Goal: Task Accomplishment & Management: Manage account settings

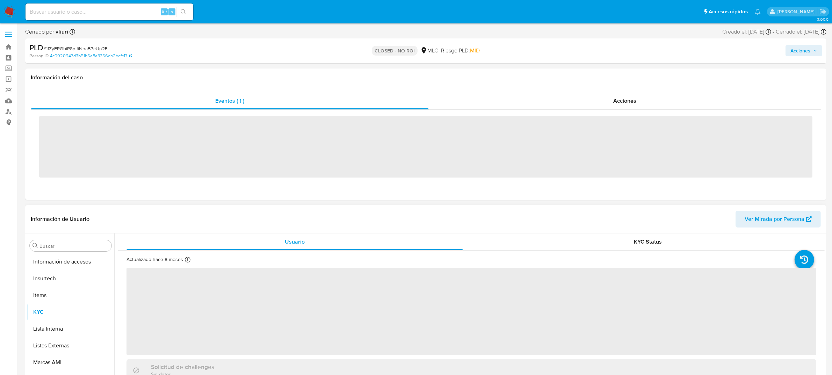
scroll to position [295, 0]
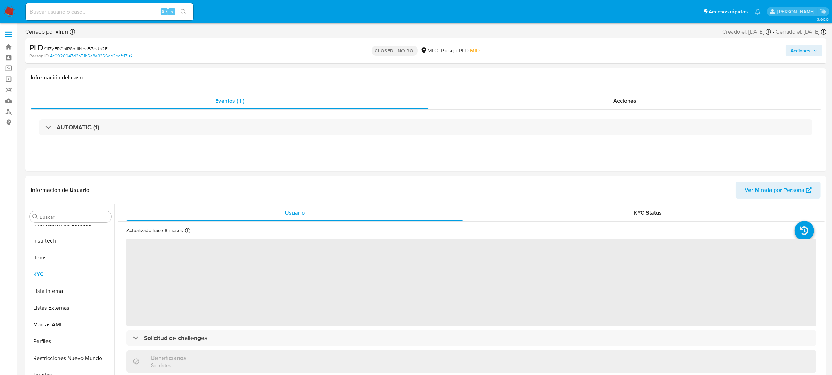
select select "10"
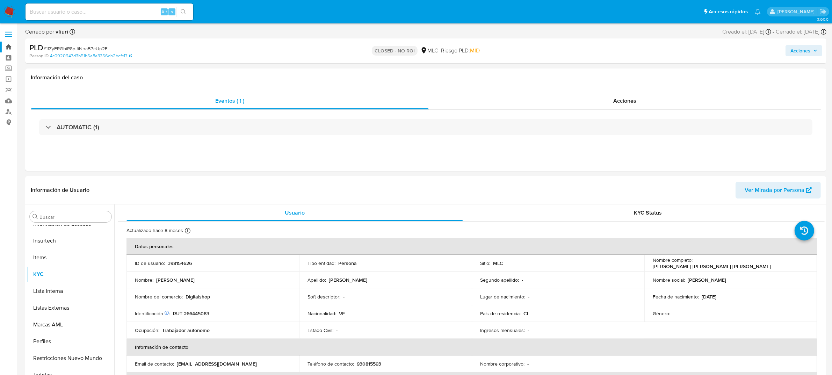
click at [8, 46] on link "Bandeja" at bounding box center [41, 47] width 83 height 11
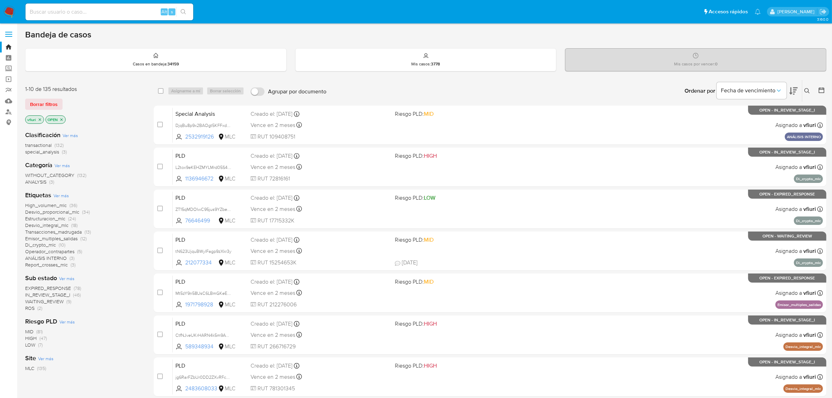
click at [824, 91] on icon at bounding box center [822, 90] width 6 height 6
click at [824, 89] on icon at bounding box center [821, 90] width 7 height 7
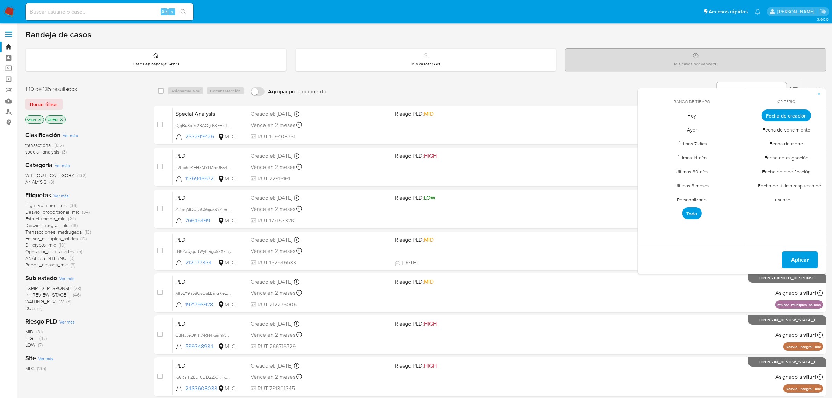
click at [691, 199] on span "Personalizado" at bounding box center [692, 200] width 44 height 14
click at [647, 127] on icon "Mes anterior" at bounding box center [648, 128] width 8 height 8
click at [646, 127] on icon "Mes anterior" at bounding box center [648, 128] width 8 height 8
click at [736, 128] on icon "Mes siguiente" at bounding box center [735, 128] width 3 height 5
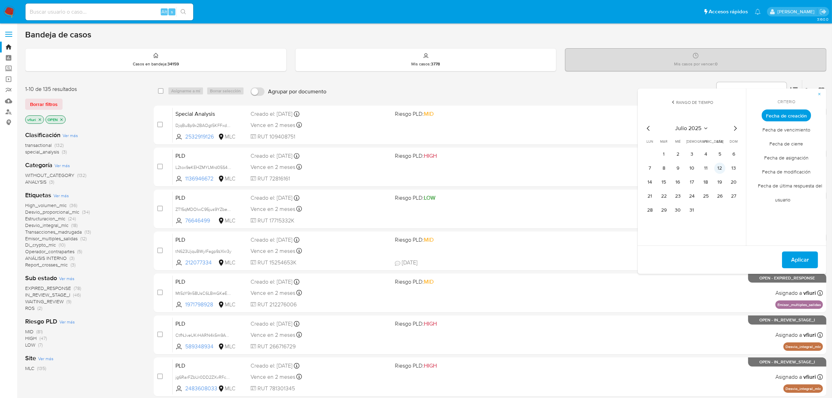
click at [724, 168] on button "12" at bounding box center [719, 168] width 11 height 11
click at [798, 256] on span "Aplicar" at bounding box center [800, 259] width 18 height 15
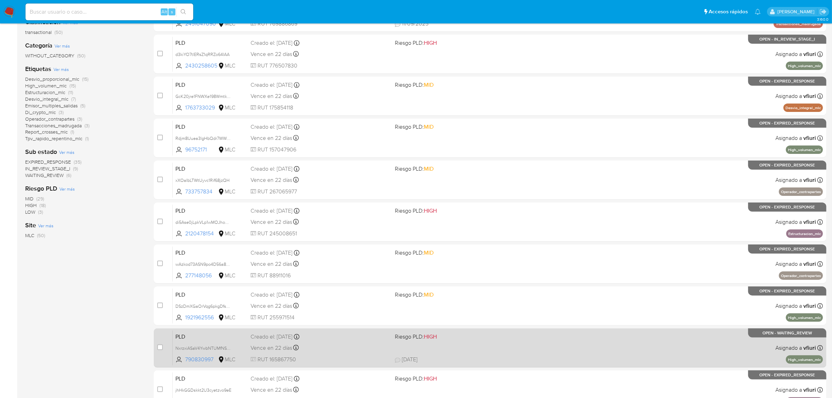
scroll to position [179, 0]
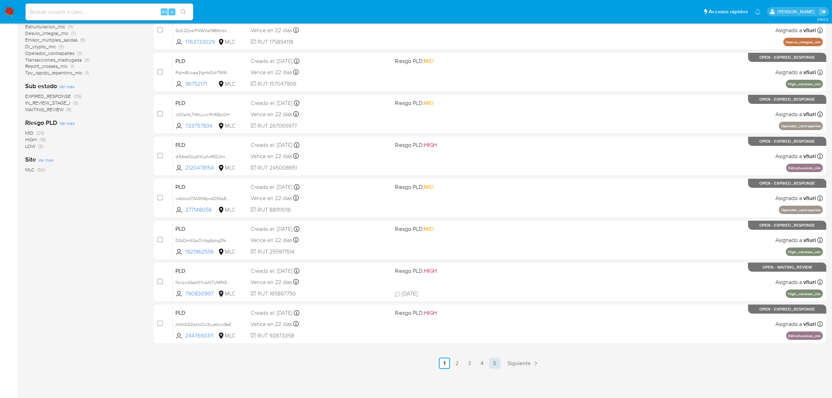
click at [498, 360] on link "5" at bounding box center [494, 363] width 11 height 11
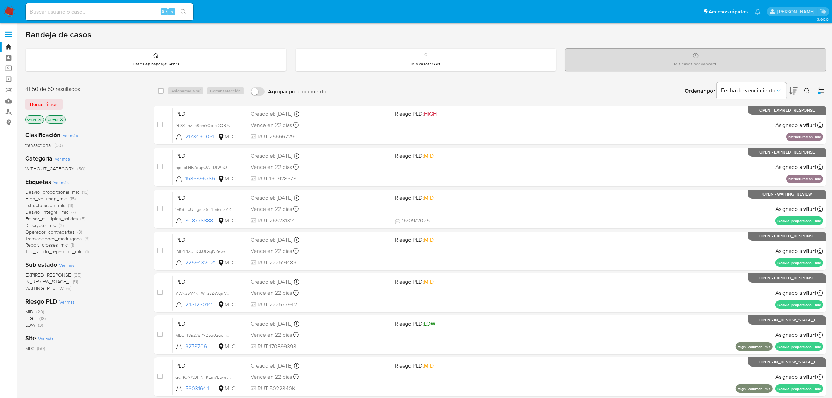
click at [53, 217] on span "Emisor_multiples_salidas" at bounding box center [51, 218] width 52 height 7
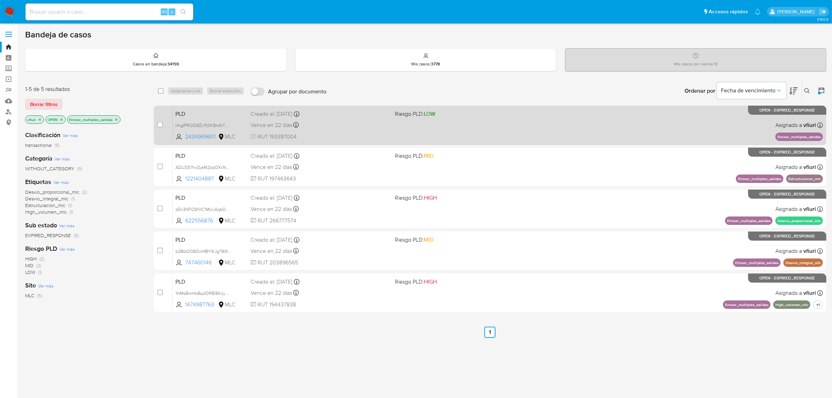
click at [550, 134] on div "PLD HkgfPRQID8ZxPj0K8m6iTMqX 2434969601 MLC Riesgo PLD: LOW Creado el: 12/07/20…" at bounding box center [498, 124] width 650 height 35
click at [158, 124] on input "checkbox" at bounding box center [160, 125] width 6 height 6
checkbox input "true"
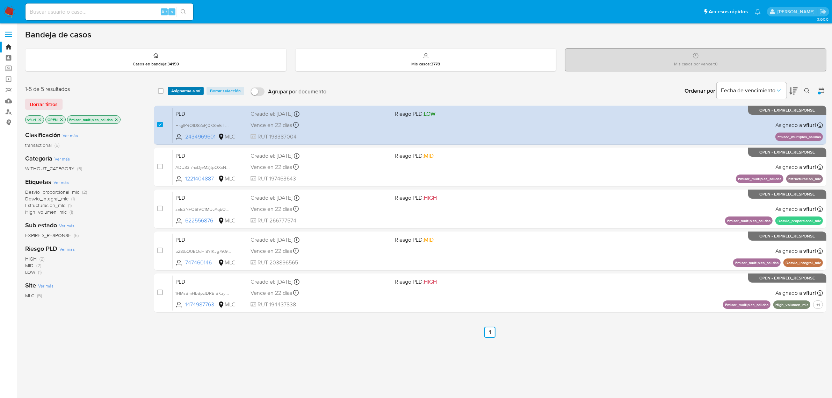
click at [182, 90] on span "Asignarme a mí" at bounding box center [185, 90] width 29 height 7
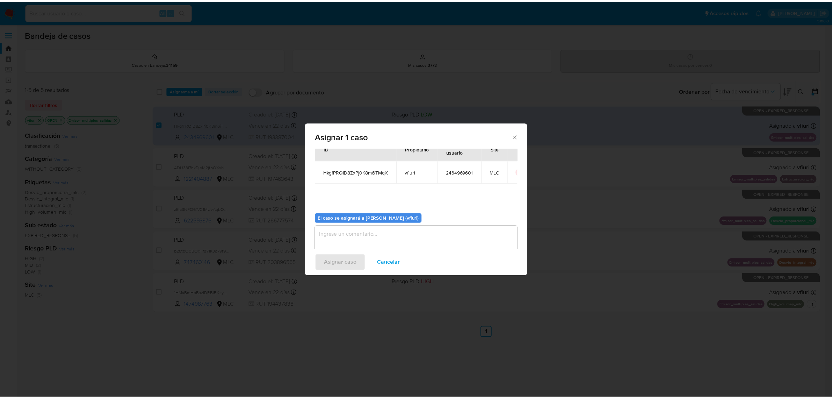
scroll to position [36, 0]
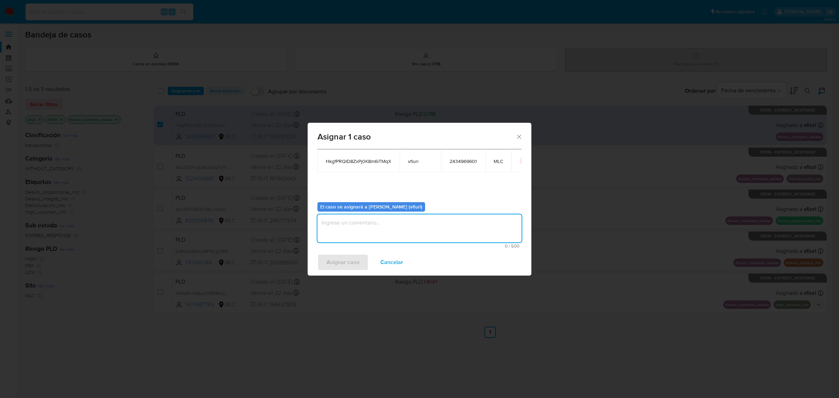
click at [357, 233] on textarea "assign-modal" at bounding box center [419, 228] width 204 height 28
type textarea "-"
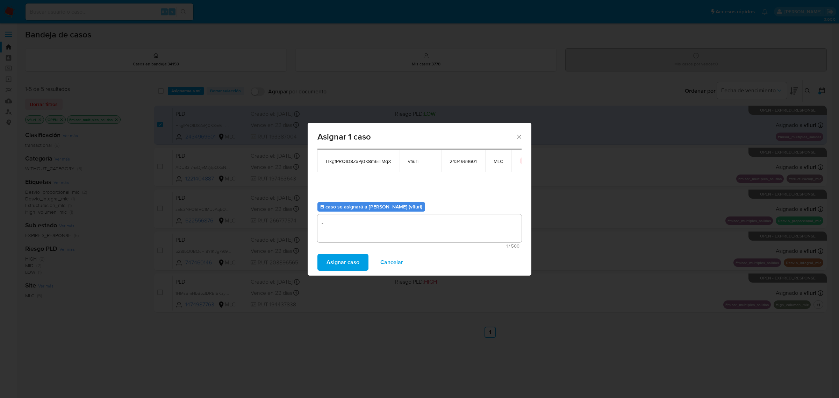
click at [348, 262] on span "Asignar caso" at bounding box center [342, 261] width 33 height 15
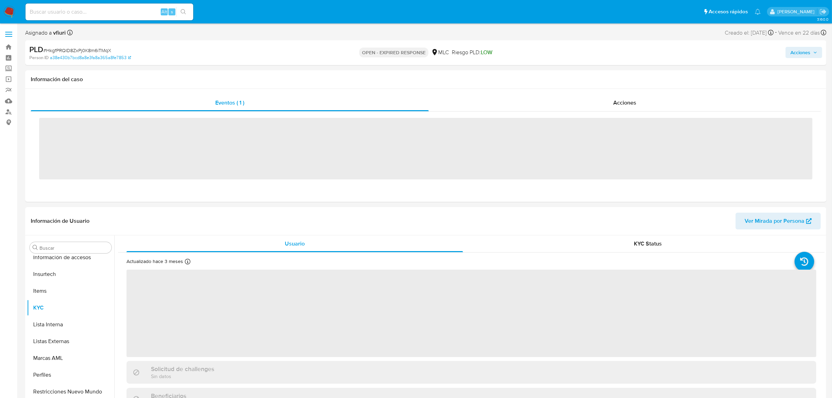
scroll to position [295, 0]
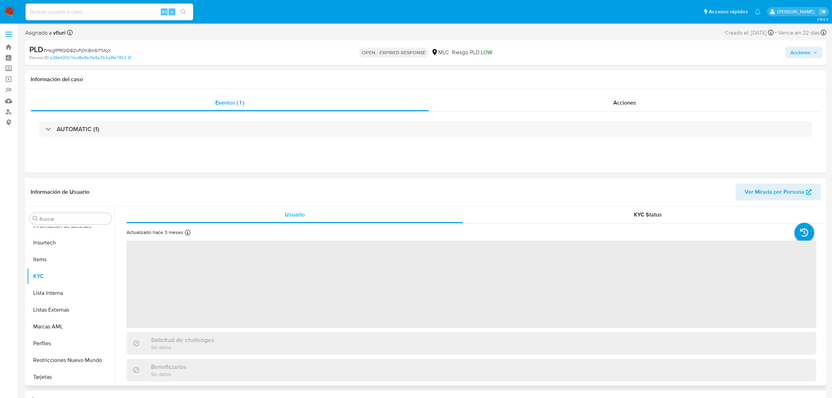
select select "10"
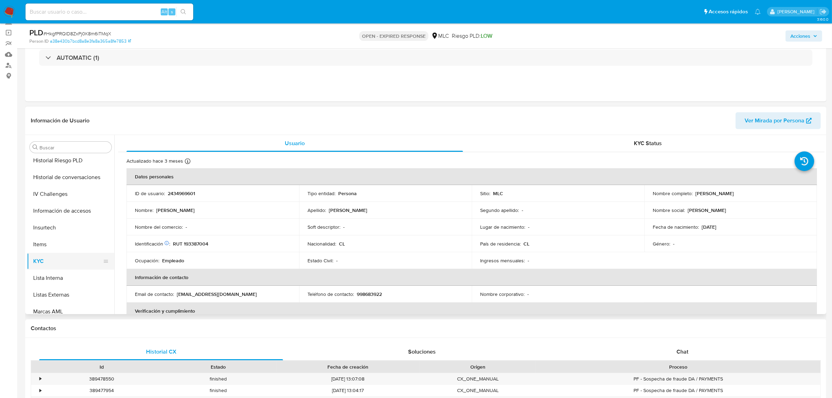
scroll to position [120, 0]
click at [65, 259] on button "Historial Casos" at bounding box center [68, 262] width 82 height 17
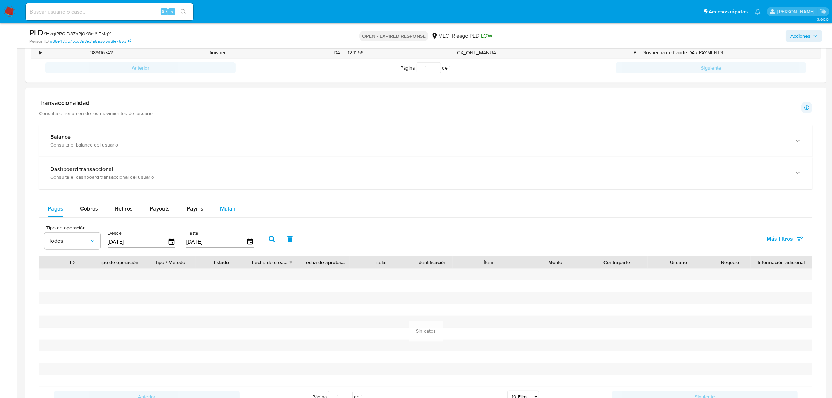
click at [221, 210] on span "Mulan" at bounding box center [227, 208] width 15 height 8
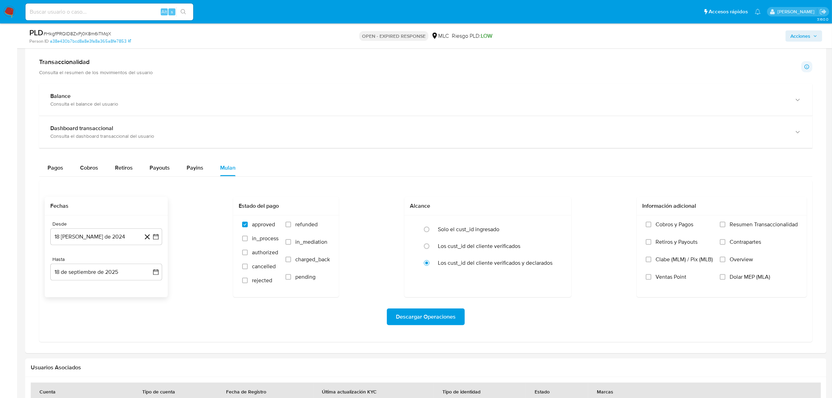
scroll to position [483, 0]
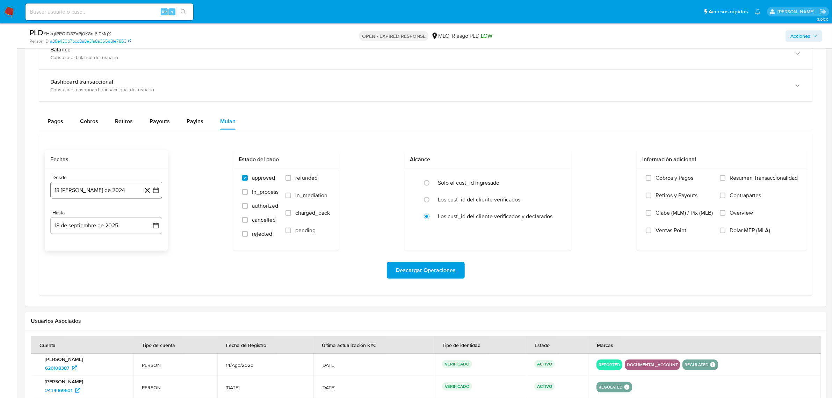
click at [160, 193] on button "18 de agosto de 2024" at bounding box center [106, 190] width 112 height 17
click at [151, 213] on icon "Mes siguiente" at bounding box center [149, 215] width 8 height 8
click at [81, 270] on button "10" at bounding box center [78, 269] width 11 height 11
click at [156, 228] on icon "button" at bounding box center [155, 225] width 7 height 7
click at [78, 292] on button "9" at bounding box center [78, 290] width 11 height 11
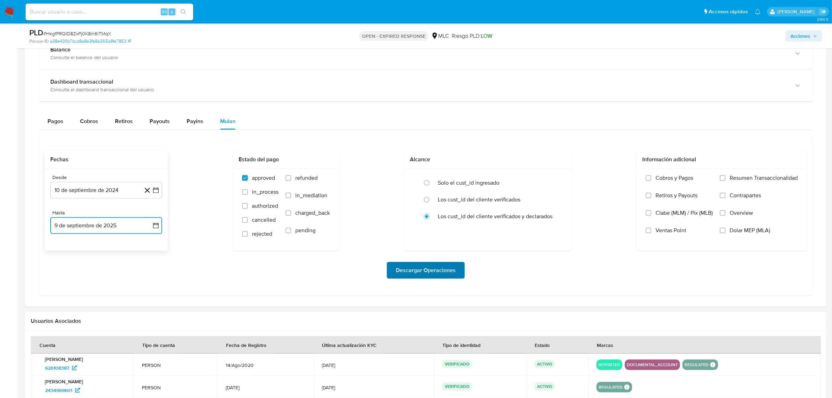
click at [419, 272] on span "Descargar Operaciones" at bounding box center [426, 269] width 60 height 15
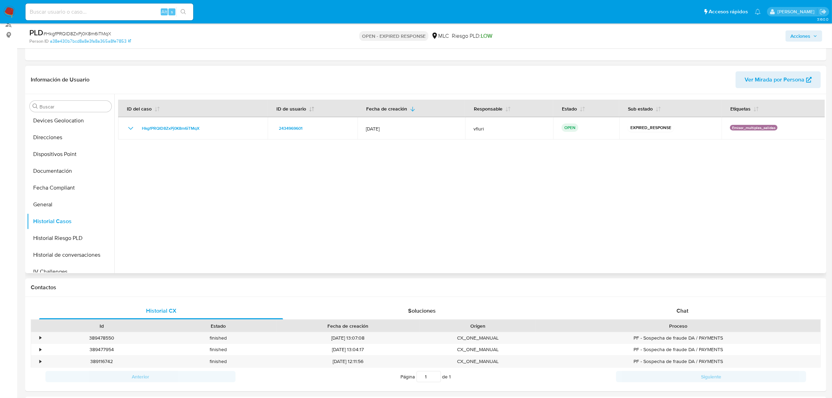
scroll to position [0, 0]
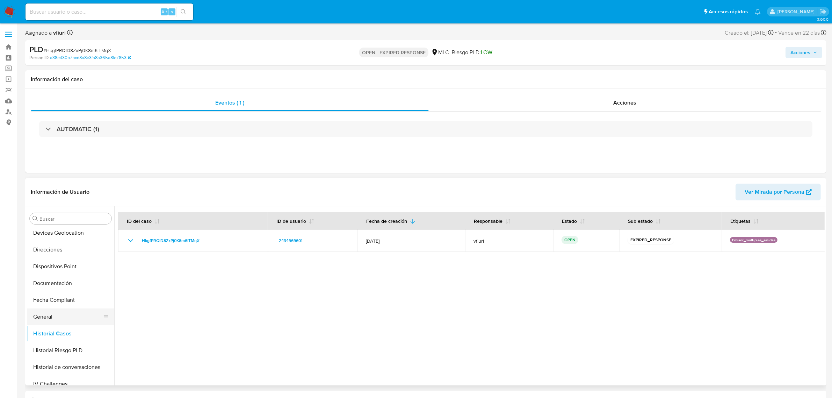
click at [52, 315] on button "General" at bounding box center [68, 316] width 82 height 17
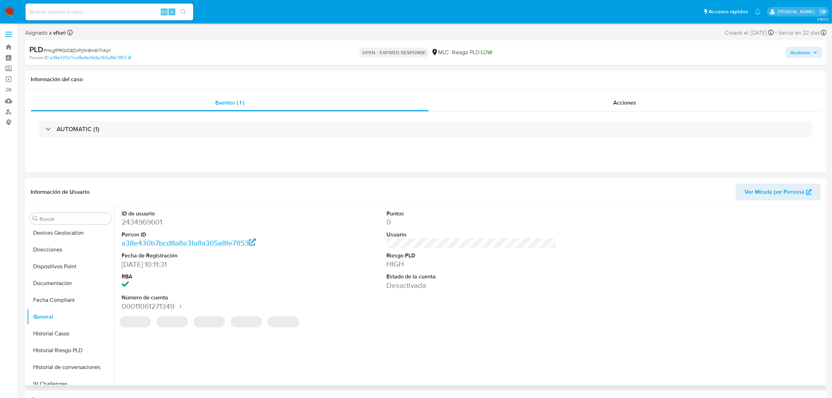
click at [146, 224] on dd "2434969601" at bounding box center [207, 222] width 170 height 10
copy dd "2434969601"
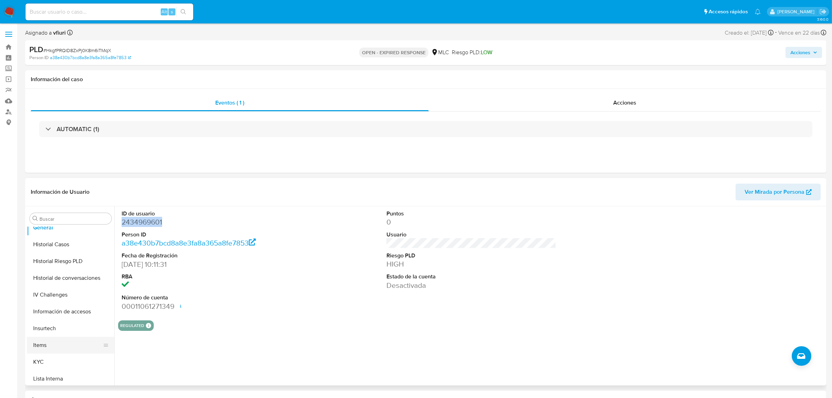
scroll to position [295, 0]
click at [46, 275] on button "KYC" at bounding box center [68, 276] width 82 height 17
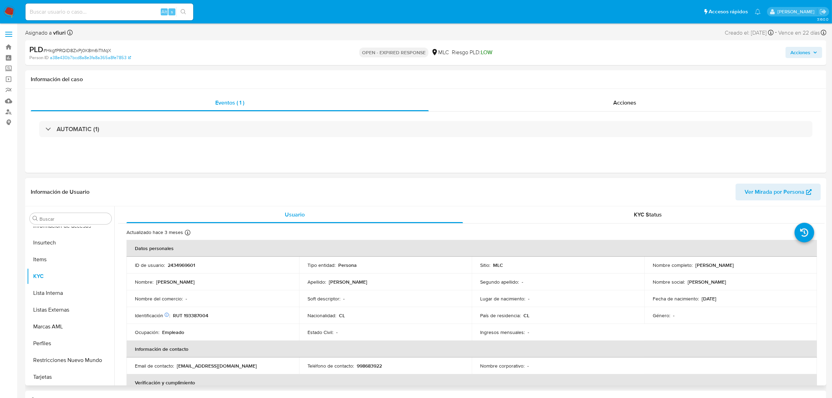
click at [177, 264] on p "2434969601" at bounding box center [181, 265] width 27 height 6
copy p "2434969601"
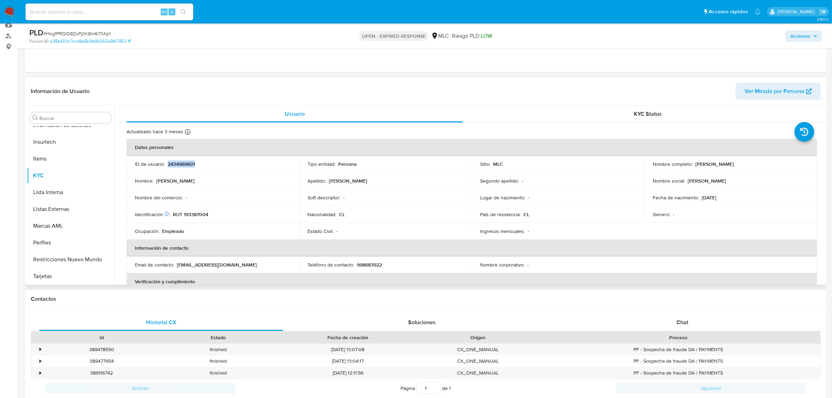
scroll to position [0, 0]
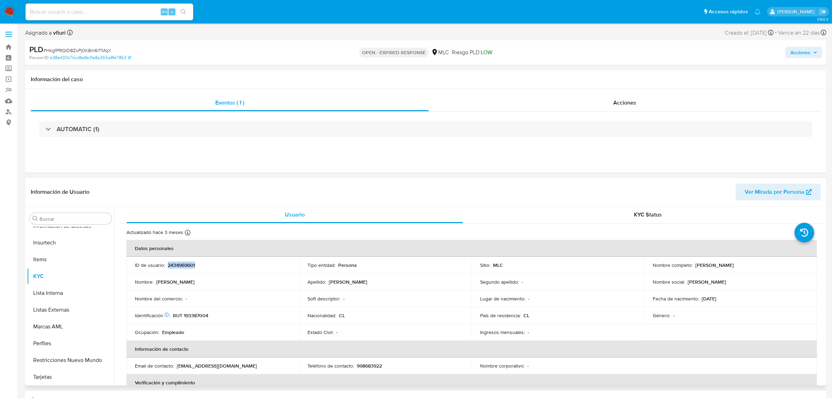
copy p "2434969601"
click at [96, 48] on span "# HkgfPRQID8ZxPj0K8m6iTMqX" at bounding box center [77, 50] width 68 height 7
copy span "HkgfPRQID8ZxPj0K8m6iTMqX"
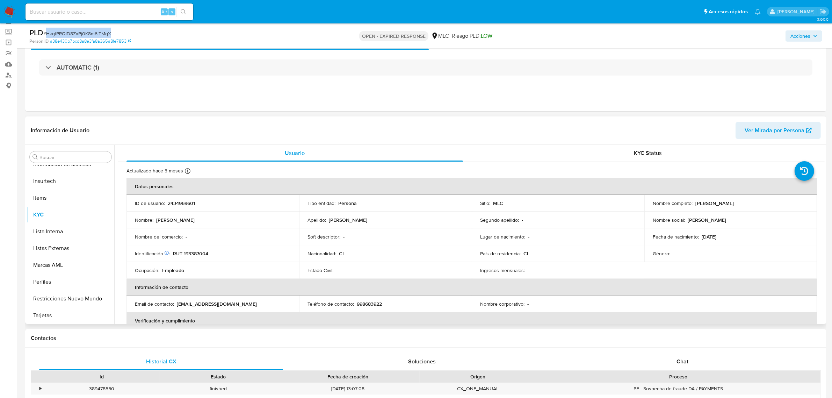
scroll to position [87, 0]
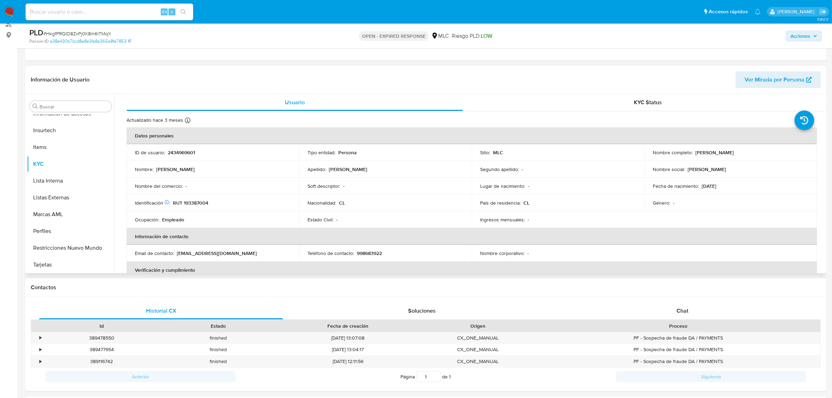
click at [194, 203] on p "RUT 193387004" at bounding box center [190, 203] width 35 height 6
copy p "193387004"
click at [55, 167] on button "KYC" at bounding box center [68, 164] width 82 height 17
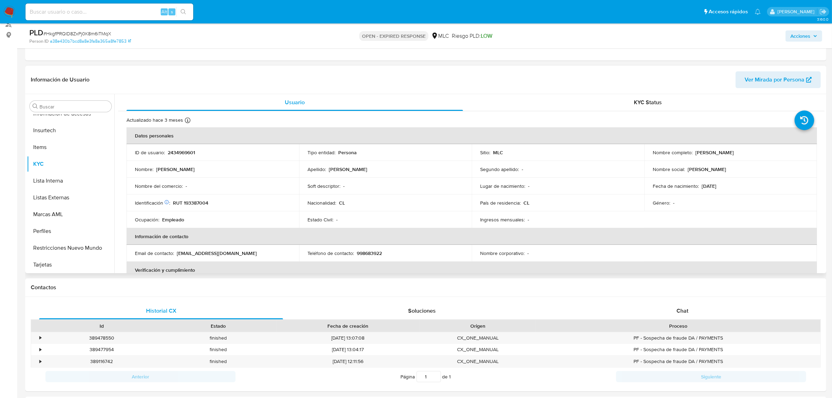
click at [258, 192] on td "Nombre del comercio : -" at bounding box center [213, 186] width 173 height 17
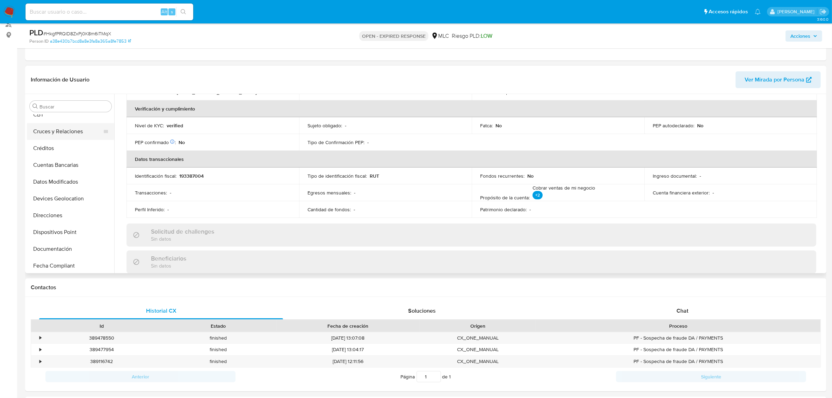
scroll to position [0, 0]
click at [60, 174] on button "Cruces y Relaciones" at bounding box center [68, 173] width 82 height 17
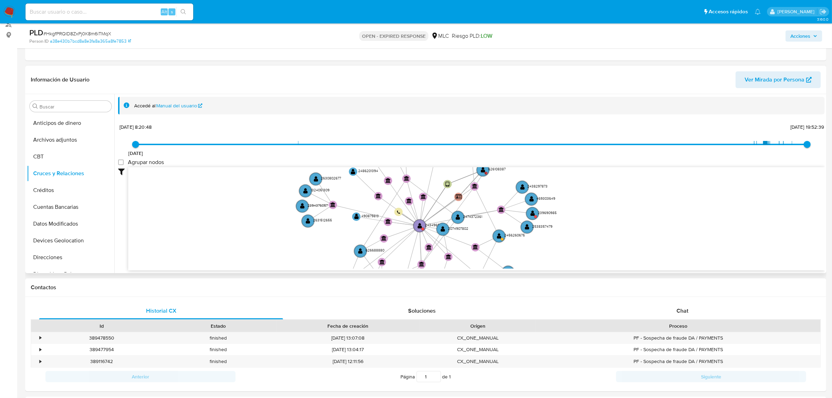
drag, startPoint x: 571, startPoint y: 253, endPoint x: 622, endPoint y: 263, distance: 52.8
click at [623, 266] on icon "user-626108387  626108387 C user-2434969601  2434969601 device-62f7c21c08813b…" at bounding box center [476, 217] width 697 height 101
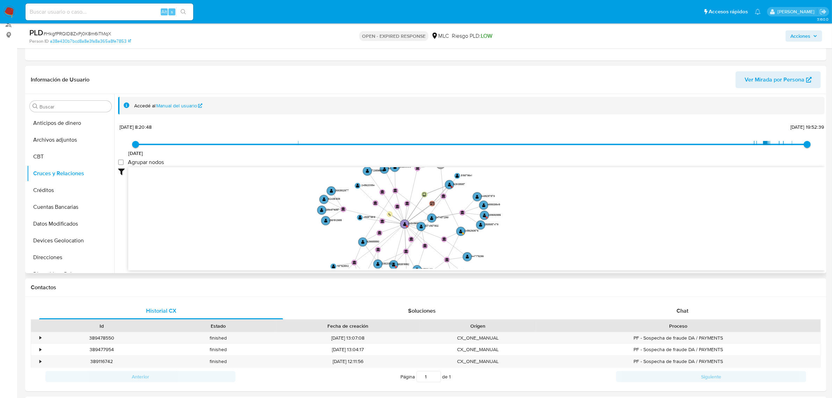
drag, startPoint x: 549, startPoint y: 229, endPoint x: 542, endPoint y: 228, distance: 7.5
click at [542, 228] on icon "user-626108387  626108387 C user-2434969601  2434969601 device-62f7c21c08813b…" at bounding box center [476, 217] width 697 height 101
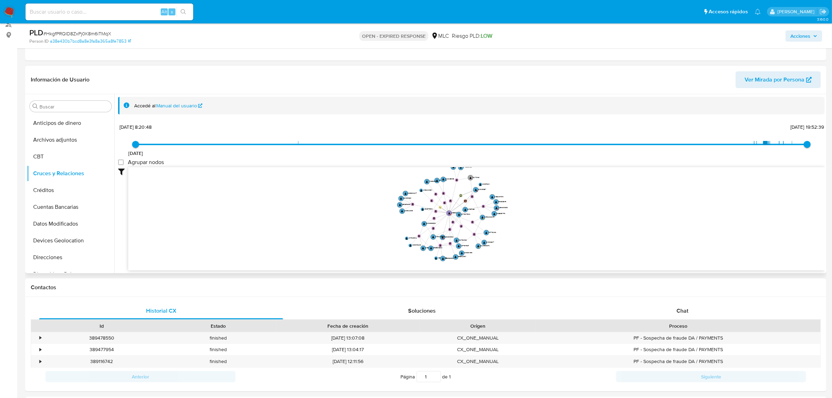
drag, startPoint x: 514, startPoint y: 216, endPoint x: 514, endPoint y: 208, distance: 7.7
click at [514, 208] on icon "user-626108387  626108387 C user-2434969601  2434969601 device-62f7c21c08813b…" at bounding box center [476, 217] width 697 height 101
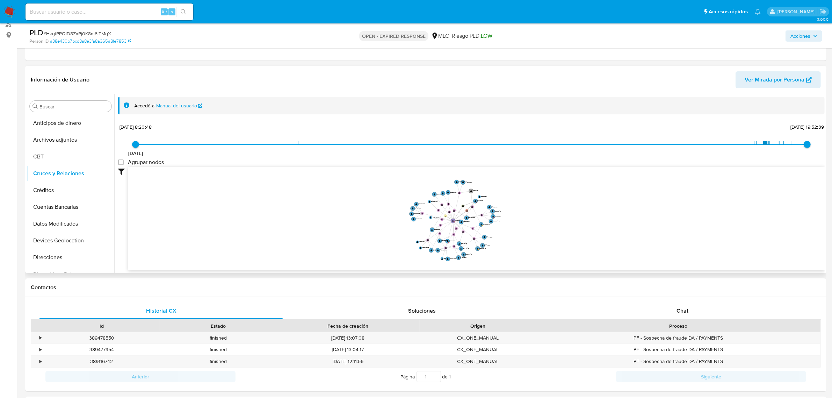
drag, startPoint x: 519, startPoint y: 212, endPoint x: 512, endPoint y: 221, distance: 11.5
click at [512, 221] on icon "user-626108387  626108387 C user-2434969601  2434969601 device-62f7c21c08813b…" at bounding box center [476, 217] width 697 height 101
drag, startPoint x: 460, startPoint y: 192, endPoint x: 578, endPoint y: 203, distance: 118.3
click at [578, 203] on circle at bounding box center [577, 204] width 3 height 3
drag, startPoint x: 543, startPoint y: 237, endPoint x: 539, endPoint y: 229, distance: 8.6
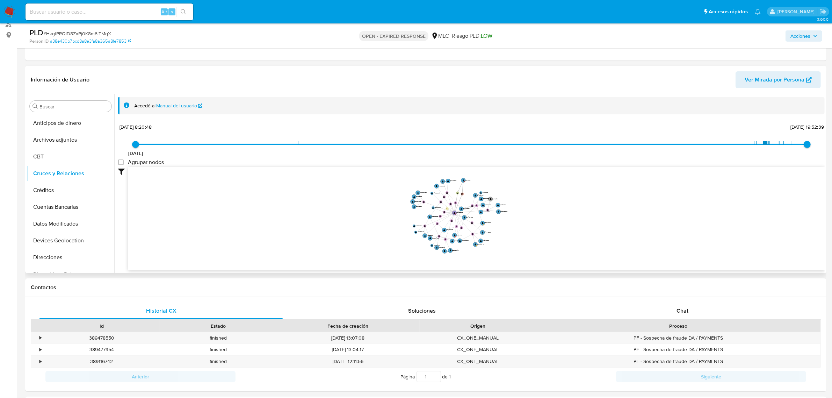
click at [539, 229] on icon "user-626108387  626108387 C user-2434969601  2434969601 device-62f7c21c08813b…" at bounding box center [476, 217] width 697 height 101
drag, startPoint x: 539, startPoint y: 228, endPoint x: 545, endPoint y: 232, distance: 7.1
click at [545, 232] on icon "user-626108387  626108387 C user-2434969601  2434969601 device-62f7c21c08813b…" at bounding box center [476, 217] width 697 height 101
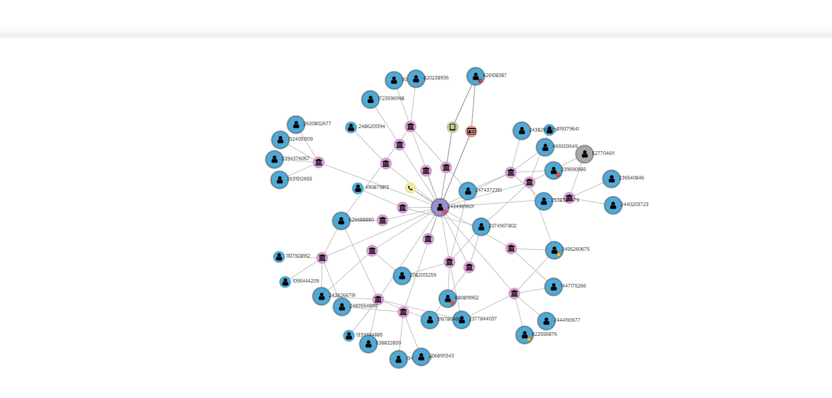
click at [517, 200] on icon "user-626108387  626108387 C user-2434969601  2434969601 device-62f7c21c08813b…" at bounding box center [476, 217] width 697 height 101
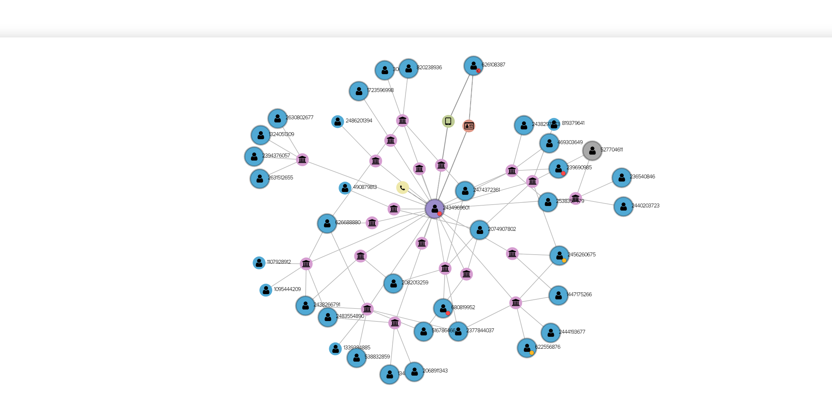
click at [502, 233] on icon "user-626108387  626108387 C user-2434969601  2434969601 device-62f7c21c08813b…" at bounding box center [476, 217] width 697 height 101
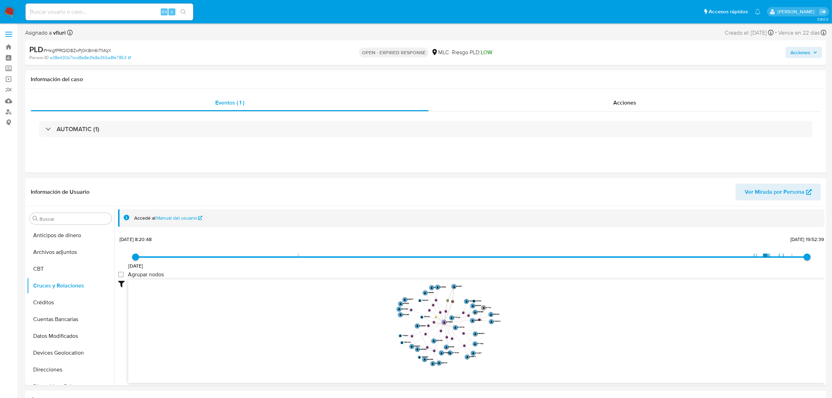
click at [85, 48] on span "# HkgfPRQID8ZxPj0K8m6iTMqX" at bounding box center [77, 50] width 68 height 7
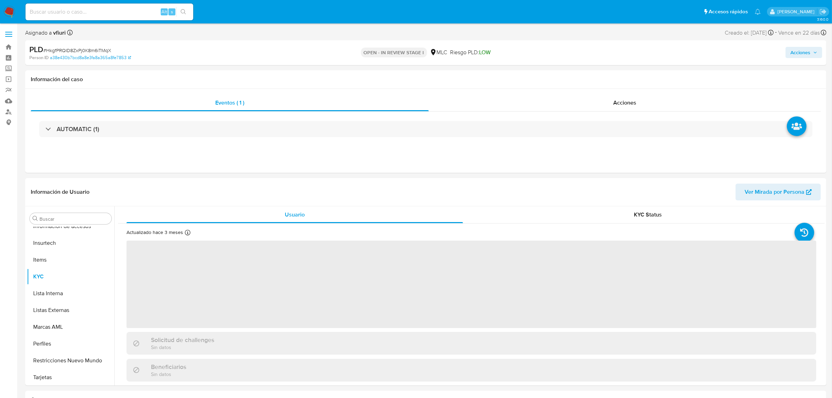
scroll to position [295, 0]
select select "10"
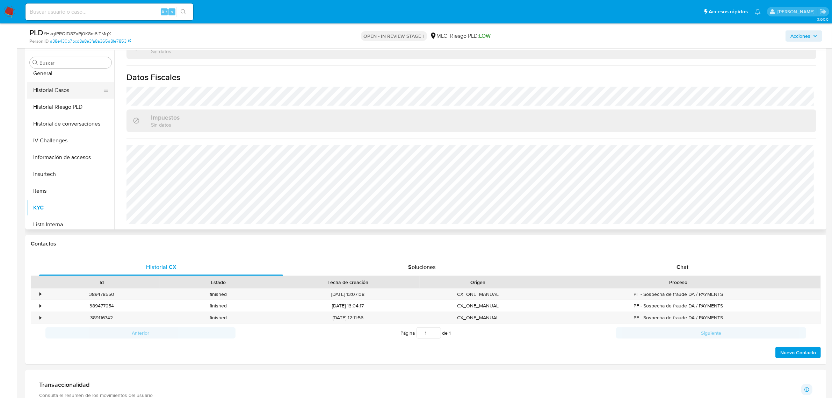
scroll to position [164, 0]
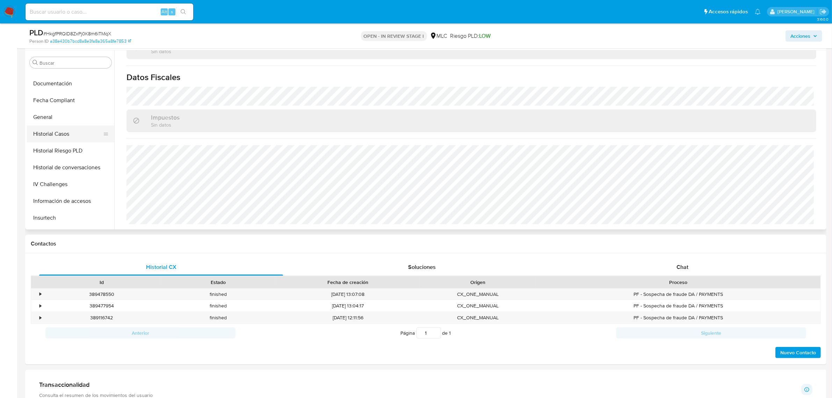
click at [44, 137] on button "Historial Casos" at bounding box center [68, 133] width 82 height 17
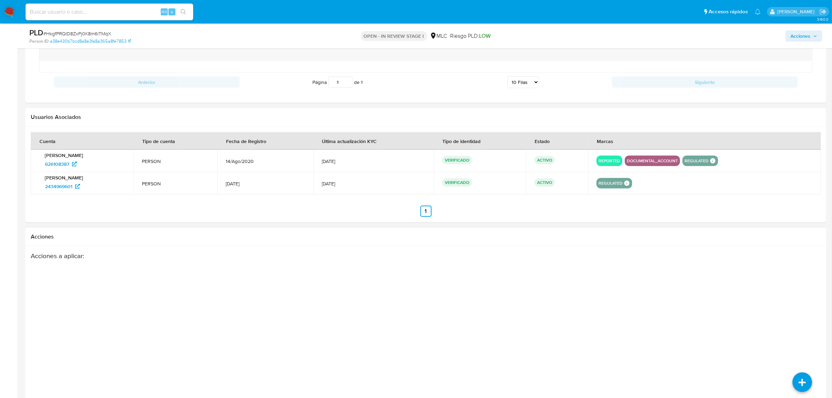
scroll to position [766, 0]
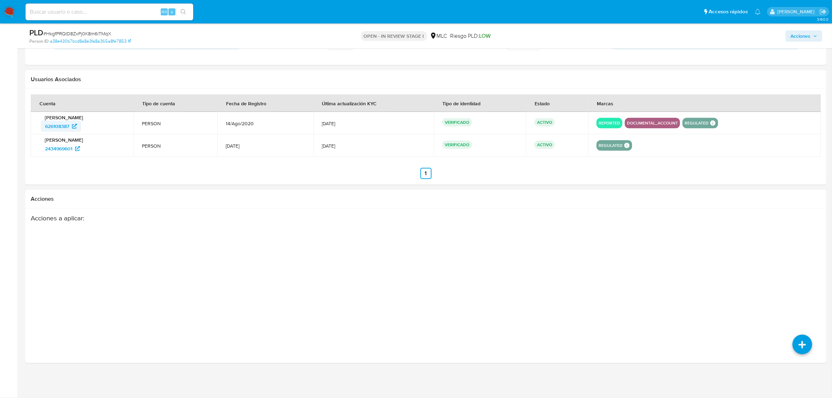
click at [55, 125] on span "626108387" at bounding box center [57, 126] width 24 height 11
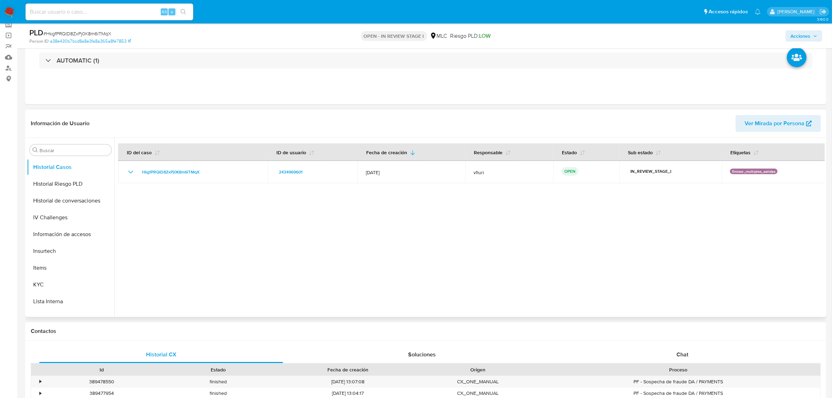
scroll to position [295, 0]
click at [55, 286] on button "Restricciones Nuevo Mundo" at bounding box center [68, 291] width 82 height 17
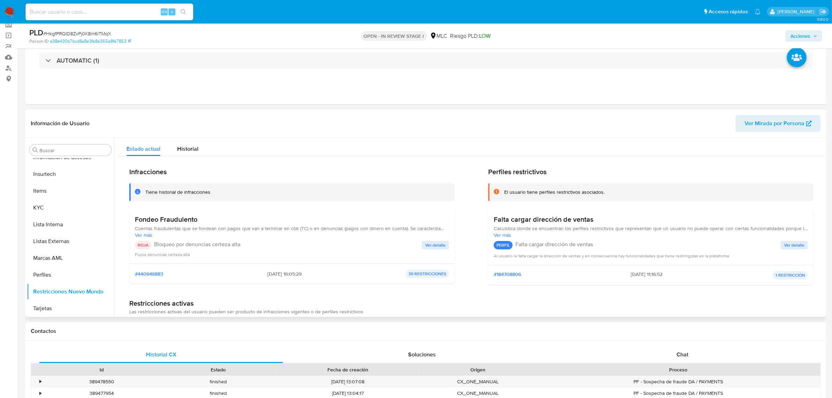
click at [429, 246] on span "Ver detalle" at bounding box center [435, 245] width 20 height 7
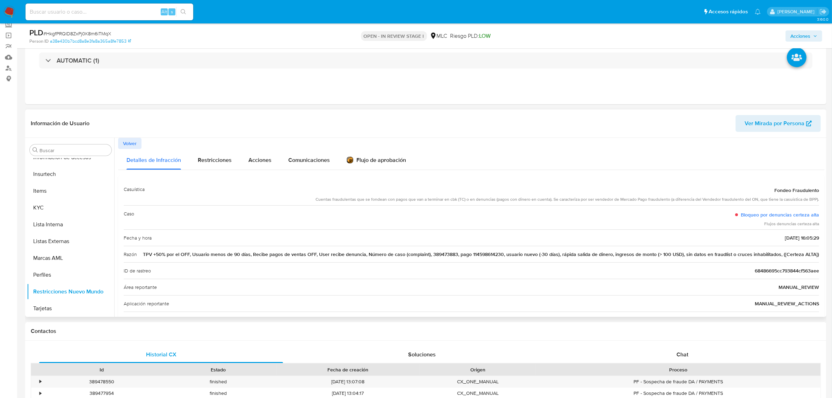
drag, startPoint x: 216, startPoint y: 249, endPoint x: 719, endPoint y: 259, distance: 503.0
click at [719, 259] on div "Razón TPV +50% por el OFF, Usuario menos de 90 días, Recibe pagos de ventas OFF…" at bounding box center [472, 254] width 696 height 16
click at [440, 268] on div "ID de rastreo 68486695cc793844cf563aee" at bounding box center [472, 270] width 696 height 16
drag, startPoint x: 237, startPoint y: 257, endPoint x: 463, endPoint y: 259, distance: 226.5
click at [463, 259] on div "Razón TPV +50% por el OFF, Usuario menos de 90 días, Recibe pagos de ventas OFF…" at bounding box center [472, 254] width 696 height 16
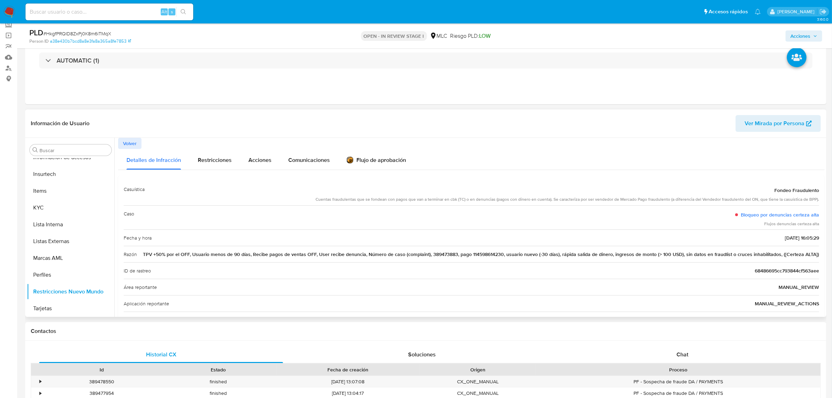
click at [283, 249] on div "Razón TPV +50% por el OFF, Usuario menos de 90 días, Recibe pagos de ventas OFF…" at bounding box center [472, 254] width 696 height 16
drag, startPoint x: 245, startPoint y: 251, endPoint x: 422, endPoint y: 259, distance: 177.0
click at [422, 259] on div "Razón TPV +50% por el OFF, Usuario menos de 90 días, Recibe pagos de ventas OFF…" at bounding box center [472, 254] width 696 height 16
click at [84, 206] on button "KYC" at bounding box center [68, 207] width 82 height 17
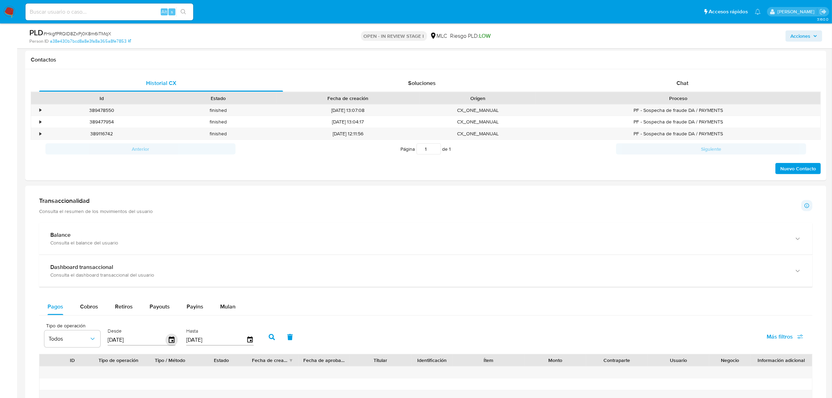
scroll to position [393, 0]
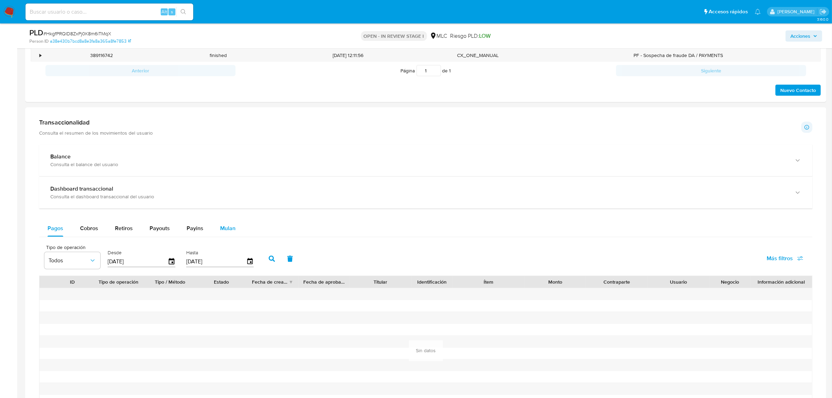
click at [220, 226] on span "Mulan" at bounding box center [227, 228] width 15 height 8
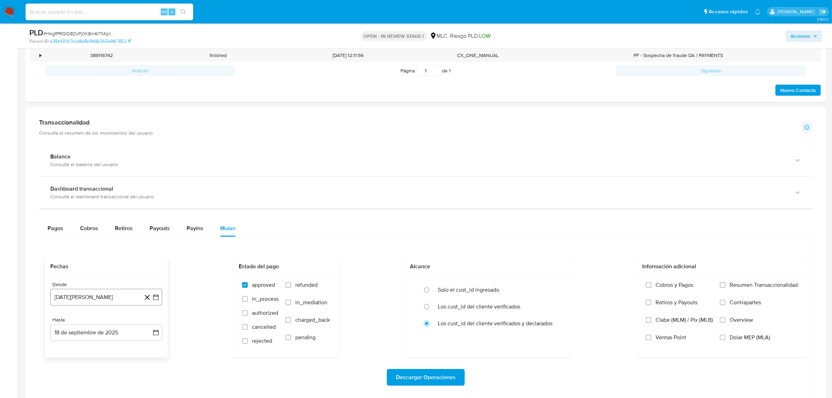
click at [157, 296] on icon "button" at bounding box center [156, 297] width 6 height 6
drag, startPoint x: 90, startPoint y: 246, endPoint x: 105, endPoint y: 263, distance: 22.8
click at [90, 245] on button "14" at bounding box center [92, 244] width 11 height 11
click at [160, 335] on button "18 de septiembre de 2025" at bounding box center [106, 332] width 112 height 17
click at [79, 268] on button "9" at bounding box center [78, 265] width 11 height 11
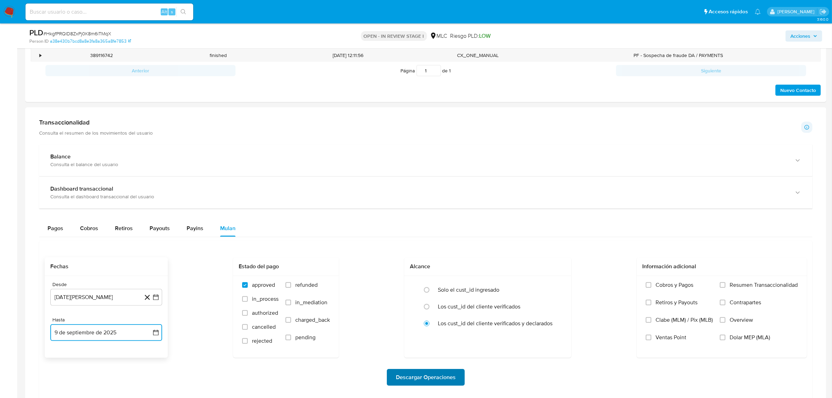
click at [434, 373] on span "Descargar Operaciones" at bounding box center [426, 376] width 60 height 15
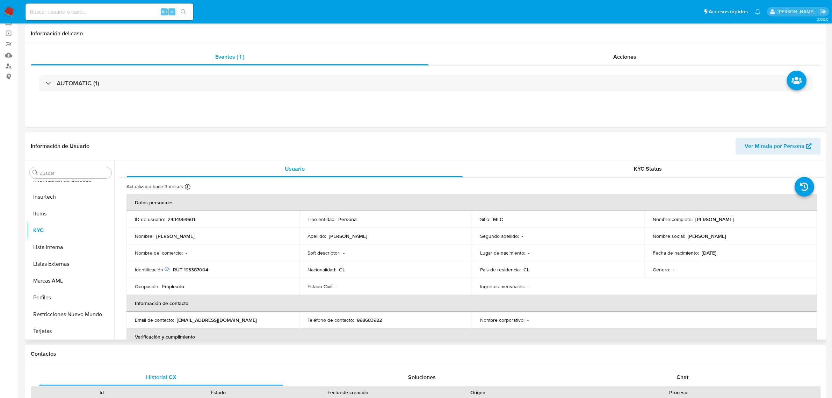
scroll to position [0, 0]
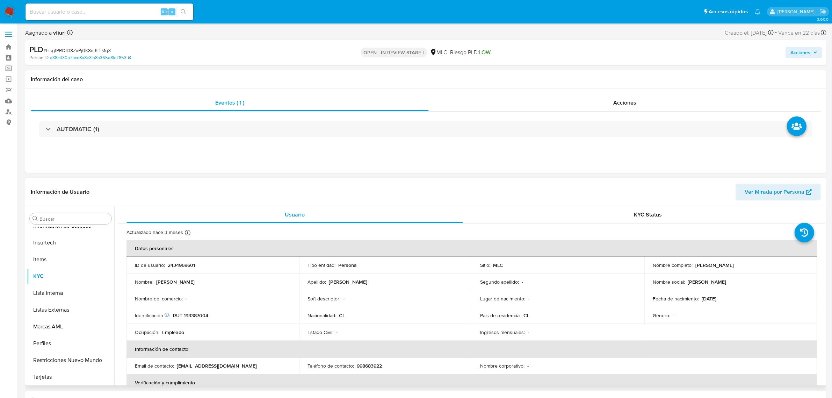
click at [696, 267] on p "[PERSON_NAME]" at bounding box center [715, 265] width 38 height 6
drag, startPoint x: 694, startPoint y: 267, endPoint x: 765, endPoint y: 273, distance: 71.9
click at [765, 273] on td "Nombre completo : Javiera Andrea Salgado Cabello" at bounding box center [730, 265] width 173 height 17
copy p "[PERSON_NAME]"
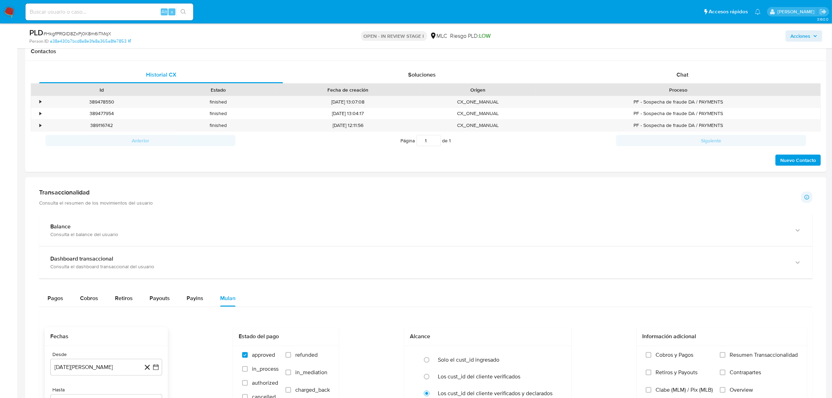
scroll to position [568, 0]
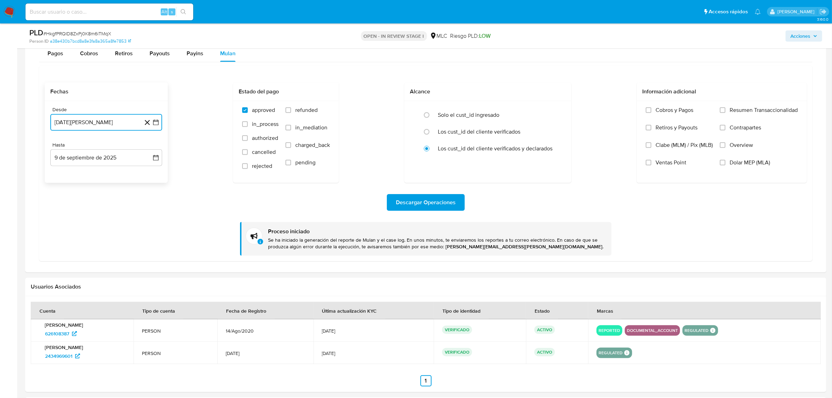
click at [157, 119] on button "14 de agosto de 2024" at bounding box center [106, 122] width 112 height 17
click at [121, 149] on icon "Seleccionar mes y año" at bounding box center [123, 148] width 6 height 6
click at [146, 147] on icon "Año siguiente" at bounding box center [148, 147] width 8 height 8
click at [112, 212] on button "ago" at bounding box center [106, 212] width 20 height 11
click at [102, 202] on button "14" at bounding box center [106, 201] width 11 height 11
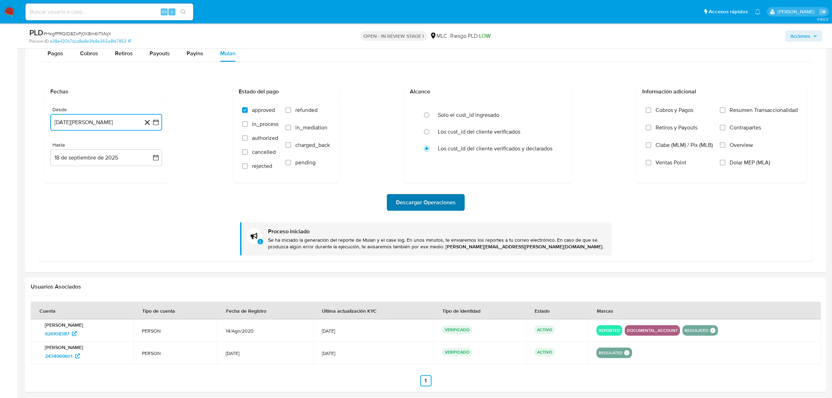
click at [406, 204] on span "Descargar Operaciones" at bounding box center [426, 202] width 60 height 15
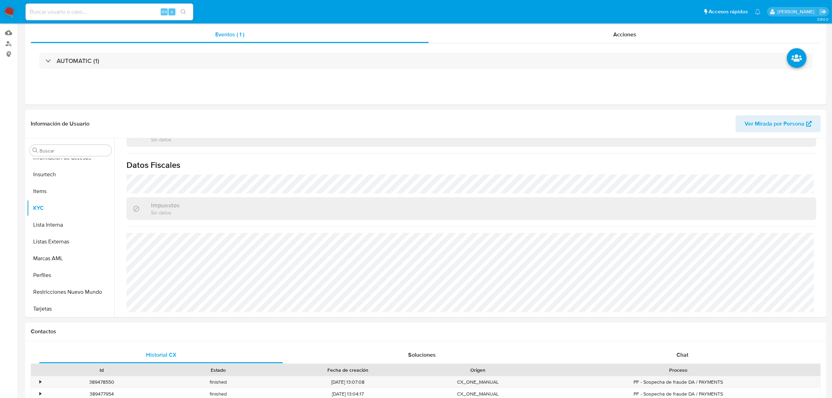
scroll to position [0, 0]
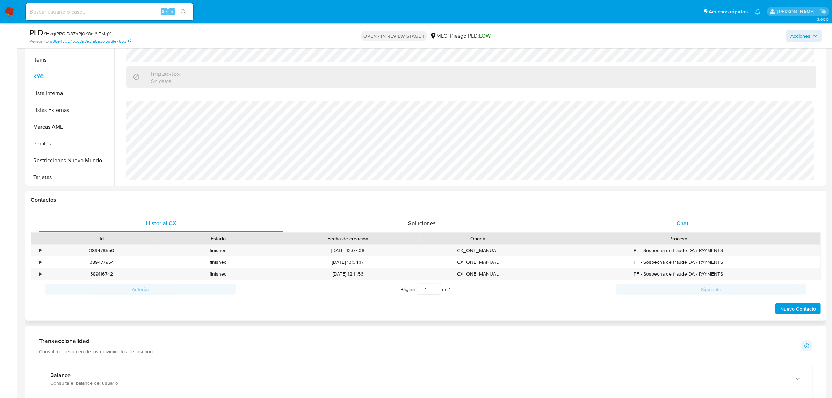
click at [671, 231] on div "Chat" at bounding box center [683, 223] width 244 height 17
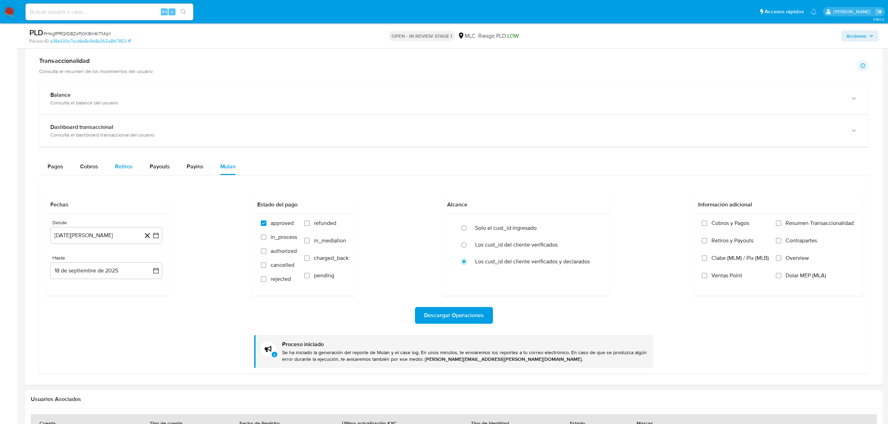
scroll to position [699, 0]
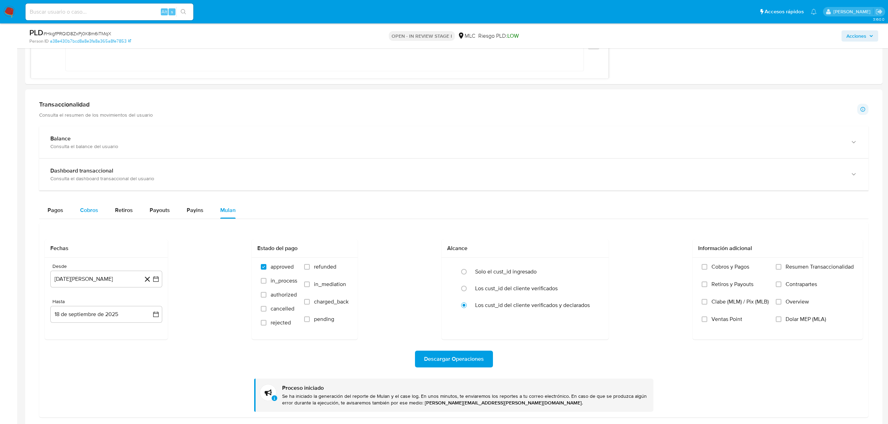
click at [94, 211] on span "Cobros" at bounding box center [89, 210] width 18 height 8
select select "10"
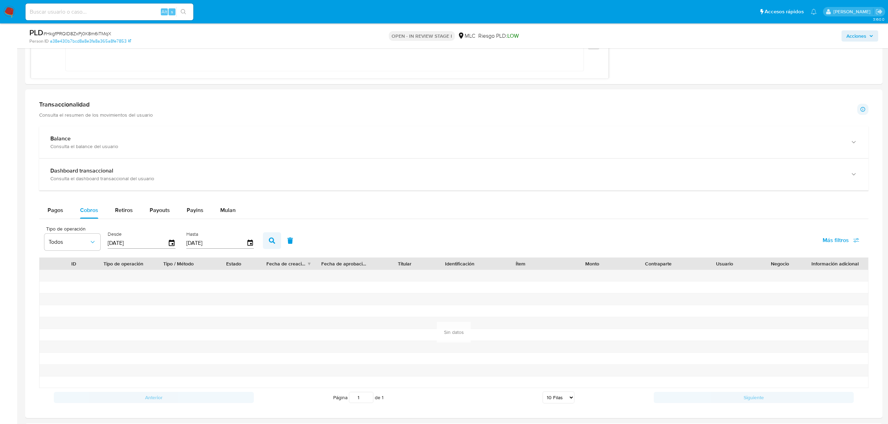
click at [278, 242] on button "button" at bounding box center [272, 240] width 18 height 17
click at [172, 245] on icon "button" at bounding box center [172, 243] width 12 height 12
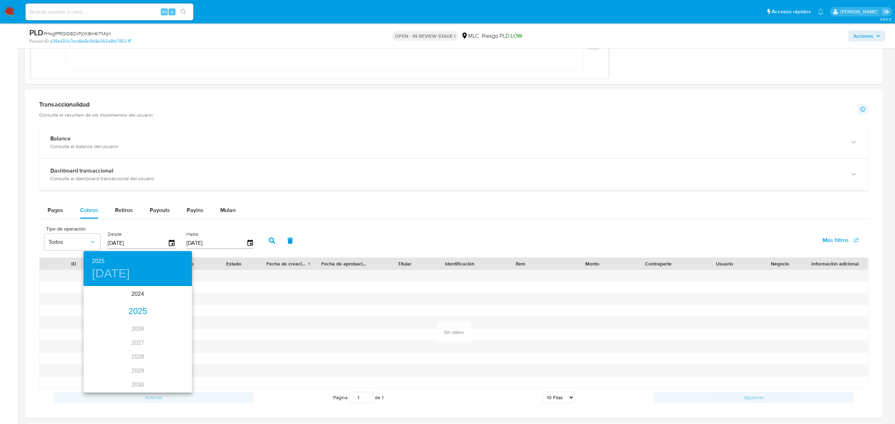
click at [137, 310] on div "2025" at bounding box center [138, 312] width 108 height 14
click at [101, 305] on div "ene." at bounding box center [102, 300] width 36 height 26
click at [131, 322] on span "2" at bounding box center [137, 323] width 13 height 7
type input "02/01/2025"
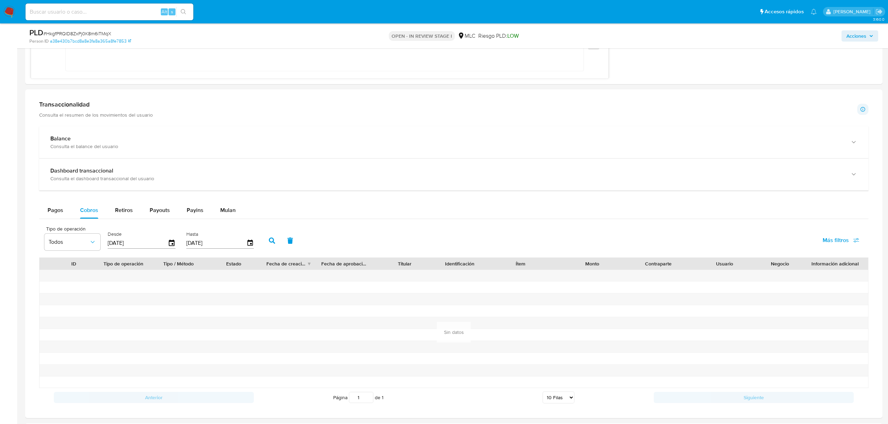
click at [273, 235] on button "button" at bounding box center [272, 240] width 18 height 17
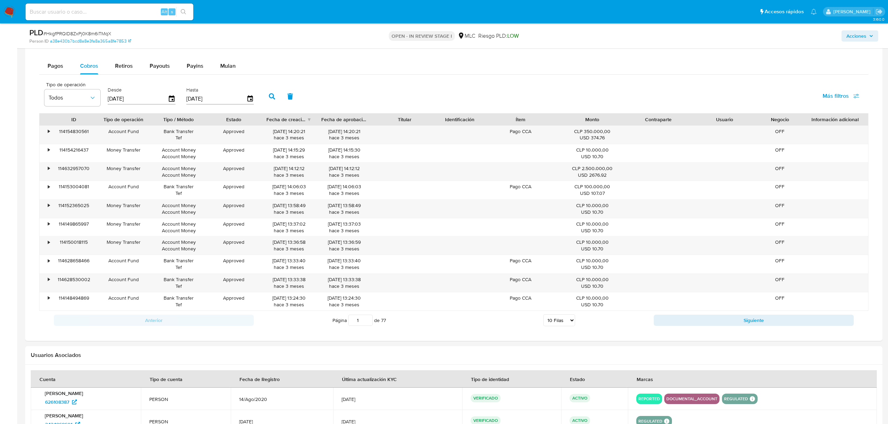
scroll to position [839, 0]
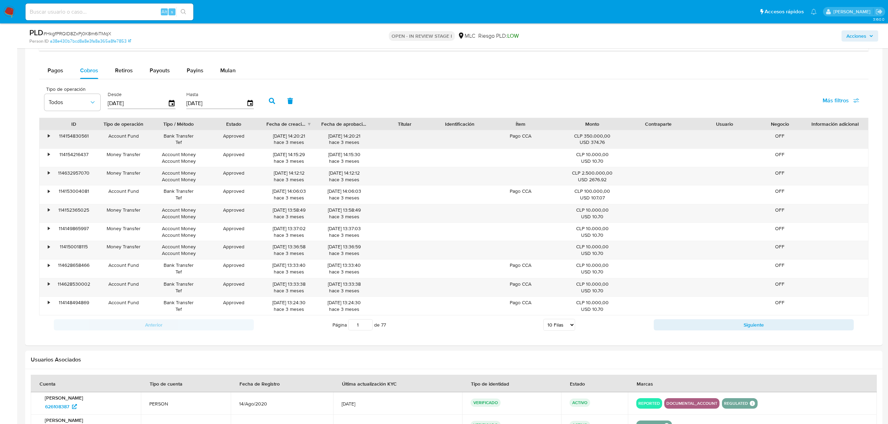
drag, startPoint x: 322, startPoint y: 139, endPoint x: 357, endPoint y: 140, distance: 35.3
click at [357, 140] on div "10/06/2025 14:20:21 hace 3 meses" at bounding box center [344, 139] width 45 height 13
click at [700, 321] on div "Anterior Página 1 de 77 5 Filas 10 Filas 20 Filas 25 Filas 50 Filas 100 Filas S…" at bounding box center [453, 325] width 829 height 19
click at [701, 324] on button "Siguiente" at bounding box center [754, 324] width 200 height 11
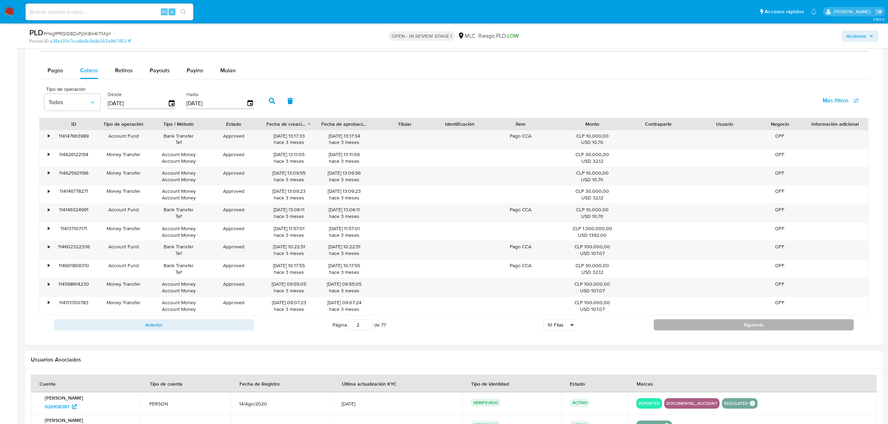
click at [701, 324] on button "Siguiente" at bounding box center [754, 324] width 200 height 11
type input "3"
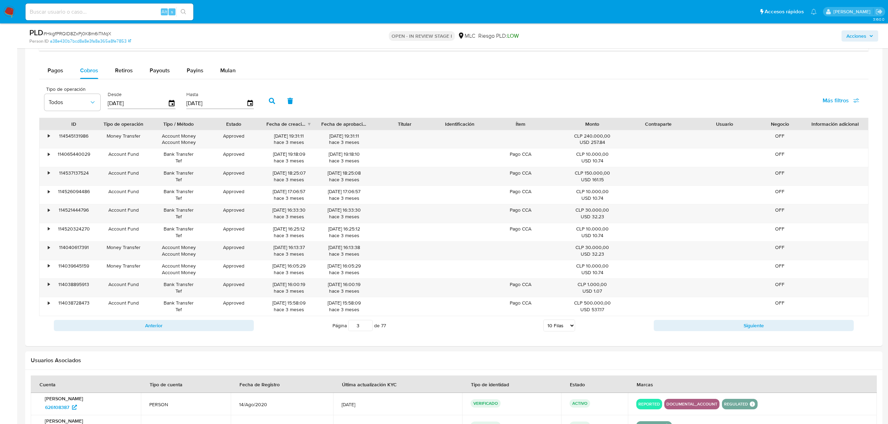
click at [368, 335] on div "Anterior Página 3 de 77 5 Filas 10 Filas 20 Filas 25 Filas 50 Filas 100 Filas S…" at bounding box center [453, 325] width 829 height 19
click at [359, 331] on input "3" at bounding box center [360, 325] width 24 height 11
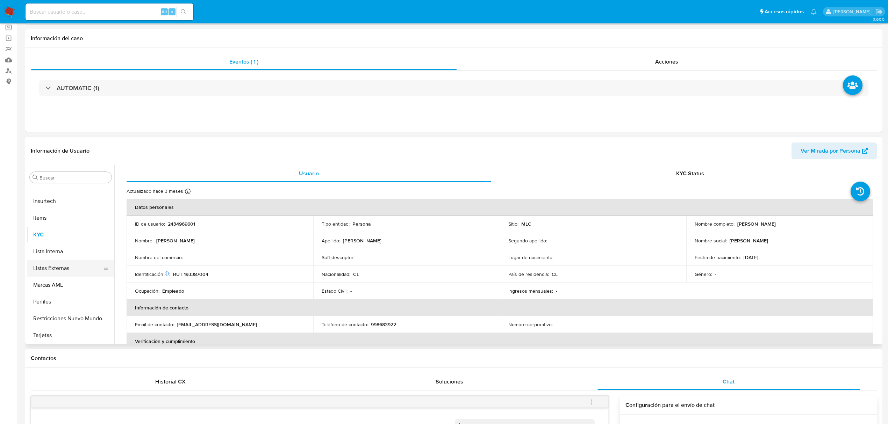
scroll to position [0, 0]
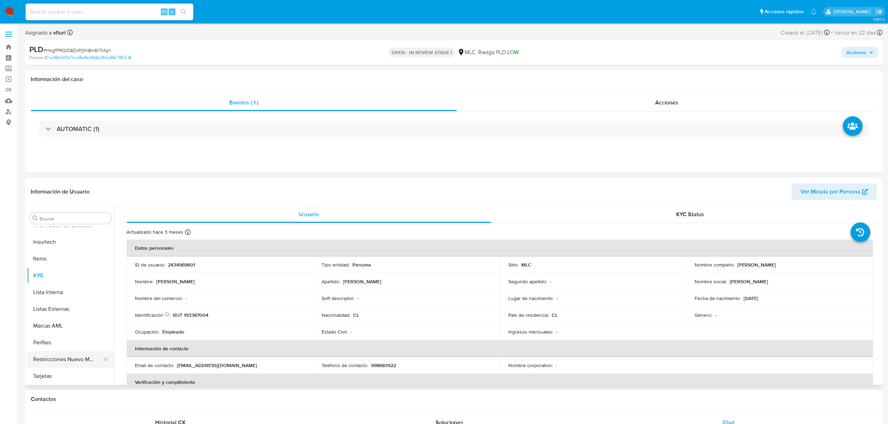
click at [62, 351] on button "Restricciones Nuevo Mundo" at bounding box center [68, 359] width 82 height 17
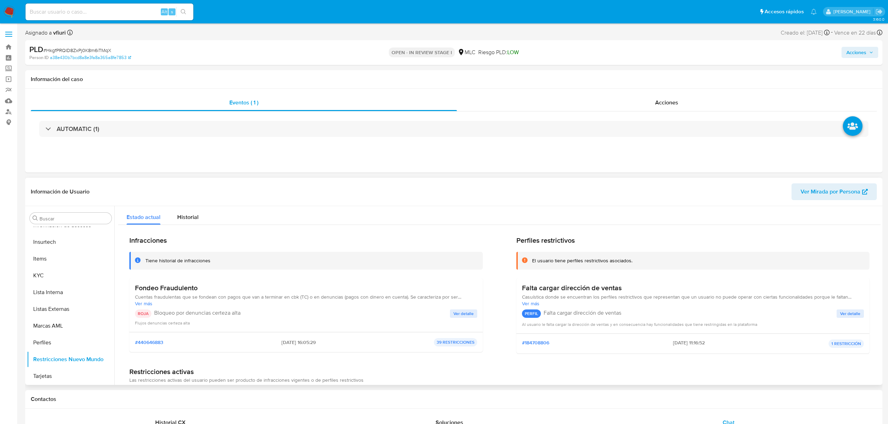
click at [466, 315] on span "Ver detalle" at bounding box center [463, 313] width 20 height 7
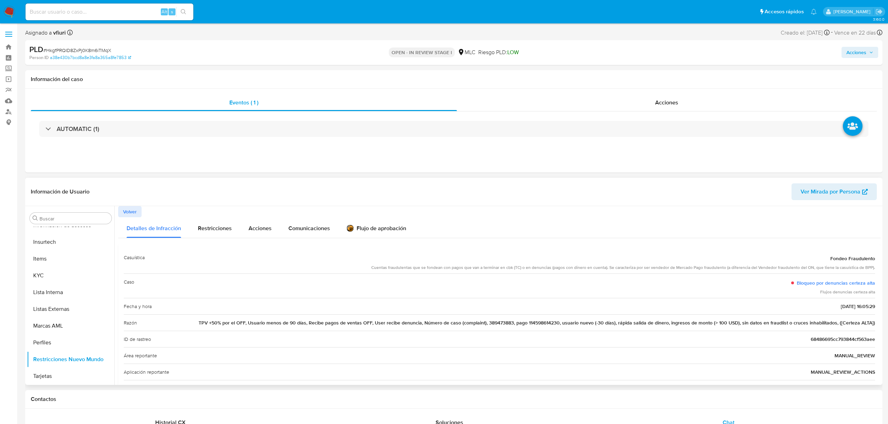
drag, startPoint x: 470, startPoint y: 314, endPoint x: 881, endPoint y: 310, distance: 411.0
click at [838, 310] on div "Buscar Anticipos de dinero Archivos adjuntos CBT Cruces y Relaciones Créditos C…" at bounding box center [453, 295] width 857 height 179
click at [838, 303] on span "10/06/2025 - 16:05:29" at bounding box center [858, 306] width 34 height 7
drag, startPoint x: 789, startPoint y: 307, endPoint x: 877, endPoint y: 308, distance: 87.4
click at [838, 308] on div "Casuística Fondeo Fraudulento Cuentas fraudulentas que se fondean con pagos que…" at bounding box center [499, 348] width 762 height 208
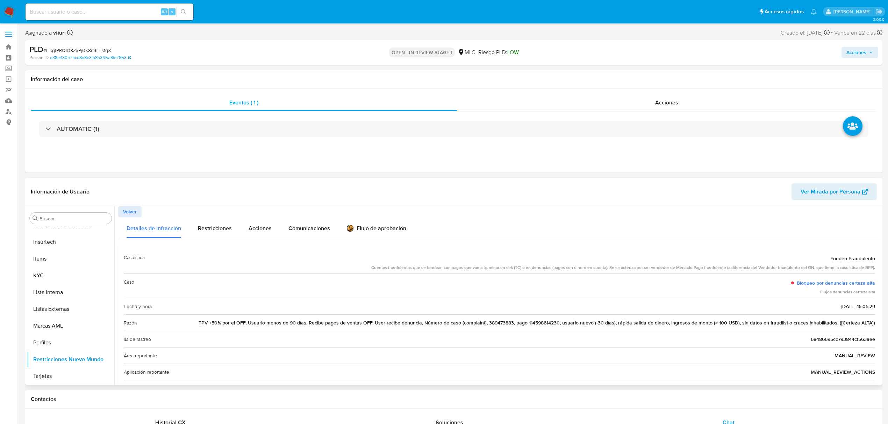
click at [838, 305] on span "10/06/2025 - 16:05:29" at bounding box center [858, 306] width 34 height 7
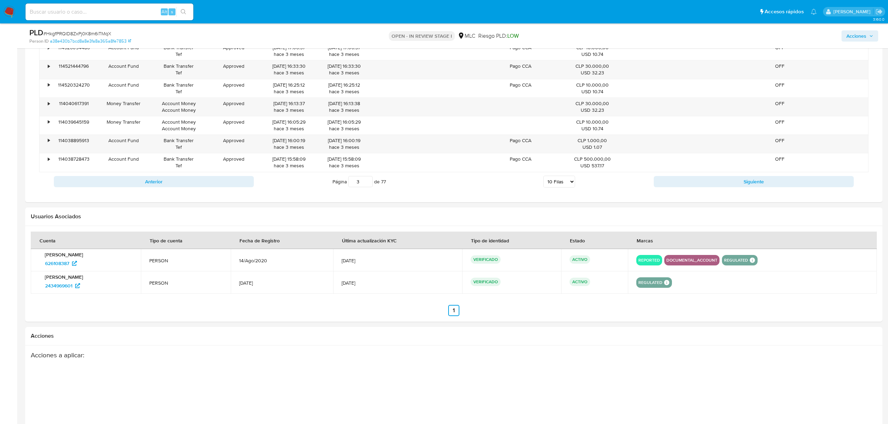
scroll to position [1097, 0]
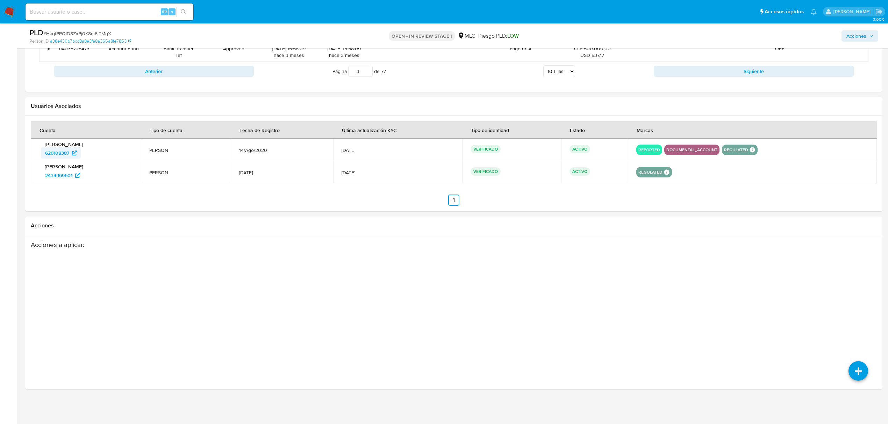
click at [52, 157] on span "626108387" at bounding box center [57, 152] width 24 height 11
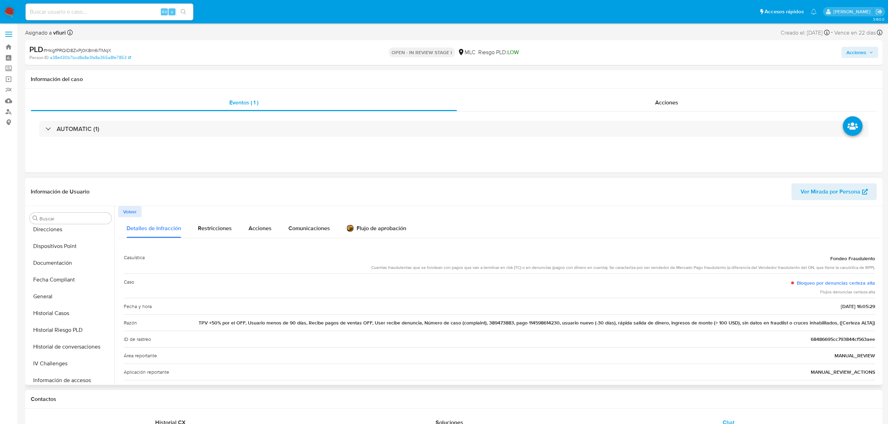
scroll to position [0, 0]
click at [55, 256] on button "Archivos adjuntos" at bounding box center [68, 252] width 82 height 17
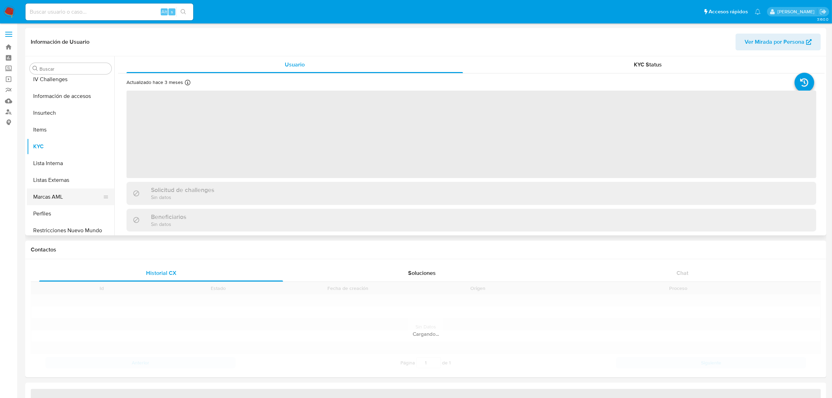
scroll to position [295, 0]
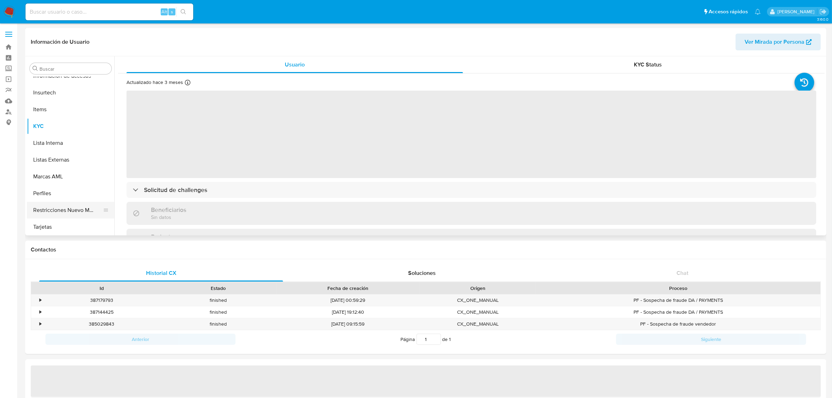
select select "10"
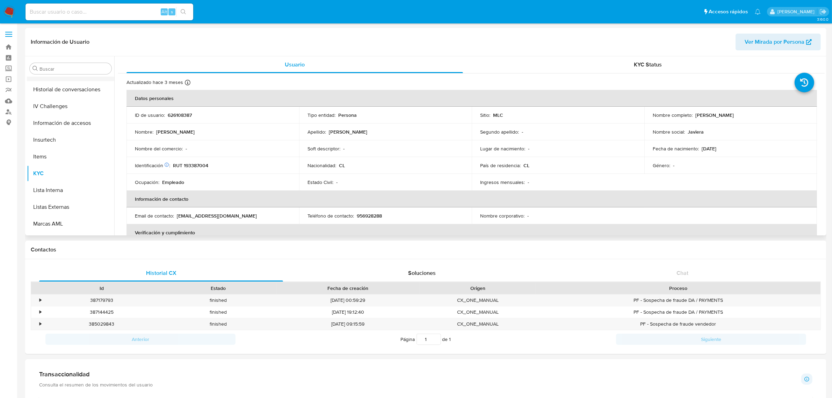
scroll to position [164, 0]
click at [57, 142] on button "Historial Casos" at bounding box center [68, 139] width 82 height 17
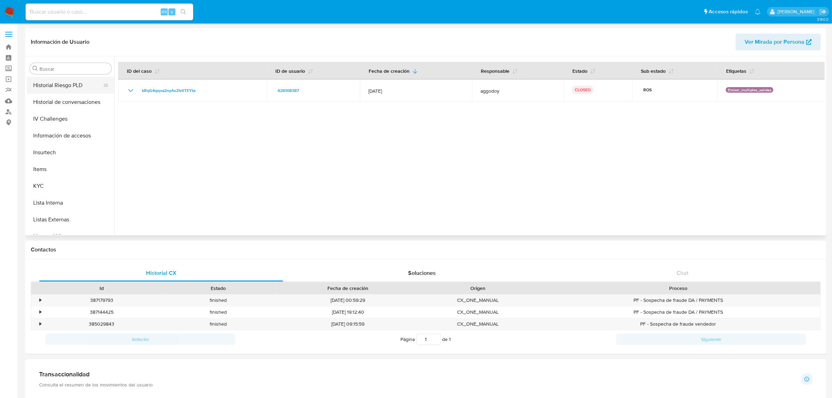
scroll to position [295, 0]
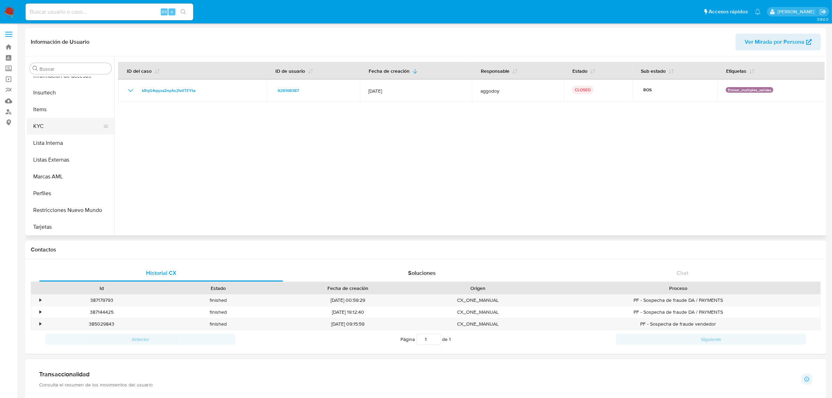
click at [64, 129] on button "KYC" at bounding box center [68, 126] width 82 height 17
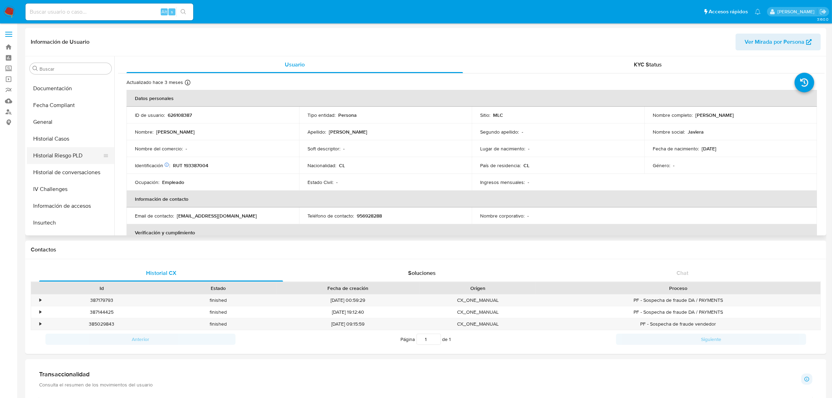
scroll to position [164, 0]
click at [53, 121] on button "General" at bounding box center [68, 123] width 82 height 17
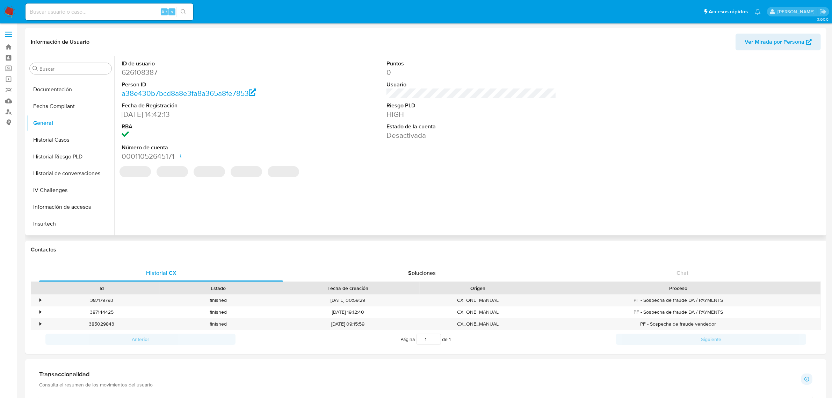
click at [145, 74] on dd "626108387" at bounding box center [207, 72] width 170 height 10
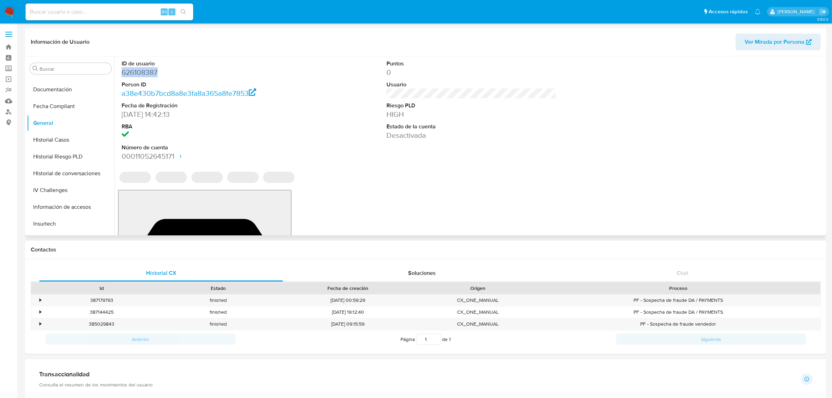
copy dd "626108387"
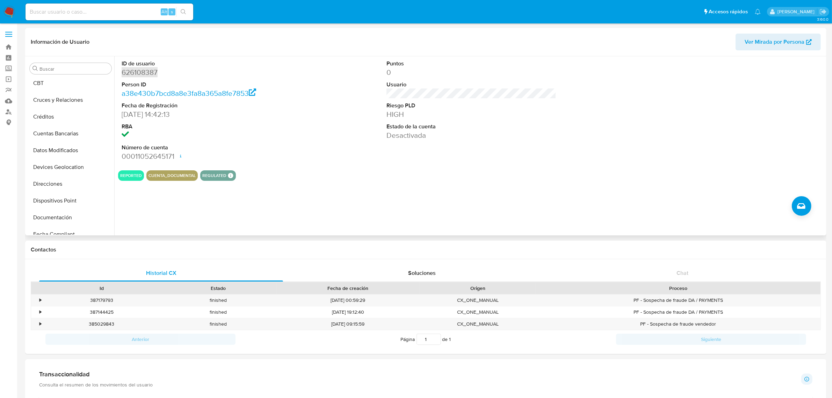
scroll to position [33, 0]
click at [59, 190] on button "Direcciones" at bounding box center [68, 187] width 82 height 17
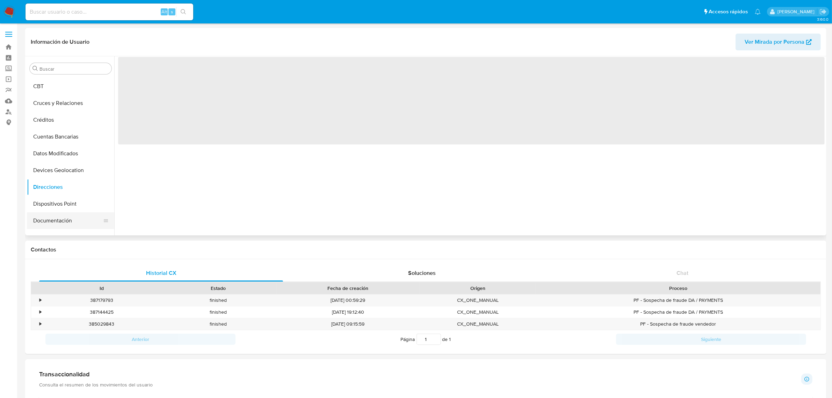
click at [56, 217] on button "Documentación" at bounding box center [68, 220] width 82 height 17
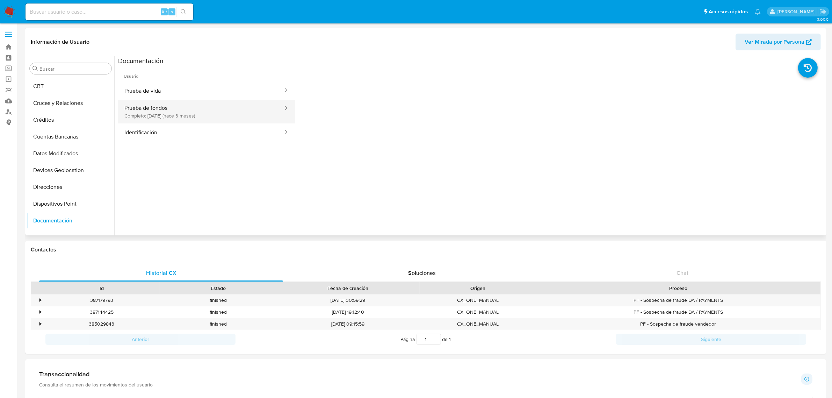
click at [152, 102] on button "Prueba de fondos Completo: [DATE] (hace 3 meses)" at bounding box center [201, 112] width 166 height 24
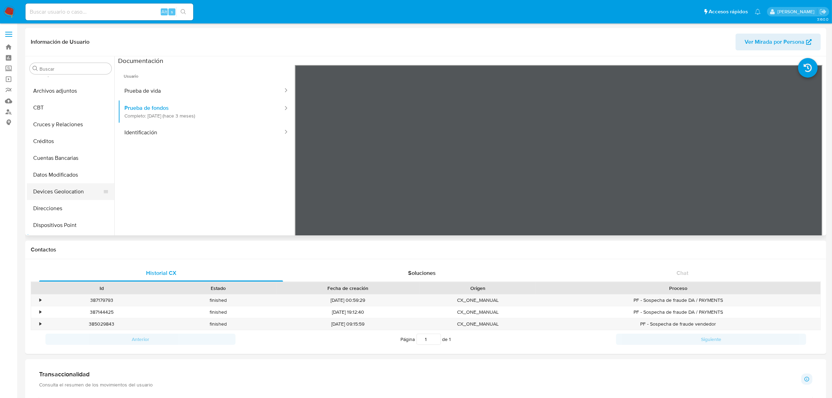
scroll to position [0, 0]
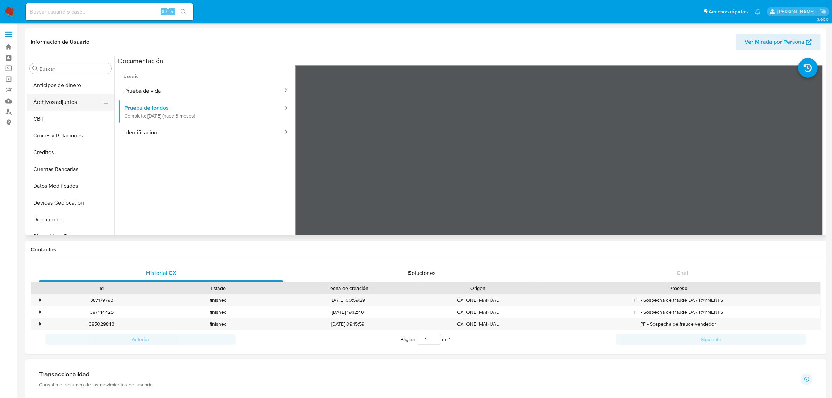
click at [51, 97] on button "Archivos adjuntos" at bounding box center [68, 102] width 82 height 17
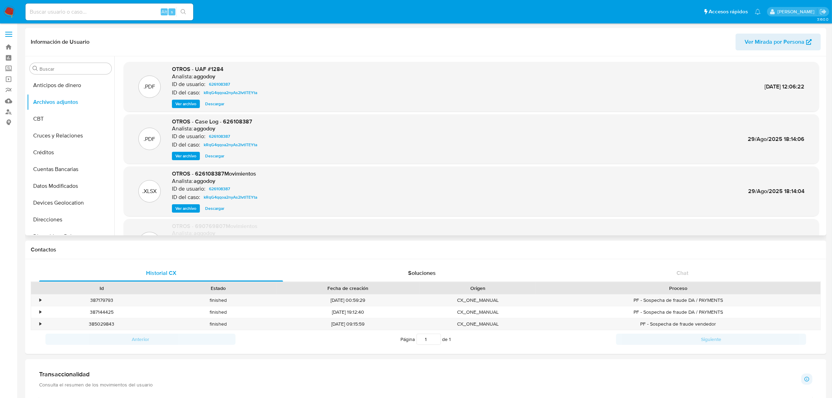
click at [186, 102] on span "Ver archivo" at bounding box center [185, 103] width 21 height 7
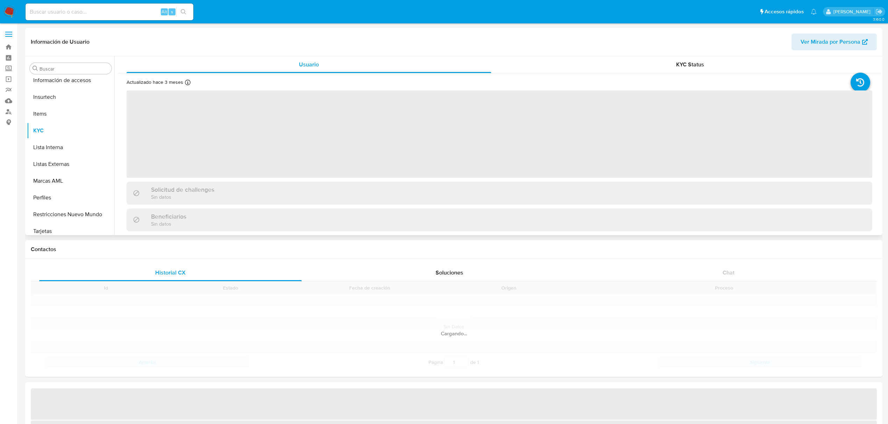
scroll to position [295, 0]
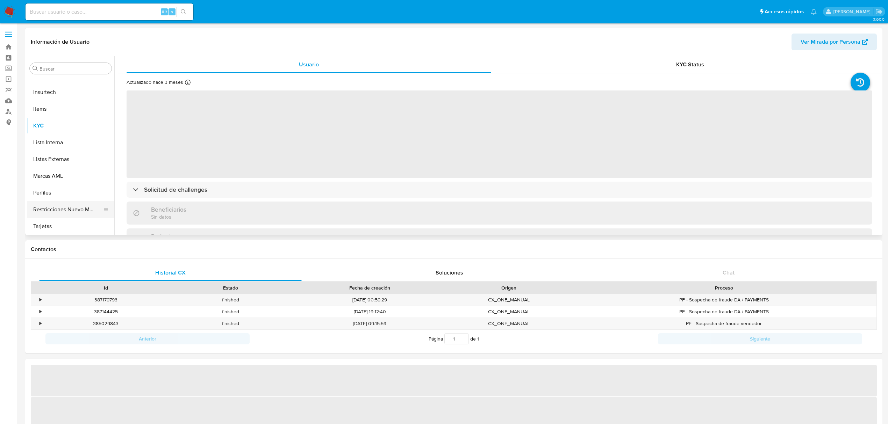
click at [45, 202] on button "Restricciones Nuevo Mundo" at bounding box center [68, 209] width 82 height 17
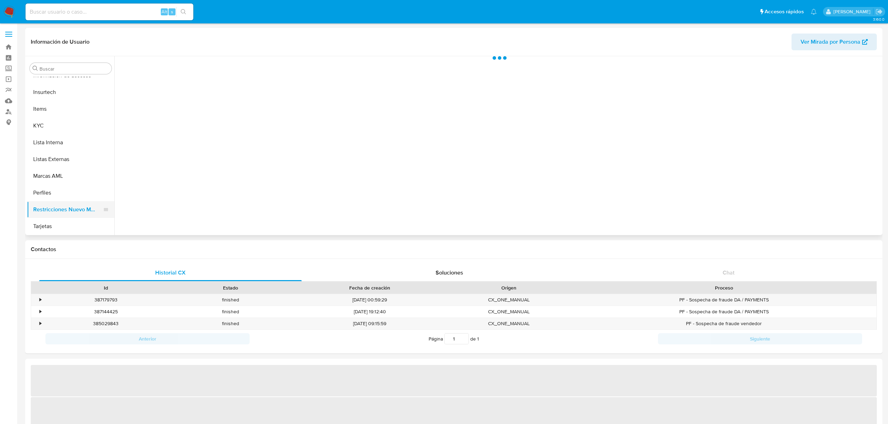
select select "10"
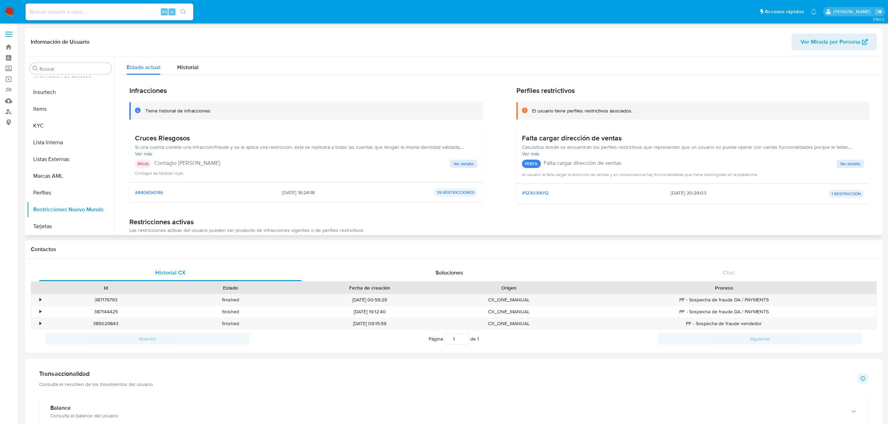
click at [469, 160] on span "Ver detalle" at bounding box center [463, 163] width 20 height 7
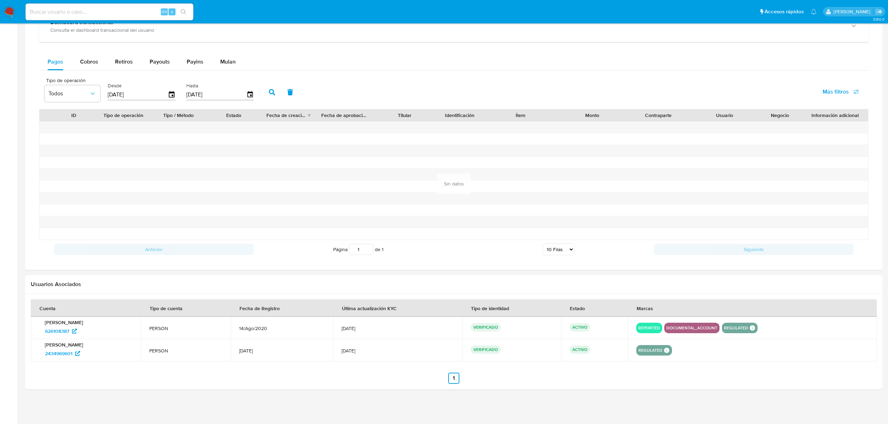
scroll to position [421, 0]
click at [86, 63] on span "Cobros" at bounding box center [89, 62] width 18 height 8
select select "10"
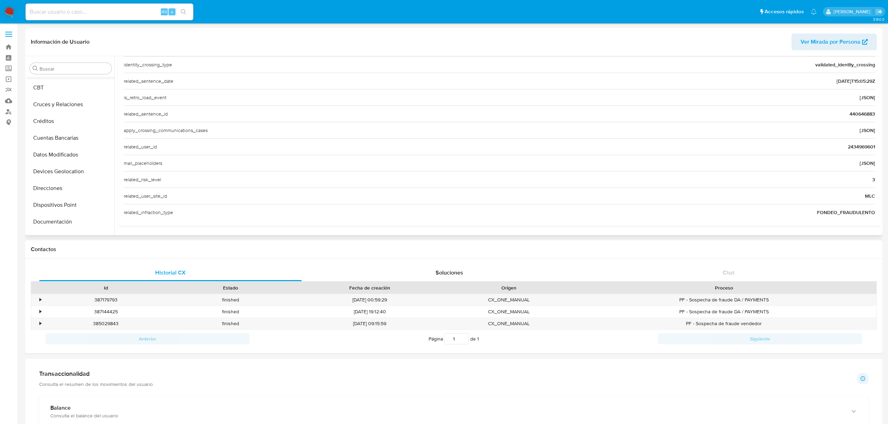
scroll to position [0, 0]
click at [56, 102] on button "Archivos adjuntos" at bounding box center [68, 102] width 82 height 17
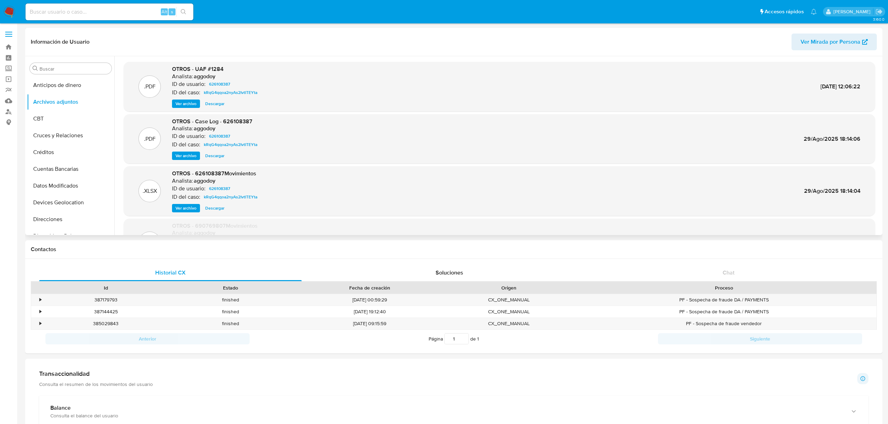
click at [187, 156] on span "Ver archivo" at bounding box center [185, 155] width 21 height 7
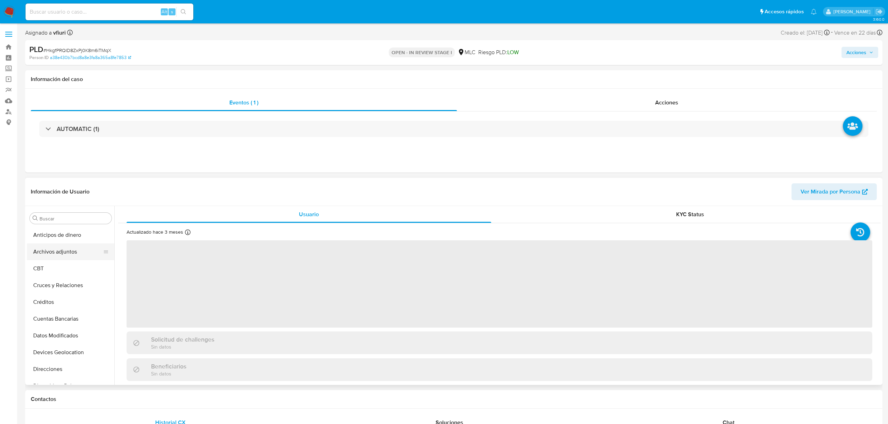
select select "10"
click at [46, 255] on button "Archivos adjuntos" at bounding box center [68, 252] width 82 height 17
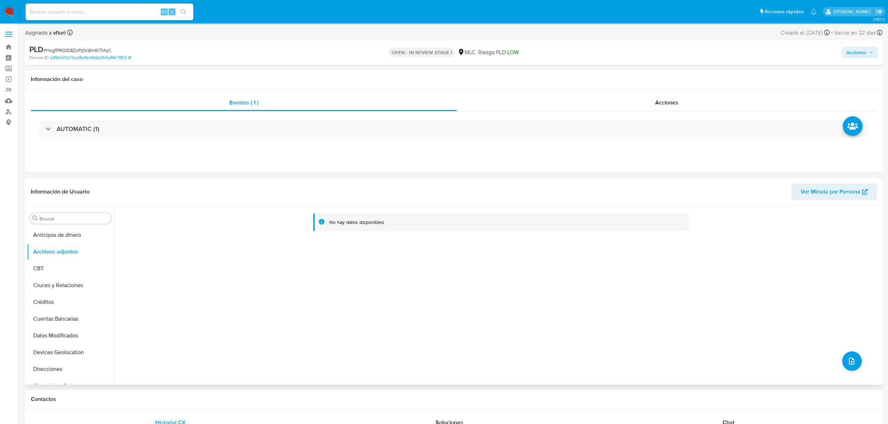
click at [856, 371] on div "No hay datos disponibles" at bounding box center [497, 295] width 766 height 179
click at [847, 361] on icon "upload-file" at bounding box center [851, 361] width 8 height 8
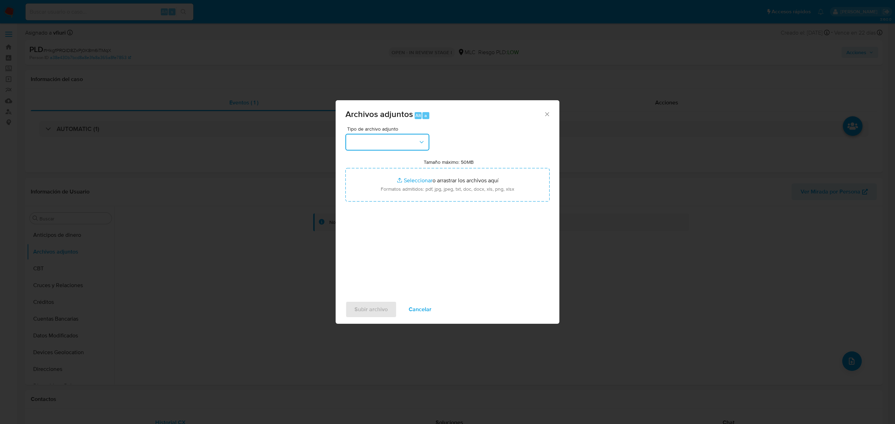
click at [399, 136] on button "button" at bounding box center [387, 142] width 84 height 17
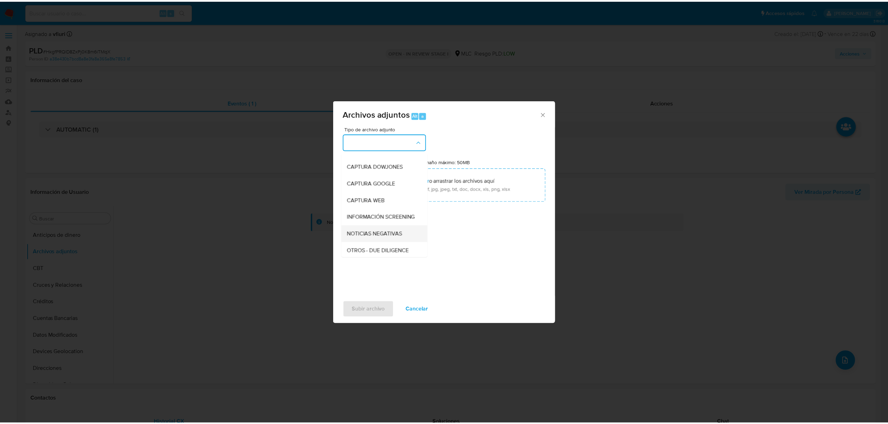
scroll to position [58, 0]
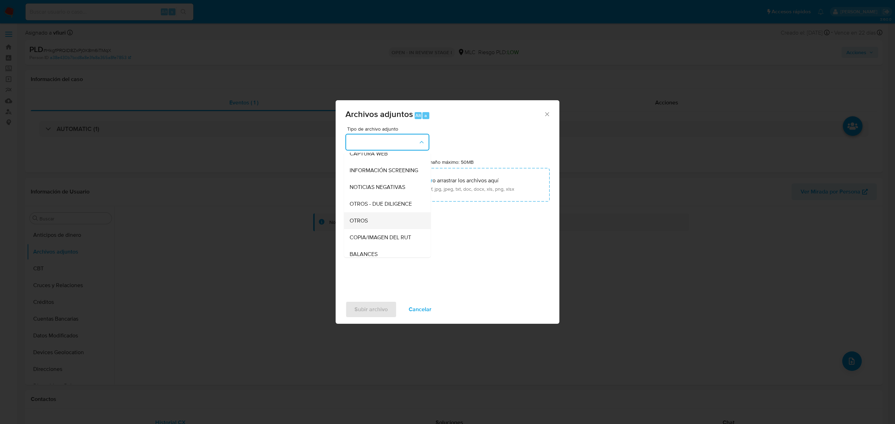
click at [363, 229] on div "OTROS" at bounding box center [385, 221] width 71 height 17
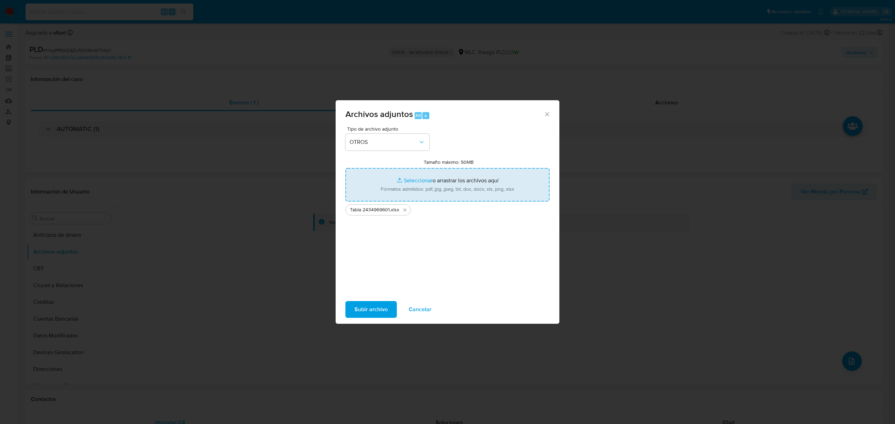
type input "C:\fakepath\Case log 2434969601 - 18_09_2025.pdf"
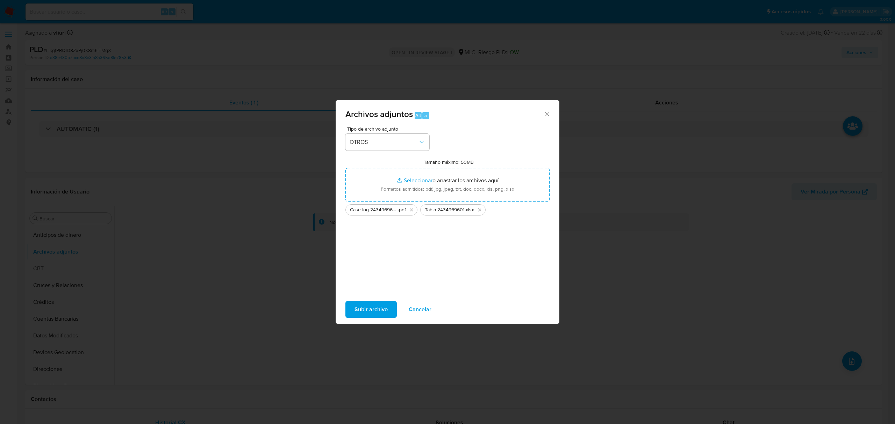
click at [362, 306] on span "Subir archivo" at bounding box center [370, 309] width 33 height 15
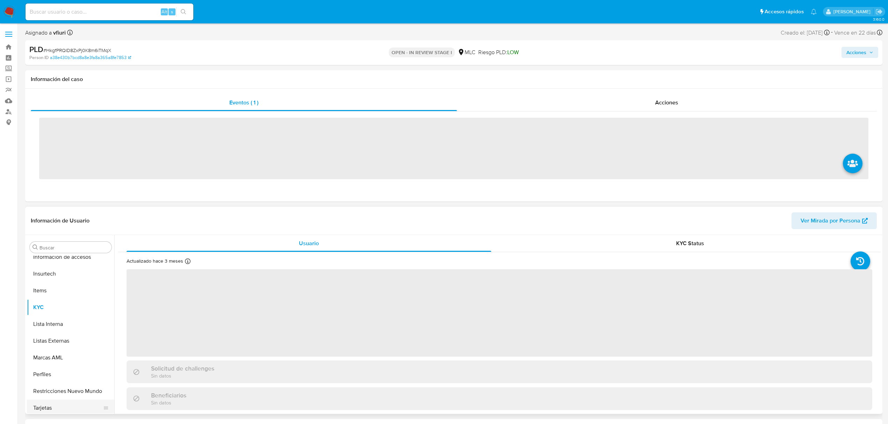
scroll to position [295, 0]
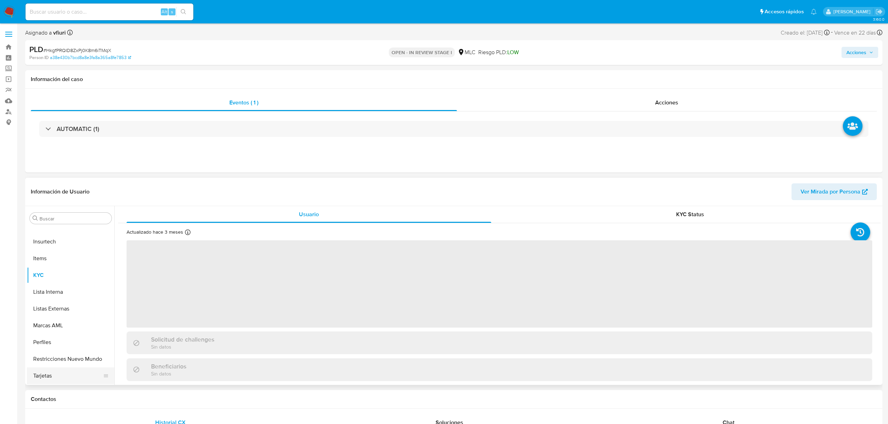
select select "10"
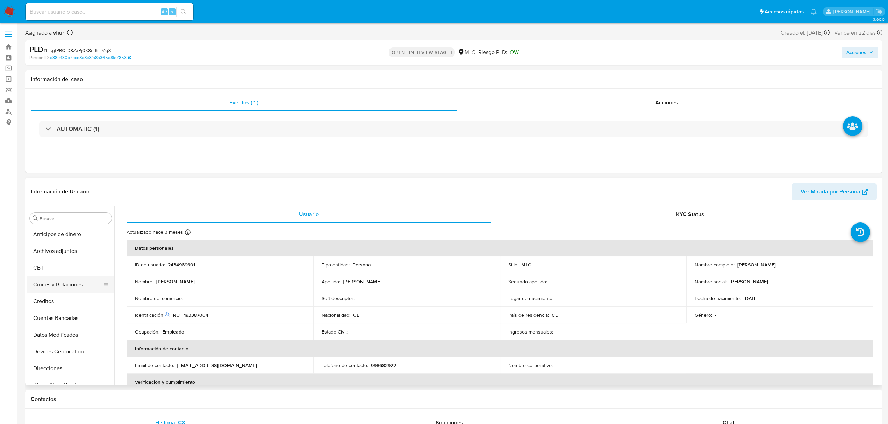
scroll to position [0, 0]
click at [54, 252] on button "Archivos adjuntos" at bounding box center [68, 252] width 82 height 17
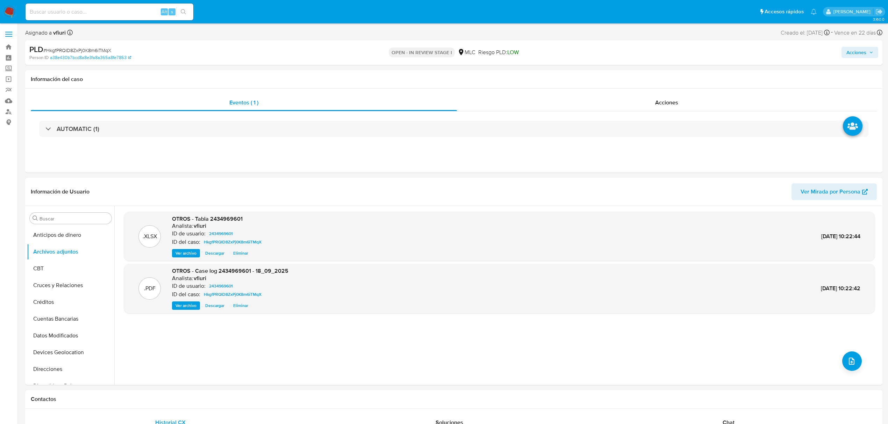
click at [851, 51] on span "Acciones" at bounding box center [856, 52] width 20 height 11
click at [652, 79] on div "Resolución del caso Alt r" at bounding box center [669, 75] width 67 height 18
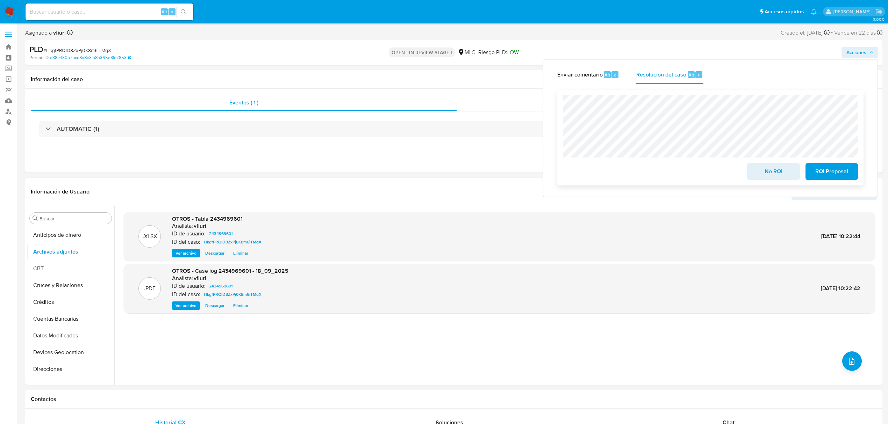
click at [830, 181] on div "No ROI ROI Proposal" at bounding box center [710, 138] width 306 height 96
click at [828, 179] on span "ROI Proposal" at bounding box center [831, 171] width 34 height 15
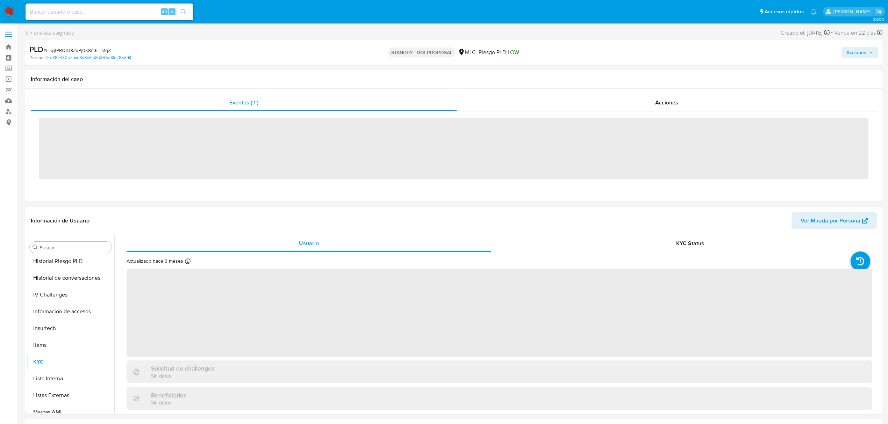
scroll to position [295, 0]
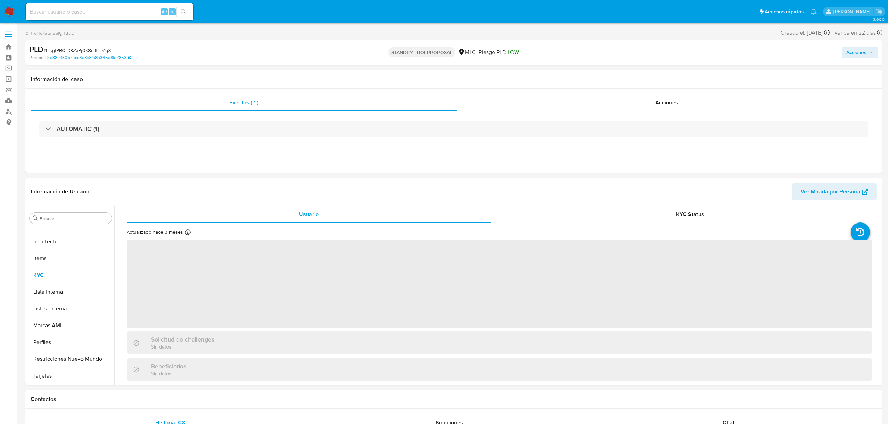
select select "10"
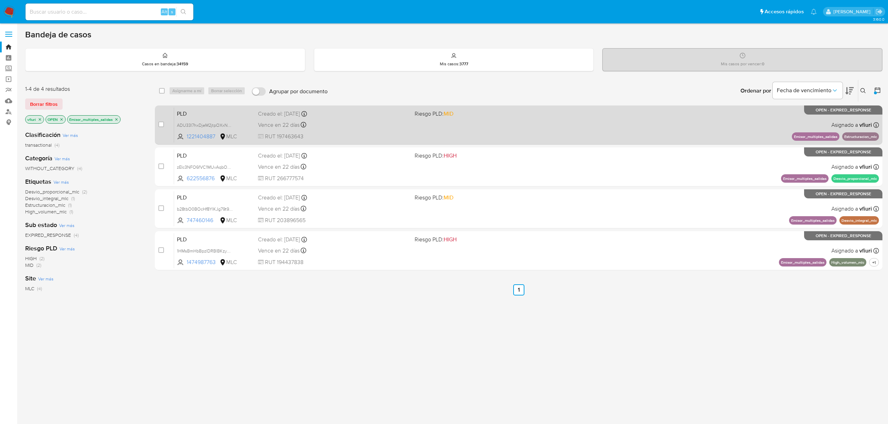
click at [389, 120] on div "Vence en 22 días Vence el 10/10/2025 16:06:43" at bounding box center [333, 124] width 151 height 9
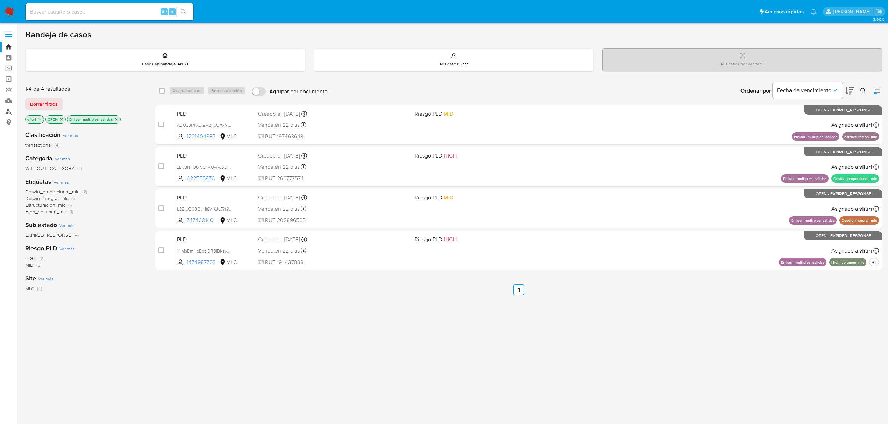
click at [8, 110] on link "Buscador de personas" at bounding box center [41, 111] width 83 height 11
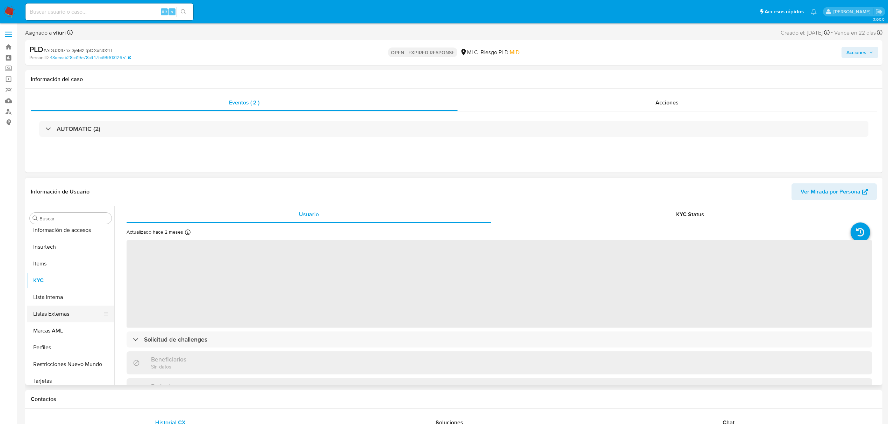
scroll to position [295, 0]
select select "10"
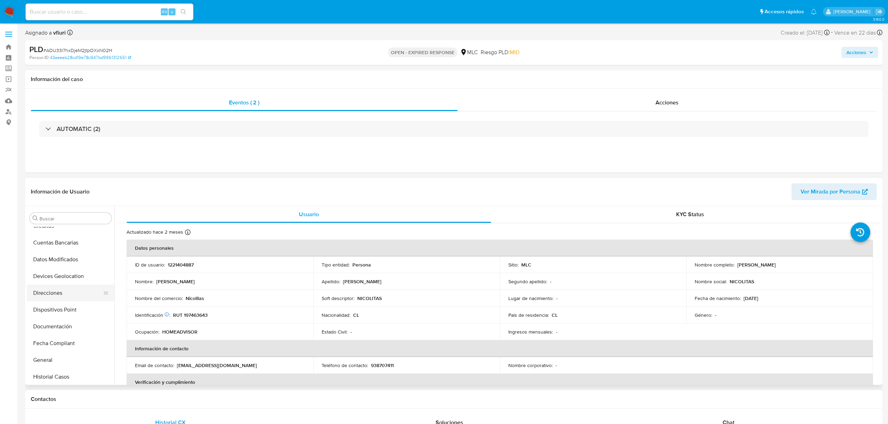
scroll to position [93, 0]
click at [55, 357] on button "Historial Casos" at bounding box center [68, 360] width 82 height 17
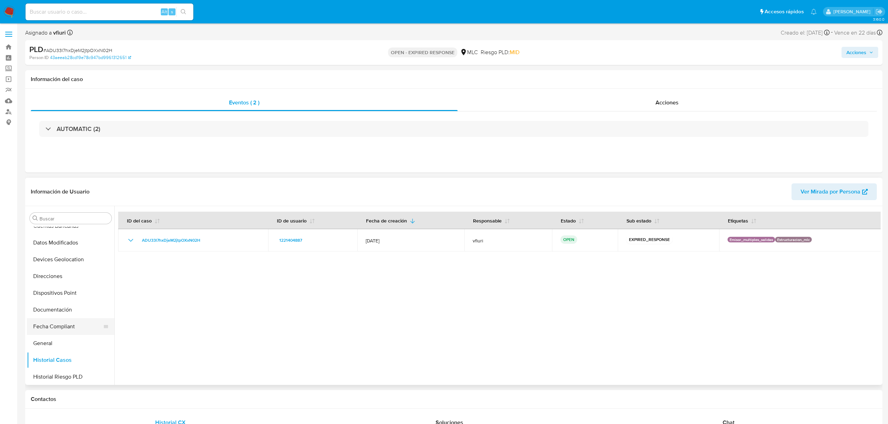
scroll to position [0, 0]
click at [49, 255] on button "Archivos adjuntos" at bounding box center [68, 252] width 82 height 17
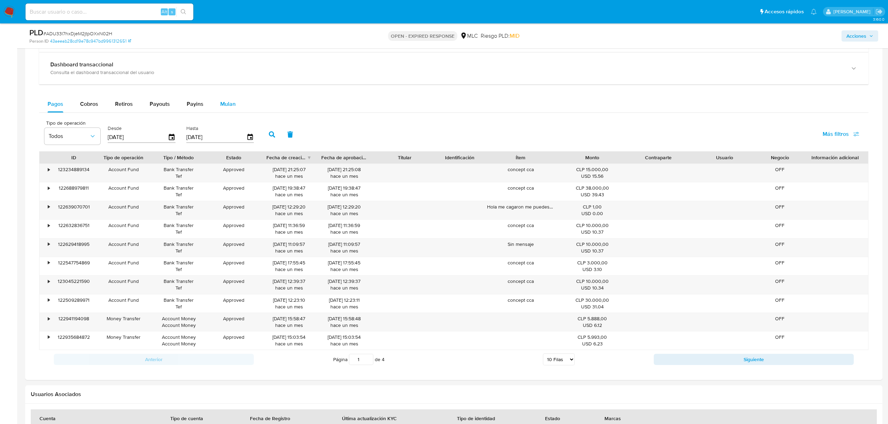
click at [221, 108] on span "Mulan" at bounding box center [227, 104] width 15 height 8
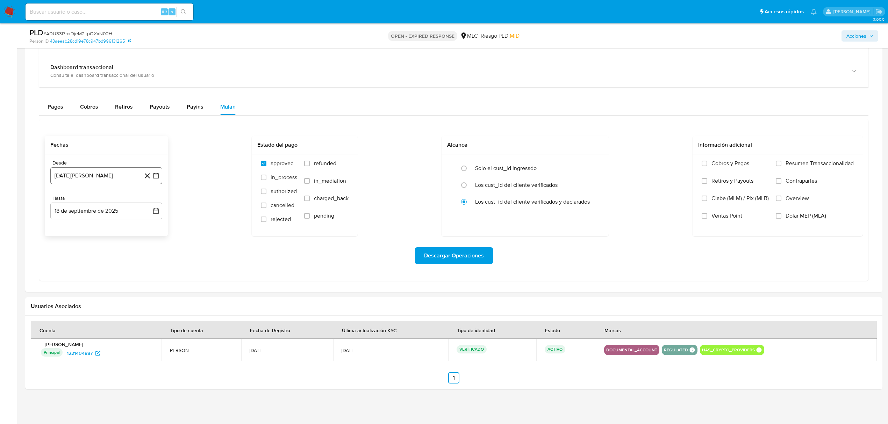
click at [157, 180] on button "[DATE][PERSON_NAME]" at bounding box center [106, 175] width 112 height 17
click at [146, 200] on icon "Mes siguiente" at bounding box center [149, 201] width 8 height 8
click at [80, 256] on button "10" at bounding box center [78, 255] width 11 height 11
click at [155, 215] on button "18 de septiembre de 2025" at bounding box center [106, 211] width 112 height 17
click at [80, 280] on button "9" at bounding box center [78, 276] width 11 height 11
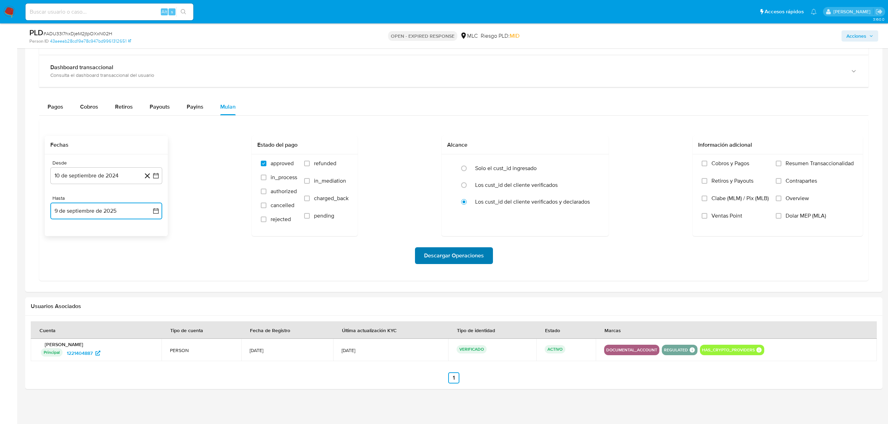
click at [450, 259] on span "Descargar Operaciones" at bounding box center [454, 255] width 60 height 15
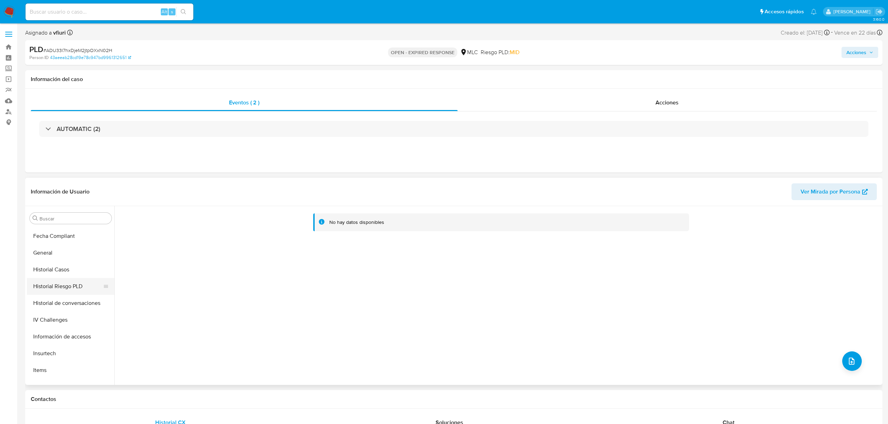
scroll to position [186, 0]
click at [54, 251] on button "General" at bounding box center [68, 250] width 82 height 17
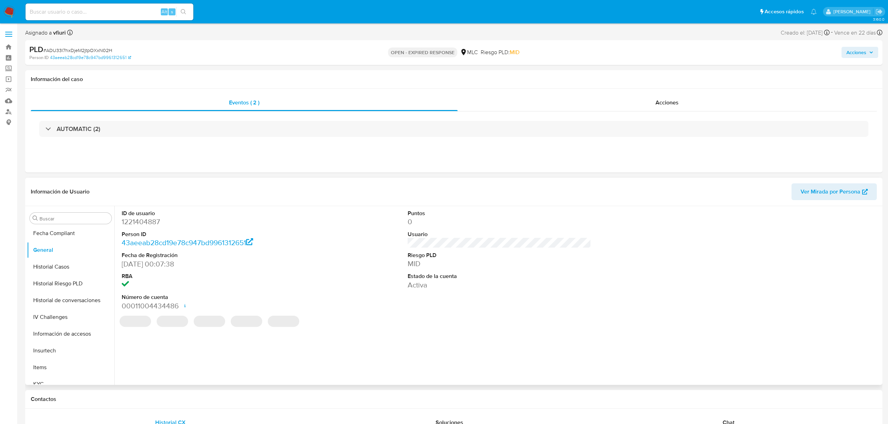
click at [149, 224] on dd "1221404887" at bounding box center [213, 222] width 183 height 10
copy dd "1221404887"
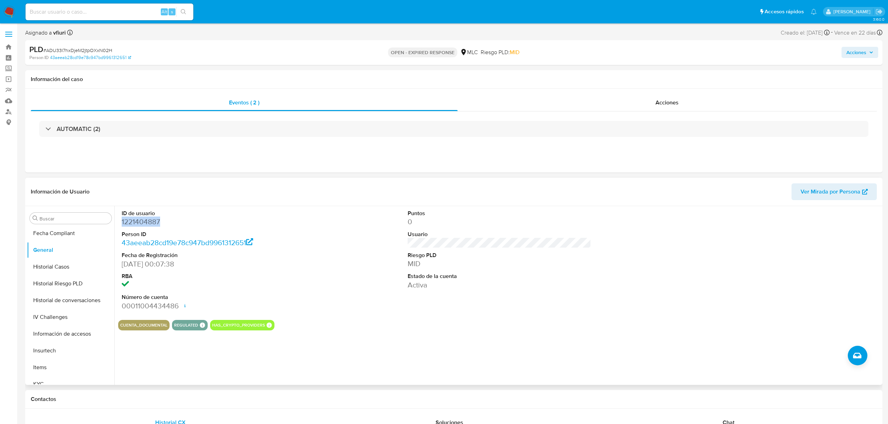
copy dd "1221404887"
click at [93, 49] on span "# ADU33l7hxDjeM2jtpOXxN02H" at bounding box center [77, 50] width 69 height 7
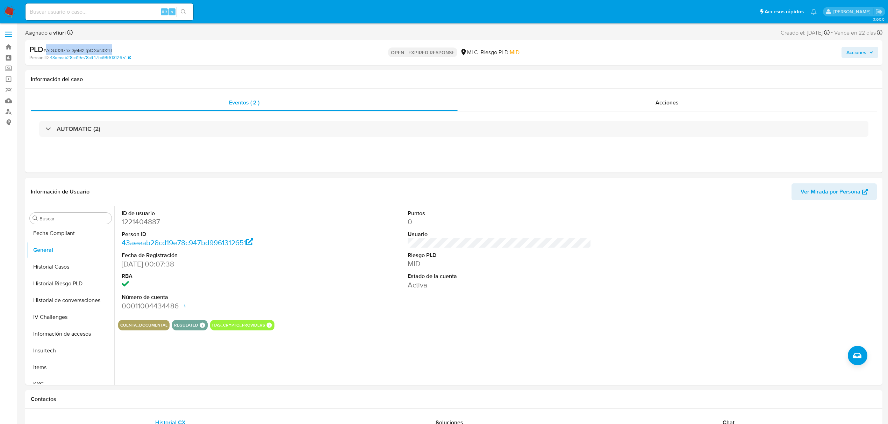
click at [93, 49] on span "# ADU33l7hxDjeM2jtpOXxN02H" at bounding box center [77, 50] width 69 height 7
copy span "ADU33l7hxDjeM2jtpOXxN02H"
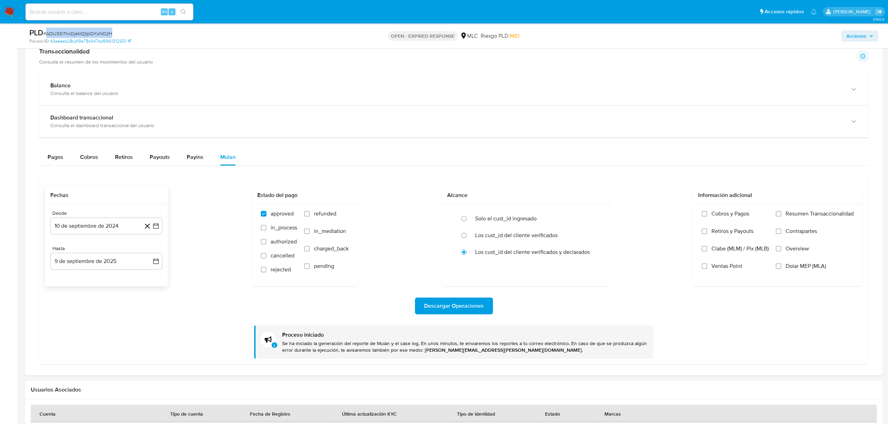
scroll to position [545, 0]
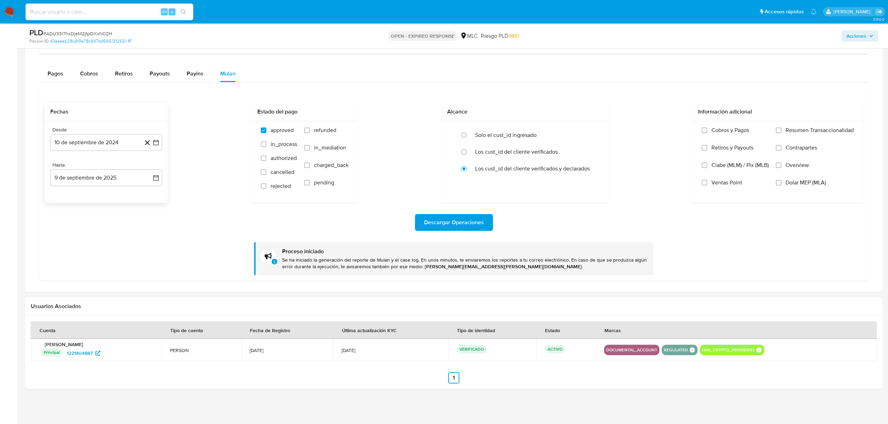
drag, startPoint x: 201, startPoint y: 262, endPoint x: 122, endPoint y: 280, distance: 81.0
click at [122, 280] on div "Fechas Desde 10 de septiembre de 2024 10-09-2024 Hasta 9 de septiembre de 2025 …" at bounding box center [453, 183] width 829 height 195
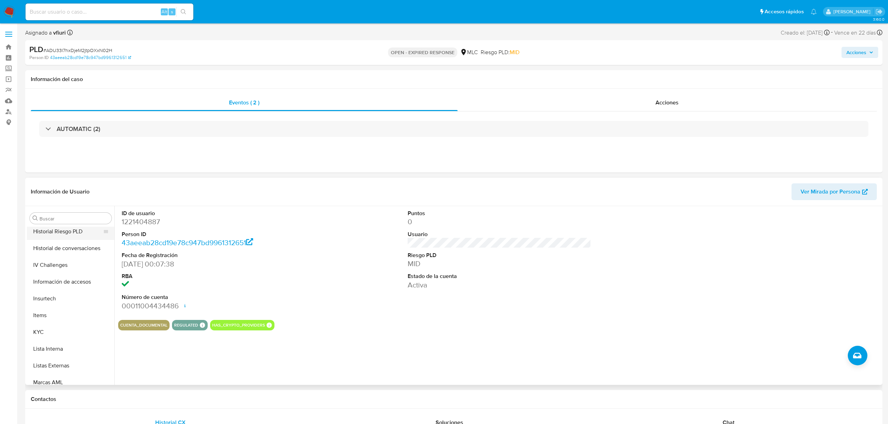
scroll to position [295, 0]
click at [47, 270] on button "KYC" at bounding box center [68, 275] width 82 height 17
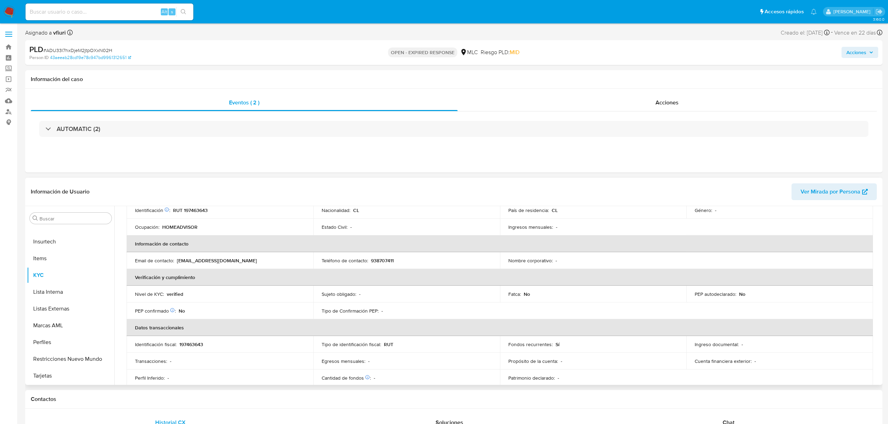
scroll to position [0, 0]
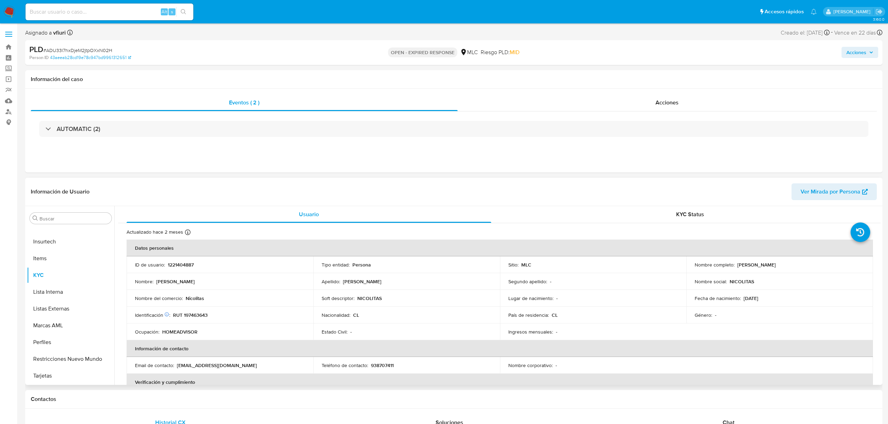
click at [199, 319] on td "Identificación Nº de serie: 528866953 : RUT 197463643" at bounding box center [220, 315] width 187 height 17
click at [201, 314] on p "RUT 197463643" at bounding box center [190, 315] width 35 height 6
copy p "197463643"
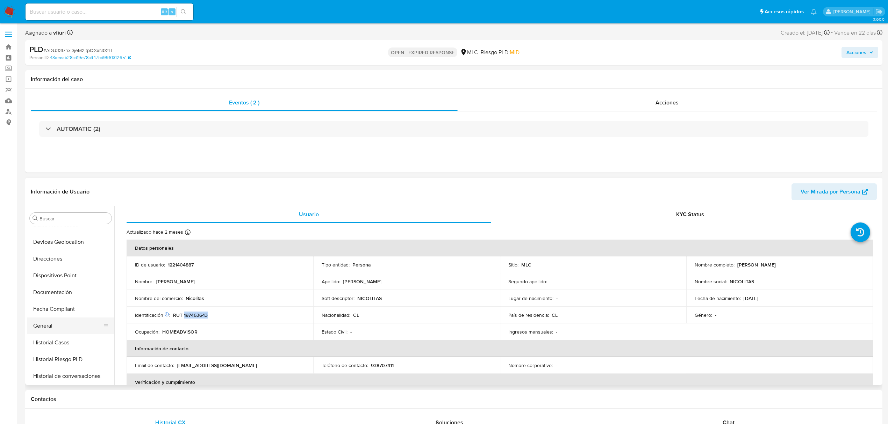
scroll to position [109, 0]
click at [51, 326] on button "General" at bounding box center [68, 327] width 82 height 17
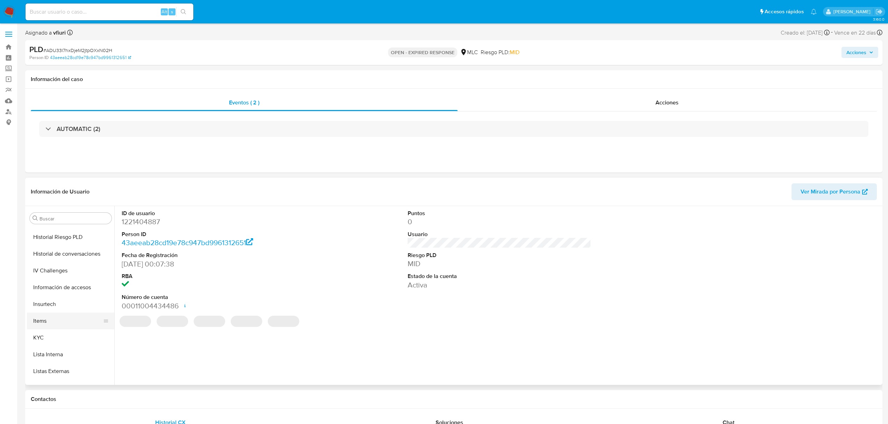
scroll to position [295, 0]
click at [56, 271] on button "KYC" at bounding box center [68, 275] width 82 height 17
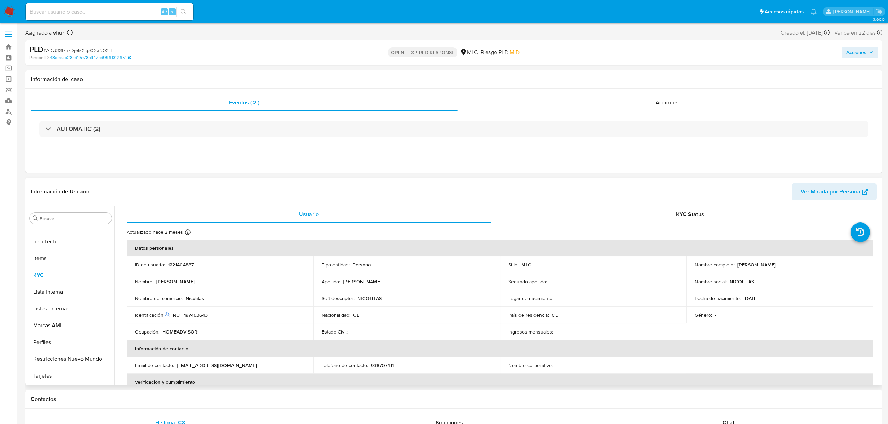
click at [193, 316] on p "RUT 197463643" at bounding box center [190, 315] width 35 height 6
copy p "197463643"
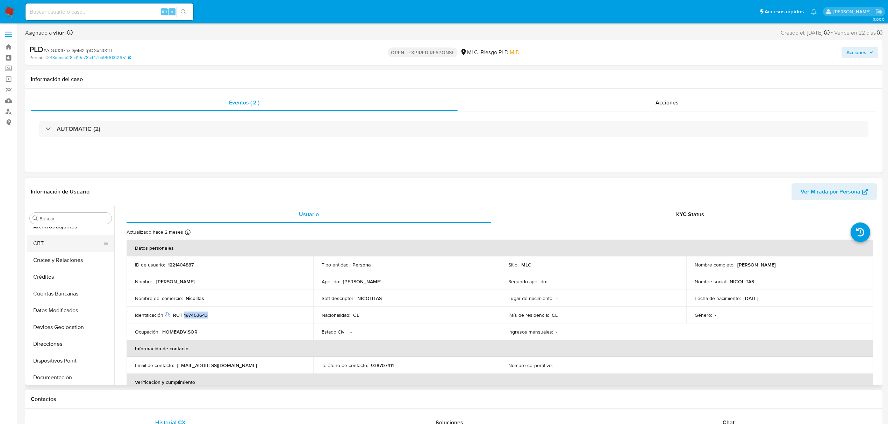
scroll to position [0, 0]
click at [62, 288] on button "Cruces y Relaciones" at bounding box center [68, 285] width 82 height 17
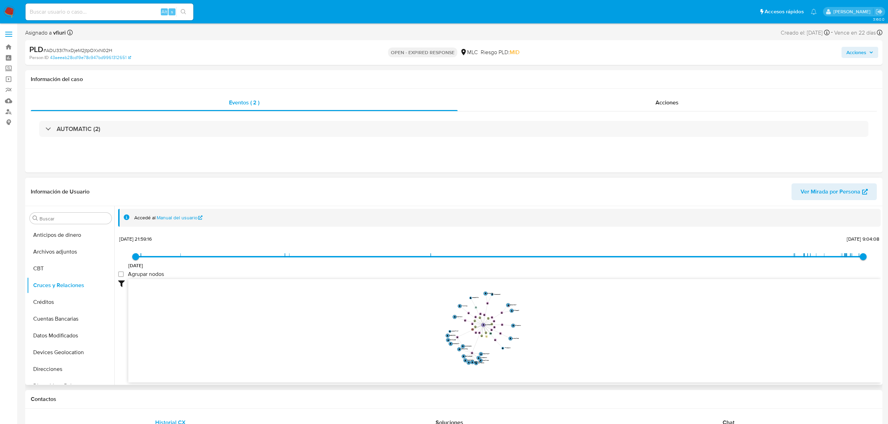
drag, startPoint x: 517, startPoint y: 312, endPoint x: 539, endPoint y: 330, distance: 28.4
click at [539, 330] on icon "device-64784c0308813b0018796388  user-1221404887  1221404887 device-6352c1b40…" at bounding box center [504, 329] width 752 height 101
drag, startPoint x: 537, startPoint y: 326, endPoint x: 561, endPoint y: 332, distance: 24.0
click at [561, 332] on icon "device-64784c0308813b0018796388  user-1221404887  1221404887 device-6352c1b40…" at bounding box center [504, 329] width 752 height 101
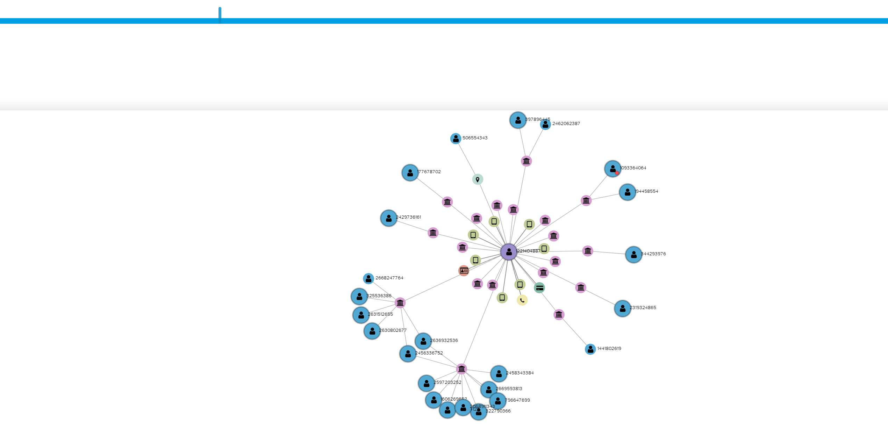
drag, startPoint x: 563, startPoint y: 319, endPoint x: 562, endPoint y: 306, distance: 13.0
click at [562, 306] on icon "device-64784c0308813b0018796388  user-1221404887  1221404887 device-6352c1b40…" at bounding box center [504, 329] width 752 height 101
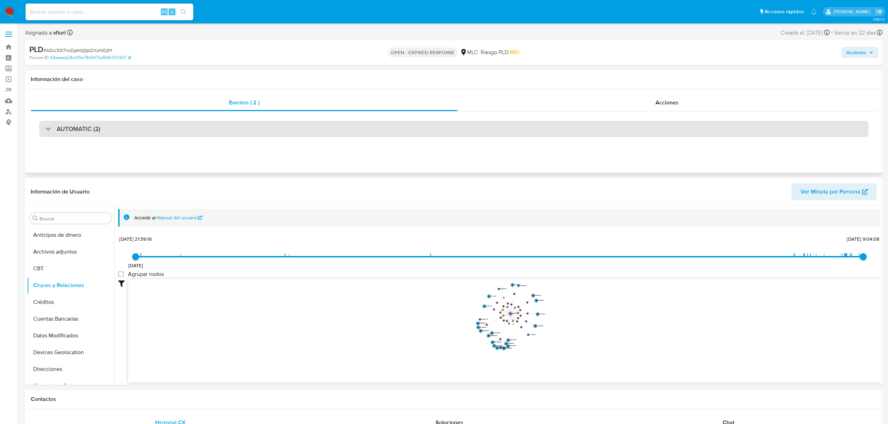
click at [556, 126] on div "AUTOMATIC (2)" at bounding box center [453, 129] width 829 height 16
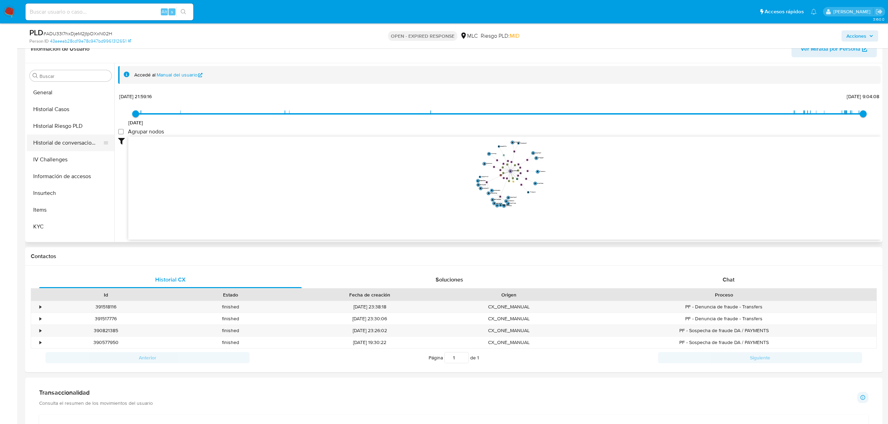
scroll to position [280, 0]
click at [71, 229] on button "Restricciones Nuevo Mundo" at bounding box center [68, 232] width 82 height 17
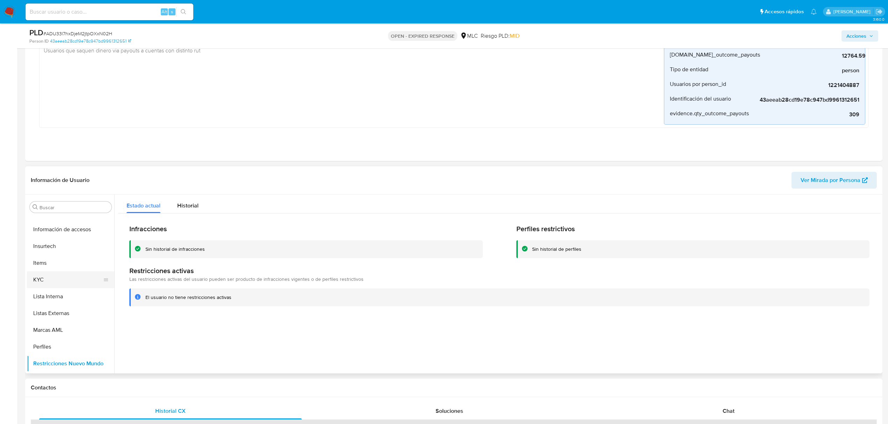
click at [50, 276] on button "KYC" at bounding box center [68, 280] width 82 height 17
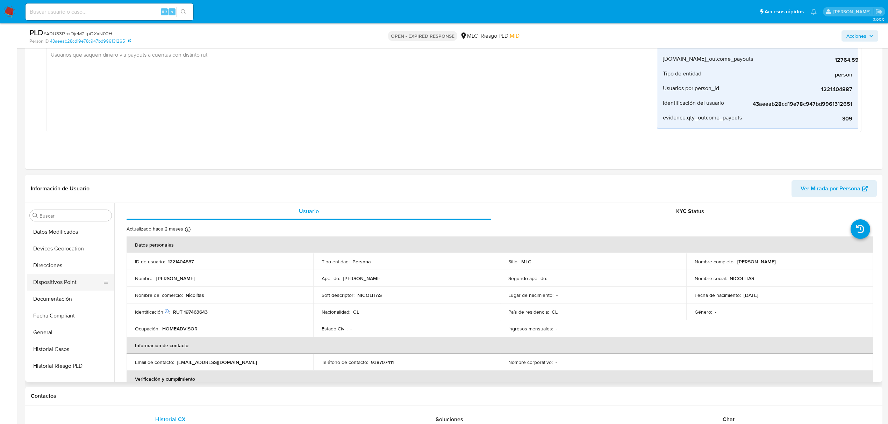
scroll to position [93, 0]
click at [58, 343] on button "General" at bounding box center [68, 340] width 82 height 17
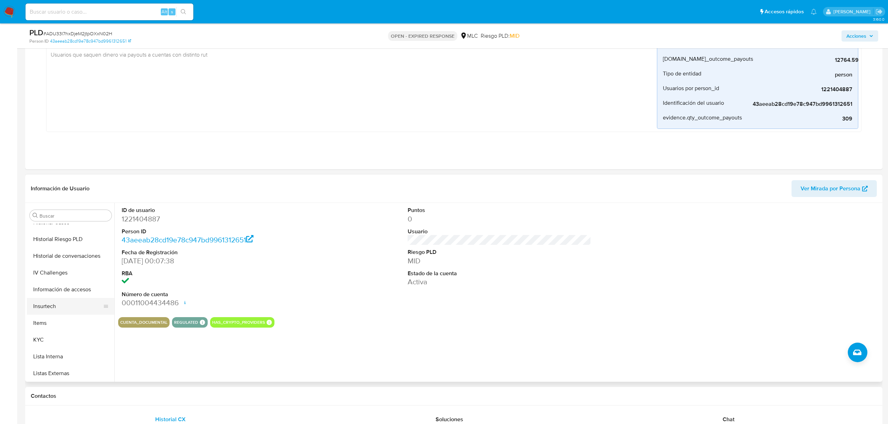
scroll to position [233, 0]
click at [43, 336] on button "KYC" at bounding box center [68, 335] width 82 height 17
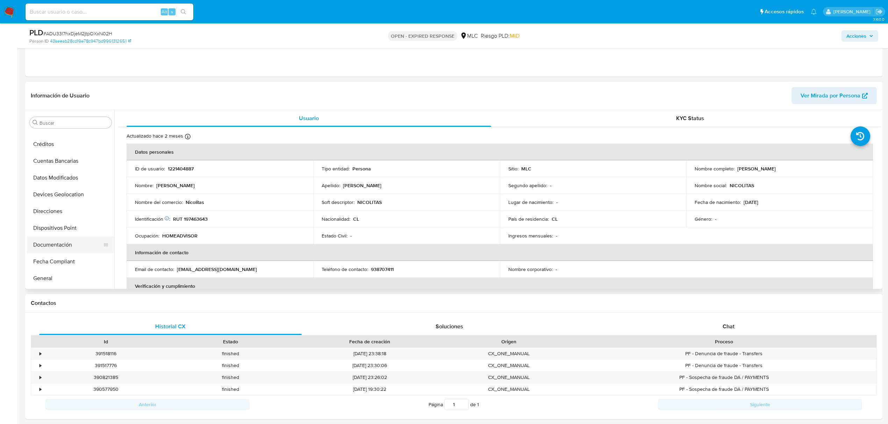
scroll to position [109, 0]
click at [45, 231] on button "General" at bounding box center [68, 231] width 82 height 17
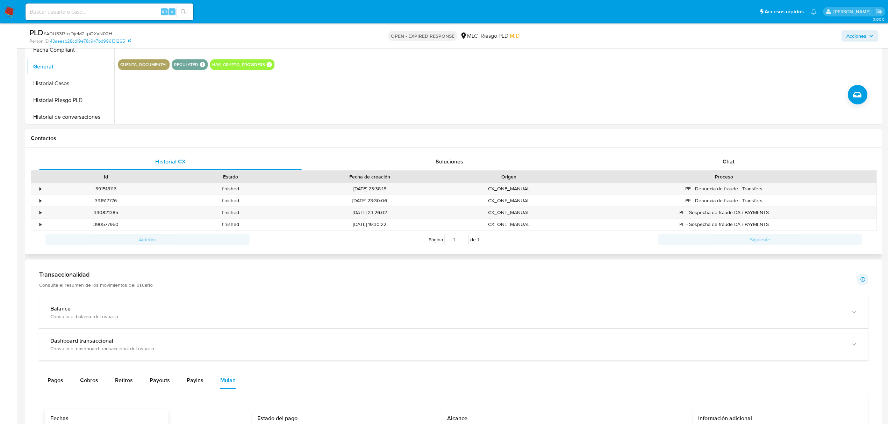
scroll to position [559, 0]
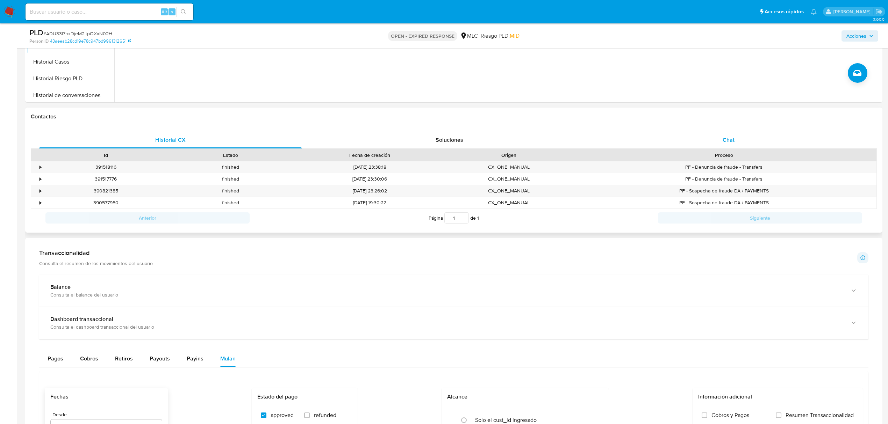
click at [738, 145] on div "Chat" at bounding box center [728, 140] width 262 height 17
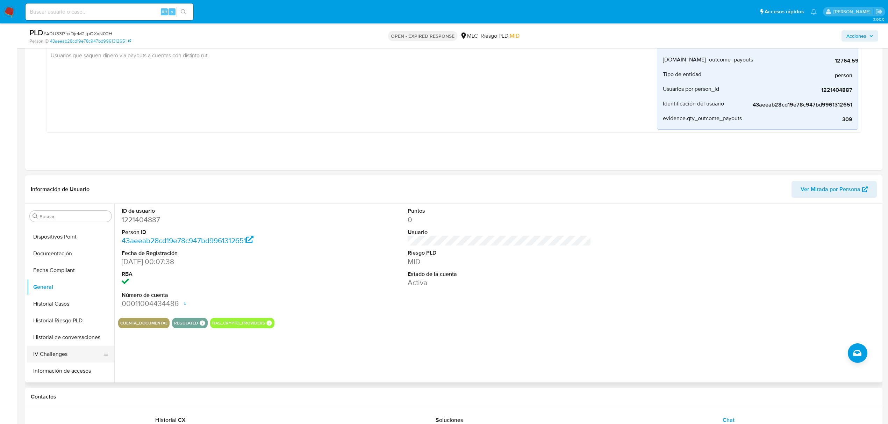
scroll to position [202, 0]
drag, startPoint x: 42, startPoint y: 362, endPoint x: 48, endPoint y: 363, distance: 6.0
click at [48, 363] on button "KYC" at bounding box center [68, 366] width 82 height 17
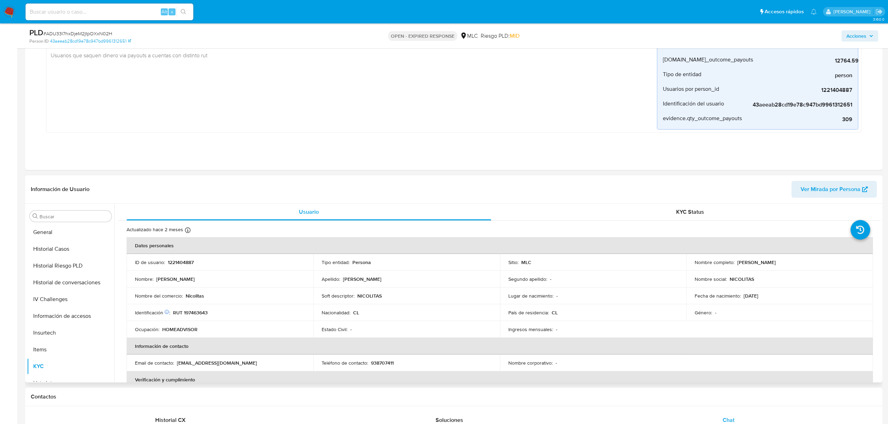
drag, startPoint x: 734, startPoint y: 264, endPoint x: 795, endPoint y: 266, distance: 60.5
click at [795, 266] on div "Nombre completo : Nicol Alejandra Díaz Soto" at bounding box center [779, 262] width 170 height 6
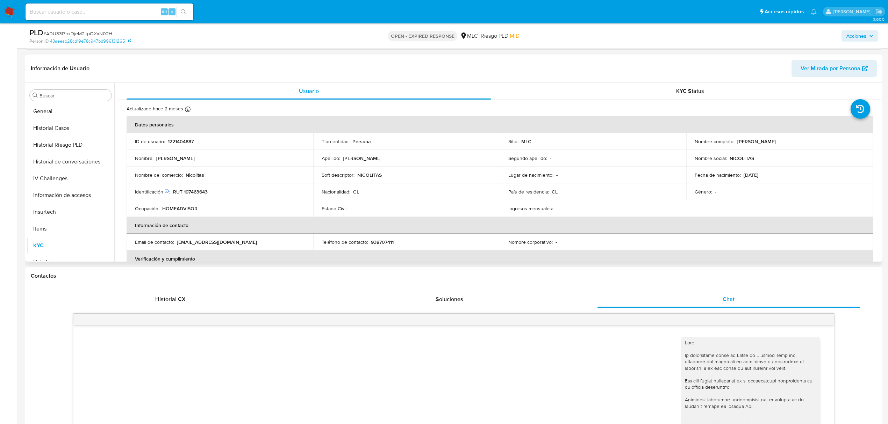
scroll to position [419, 0]
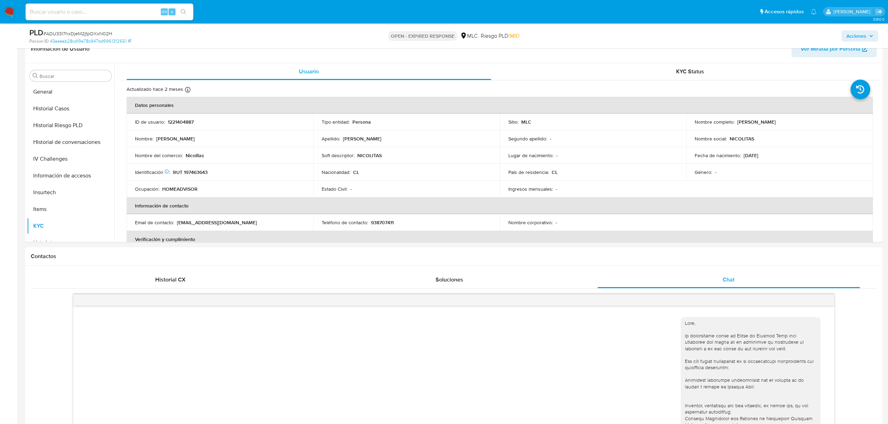
click at [84, 36] on span "# ADU33l7hxDjeM2jtpOXxN02H" at bounding box center [77, 33] width 69 height 7
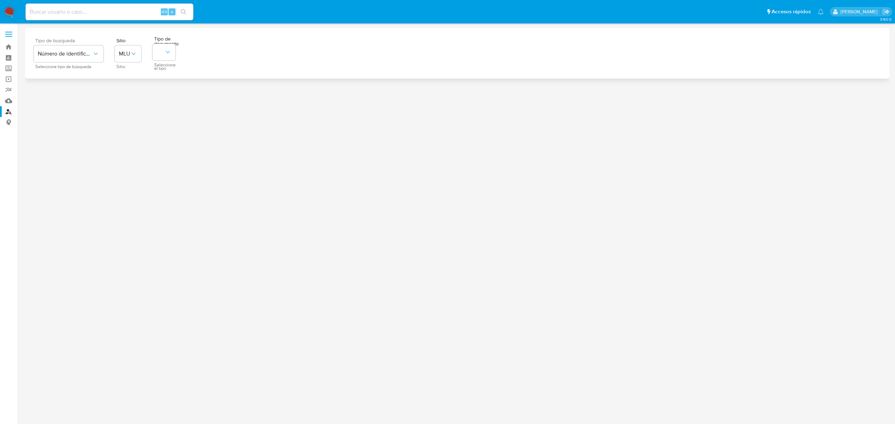
click at [102, 45] on div "Número de identificación" at bounding box center [69, 53] width 70 height 17
click at [145, 44] on button "MLU" at bounding box center [150, 52] width 70 height 17
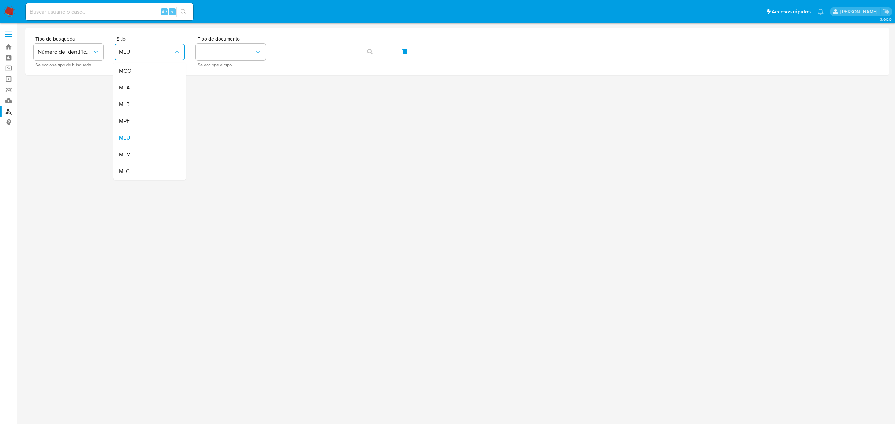
click at [146, 170] on div "MLC" at bounding box center [147, 171] width 57 height 17
click at [217, 50] on button "identificationType" at bounding box center [231, 52] width 70 height 17
click at [223, 69] on div "RUT RUT" at bounding box center [228, 75] width 57 height 24
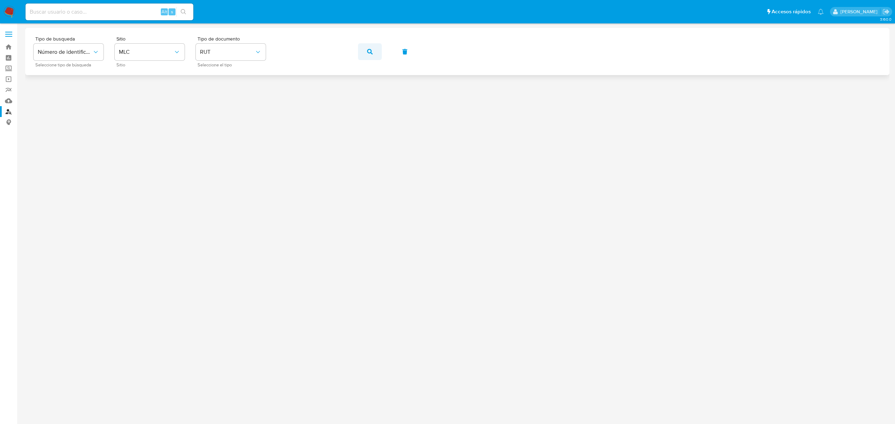
click at [374, 55] on button "button" at bounding box center [370, 51] width 24 height 17
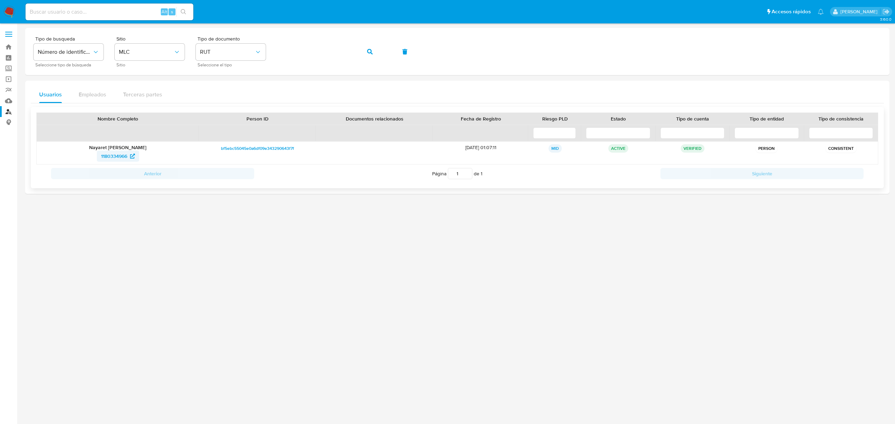
click at [115, 157] on span "1180334966" at bounding box center [114, 156] width 26 height 11
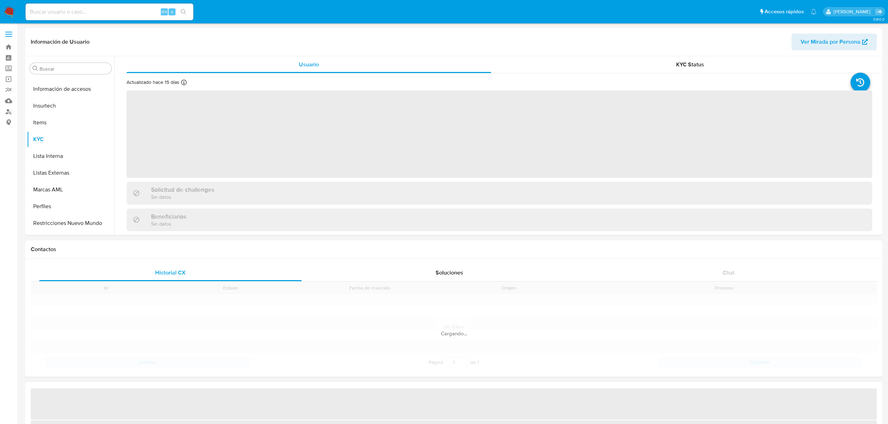
scroll to position [295, 0]
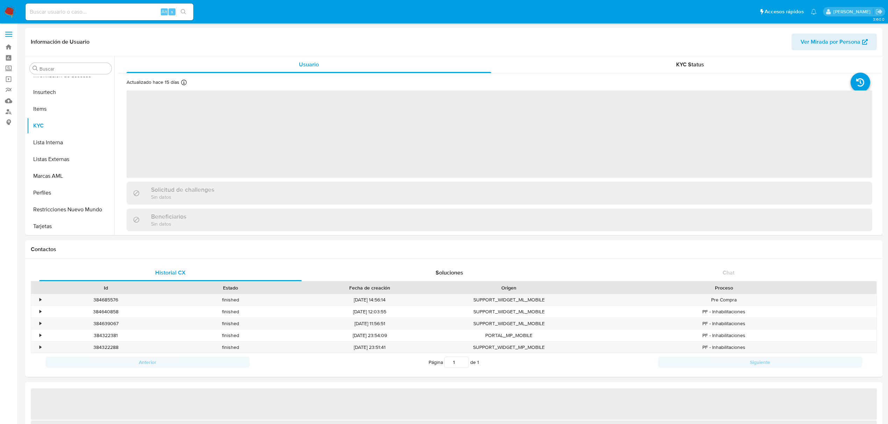
select select "10"
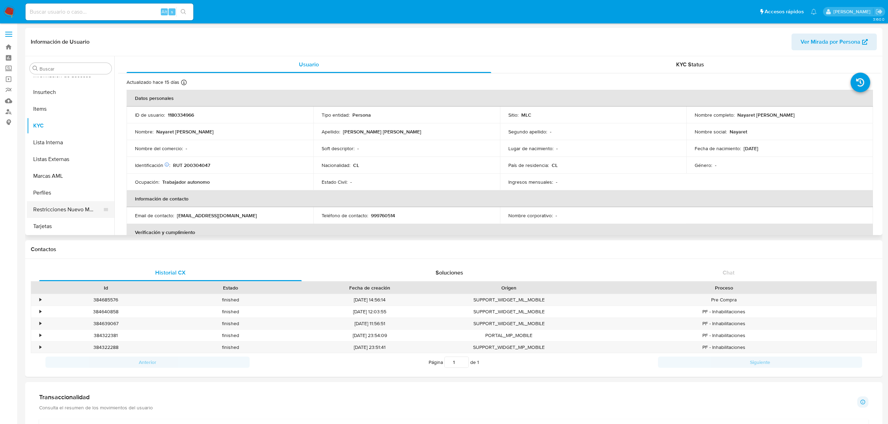
click at [52, 202] on button "Restricciones Nuevo Mundo" at bounding box center [68, 209] width 82 height 17
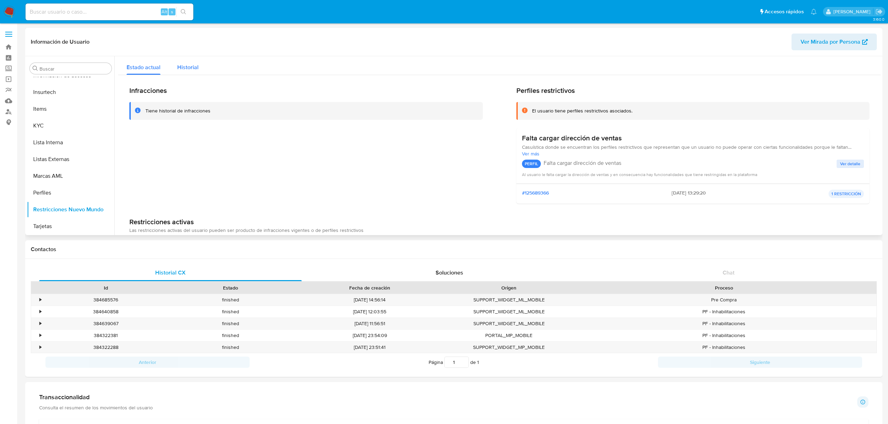
click at [187, 66] on span "Historial" at bounding box center [187, 67] width 21 height 8
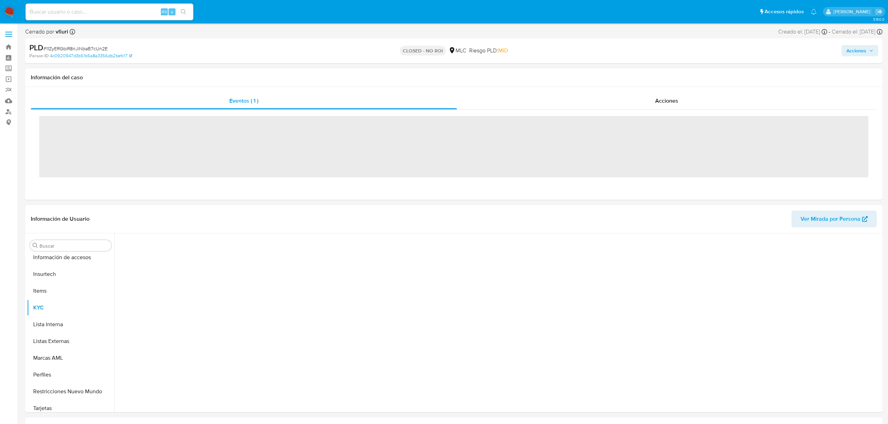
scroll to position [295, 0]
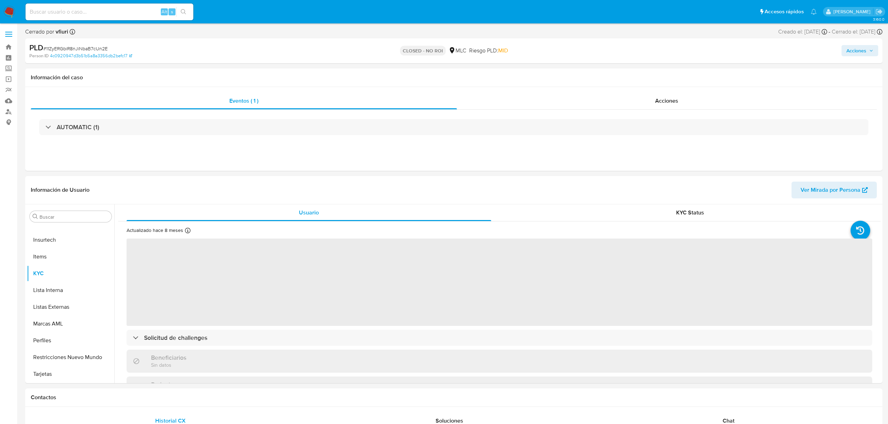
select select "10"
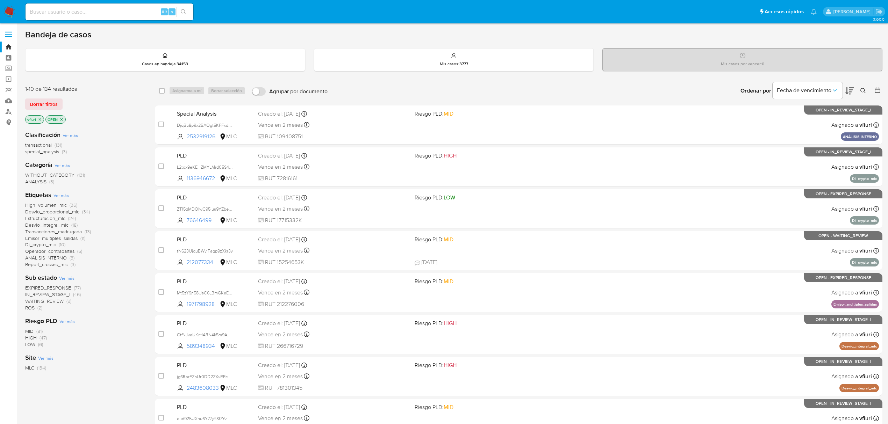
drag, startPoint x: 861, startPoint y: 95, endPoint x: 860, endPoint y: 91, distance: 4.8
click at [860, 94] on div "Ingrese ID de usuario o caso Buscar Borrar filtros" at bounding box center [864, 91] width 12 height 22
click at [860, 91] on icon at bounding box center [863, 91] width 6 height 6
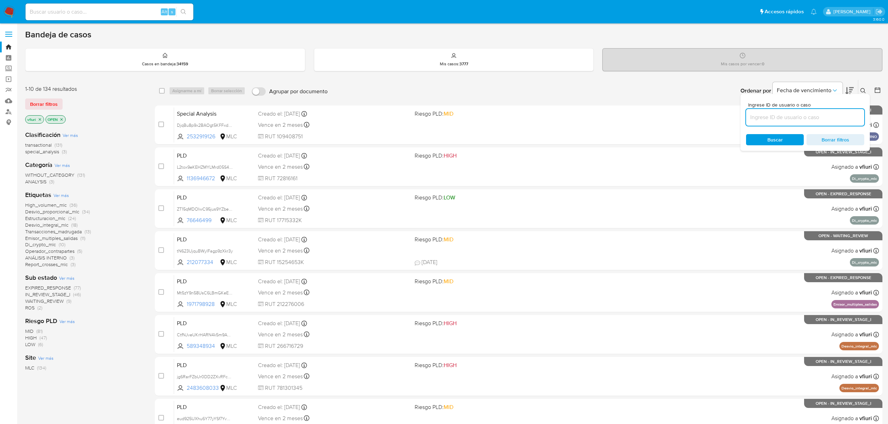
click at [768, 120] on input at bounding box center [805, 117] width 118 height 9
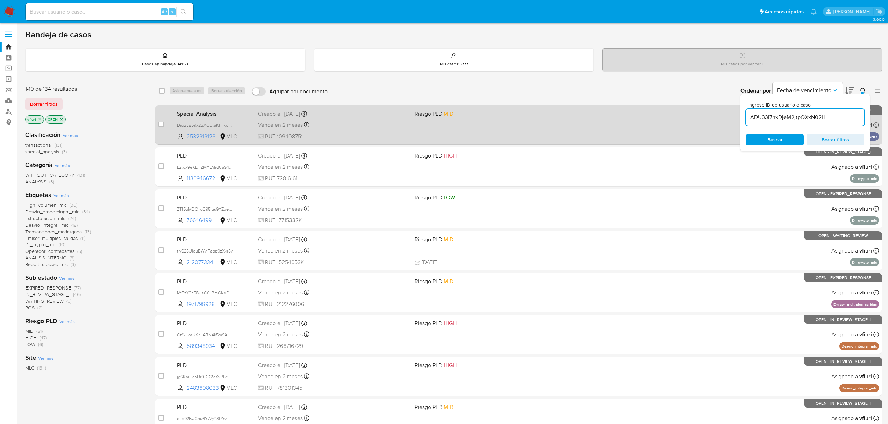
type input "ADU33l7hxDjeM2jtpOXxN02H"
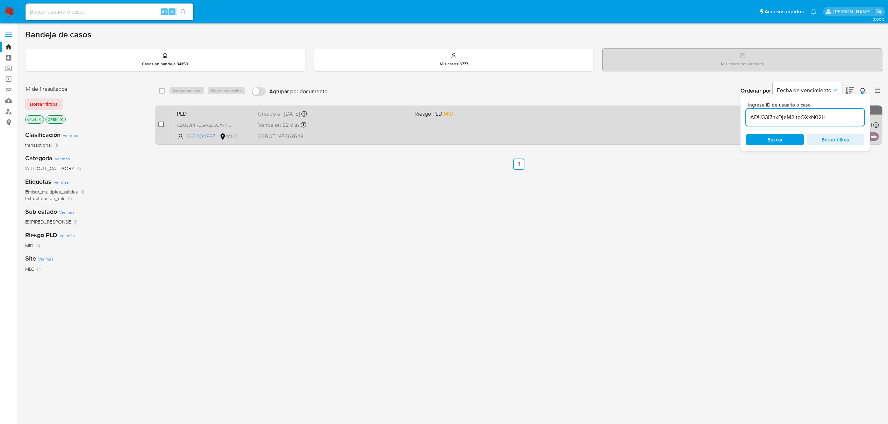
click at [162, 122] on input "checkbox" at bounding box center [161, 125] width 6 height 6
checkbox input "true"
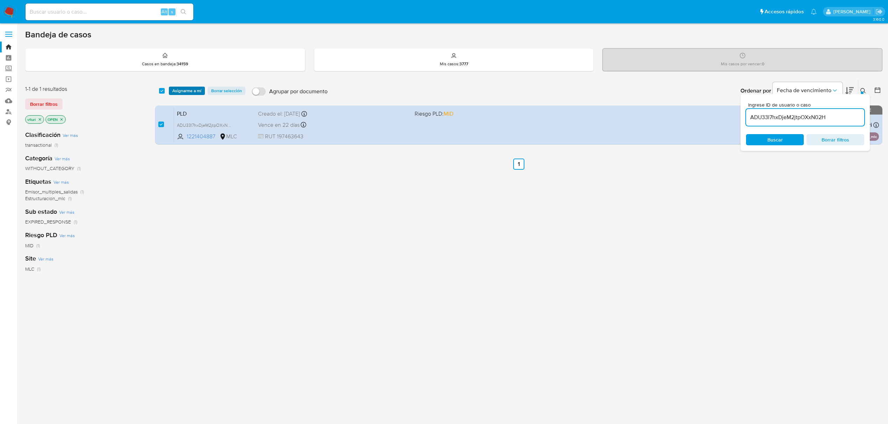
click at [185, 91] on span "Asignarme a mí" at bounding box center [186, 90] width 29 height 7
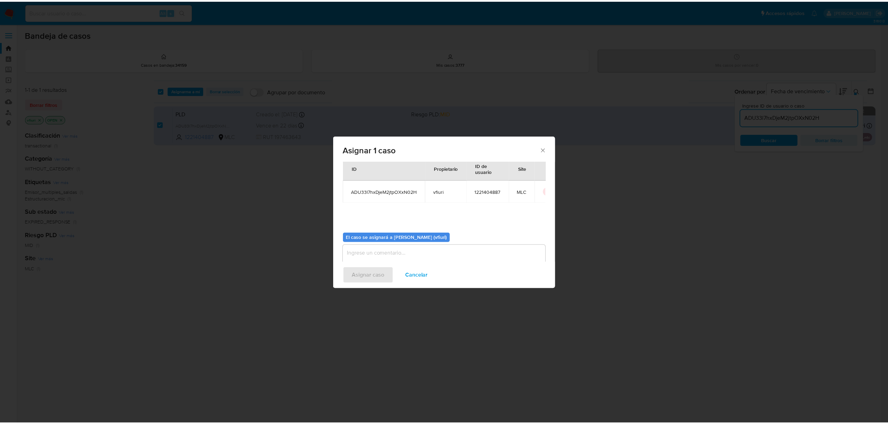
scroll to position [36, 0]
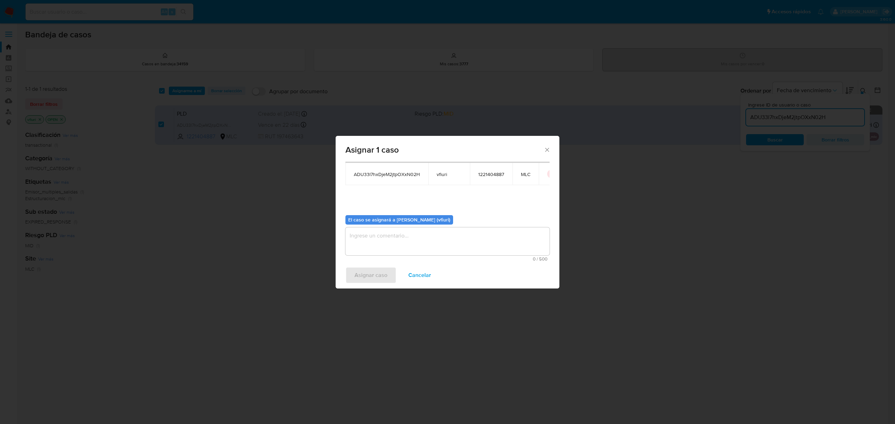
click at [410, 247] on textarea "assign-modal" at bounding box center [447, 242] width 204 height 28
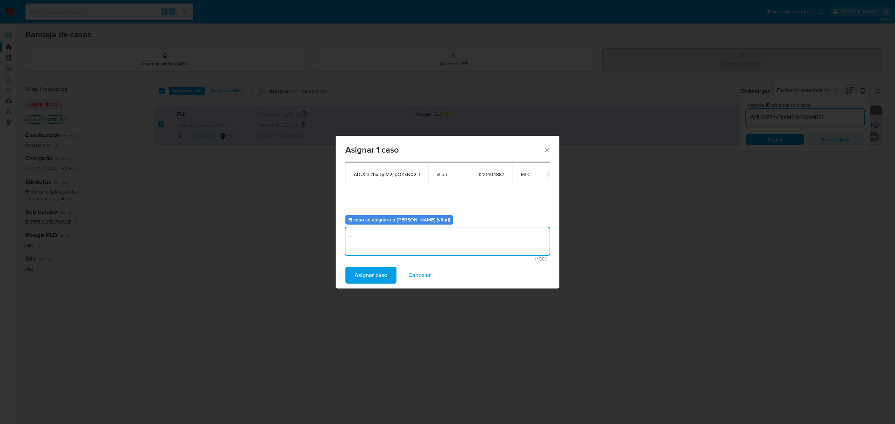
type textarea "-"
click at [363, 263] on div "Asignar caso Cancelar" at bounding box center [448, 275] width 224 height 27
click at [363, 271] on span "Asignar caso" at bounding box center [370, 275] width 33 height 15
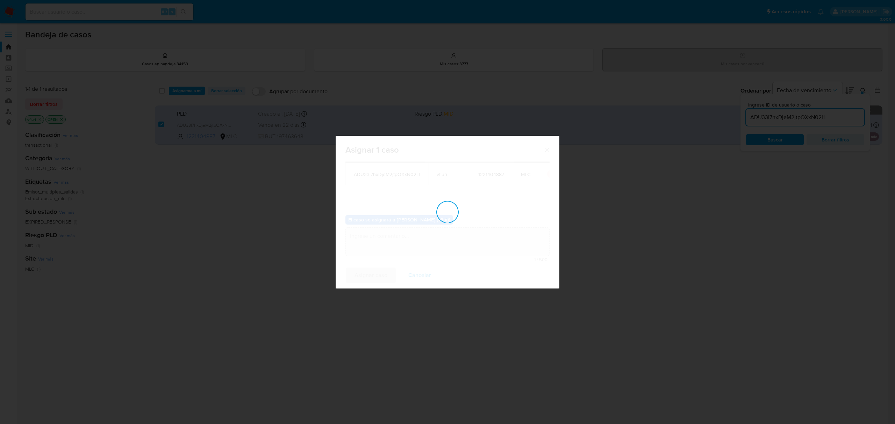
checkbox input "false"
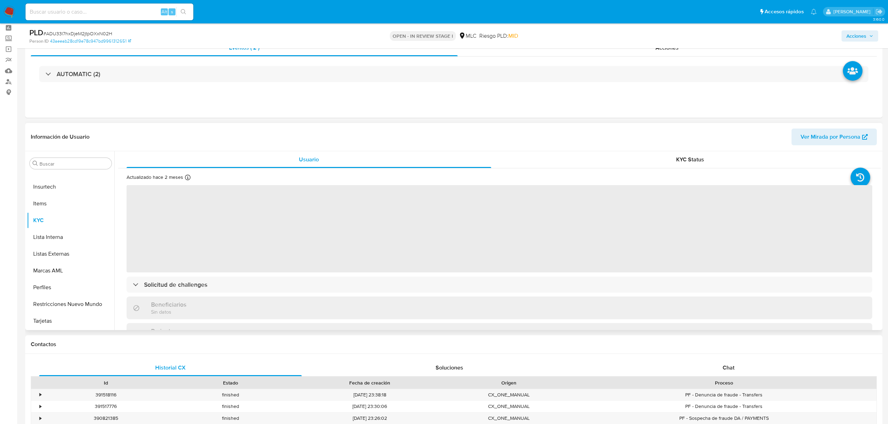
scroll to position [46, 0]
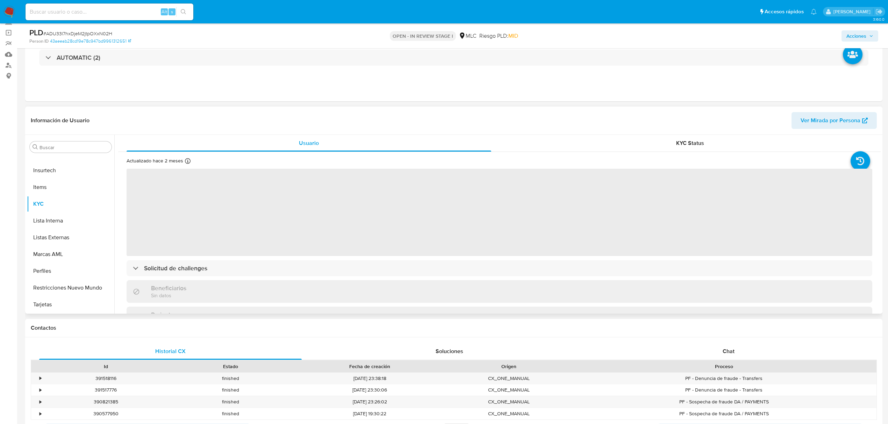
select select "10"
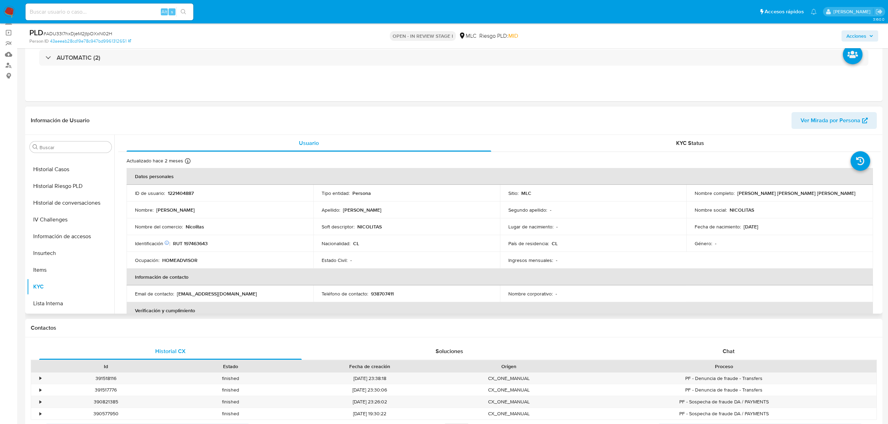
scroll to position [0, 0]
click at [45, 190] on button "CBT" at bounding box center [68, 197] width 82 height 17
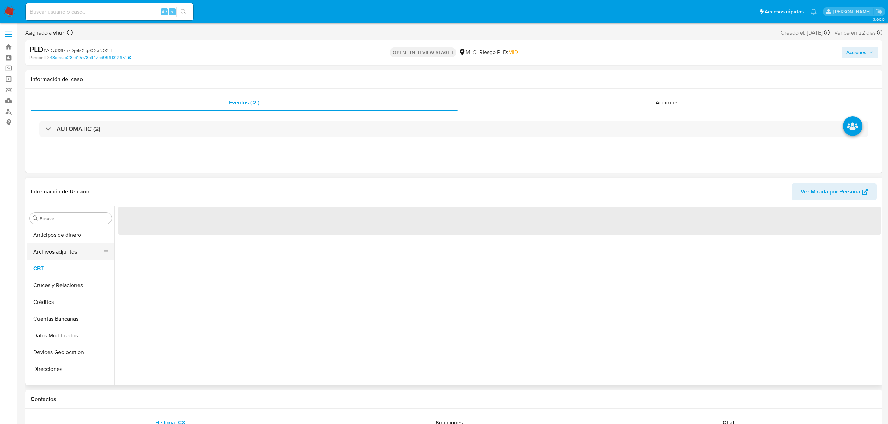
click at [53, 253] on button "Archivos adjuntos" at bounding box center [68, 252] width 82 height 17
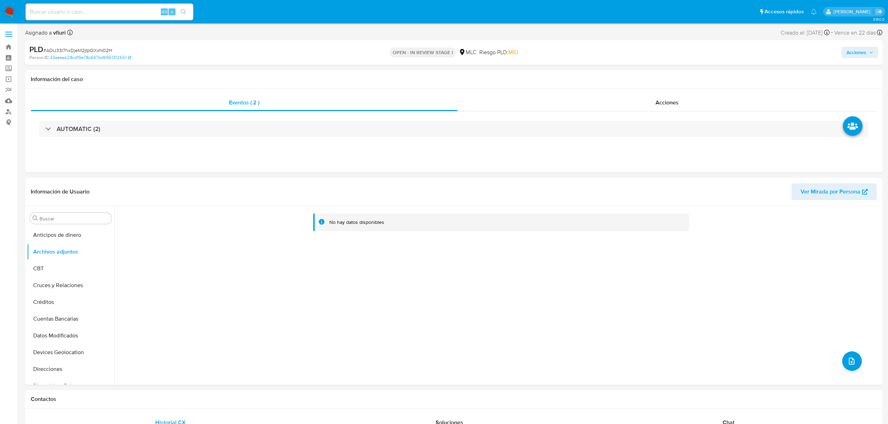
click at [864, 364] on div "No hay datos disponibles" at bounding box center [497, 295] width 766 height 179
click at [863, 364] on div "No hay datos disponibles" at bounding box center [497, 295] width 766 height 179
click at [857, 363] on button "upload-file" at bounding box center [852, 362] width 20 height 20
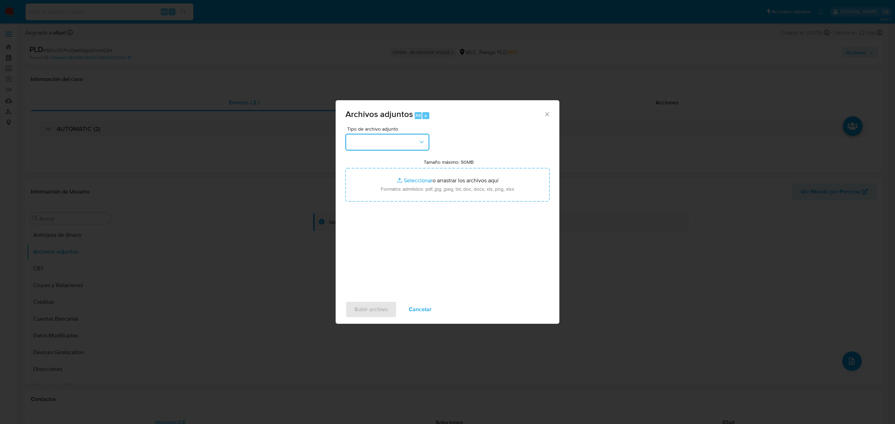
click at [356, 144] on button "button" at bounding box center [387, 142] width 84 height 17
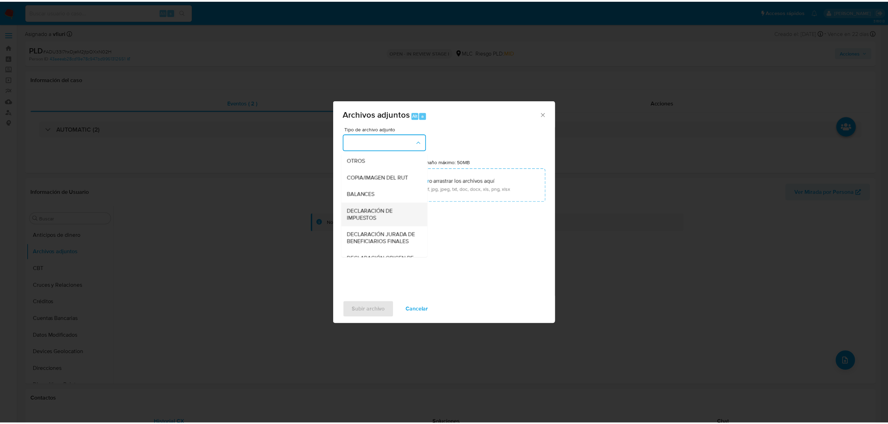
scroll to position [104, 0]
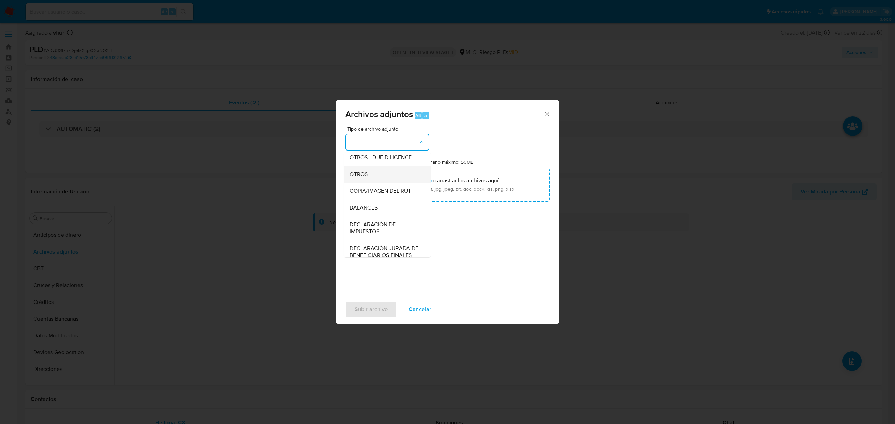
click at [360, 175] on div "OTROS" at bounding box center [385, 174] width 71 height 17
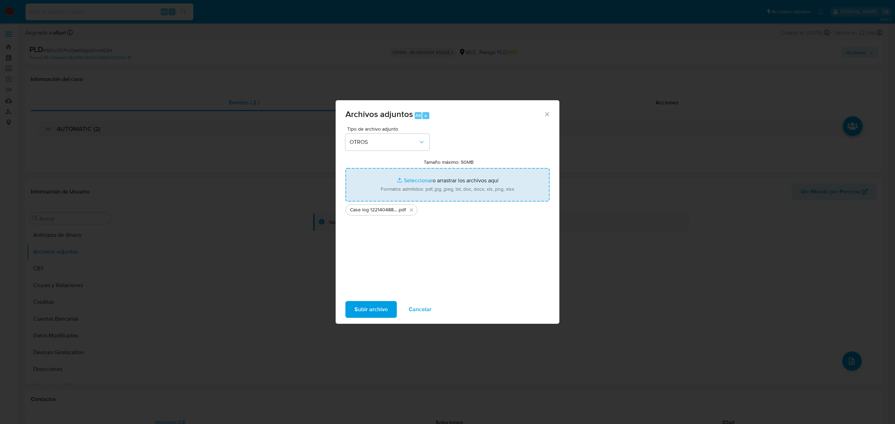
type input "C:\fakepath\Tabla 1221404887 .xlsx"
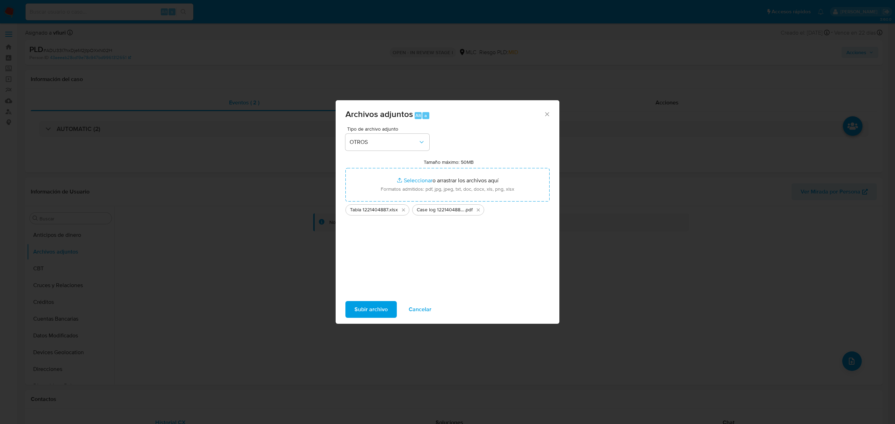
click at [355, 309] on span "Subir archivo" at bounding box center [370, 309] width 33 height 15
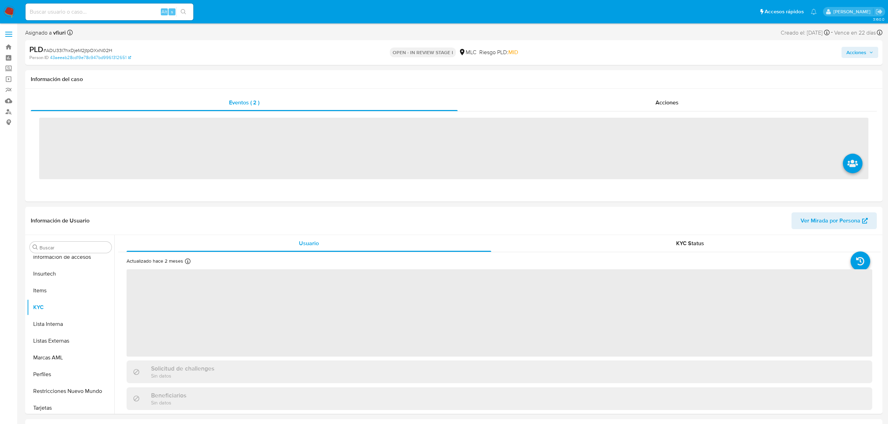
scroll to position [295, 0]
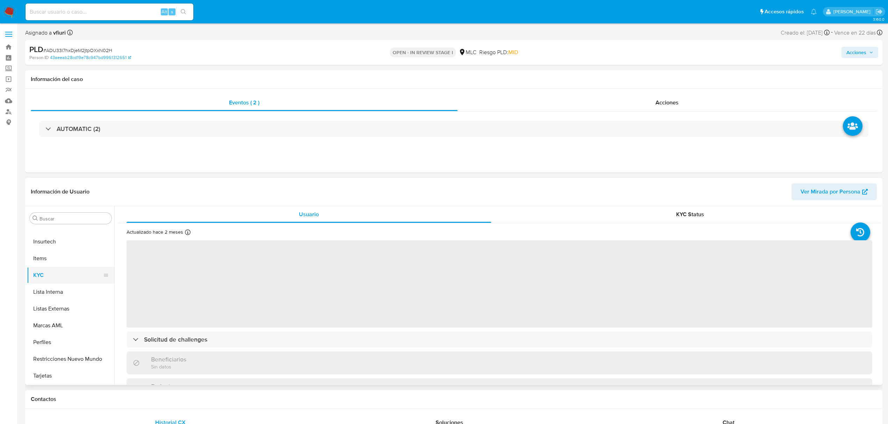
select select "10"
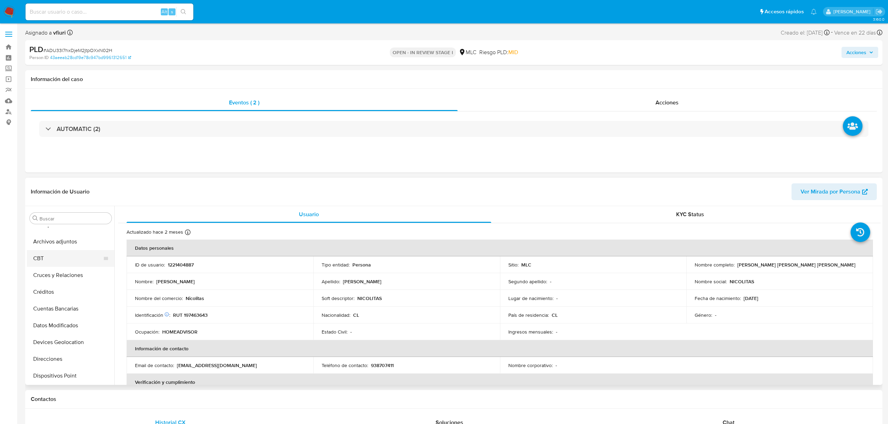
scroll to position [0, 0]
click at [54, 248] on button "Archivos adjuntos" at bounding box center [68, 252] width 82 height 17
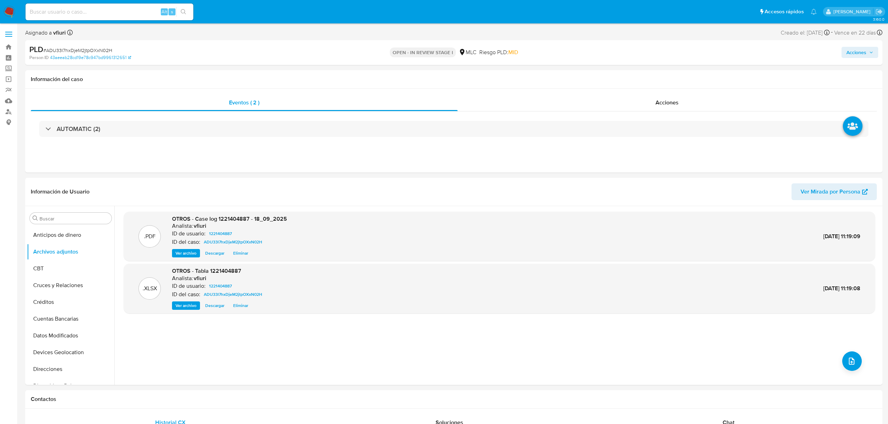
click at [855, 50] on span "Acciones" at bounding box center [856, 52] width 20 height 11
click at [654, 73] on span "Resolución del caso" at bounding box center [661, 75] width 50 height 8
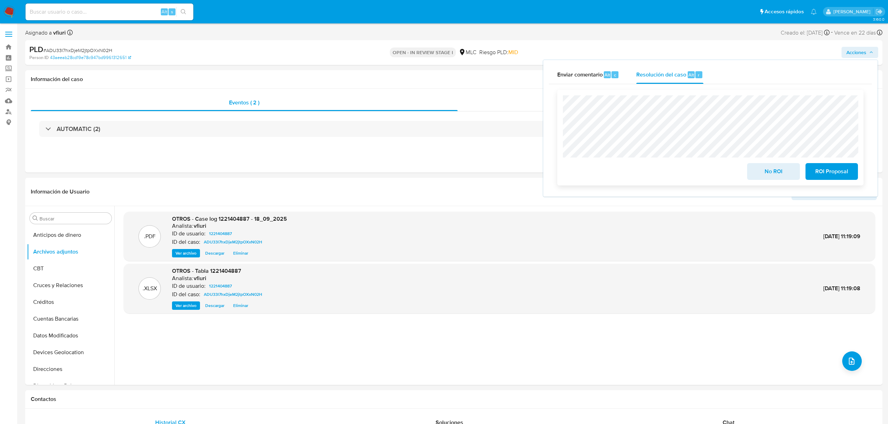
click at [821, 177] on span "ROI Proposal" at bounding box center [831, 171] width 34 height 15
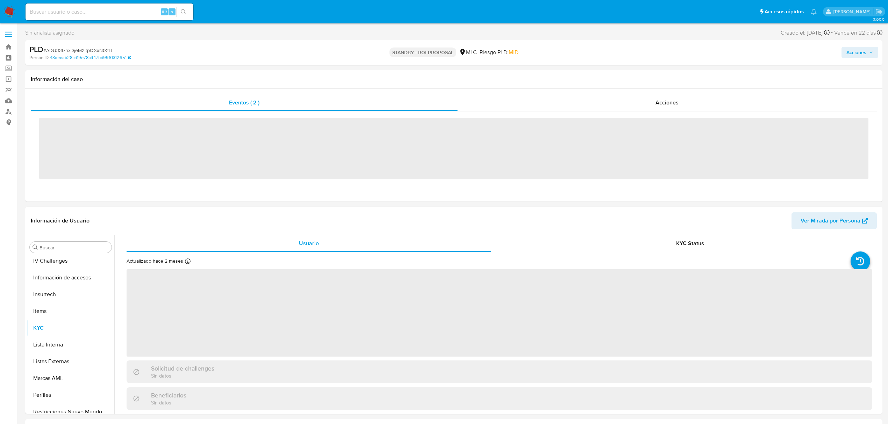
scroll to position [295, 0]
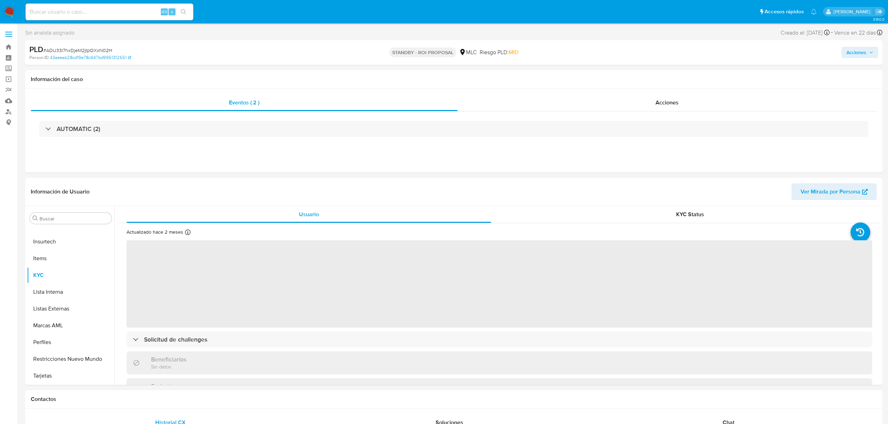
select select "10"
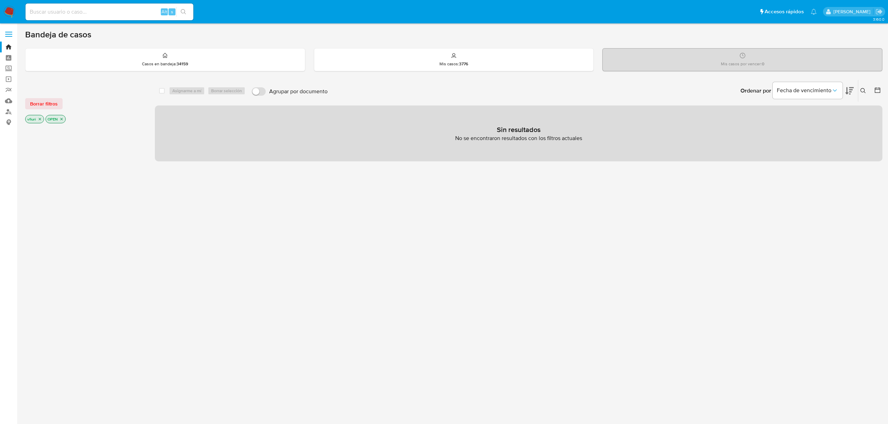
click at [65, 118] on p "OPEN" at bounding box center [56, 119] width 20 height 8
click at [62, 118] on icon "close-filter" at bounding box center [61, 119] width 4 height 4
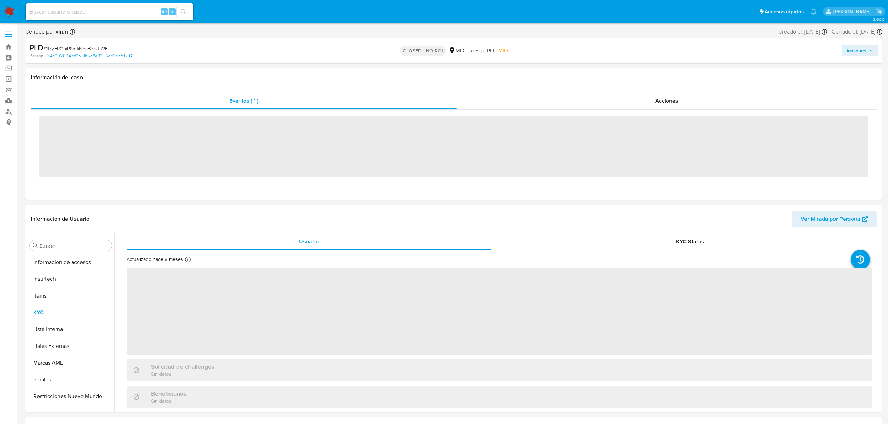
scroll to position [295, 0]
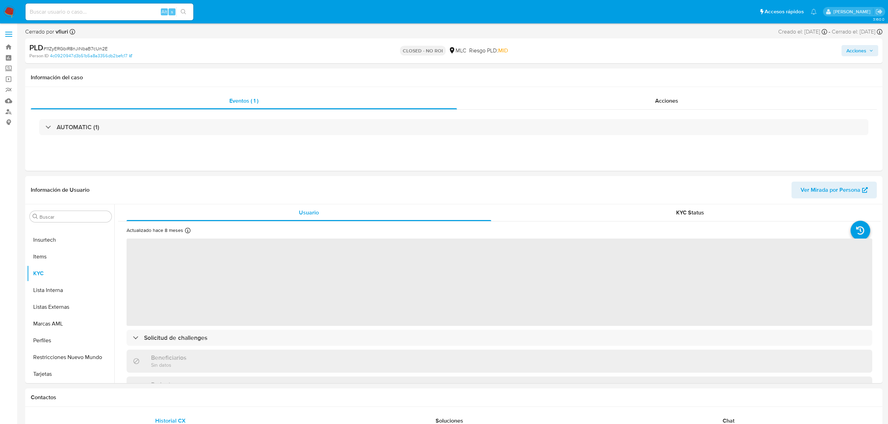
select select "10"
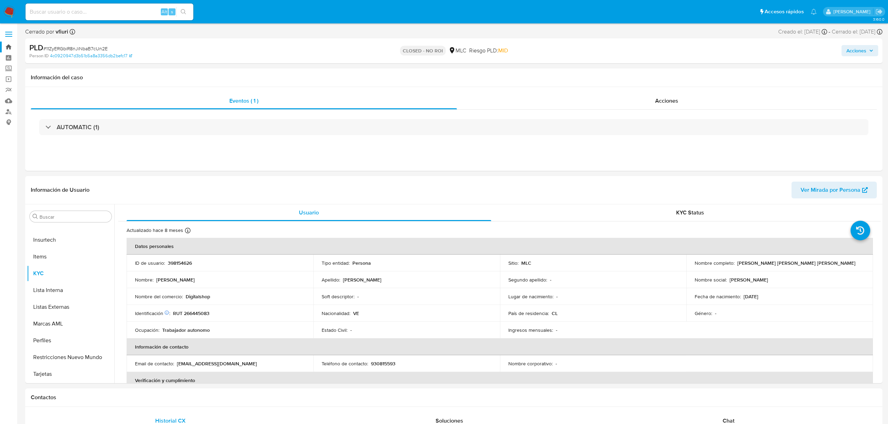
click at [5, 45] on link "Bandeja" at bounding box center [41, 47] width 83 height 11
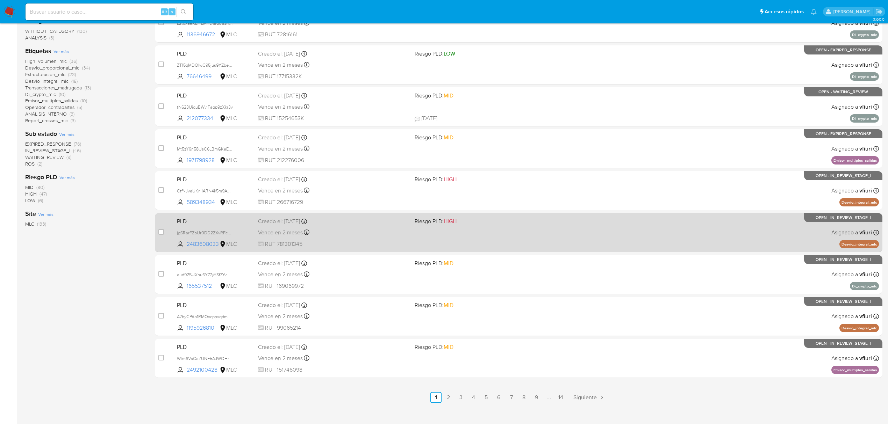
scroll to position [152, 0]
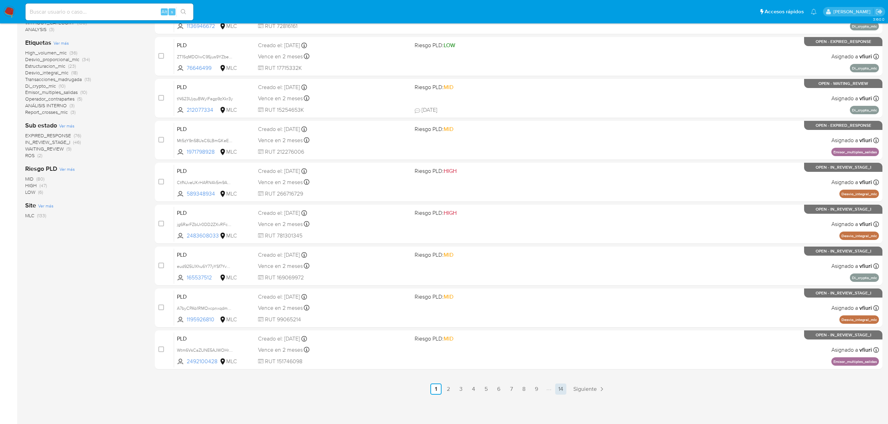
click at [558, 393] on link "14" at bounding box center [560, 389] width 11 height 11
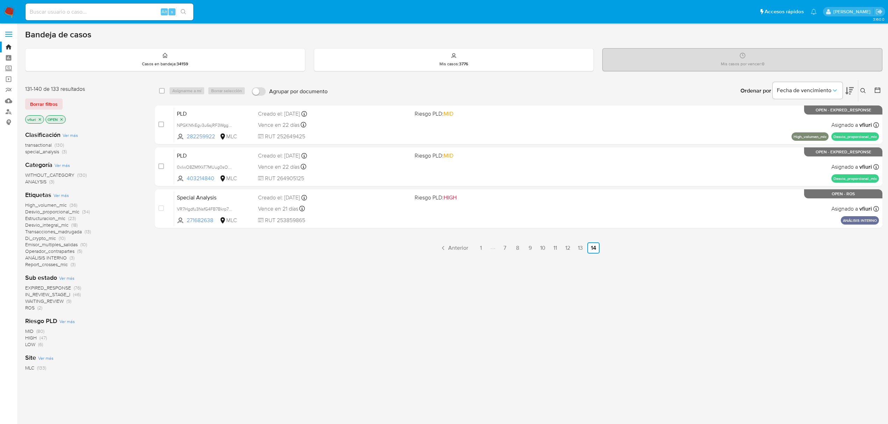
click at [48, 244] on span "Emisor_multiples_salidas" at bounding box center [51, 244] width 52 height 7
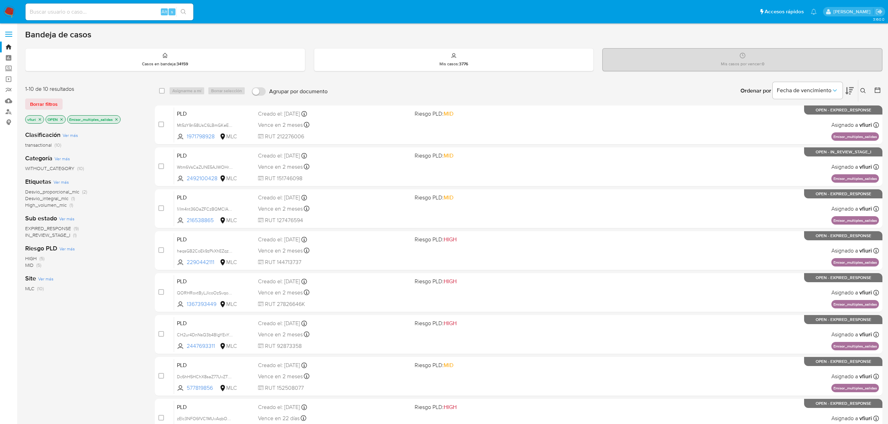
click at [876, 87] on icon at bounding box center [877, 90] width 7 height 7
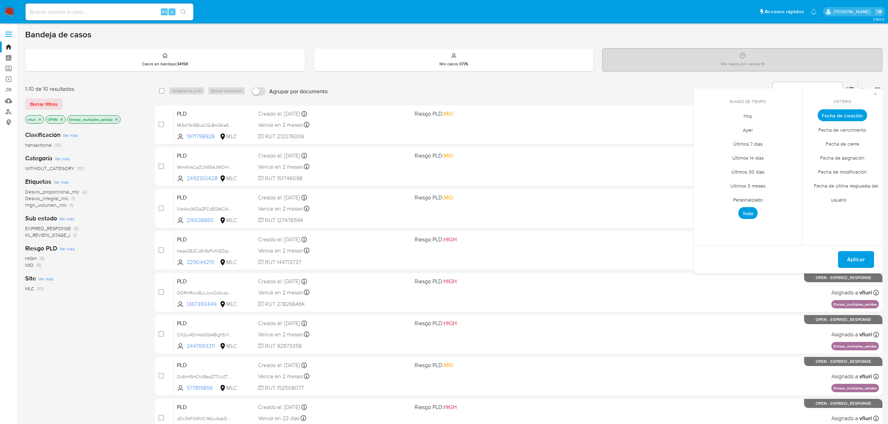
click at [737, 196] on span "Personalizado" at bounding box center [748, 200] width 44 height 14
click at [705, 128] on icon "Mes anterior" at bounding box center [704, 128] width 8 height 8
click at [790, 124] on icon "Mes siguiente" at bounding box center [791, 128] width 8 height 8
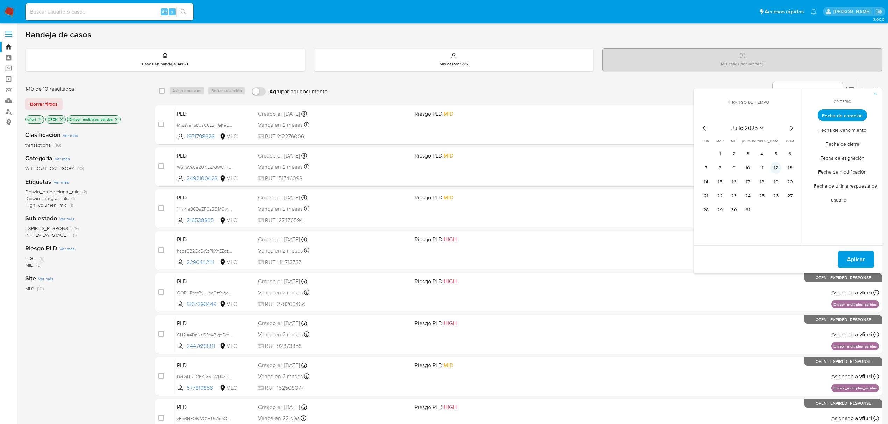
click at [772, 167] on button "12" at bounding box center [775, 168] width 11 height 11
click at [845, 256] on button "Aplicar" at bounding box center [856, 259] width 36 height 17
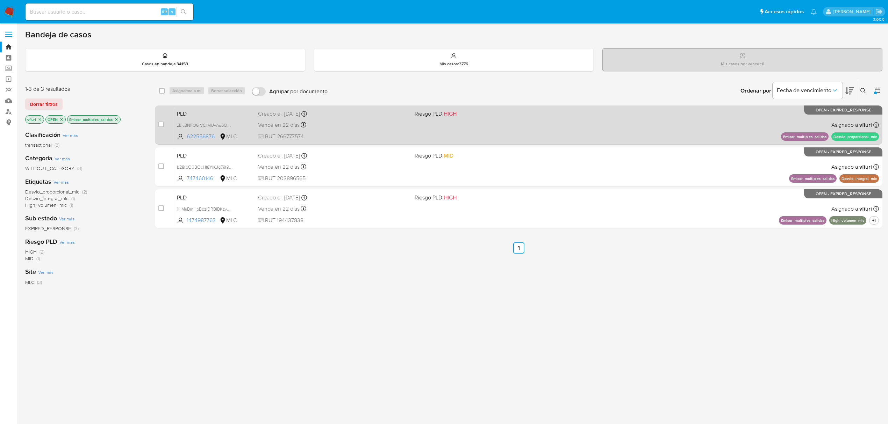
click at [550, 135] on div "PLD zEIc3NFO6fVC1MUvAqbOX3IQ 622556876 MLC Riesgo PLD: HIGH Creado el: 12/07/20…" at bounding box center [526, 124] width 705 height 35
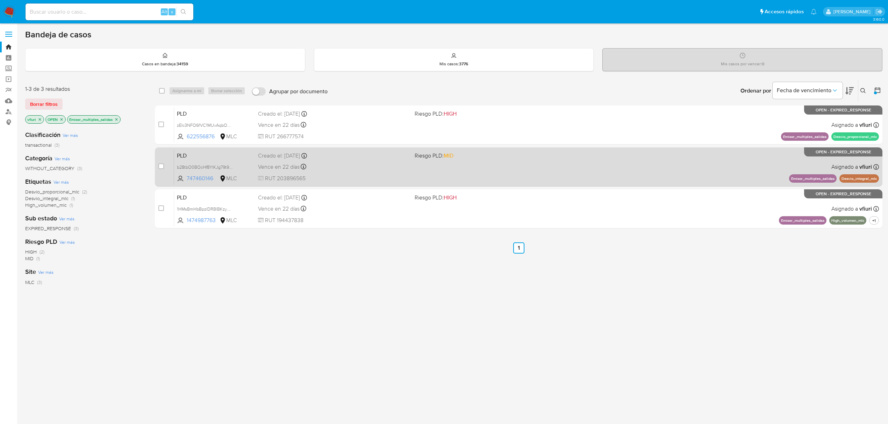
click at [500, 171] on div "PLD b28tbO0BOcHf8YIKJg79t9nT 747460146 MLC Riesgo PLD: MID Creado el: 12/07/202…" at bounding box center [526, 166] width 705 height 35
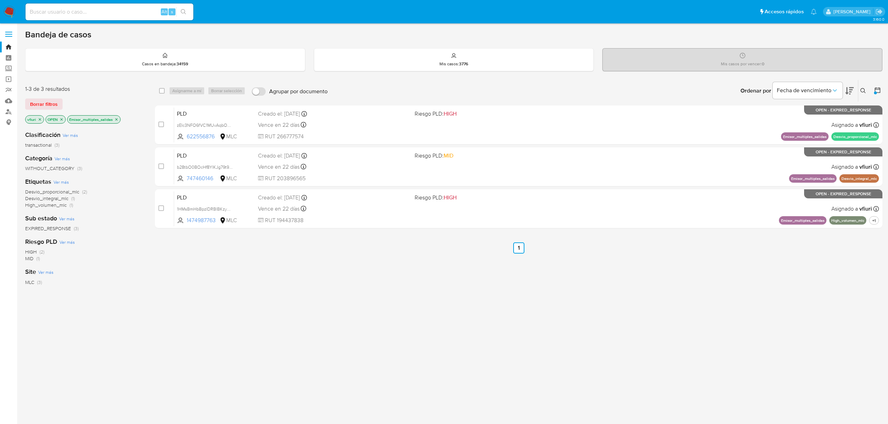
click at [117, 123] on div "vfiuri OPEN Emisor_multiples_salidas" at bounding box center [81, 120] width 112 height 10
click at [117, 123] on div "Emisor_multiples_salidas" at bounding box center [93, 119] width 53 height 8
click at [119, 119] on p "Emisor_multiples_salidas" at bounding box center [93, 120] width 53 height 8
click at [116, 118] on icon "close-filter" at bounding box center [116, 119] width 4 height 4
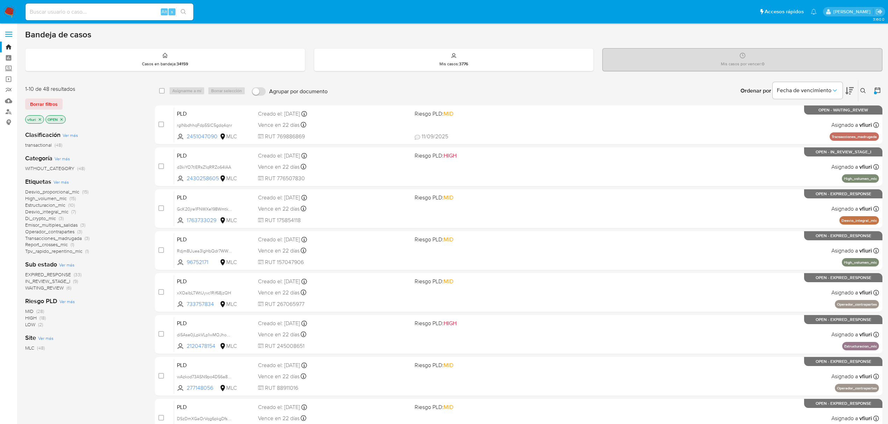
click at [44, 287] on span "WAITING_REVIEW" at bounding box center [44, 288] width 38 height 7
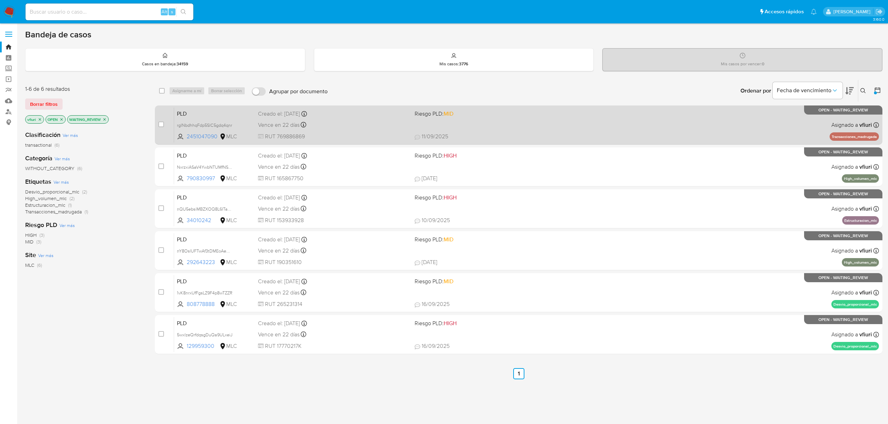
click at [545, 123] on div "PLD rgINbdhhqFdp5SlC5gdq4qnr 2451047090 MLC Riesgo PLD: MID Creado el: 12/07/20…" at bounding box center [526, 124] width 705 height 35
click at [161, 122] on input "checkbox" at bounding box center [161, 125] width 6 height 6
checkbox input "true"
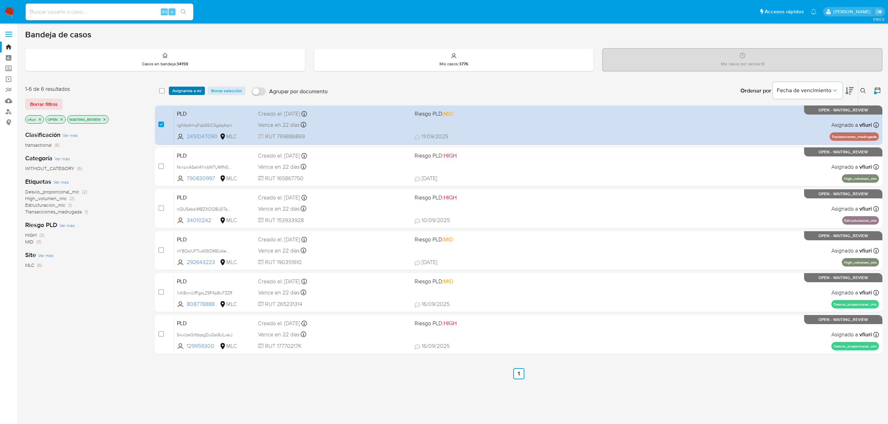
click at [174, 89] on span "Asignarme a mí" at bounding box center [186, 90] width 29 height 7
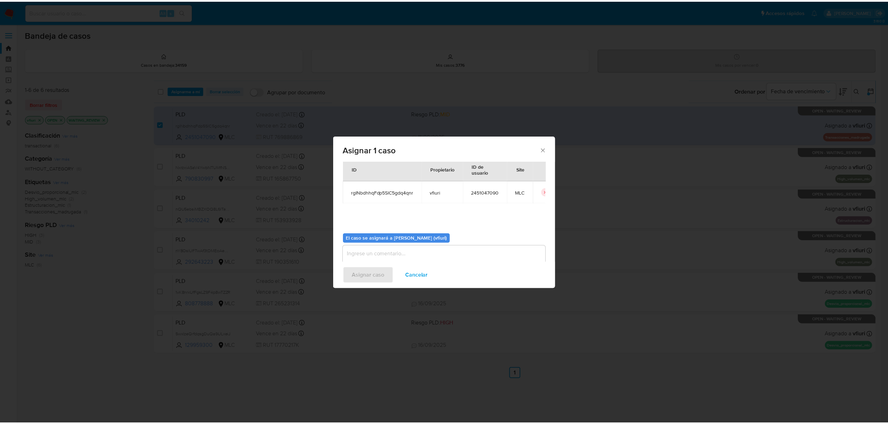
scroll to position [36, 0]
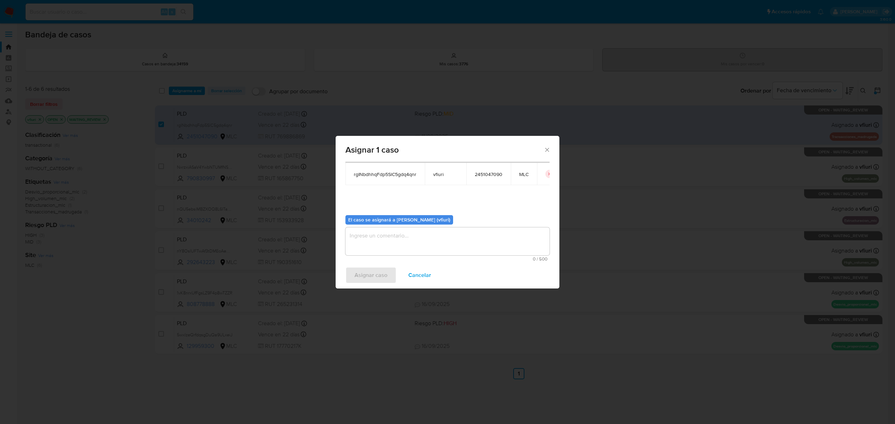
click at [370, 255] on textarea "assign-modal" at bounding box center [447, 242] width 204 height 28
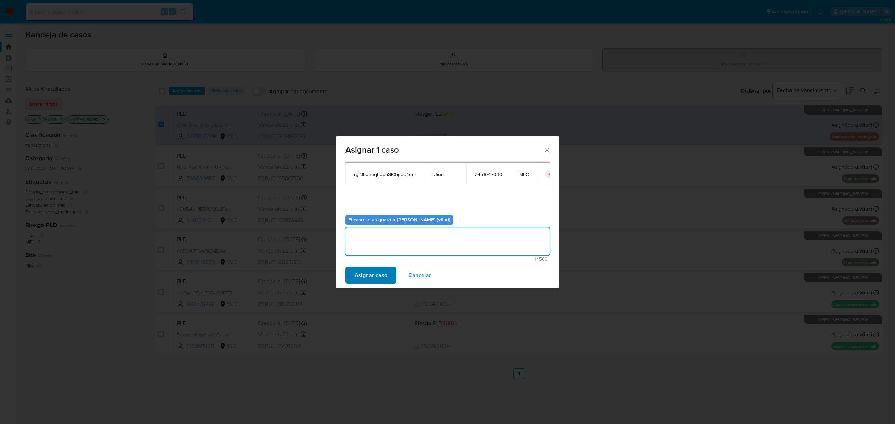
type textarea "-"
click at [356, 274] on span "Asignar caso" at bounding box center [370, 275] width 33 height 15
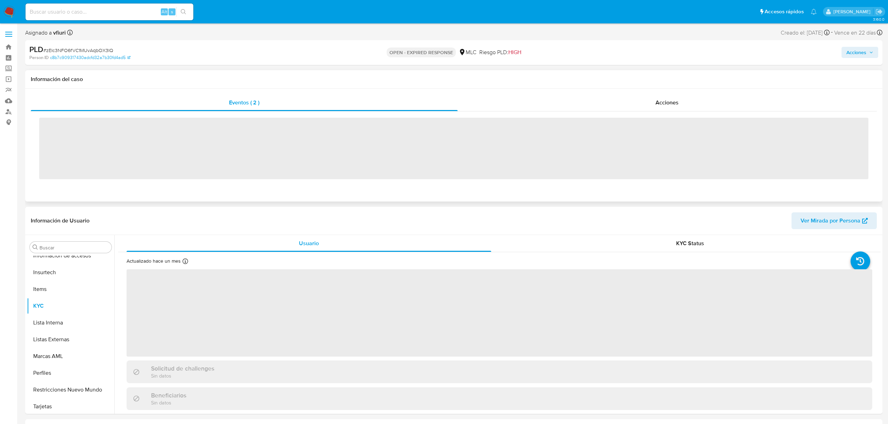
scroll to position [295, 0]
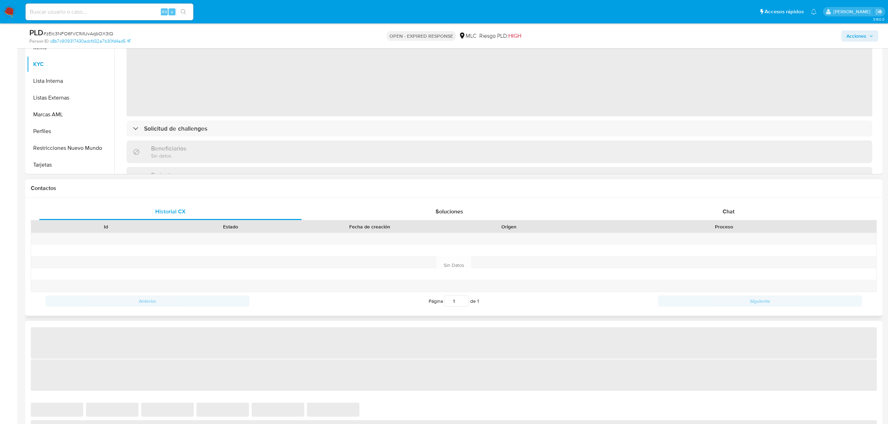
select select "10"
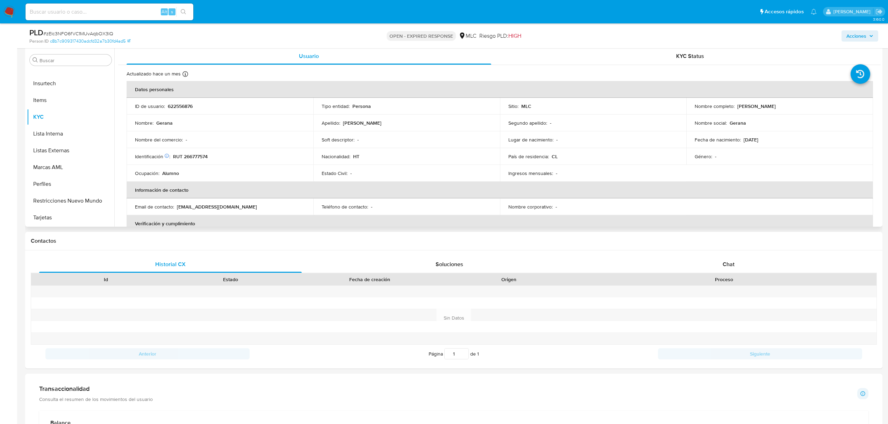
scroll to position [93, 0]
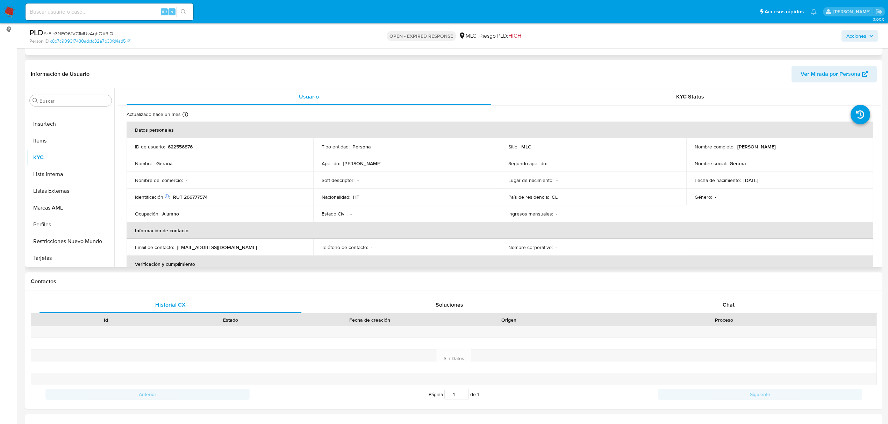
click at [179, 145] on p "622556876" at bounding box center [180, 147] width 25 height 6
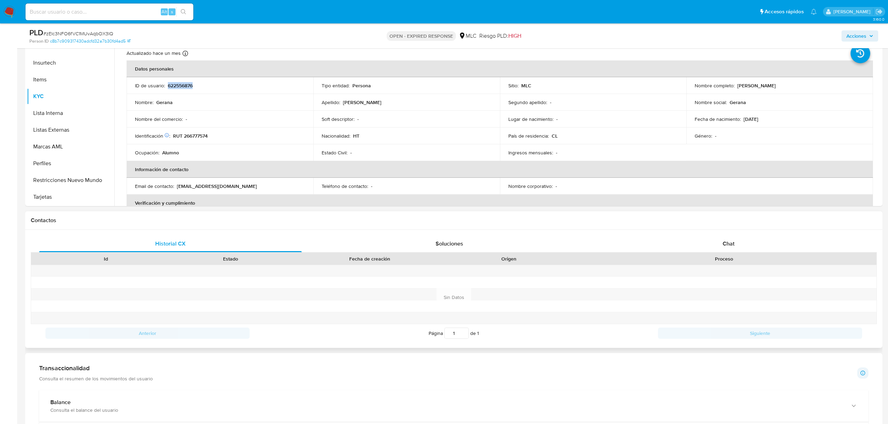
scroll to position [233, 0]
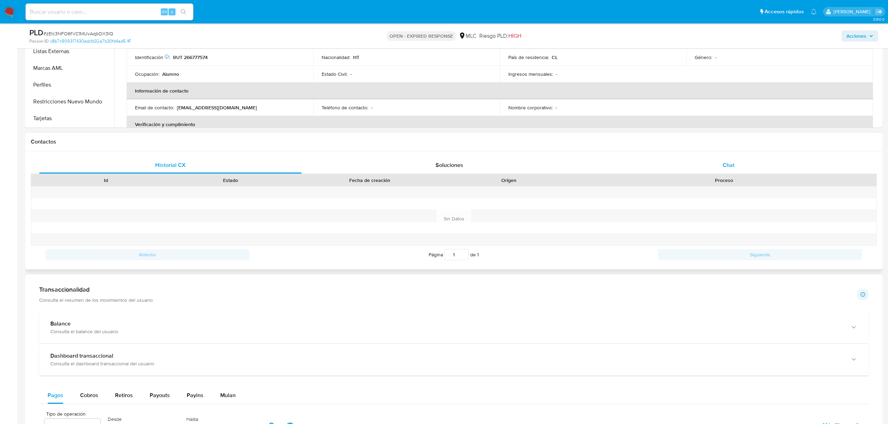
drag, startPoint x: 730, startPoint y: 168, endPoint x: 706, endPoint y: 164, distance: 24.5
click at [730, 168] on span "Chat" at bounding box center [728, 165] width 12 height 8
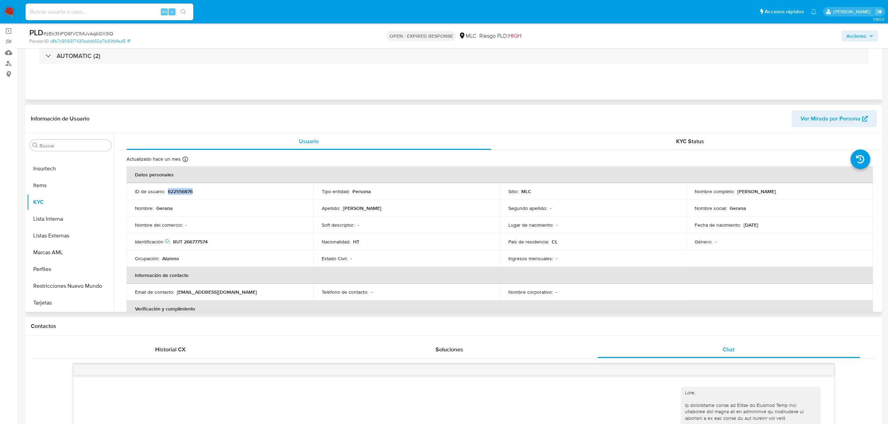
scroll to position [46, 0]
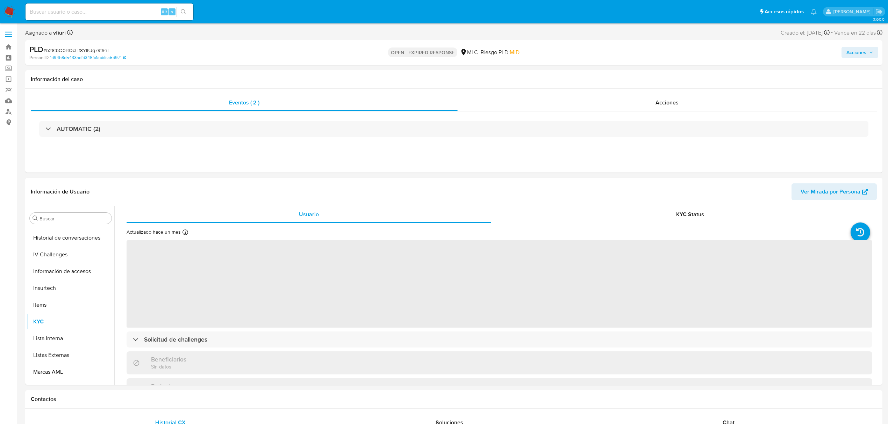
select select "10"
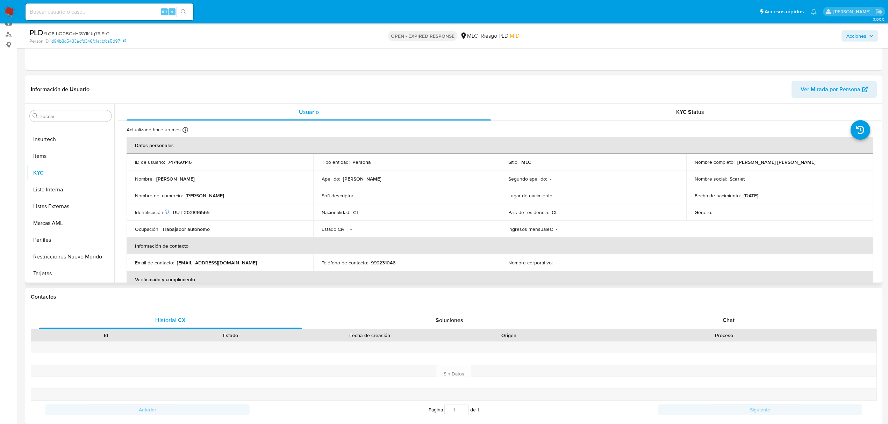
scroll to position [140, 0]
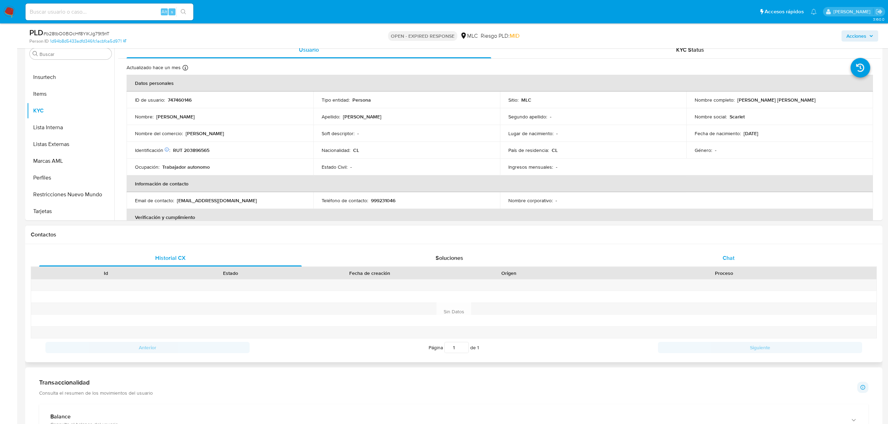
click at [751, 251] on div "Chat" at bounding box center [728, 258] width 262 height 17
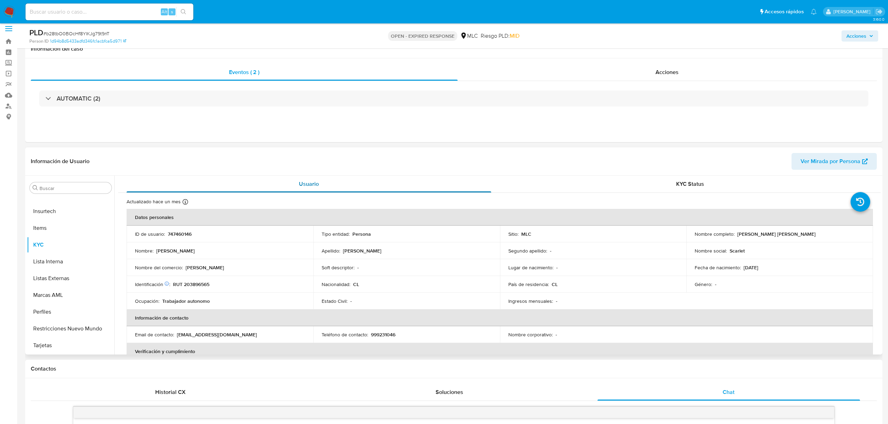
scroll to position [0, 0]
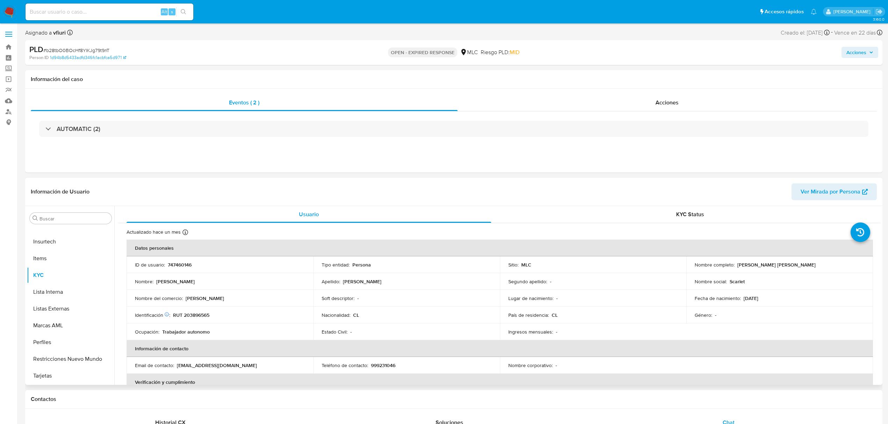
click at [176, 265] on p "747460146" at bounding box center [180, 265] width 24 height 6
copy p "747460146"
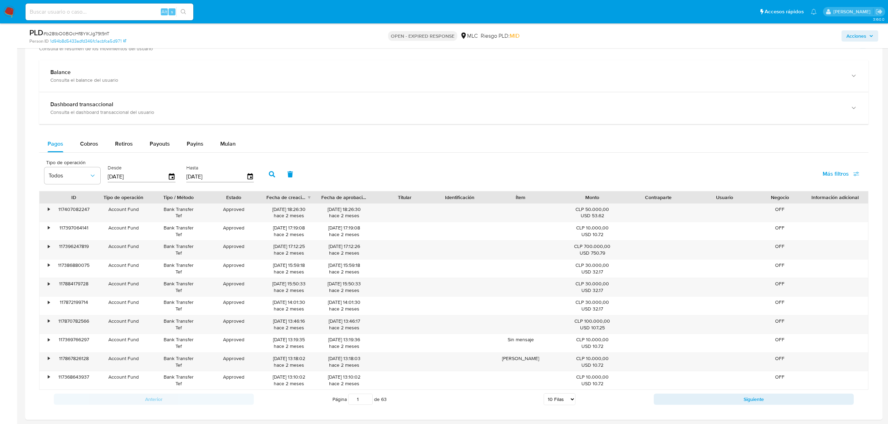
scroll to position [652, 0]
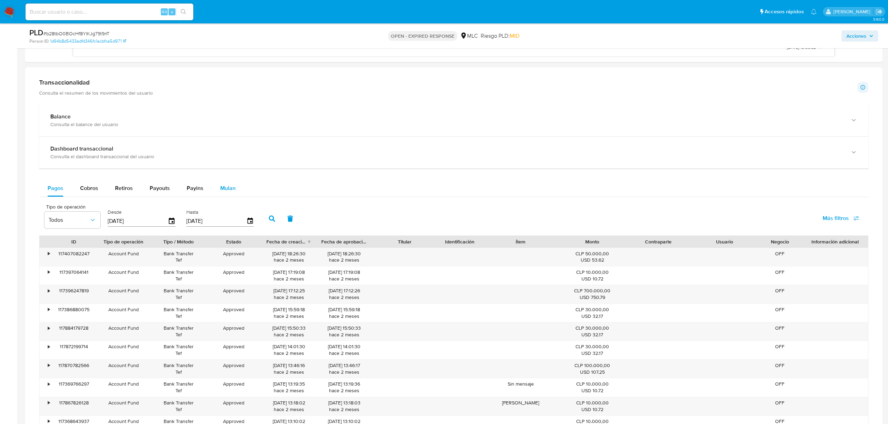
click at [228, 185] on div "Mulan" at bounding box center [227, 188] width 15 height 17
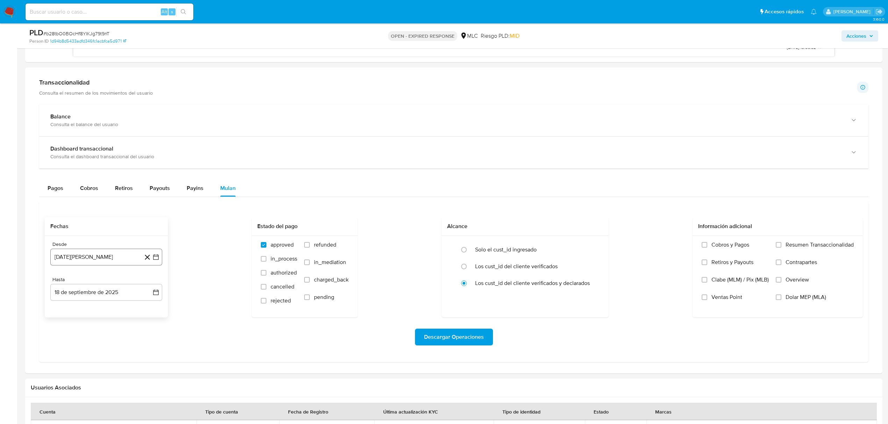
click at [154, 259] on icon "button" at bounding box center [155, 257] width 7 height 7
click at [148, 283] on icon "Mes siguiente" at bounding box center [149, 282] width 8 height 8
click at [77, 337] on button "10" at bounding box center [78, 336] width 11 height 11
click at [155, 294] on icon "button" at bounding box center [156, 293] width 6 height 6
click at [80, 360] on button "9" at bounding box center [78, 357] width 11 height 11
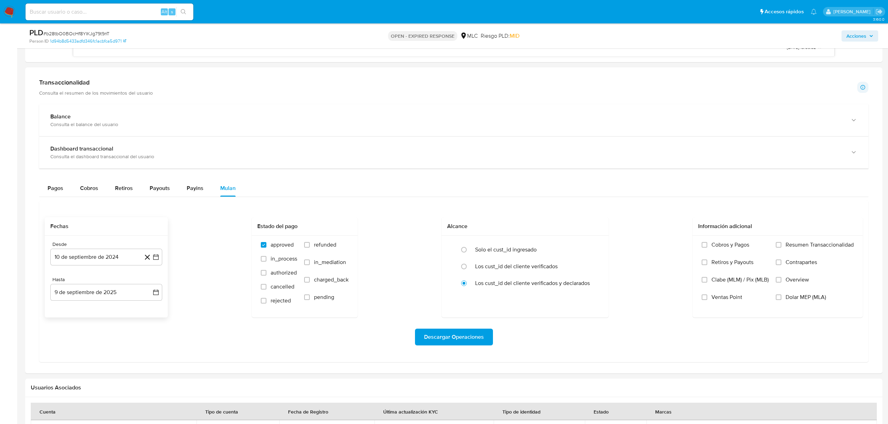
click at [430, 347] on div "Descargar Operaciones" at bounding box center [454, 337] width 818 height 39
click at [430, 343] on span "Descargar Operaciones" at bounding box center [454, 337] width 60 height 15
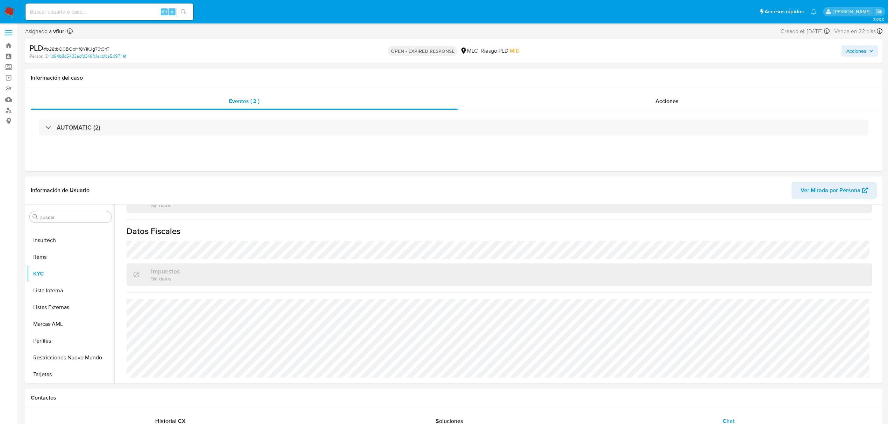
scroll to position [0, 0]
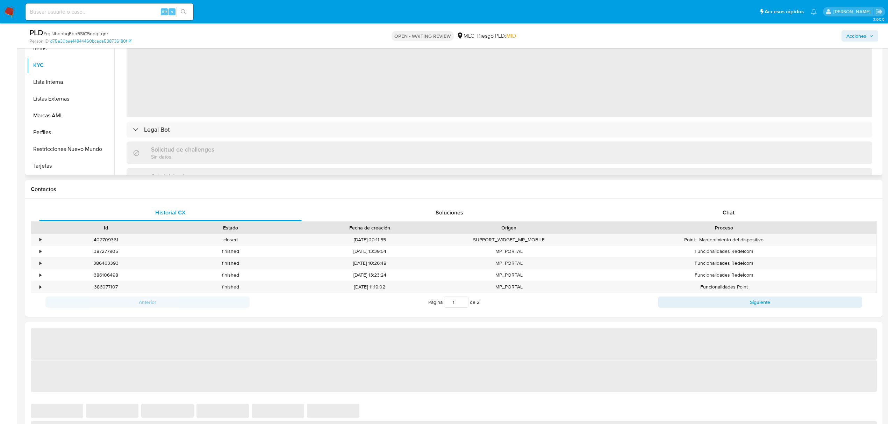
scroll to position [186, 0]
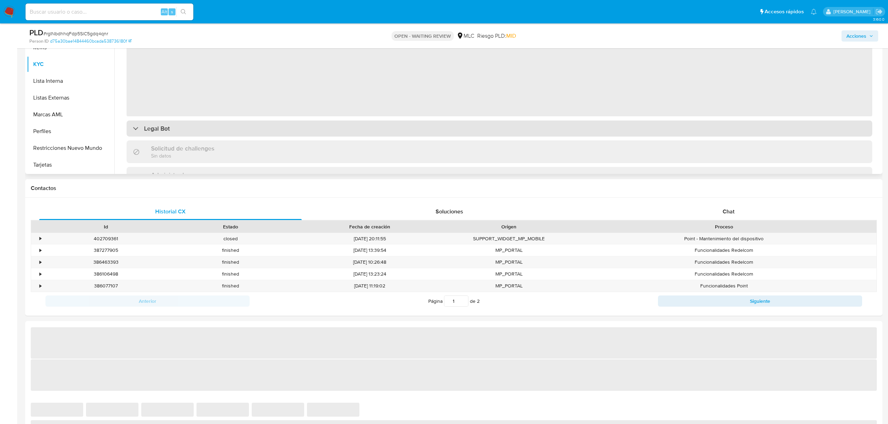
select select "10"
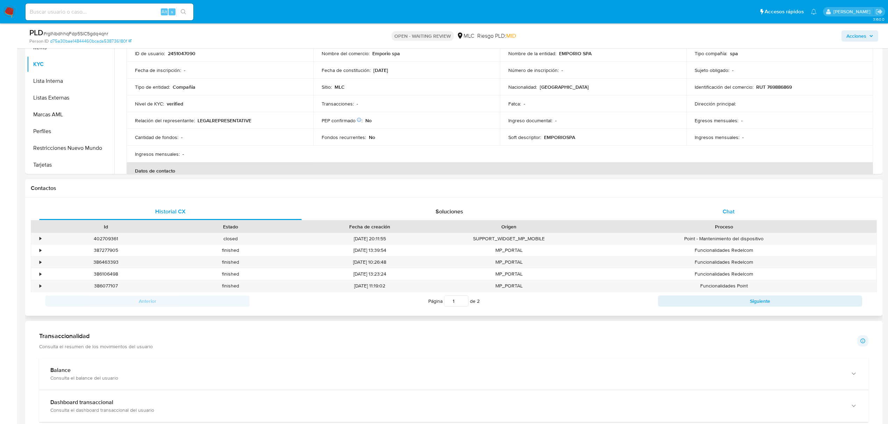
click at [717, 216] on div "Chat" at bounding box center [728, 211] width 262 height 17
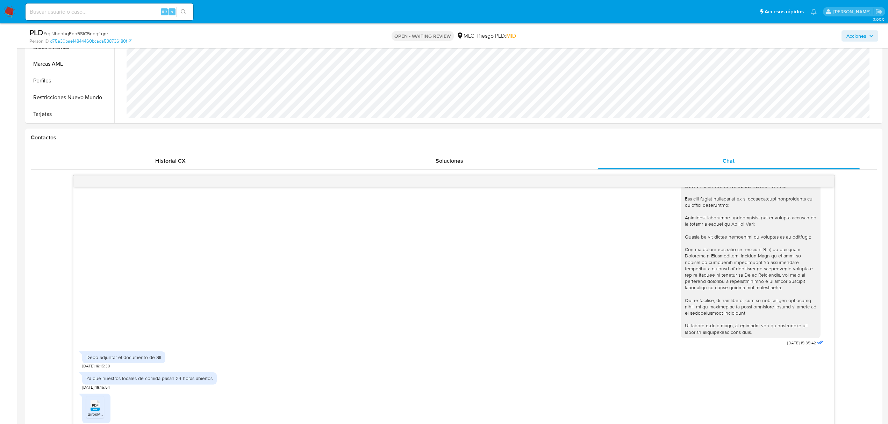
scroll to position [373, 0]
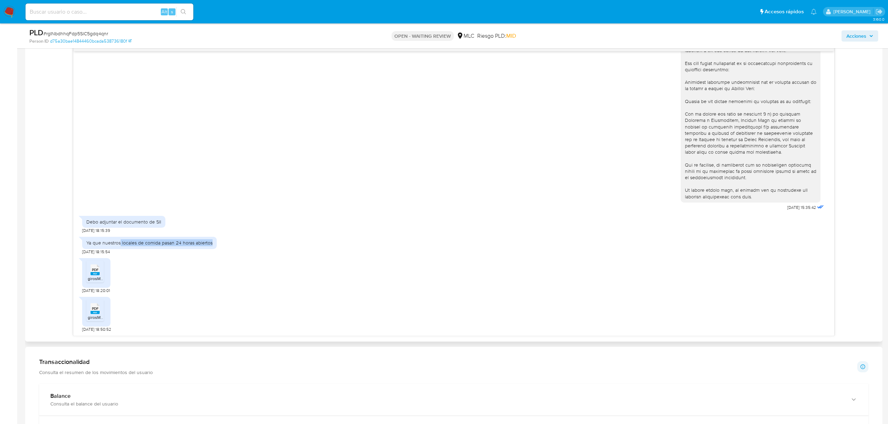
drag, startPoint x: 121, startPoint y: 240, endPoint x: 217, endPoint y: 240, distance: 96.8
click at [217, 240] on div "Ya que nuestros locales de comida pasan 24 horas abiertos [DATE] 18:15:54" at bounding box center [453, 243] width 743 height 21
click at [361, 238] on div "Ya que nuestros locales de comida pasan 24 horas abiertos [DATE] 18:15:54" at bounding box center [453, 243] width 743 height 21
click at [101, 271] on div "PDF PDF" at bounding box center [95, 269] width 15 height 14
click at [94, 307] on span "PDF" at bounding box center [95, 309] width 7 height 5
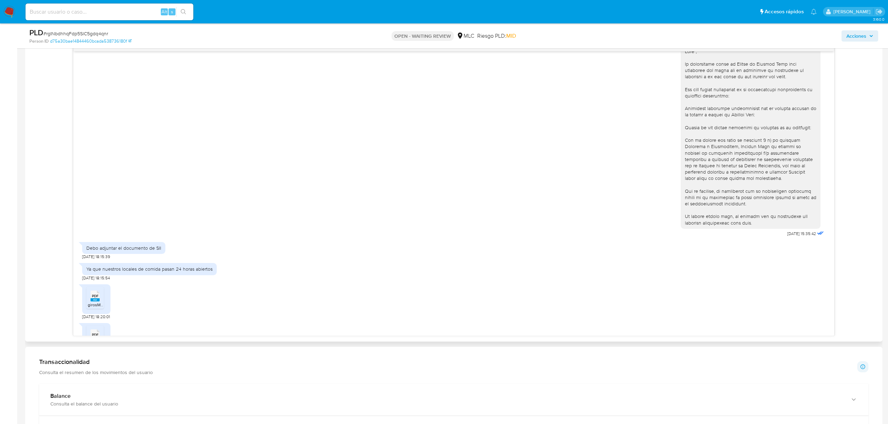
scroll to position [0, 0]
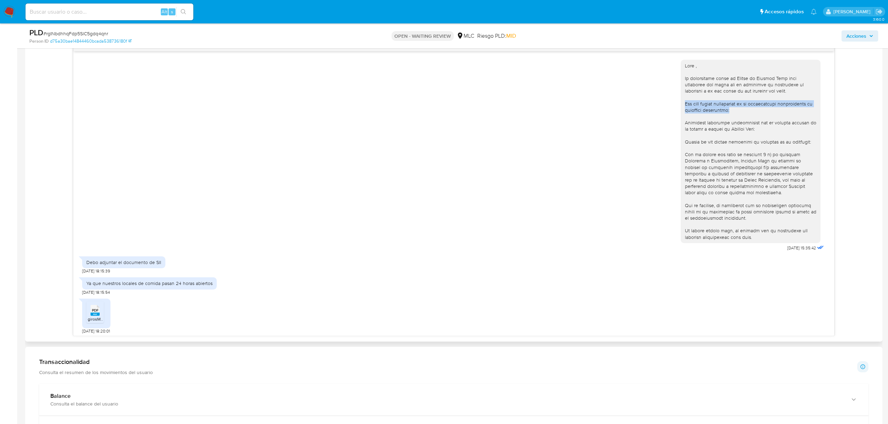
drag, startPoint x: 695, startPoint y: 110, endPoint x: 667, endPoint y: 105, distance: 28.0
click at [667, 105] on div "[DATE] 15:35:42" at bounding box center [453, 154] width 743 height 198
drag, startPoint x: 215, startPoint y: 285, endPoint x: 221, endPoint y: 284, distance: 6.0
click at [221, 284] on div "Ya que nuestros locales de comida pasan 24 horas abiertos 11/09/2025 18:15:54" at bounding box center [453, 284] width 743 height 21
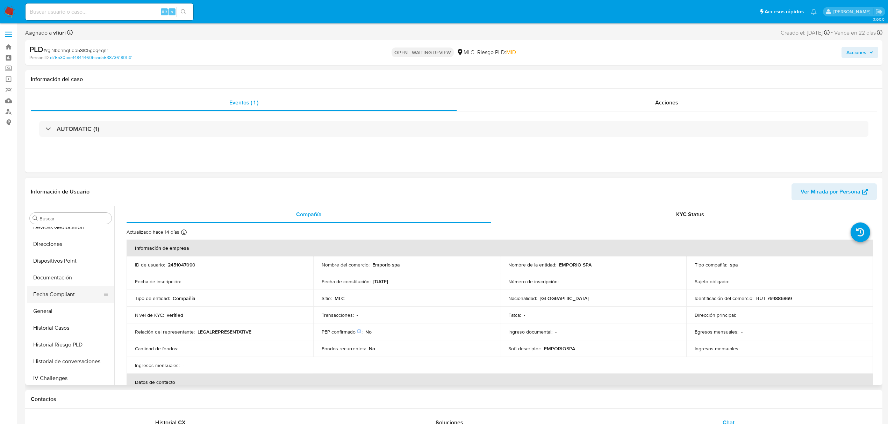
scroll to position [109, 0]
click at [61, 260] on button "Direcciones" at bounding box center [68, 260] width 82 height 17
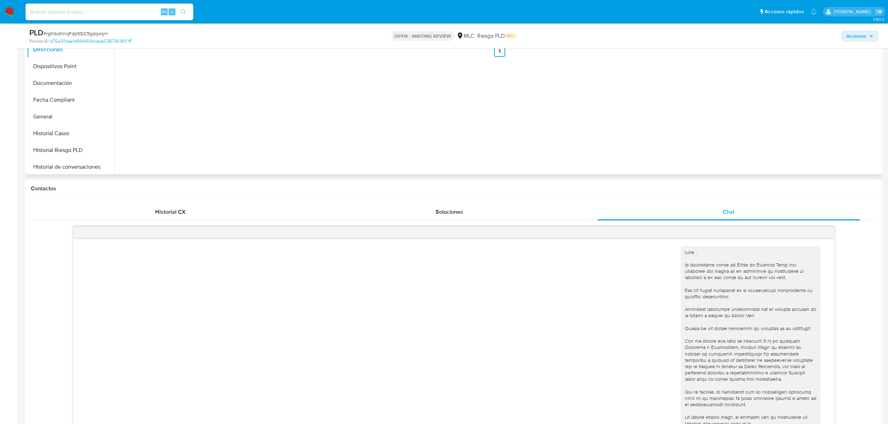
scroll to position [0, 0]
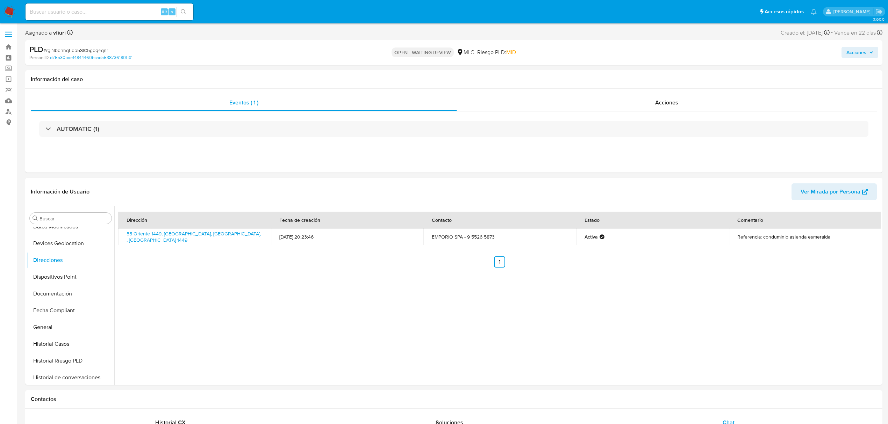
click at [73, 48] on span "# rgINbdhhqFdp5SlC5gdq4qnr" at bounding box center [75, 50] width 65 height 7
copy span "rgINbdhhqFdp5SlC5gdq4qnr"
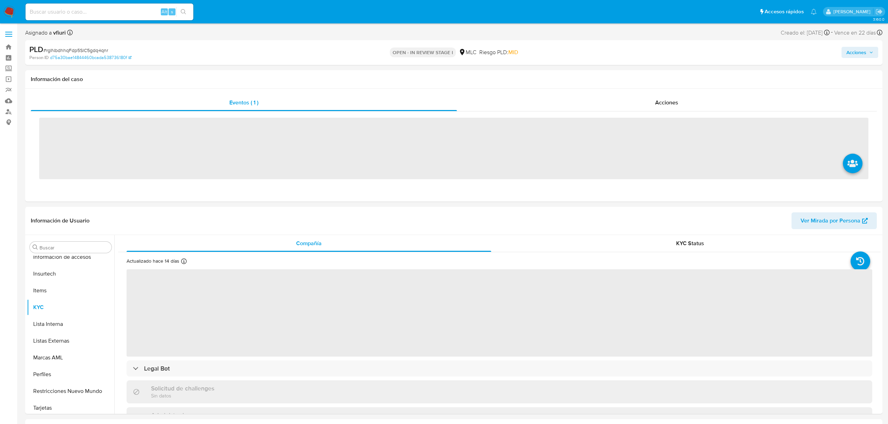
scroll to position [295, 0]
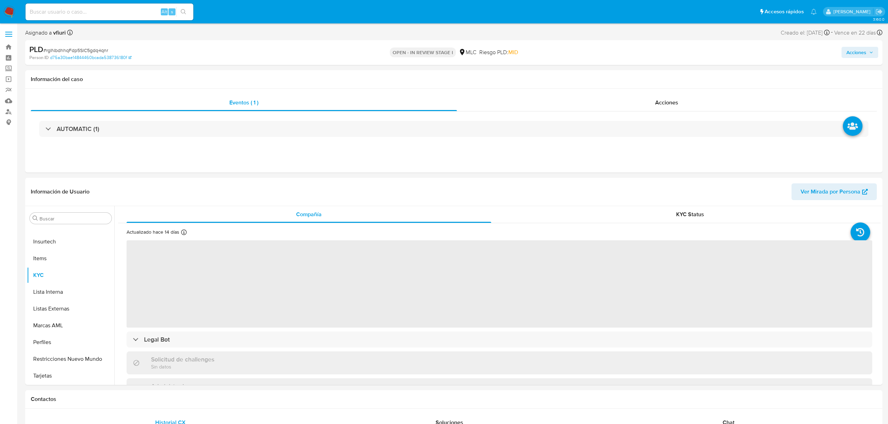
select select "10"
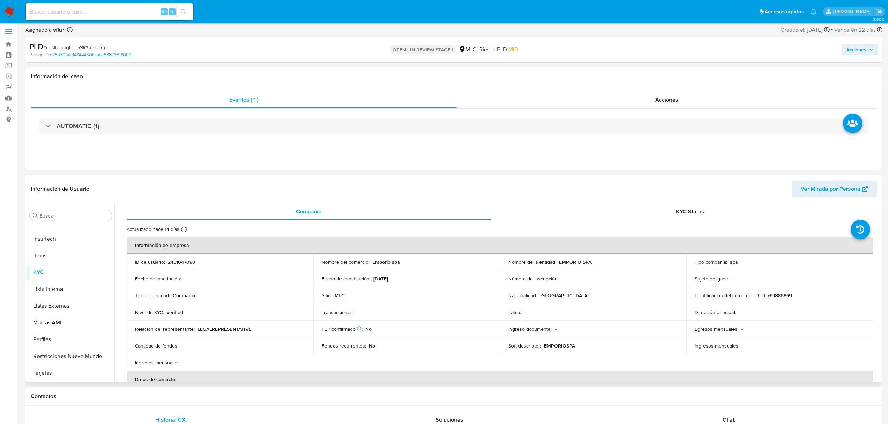
scroll to position [186, 0]
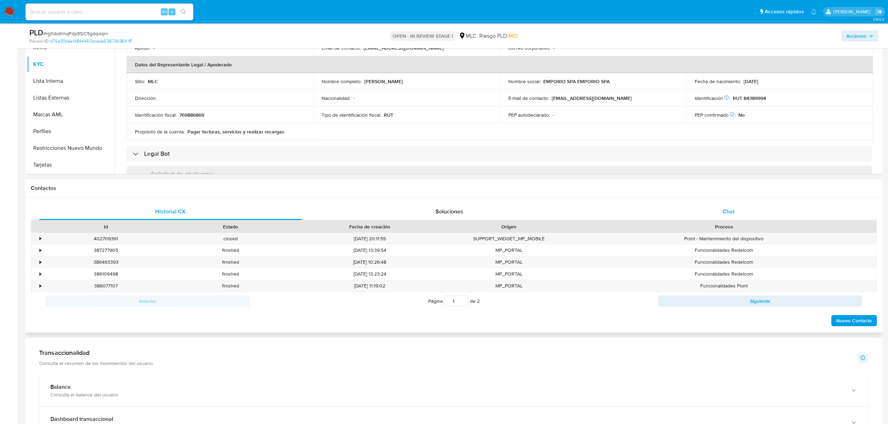
click at [747, 213] on div "Chat" at bounding box center [728, 211] width 262 height 17
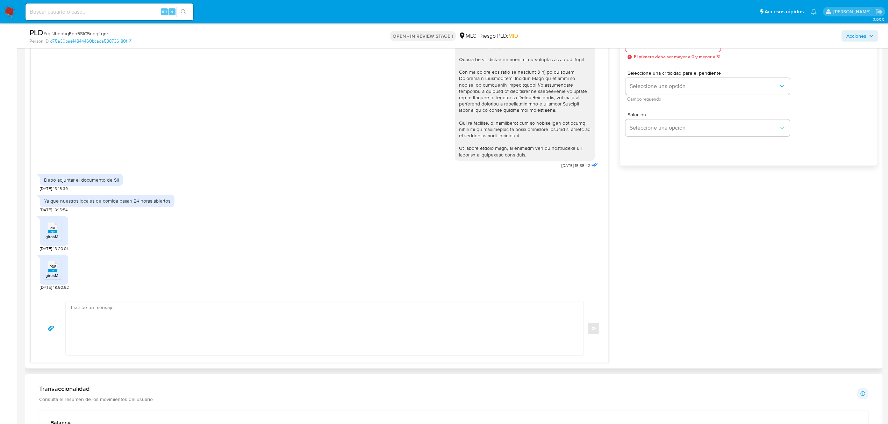
scroll to position [419, 0]
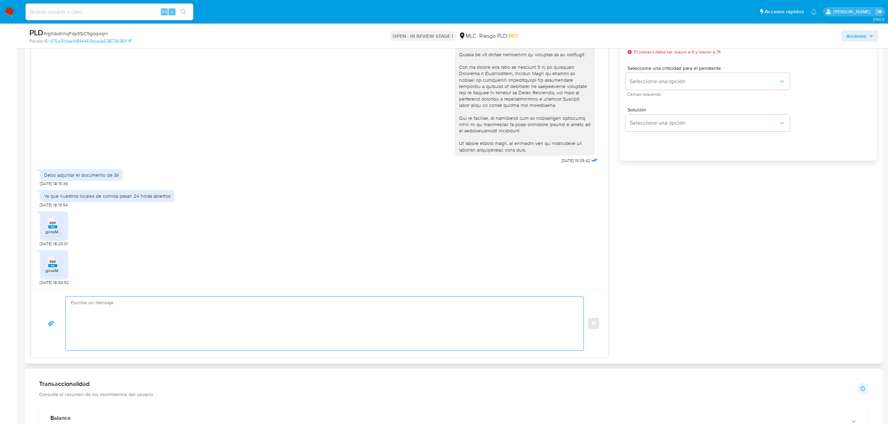
click at [113, 301] on textarea at bounding box center [323, 324] width 504 height 54
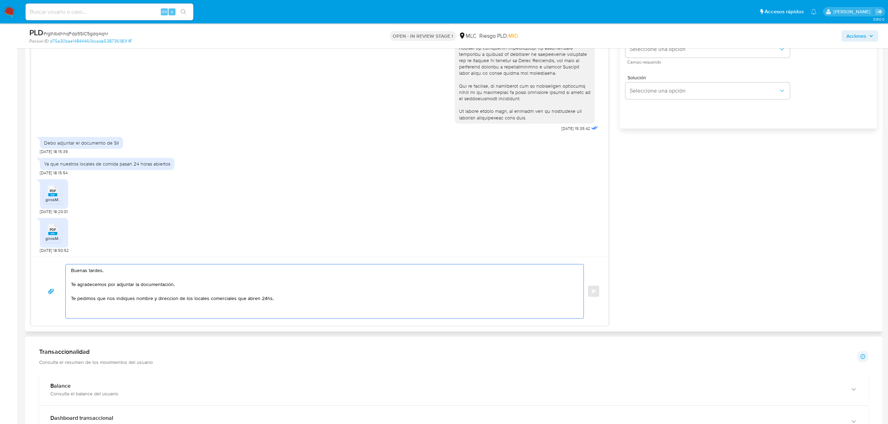
scroll to position [466, 0]
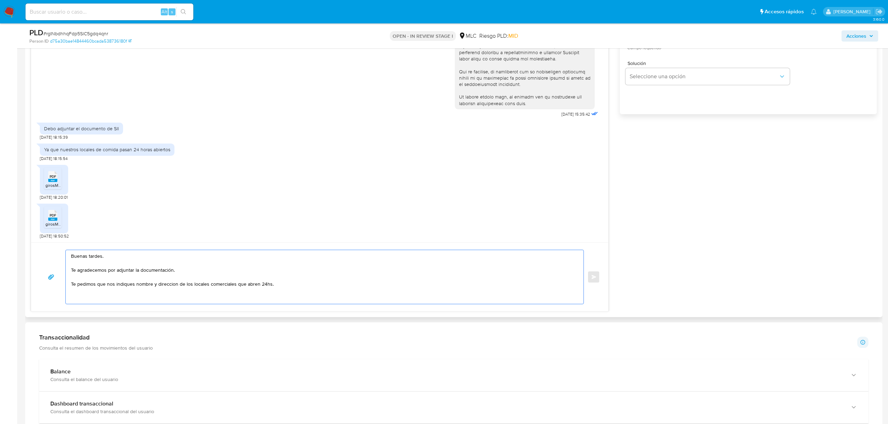
click at [161, 284] on textarea "Buenas tardes. Te agradecemos por adjuntar la documentación. Te pedimos que nos…" at bounding box center [323, 277] width 504 height 54
click at [168, 282] on textarea "Buenas tardes. Te agradecemos por adjuntar la documentación. Te pedimos que nos…" at bounding box center [323, 277] width 504 height 54
click at [0, 0] on lt-span "dirección" at bounding box center [0, 0] width 0 height 0
click at [297, 281] on textarea "Buenas tardes. Te agradecemos por adjuntar la documentación. Te pedimos que nos…" at bounding box center [323, 277] width 504 height 54
click at [294, 282] on textarea "Buenas tardes. Te agradecemos por adjuntar la documentación. Te pedimos que nos…" at bounding box center [323, 277] width 504 height 54
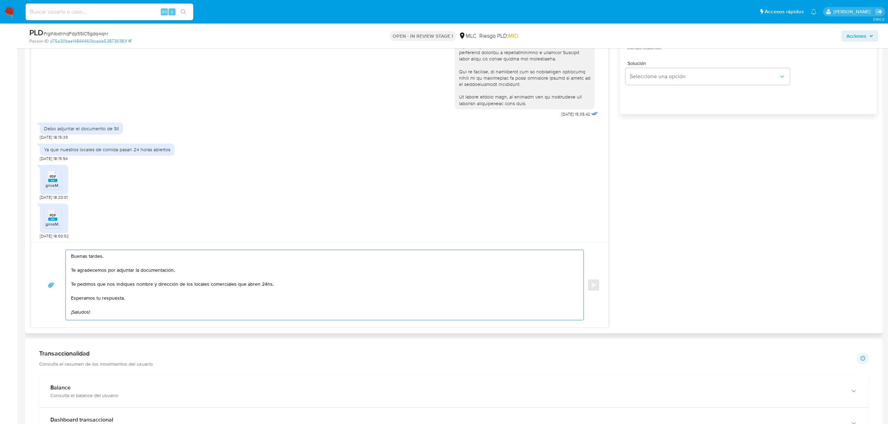
drag, startPoint x: 97, startPoint y: 314, endPoint x: 74, endPoint y: 259, distance: 59.4
click at [65, 258] on div "Buenas tardes. Te agradecemos por adjuntar la documentación. Te pedimos que nos…" at bounding box center [324, 285] width 518 height 71
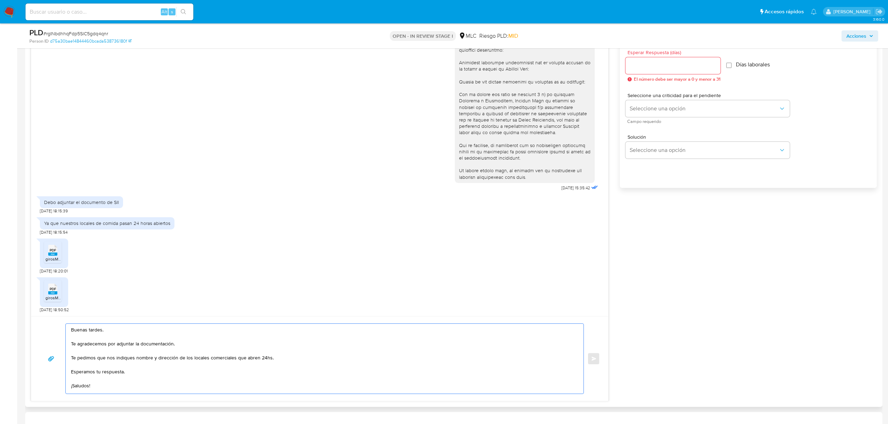
scroll to position [280, 0]
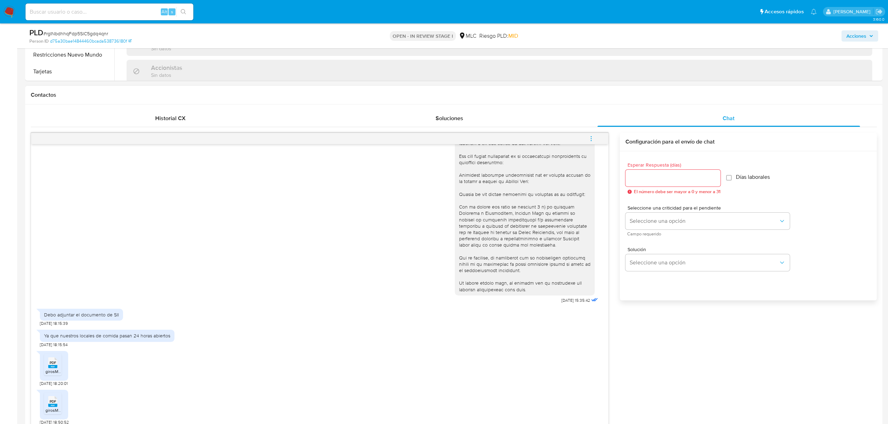
type textarea "Buenas tardes. Te agradecemos por adjuntar la documentación. Te pedimos que nos…"
click at [655, 173] on div at bounding box center [672, 178] width 95 height 17
click at [657, 176] on input "Esperar Respuesta (días)" at bounding box center [672, 178] width 95 height 9
type input "2"
click at [656, 218] on span "Seleccione una opción" at bounding box center [703, 221] width 149 height 7
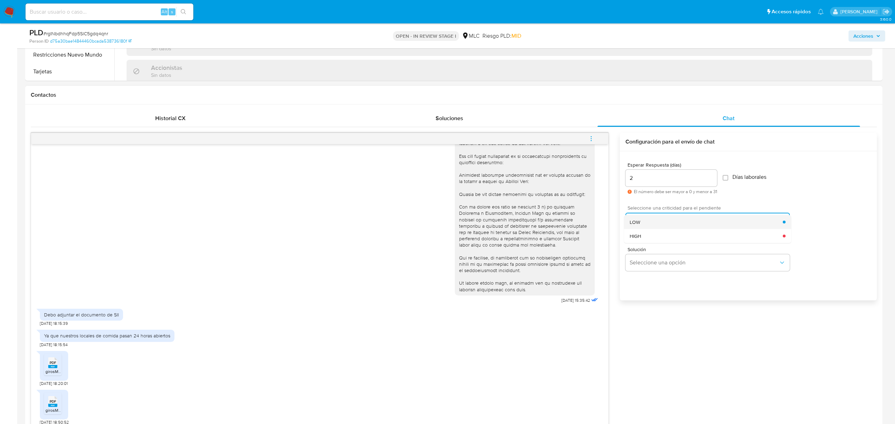
click at [657, 229] on div "LOW" at bounding box center [705, 222] width 153 height 14
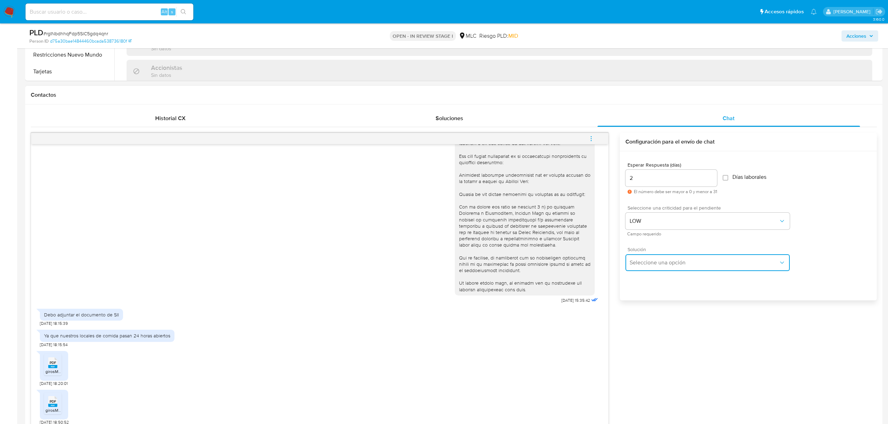
click at [654, 263] on span "Seleccione una opción" at bounding box center [703, 262] width 149 height 7
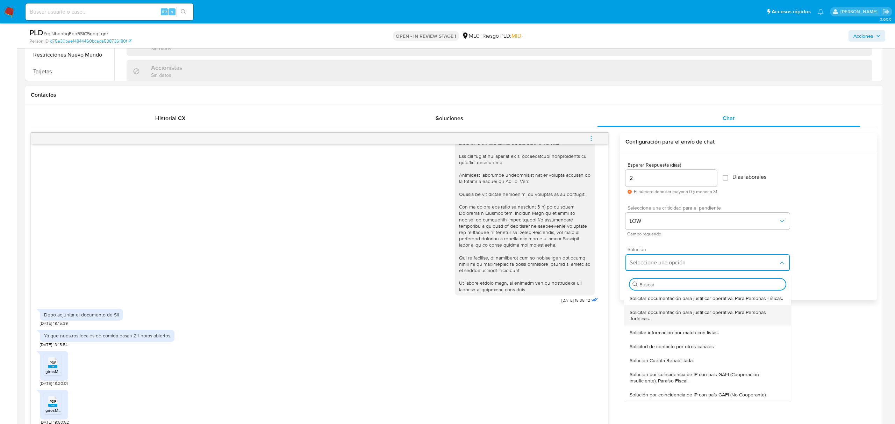
click at [661, 312] on span "Solicitar documentación para justificar operativa. Para Personas Jurídicas." at bounding box center [707, 315] width 156 height 13
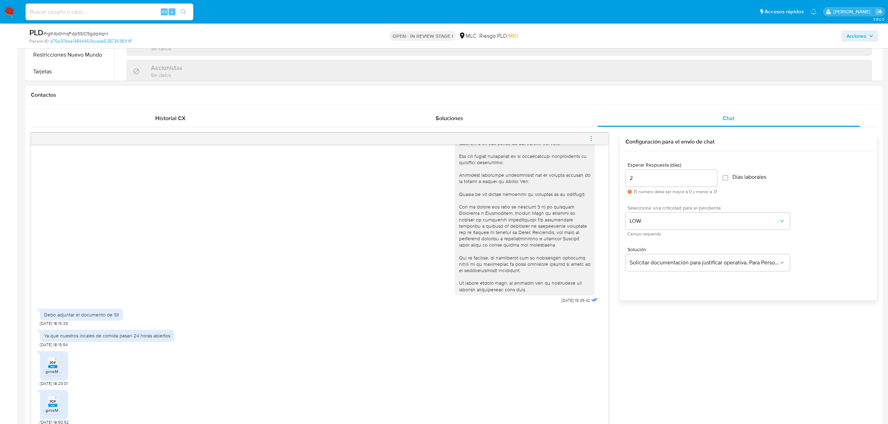
click at [642, 180] on input "2" at bounding box center [671, 178] width 92 height 9
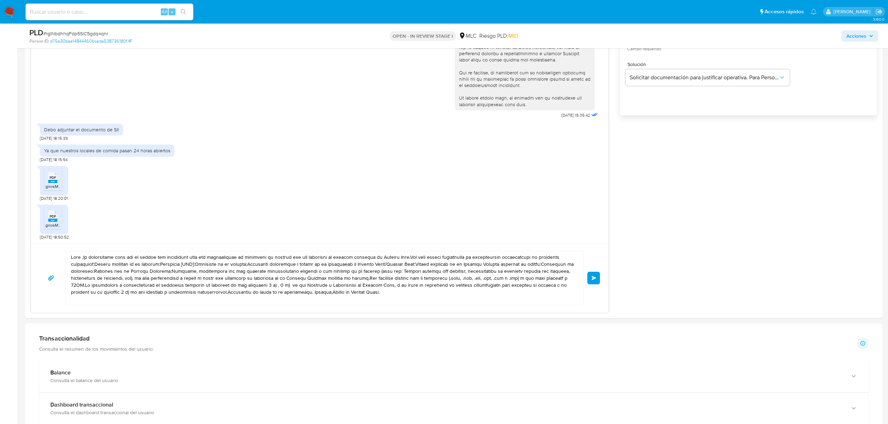
scroll to position [466, 0]
drag, startPoint x: 387, startPoint y: 282, endPoint x: 42, endPoint y: 234, distance: 348.2
click at [42, 234] on div "11/09/2025 15:35:42 Debo adjuntar el documento de SII 11/09/2025 18:15:39 Ya qu…" at bounding box center [320, 129] width 578 height 365
paste textarea "Buenas tardes. Te agradecemos por adjuntar la documentación. Te pedimos que nos…"
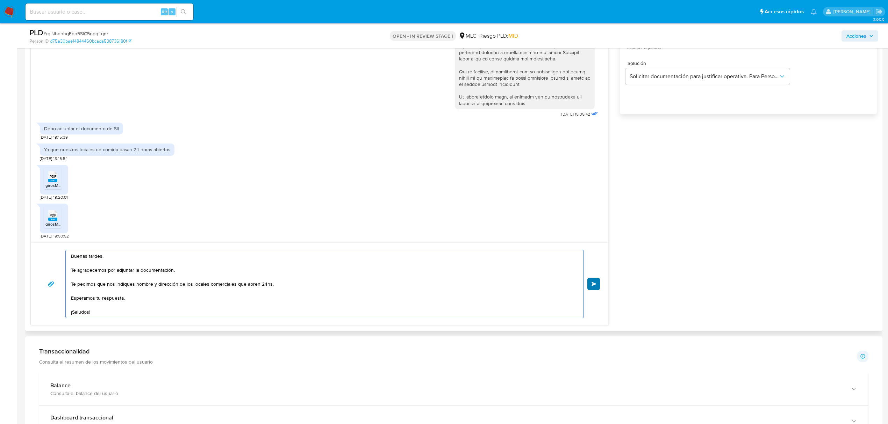
type textarea "Buenas tardes. Te agradecemos por adjuntar la documentación. Te pedimos que nos…"
click at [587, 287] on button "Enviar" at bounding box center [593, 284] width 13 height 13
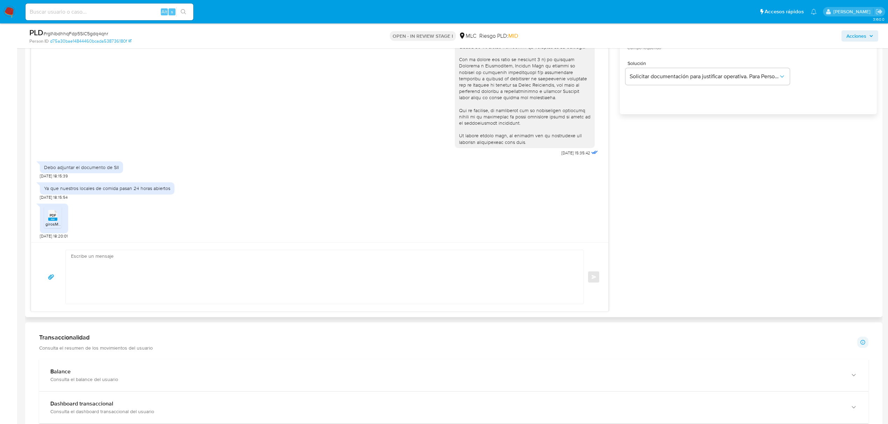
scroll to position [0, 0]
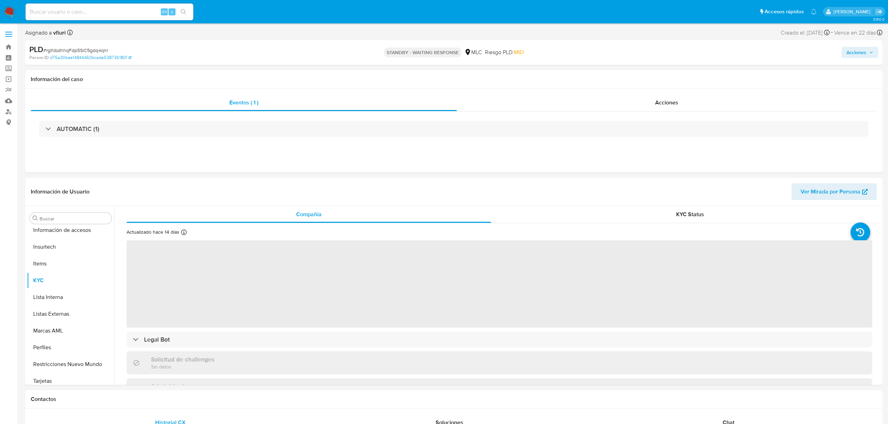
select select "10"
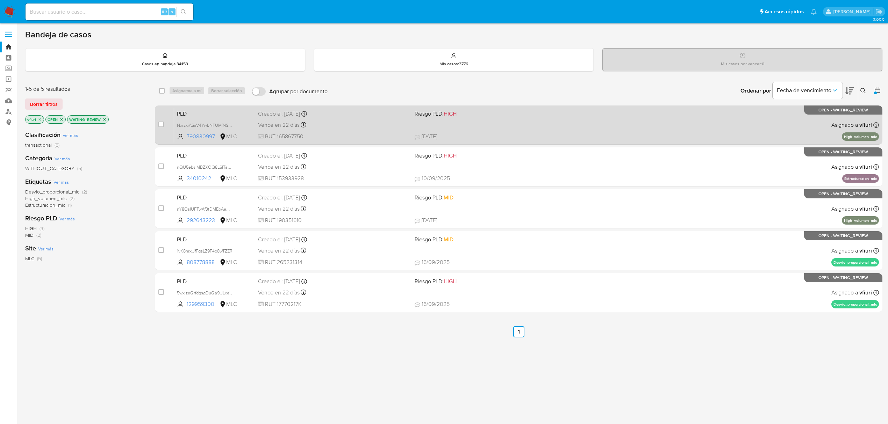
click at [456, 119] on div "PLD NxrzxiASaV4YwbNTUMfNScSQ 790830997 MLC Riesgo PLD: HIGH Creado el: [DATE] C…" at bounding box center [526, 124] width 705 height 35
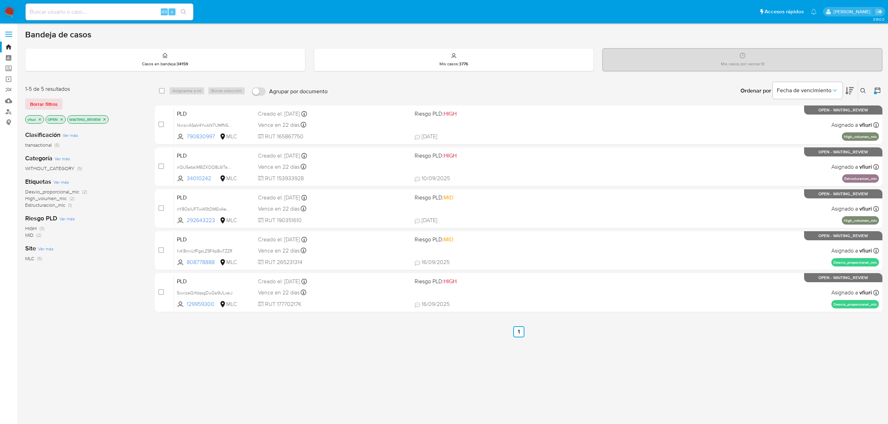
click at [866, 87] on button at bounding box center [864, 91] width 12 height 8
click at [767, 121] on input at bounding box center [805, 117] width 118 height 9
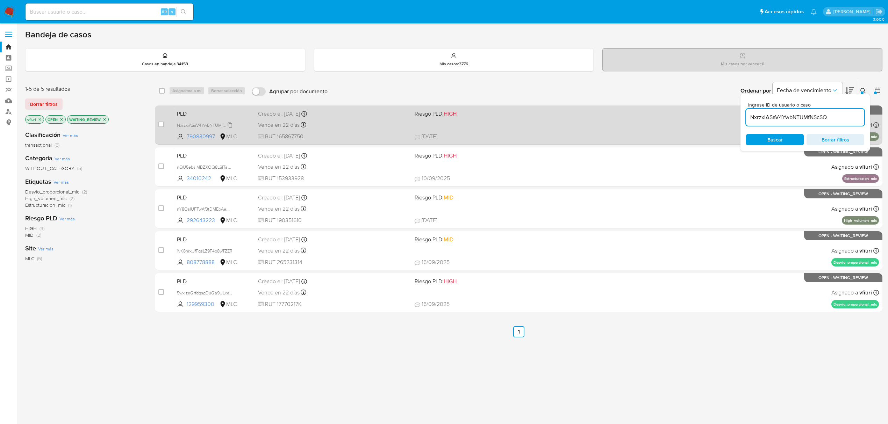
type input "NxrzxiASaV4YwbNTUMfNScSQ"
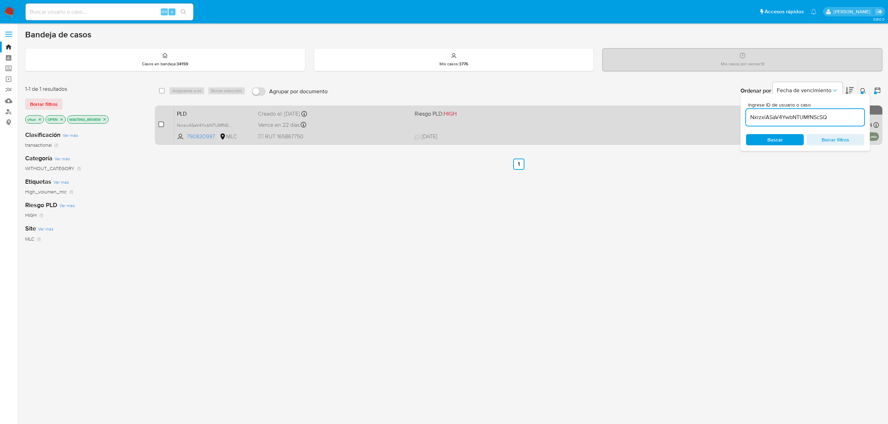
click at [162, 123] on input "checkbox" at bounding box center [161, 125] width 6 height 6
checkbox input "true"
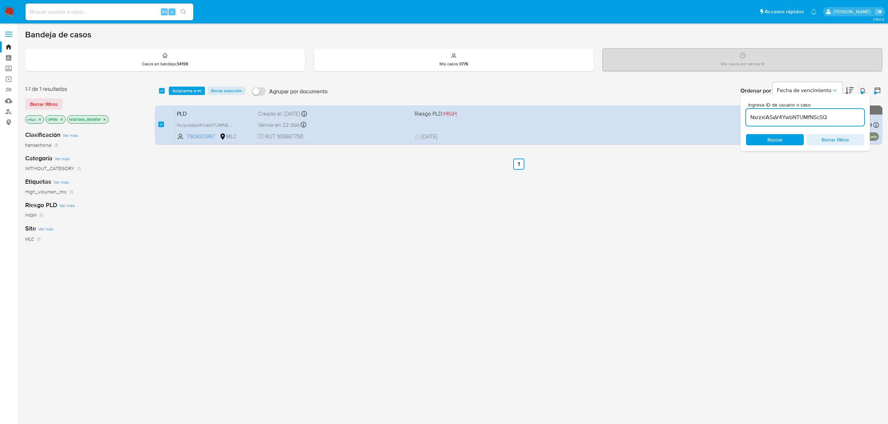
click at [180, 85] on div "select-all-cases-checkbox Asignarme a mí Borrar selección Agrupar por documento…" at bounding box center [518, 91] width 727 height 22
click at [183, 88] on span "Asignarme a mí" at bounding box center [186, 90] width 29 height 7
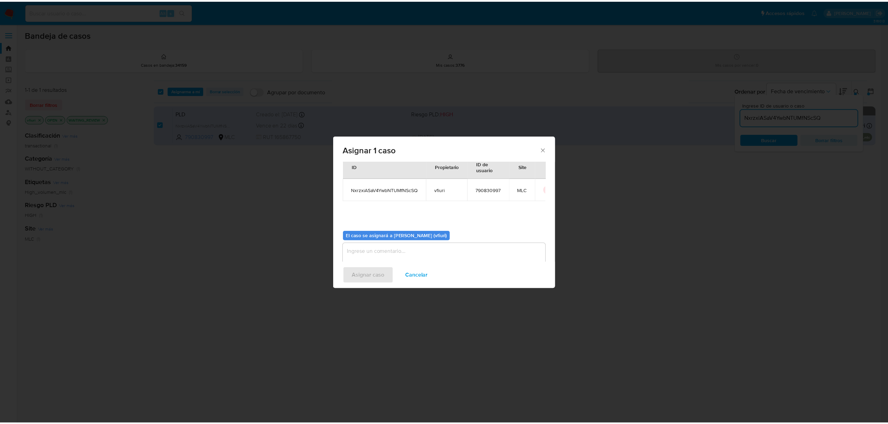
scroll to position [36, 0]
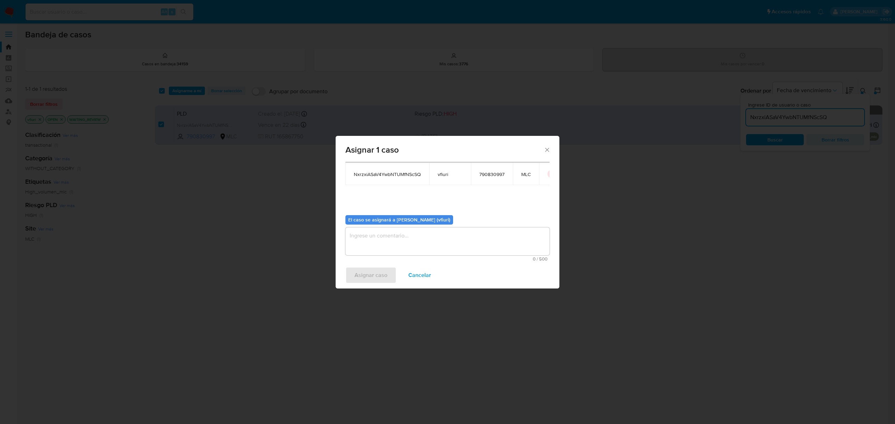
click at [404, 231] on textarea "assign-modal" at bounding box center [447, 242] width 204 height 28
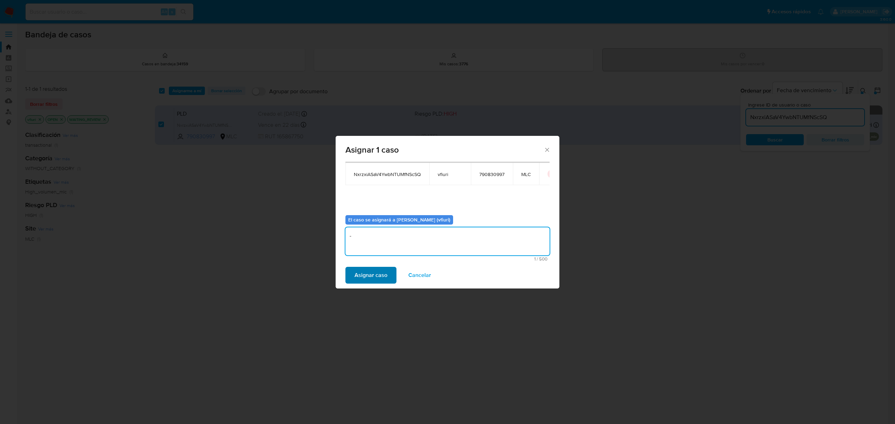
type textarea "-"
click at [365, 279] on span "Asignar caso" at bounding box center [370, 275] width 33 height 15
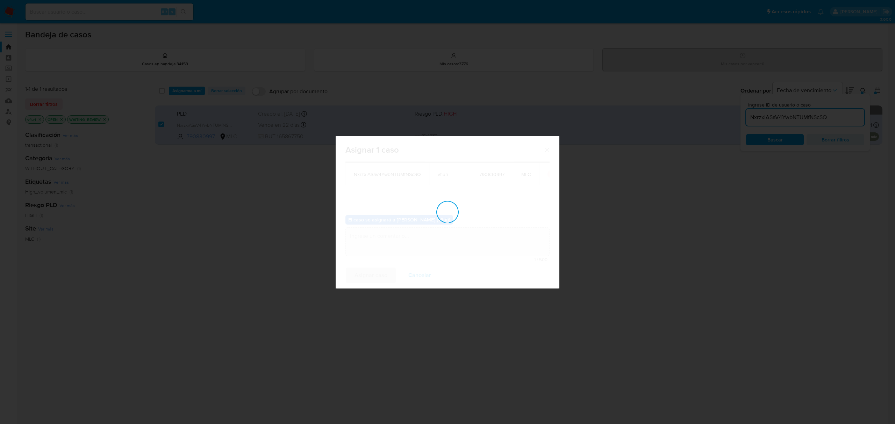
checkbox input "false"
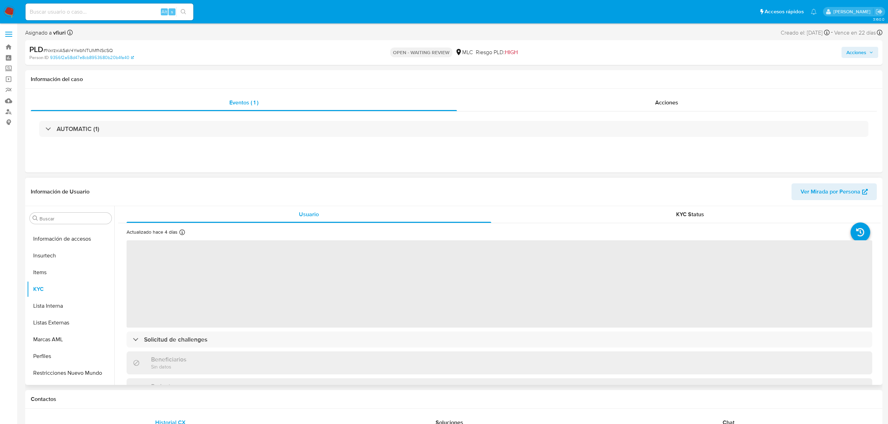
scroll to position [295, 0]
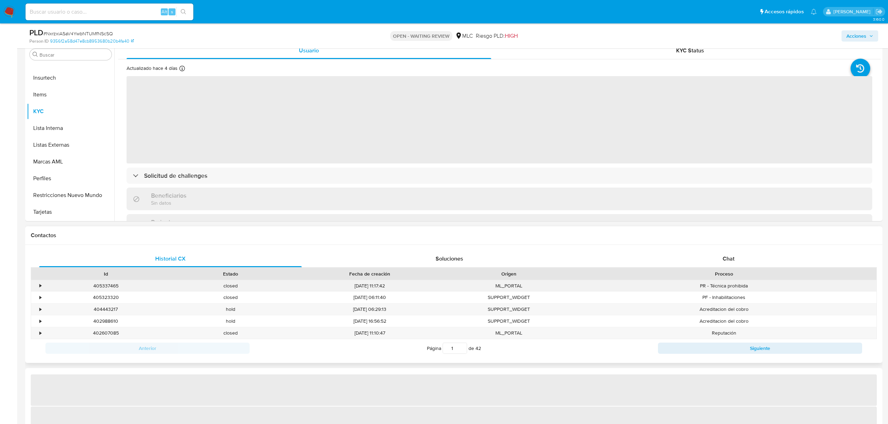
select select "10"
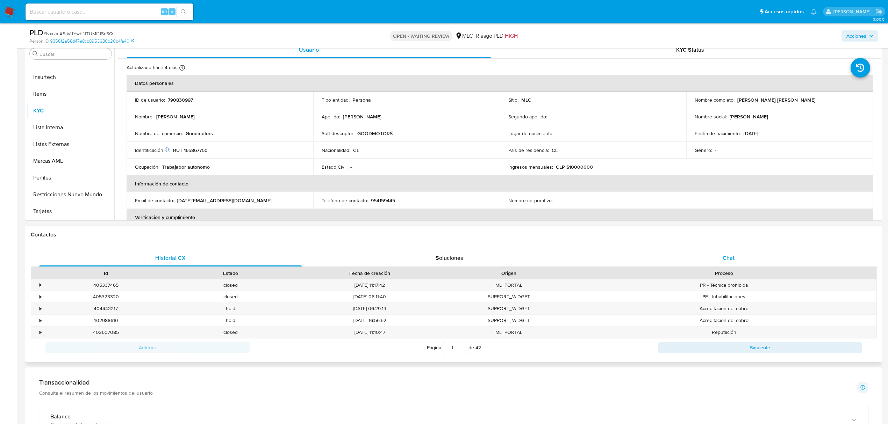
click at [728, 258] on span "Chat" at bounding box center [728, 258] width 12 height 8
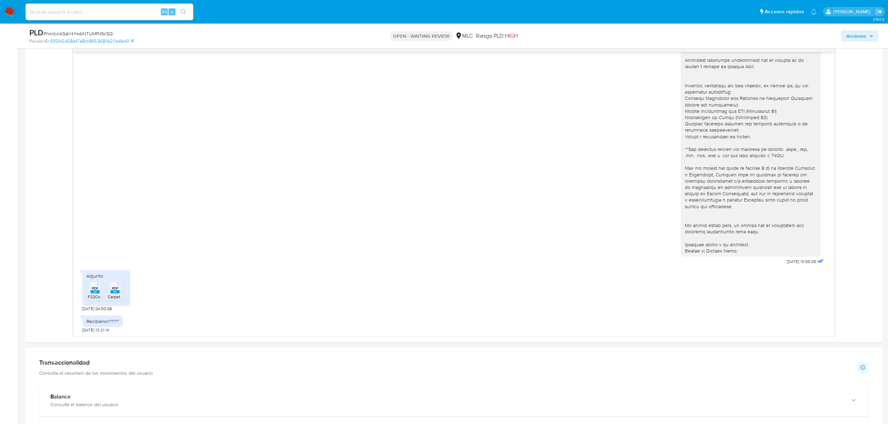
scroll to position [373, 0]
click at [98, 294] on icon "PDF" at bounding box center [95, 287] width 9 height 12
click at [114, 294] on span "Carpeta Tributaria Lucia Hernandez-2.pdf" at bounding box center [153, 296] width 90 height 6
click at [102, 35] on span "# NxrzxiASaV4YwbNTUMfNScSQ" at bounding box center [78, 33] width 70 height 7
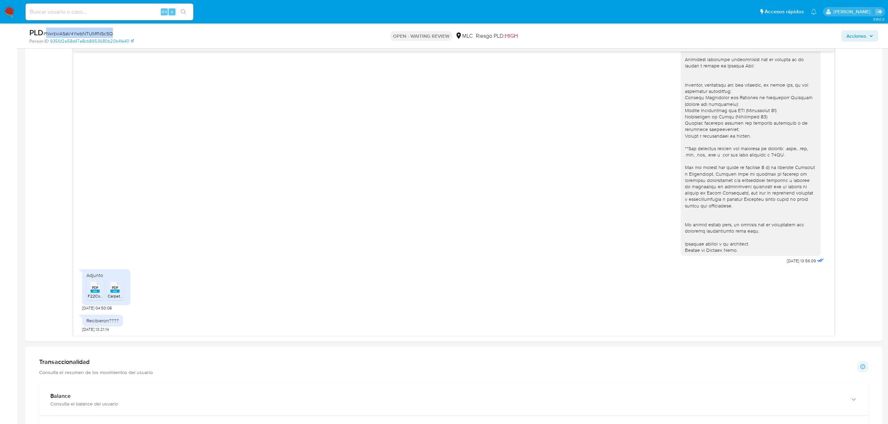
copy span "NxrzxiASaV4YwbNTUMfNScSQ"
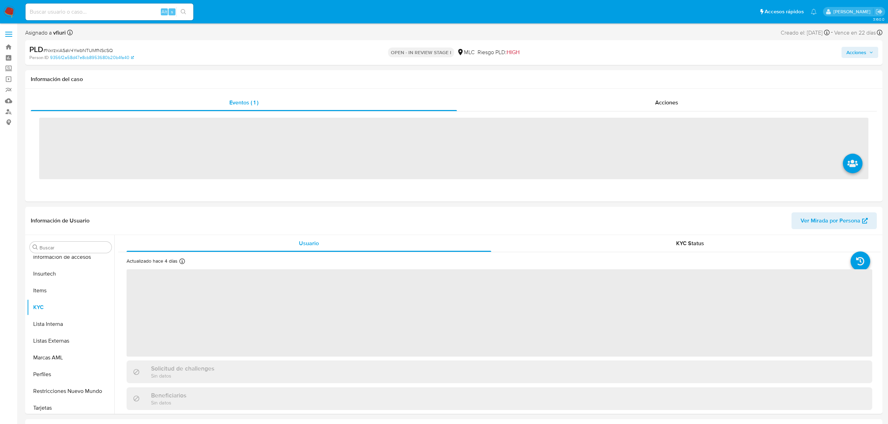
scroll to position [295, 0]
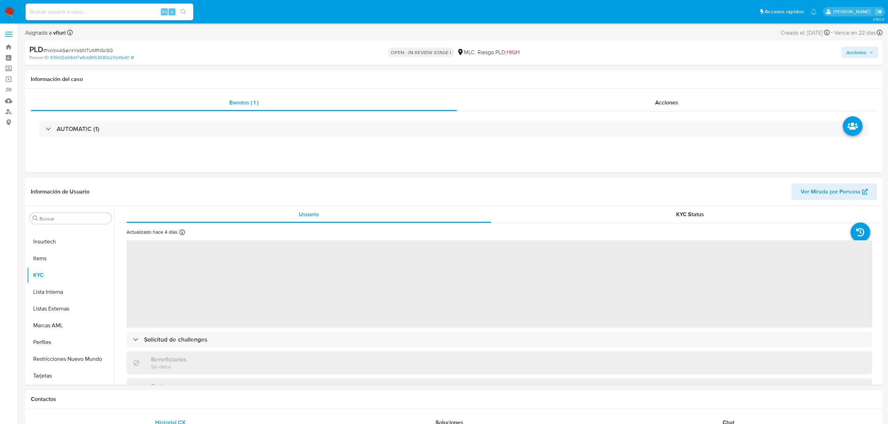
select select "10"
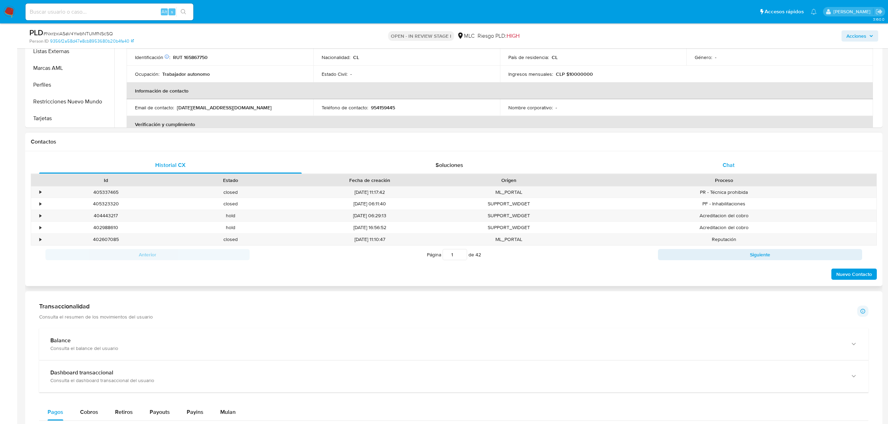
click at [712, 172] on div "Chat" at bounding box center [728, 165] width 262 height 17
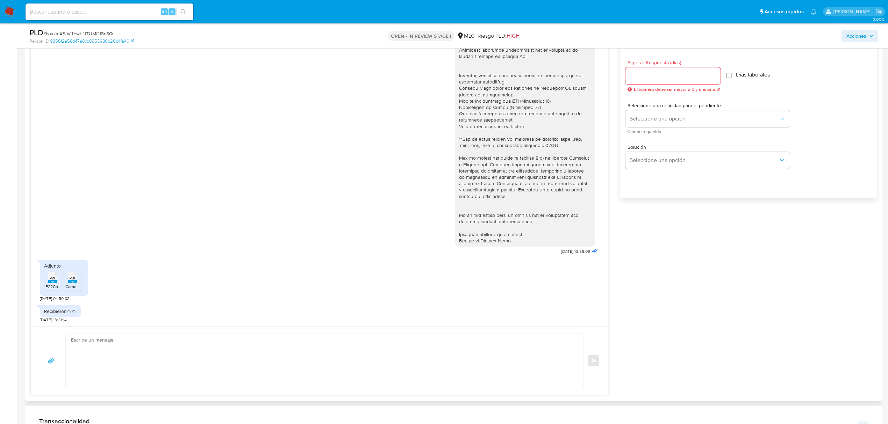
scroll to position [419, 0]
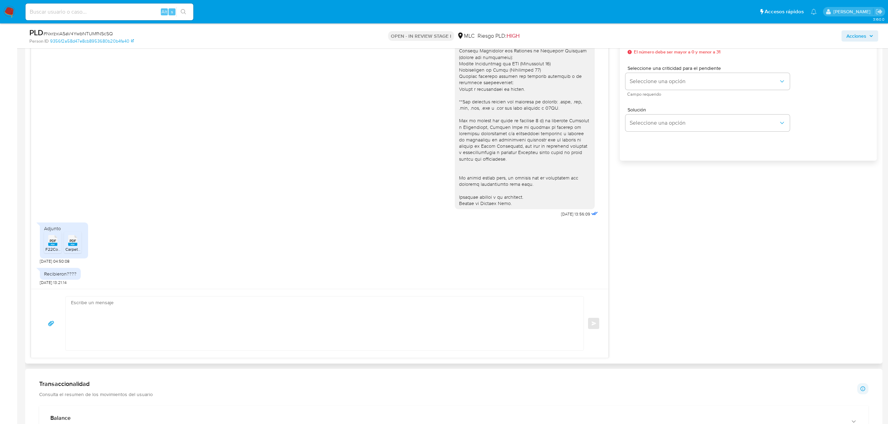
click at [164, 314] on textarea at bounding box center [323, 324] width 504 height 54
click at [666, 79] on span "Seleccione una opción" at bounding box center [703, 81] width 149 height 7
click at [667, 96] on div "HIGH" at bounding box center [705, 96] width 153 height 14
click at [663, 82] on span "HIGH" at bounding box center [703, 81] width 149 height 7
click at [655, 69] on div "LOW" at bounding box center [705, 68] width 153 height 14
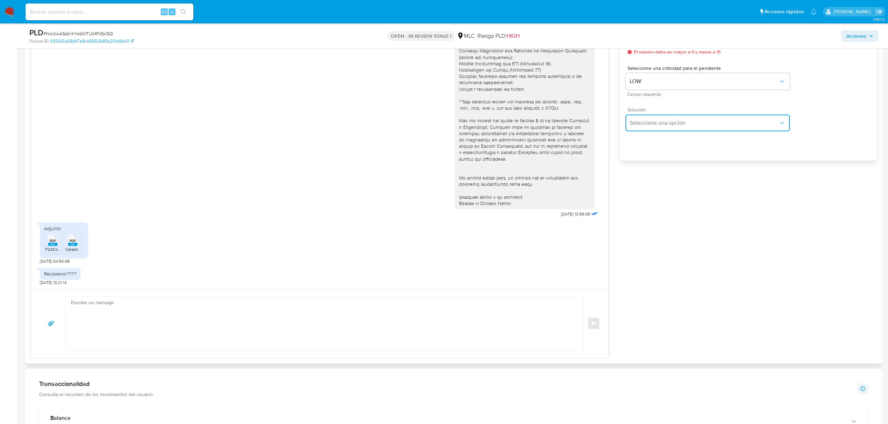
click at [654, 120] on span "Seleccione una opción" at bounding box center [703, 123] width 149 height 7
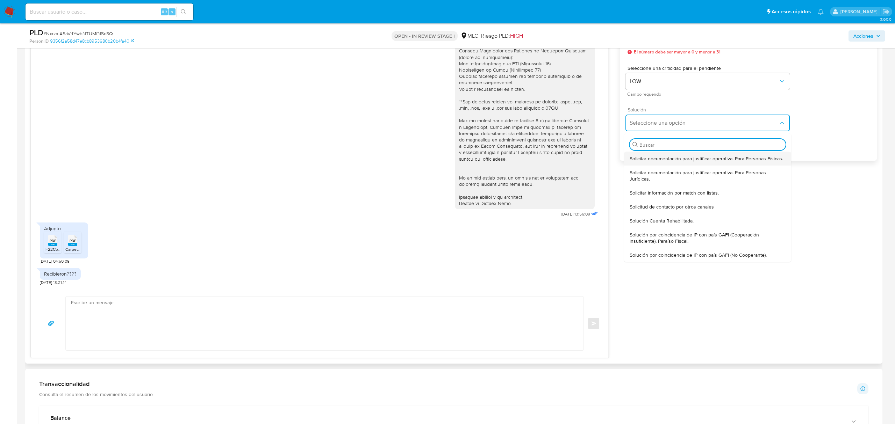
click at [665, 159] on span "Solicitar documentación para justificar operativa. Para Personas Físicas." at bounding box center [705, 159] width 153 height 6
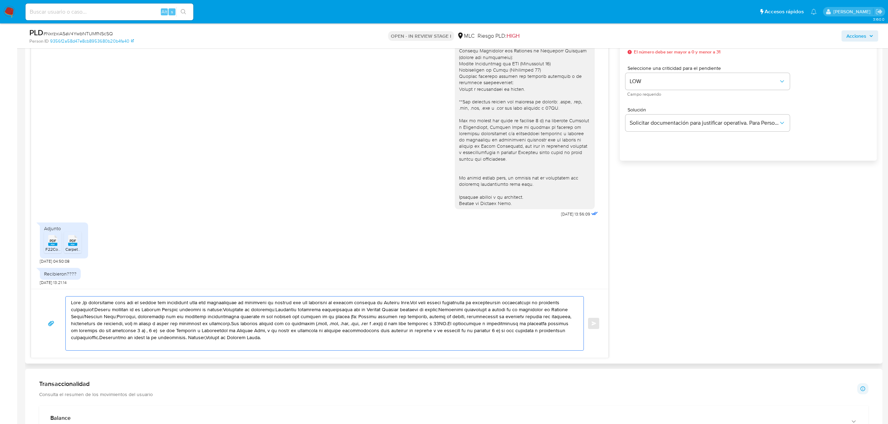
click at [254, 318] on textarea at bounding box center [323, 324] width 504 height 54
drag, startPoint x: 263, startPoint y: 339, endPoint x: 57, endPoint y: 291, distance: 211.0
click at [57, 291] on div "Enviar" at bounding box center [319, 323] width 577 height 69
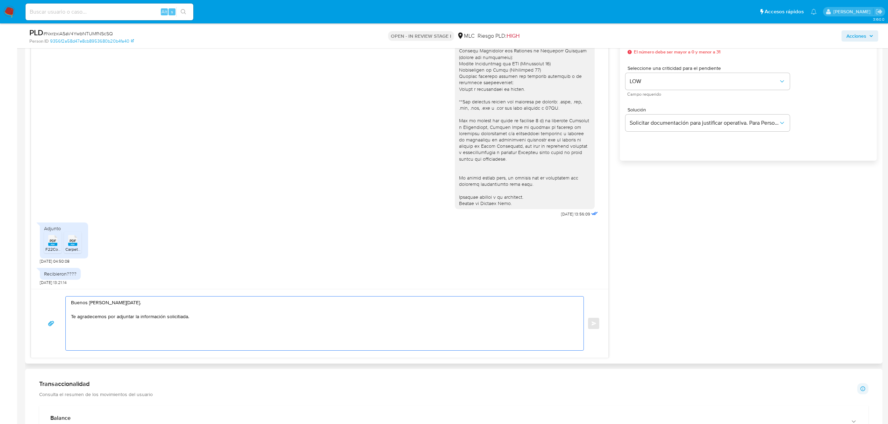
click at [302, 303] on textarea "Buenos dias, Lucia. Te agradecemos por adjuntar la información solicitiada." at bounding box center [323, 324] width 504 height 54
click at [295, 315] on textarea "Buenos dias, Lucia. Te agradecemos por adjuntar la información solicitiada." at bounding box center [323, 324] width 504 height 54
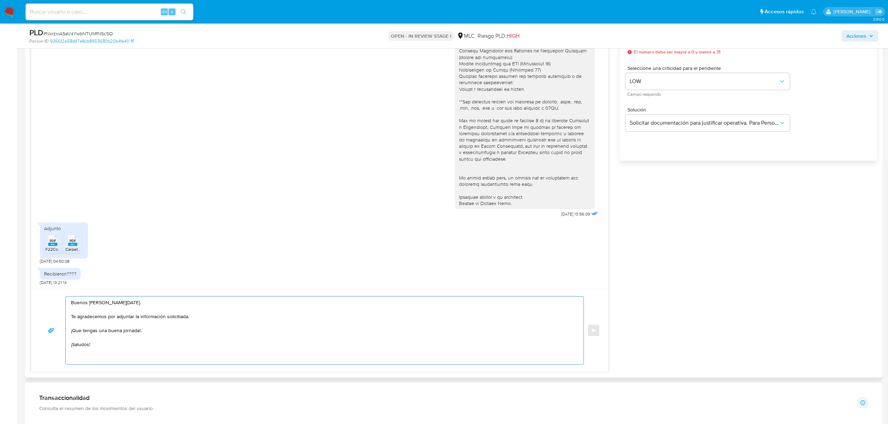
click at [174, 319] on textarea "Buenos dias, Lucia. Te agradecemos por adjuntar la información solicitiada. ¡Qu…" at bounding box center [323, 331] width 504 height 68
click at [181, 319] on textarea "Buenos dias, Lucia. Te agradecemos por adjuntar la información solicitiada. ¡Qu…" at bounding box center [323, 331] width 504 height 68
click at [0, 0] on lt-span "solici ta da" at bounding box center [0, 0] width 0 height 0
click at [116, 351] on textarea "Buenos dias, Lucia. Te agradecemos por adjuntar la información solicitada. ¡Que…" at bounding box center [323, 331] width 504 height 68
click at [92, 305] on textarea "Buenos dias, Lucia. Te agradecemos por adjuntar la información solicitada. ¡Que…" at bounding box center [323, 331] width 504 height 68
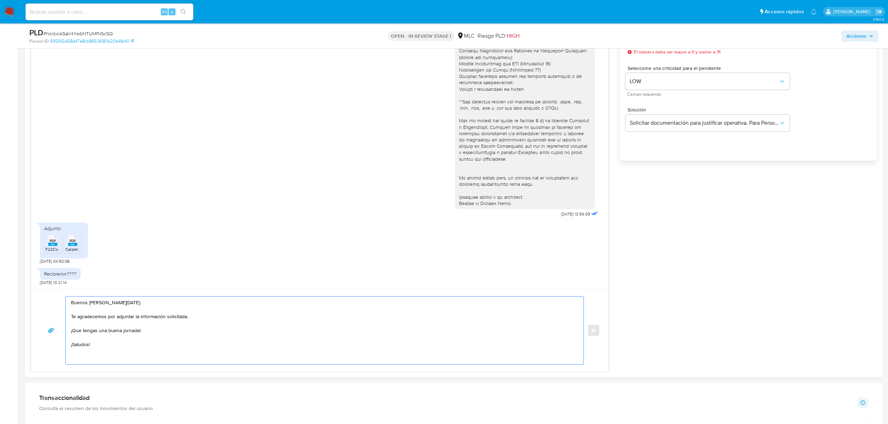
click at [0, 0] on lt-span "d í as" at bounding box center [0, 0] width 0 height 0
click at [100, 347] on textarea "Buenos días, Lucia. Te agradecemos por adjuntar la información solicitada. ¡Que…" at bounding box center [323, 331] width 504 height 68
click at [138, 333] on textarea "Buenos días, Lucia. Te agradecemos por adjuntar la información solicitada. ¡Que…" at bounding box center [323, 331] width 504 height 68
click at [0, 0] on lt-em "!" at bounding box center [0, 0] width 0 height 0
click at [124, 351] on textarea "Buenos días, Lucia. Te agradecemos por adjuntar la información solicitada. ¡Que…" at bounding box center [323, 331] width 504 height 68
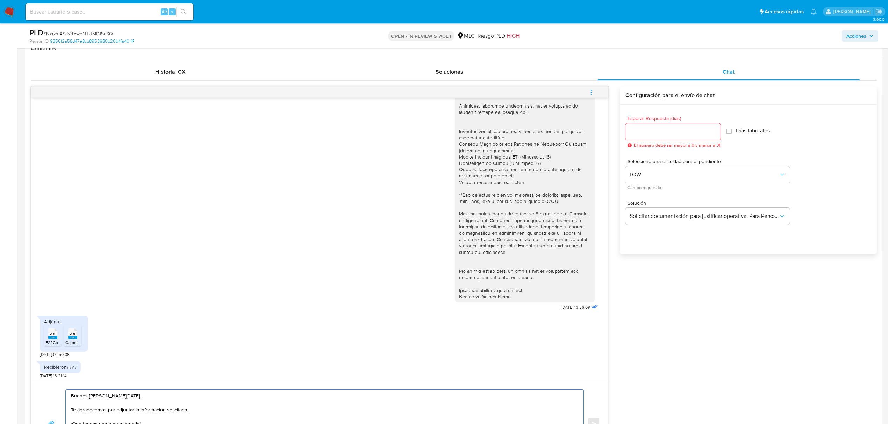
scroll to position [373, 0]
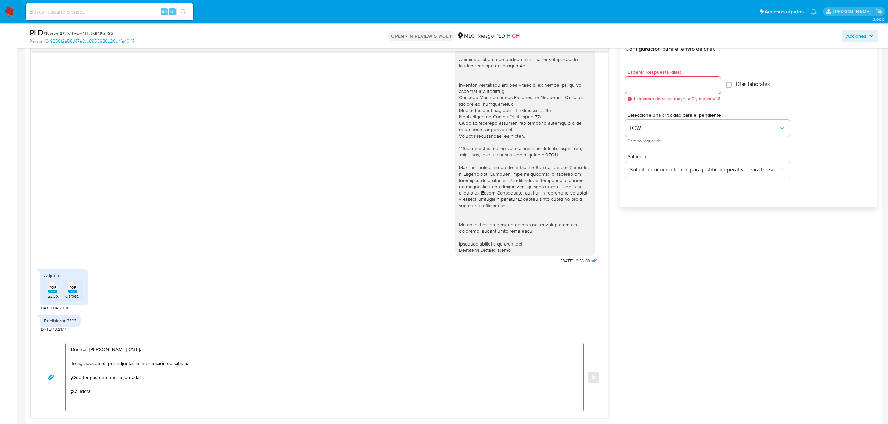
type textarea "Buenos días, Lucia. Te agradecemos por adjuntar la información solicitada. ¡Que…"
click at [648, 90] on div at bounding box center [672, 85] width 95 height 17
click at [645, 86] on input "Esperar Respuesta (días)" at bounding box center [672, 85] width 95 height 9
type input "2"
click at [663, 129] on span "LOW" at bounding box center [703, 128] width 149 height 7
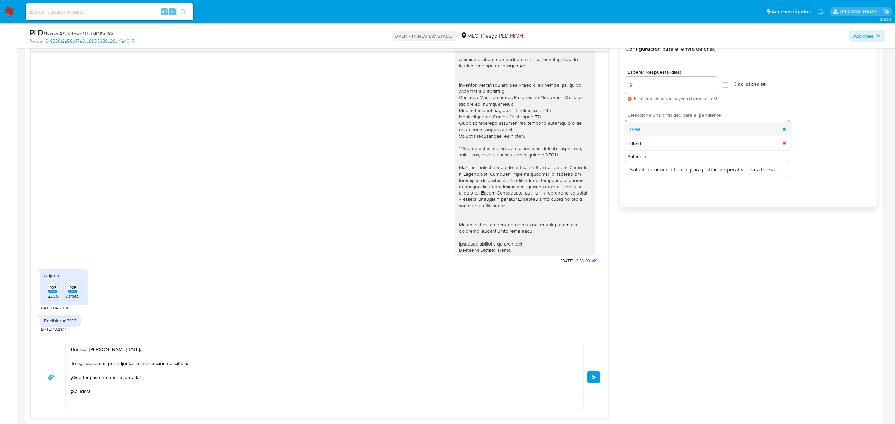
click at [658, 129] on div "LOW" at bounding box center [705, 129] width 153 height 14
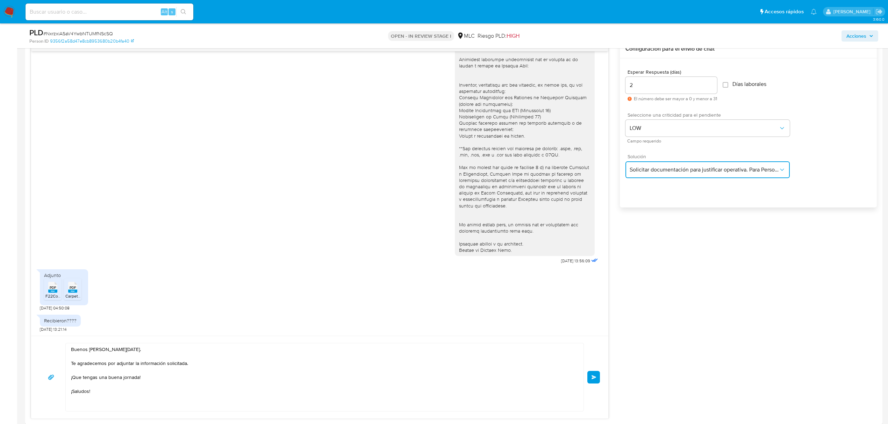
click at [657, 171] on span "Solicitar documentación para justificar operativa. Para Personas Físicas." at bounding box center [703, 169] width 149 height 7
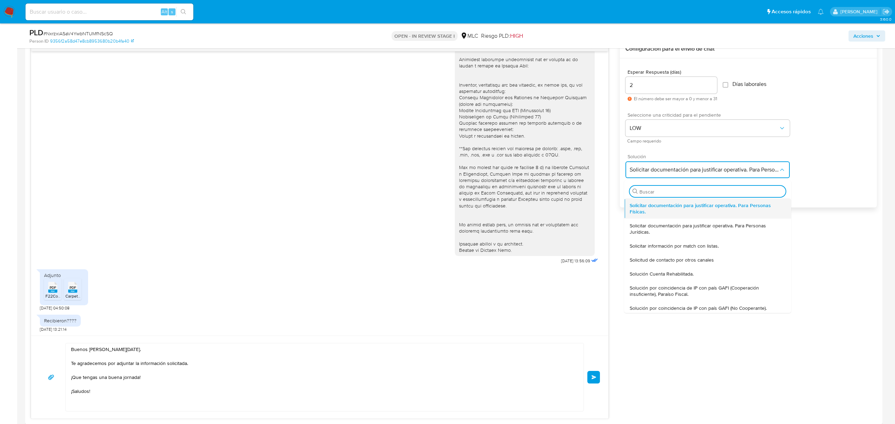
click at [656, 202] on span "Solicitar documentación para justificar operativa. Para Personas Físicas." at bounding box center [707, 208] width 156 height 13
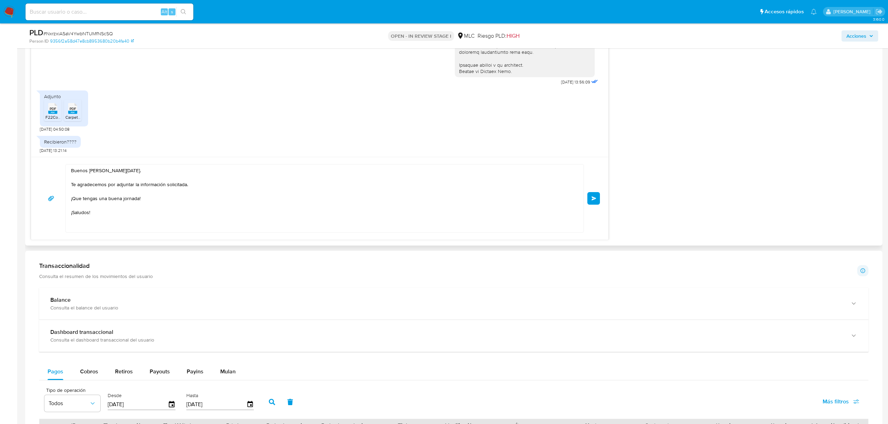
scroll to position [419, 0]
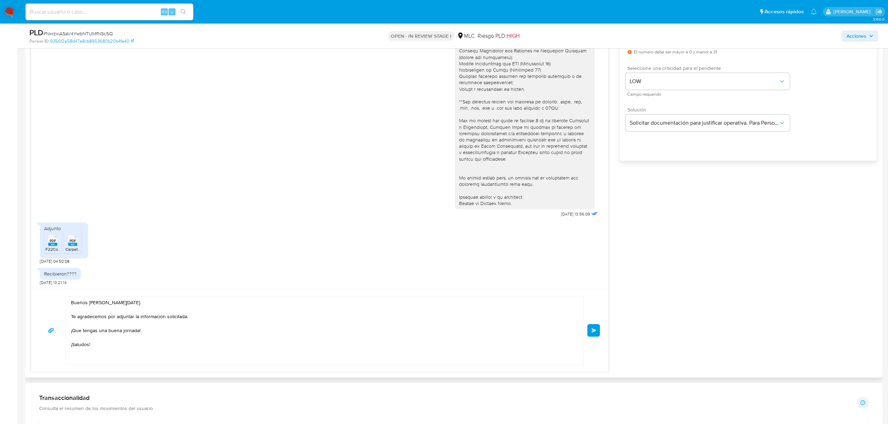
click at [596, 334] on button "Enviar" at bounding box center [593, 330] width 13 height 13
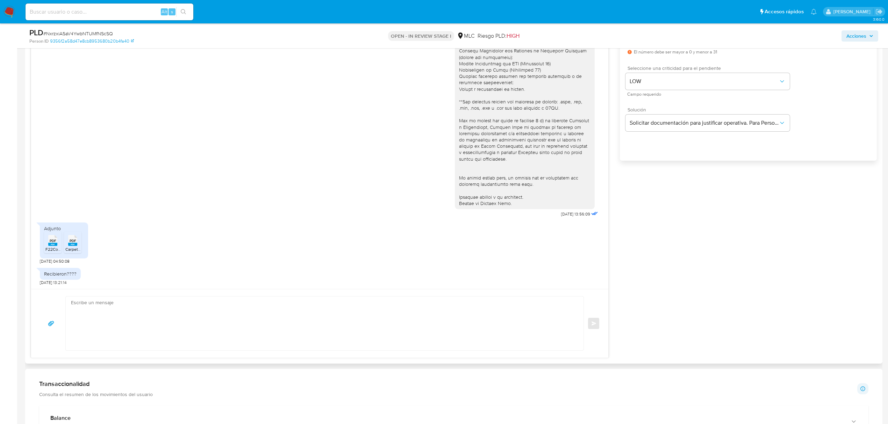
scroll to position [134, 0]
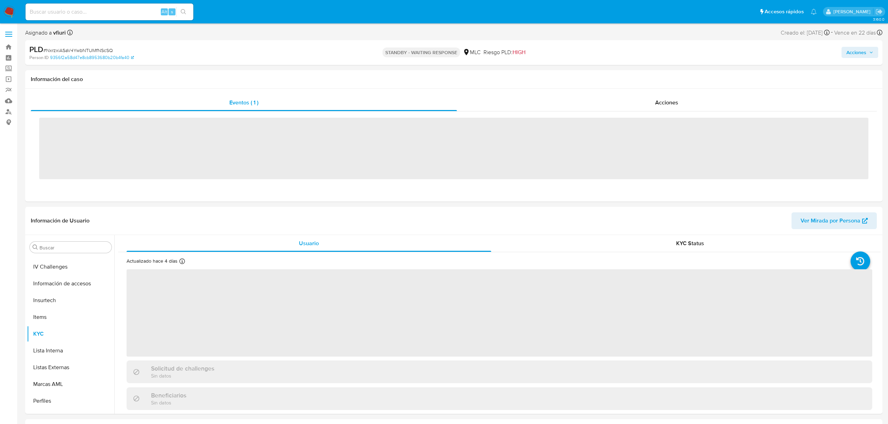
scroll to position [295, 0]
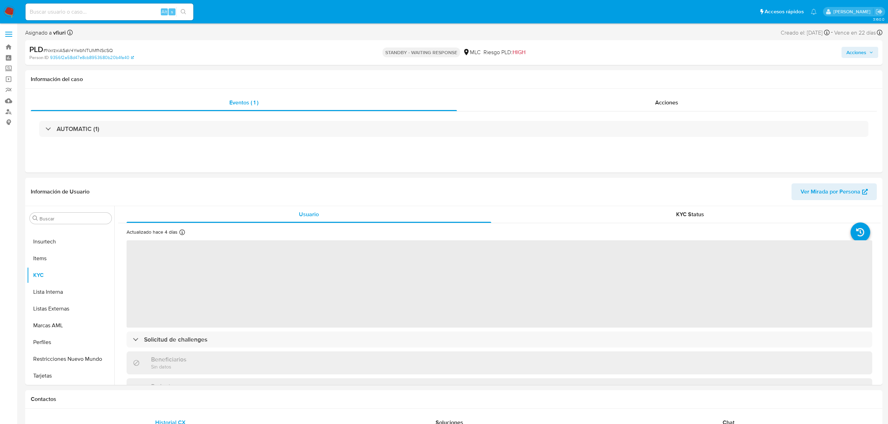
select select "10"
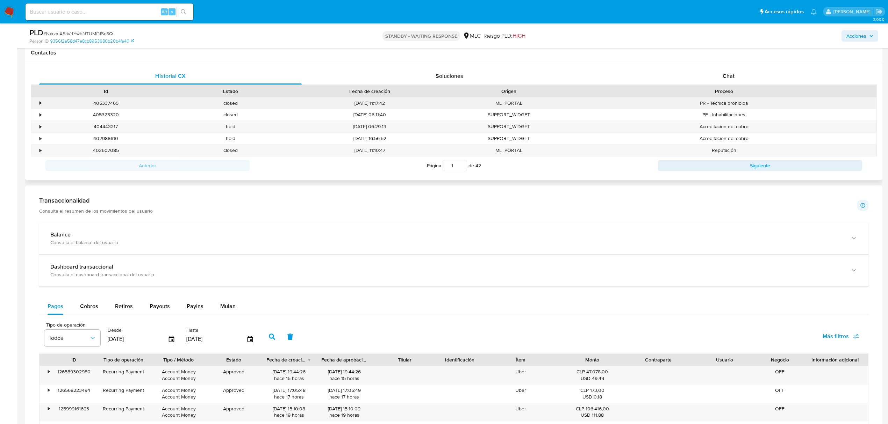
scroll to position [233, 0]
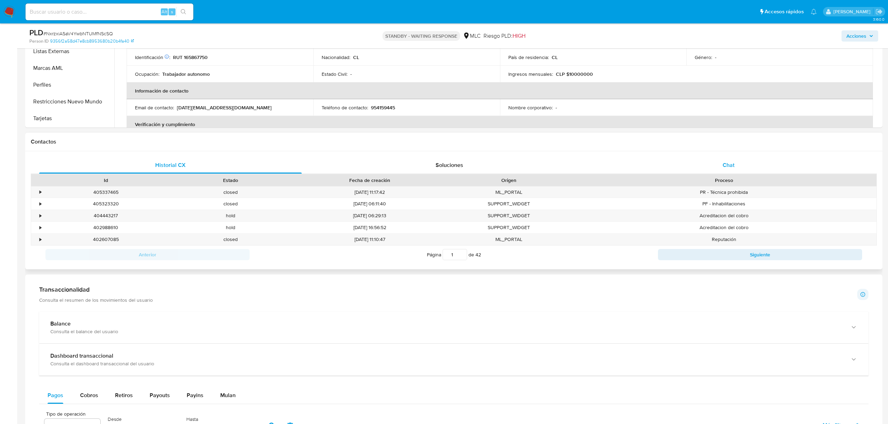
click at [732, 163] on span "Chat" at bounding box center [728, 165] width 12 height 8
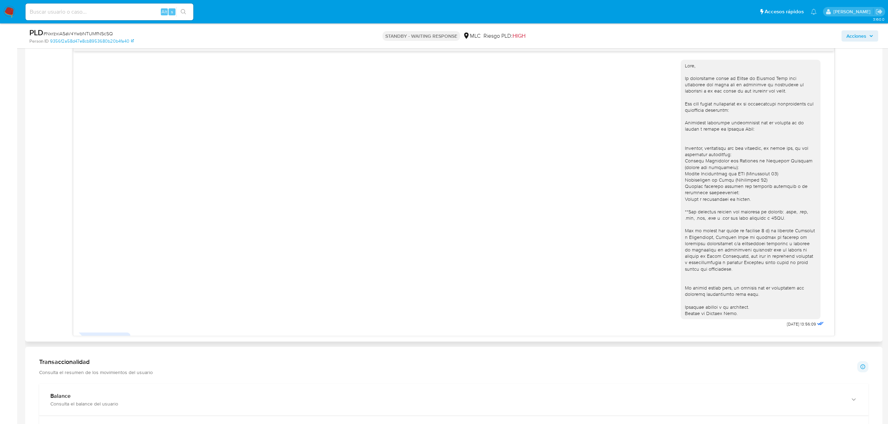
scroll to position [134, 0]
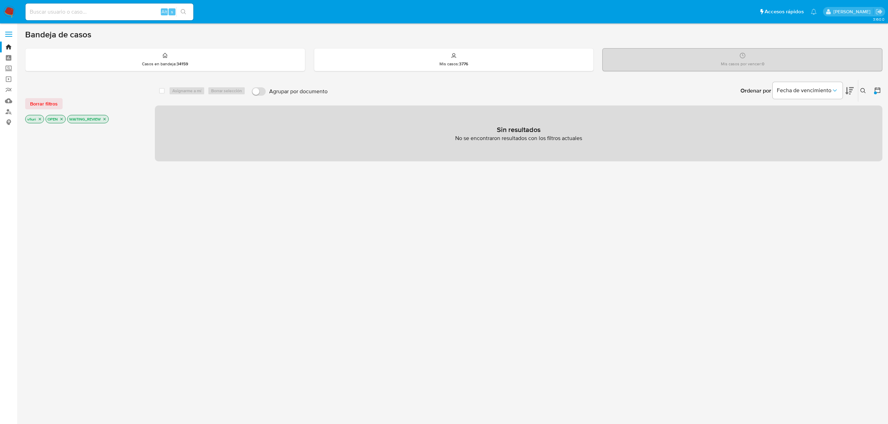
click at [106, 116] on p "WAITING_REVIEW" at bounding box center [87, 119] width 41 height 8
click at [106, 117] on icon "close-filter" at bounding box center [104, 119] width 4 height 4
click at [866, 88] on button at bounding box center [864, 91] width 12 height 8
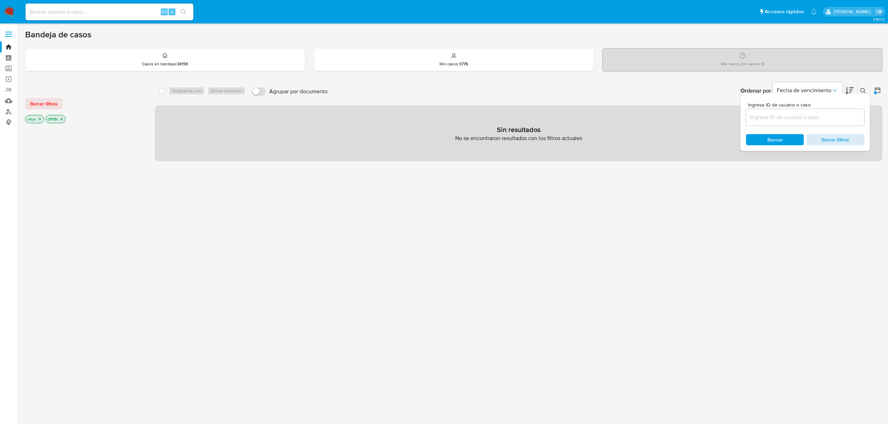
click at [846, 143] on span "Borrar filtros" at bounding box center [835, 140] width 48 height 10
click at [844, 141] on span "Borrar filtros" at bounding box center [835, 140] width 48 height 10
click at [865, 90] on icon at bounding box center [863, 91] width 6 height 6
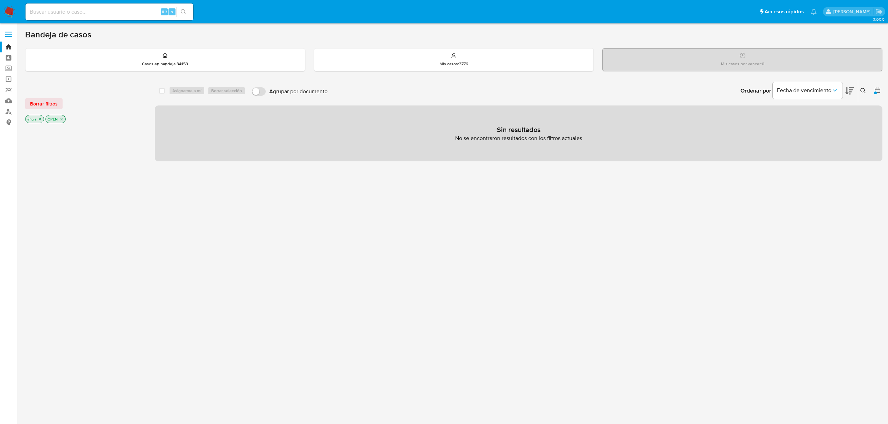
click at [65, 117] on p "OPEN" at bounding box center [56, 119] width 20 height 8
click at [59, 117] on icon "close-filter" at bounding box center [61, 119] width 4 height 4
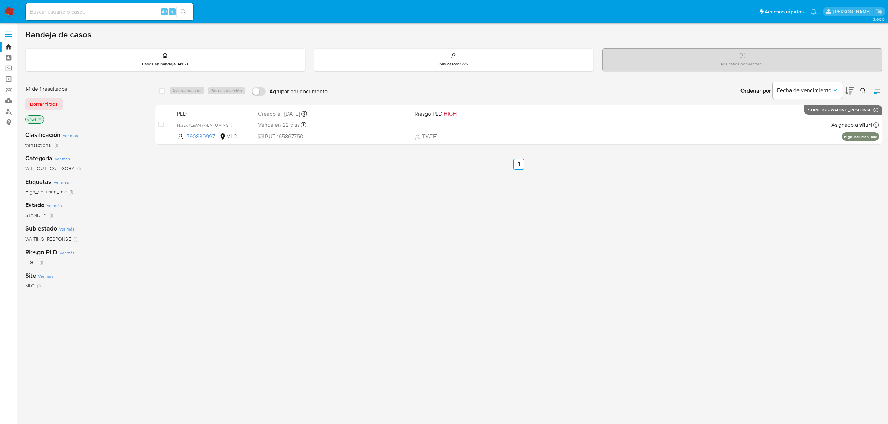
click at [41, 119] on icon "close-filter" at bounding box center [40, 119] width 4 height 4
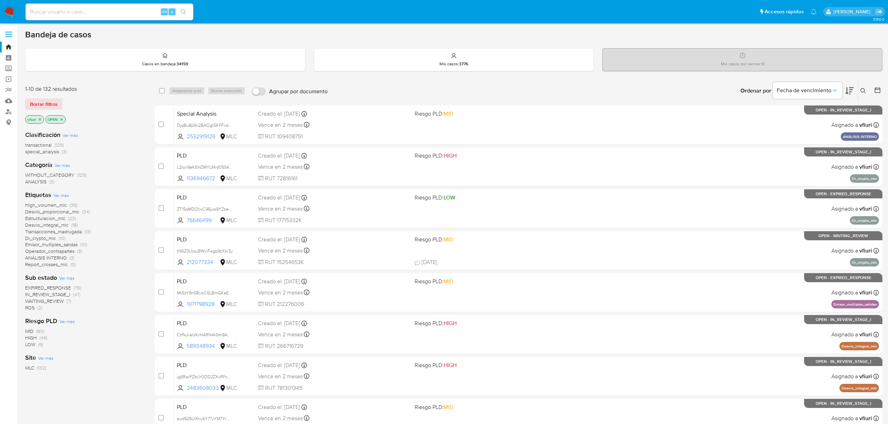
click at [878, 89] on icon at bounding box center [877, 90] width 6 height 6
click at [874, 90] on icon at bounding box center [877, 90] width 7 height 7
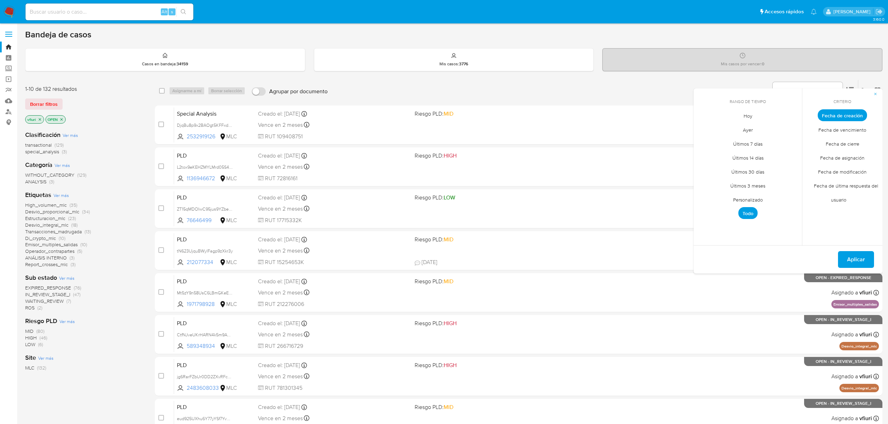
drag, startPoint x: 733, startPoint y: 204, endPoint x: 730, endPoint y: 201, distance: 4.1
click at [731, 203] on span "Personalizado" at bounding box center [748, 200] width 44 height 14
click at [704, 131] on icon "Mes anterior" at bounding box center [704, 128] width 8 height 8
click at [704, 130] on icon "Mes anterior" at bounding box center [704, 128] width 8 height 8
click at [773, 169] on button "12" at bounding box center [775, 168] width 11 height 11
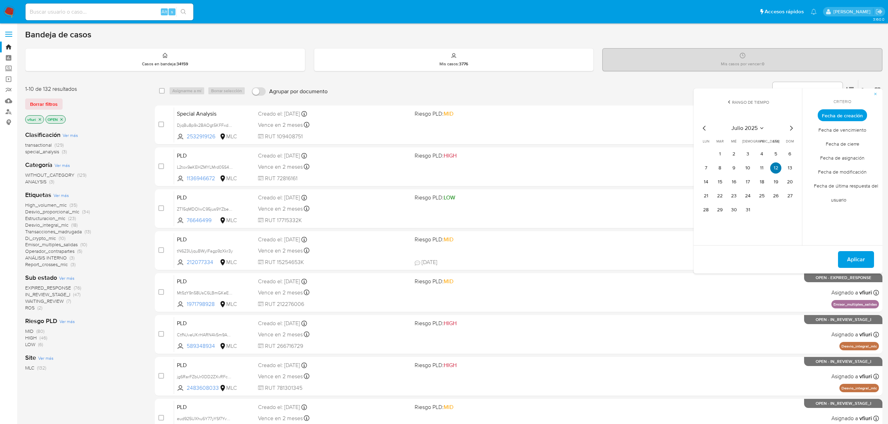
click at [773, 169] on button "12" at bounding box center [775, 168] width 11 height 11
click at [856, 256] on span "Aplicar" at bounding box center [856, 259] width 18 height 15
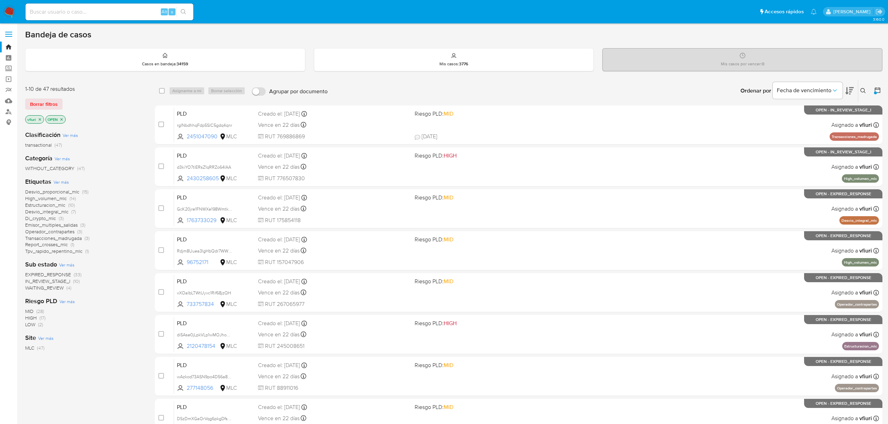
click at [52, 289] on span "WAITING_REVIEW" at bounding box center [44, 288] width 38 height 7
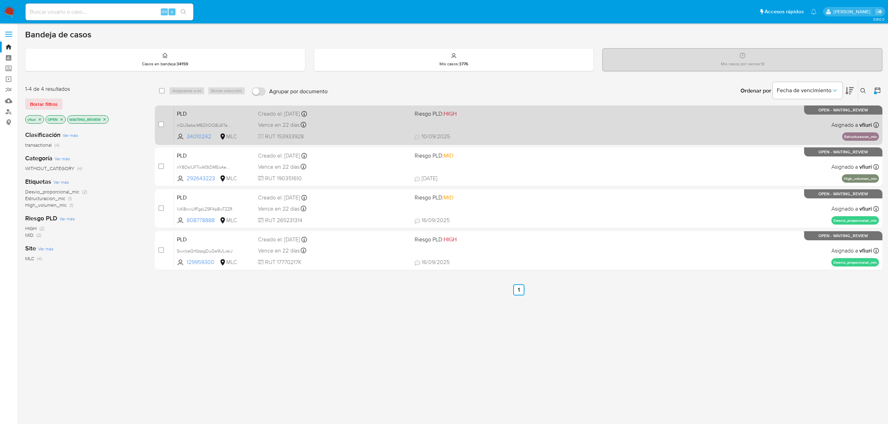
click at [520, 131] on div "PLD nQU5ebsiMBZXOQ8L6ITaZnNw 34010242 MLC Riesgo PLD: HIGH Creado el: 12/07/202…" at bounding box center [526, 124] width 705 height 35
click at [160, 125] on input "checkbox" at bounding box center [161, 125] width 6 height 6
checkbox input "true"
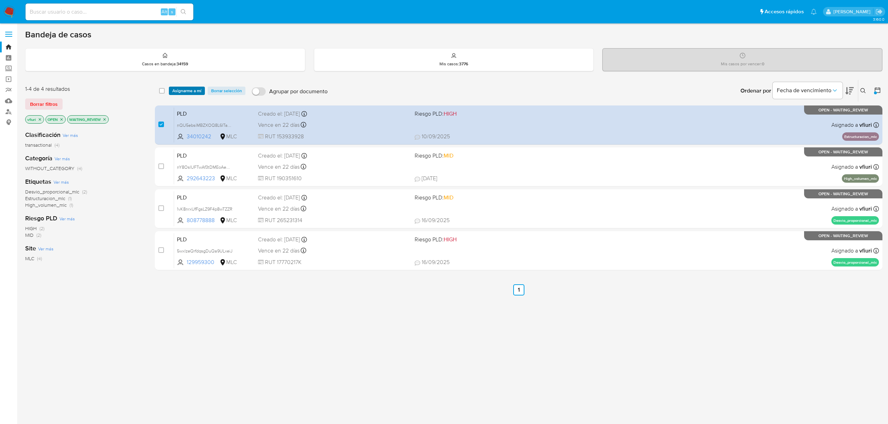
click at [181, 87] on span "Asignarme a mí" at bounding box center [186, 90] width 29 height 7
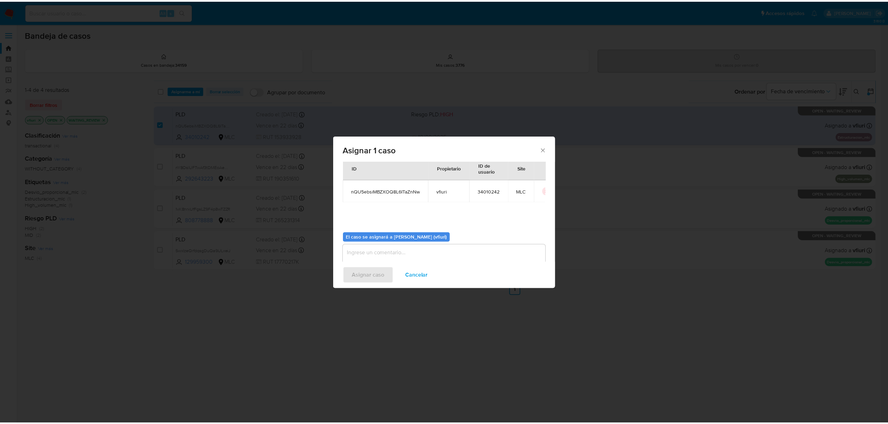
scroll to position [36, 0]
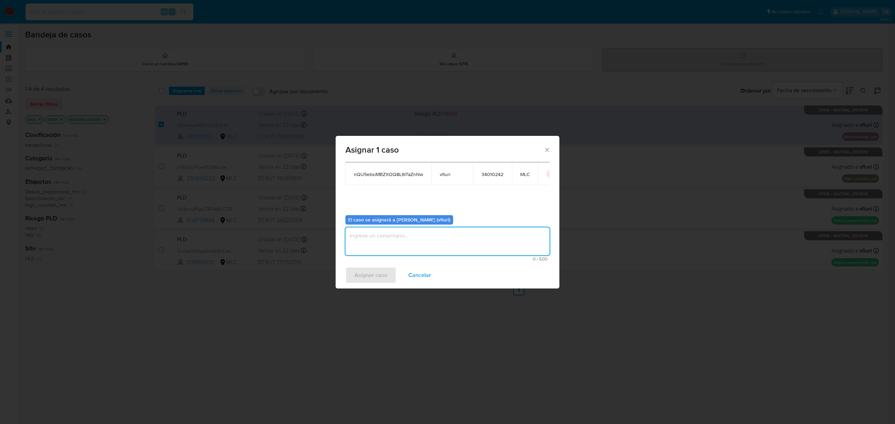
click at [381, 253] on textarea "assign-modal" at bounding box center [447, 242] width 204 height 28
type textarea "-"
click at [374, 276] on span "Asignar caso" at bounding box center [370, 275] width 33 height 15
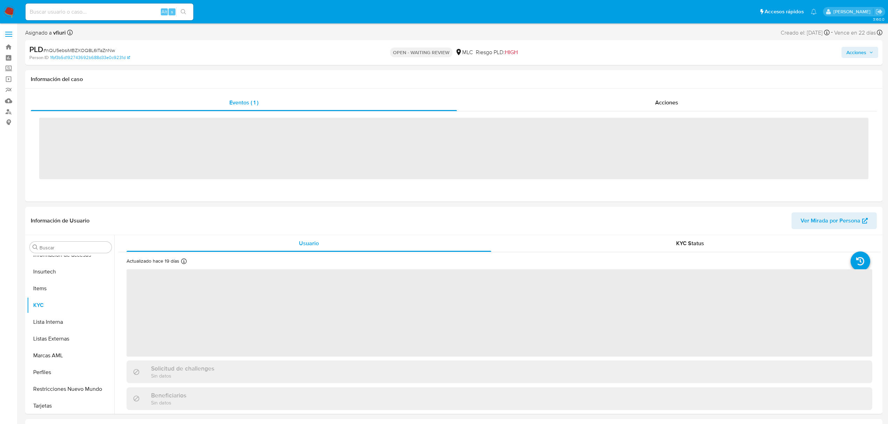
scroll to position [295, 0]
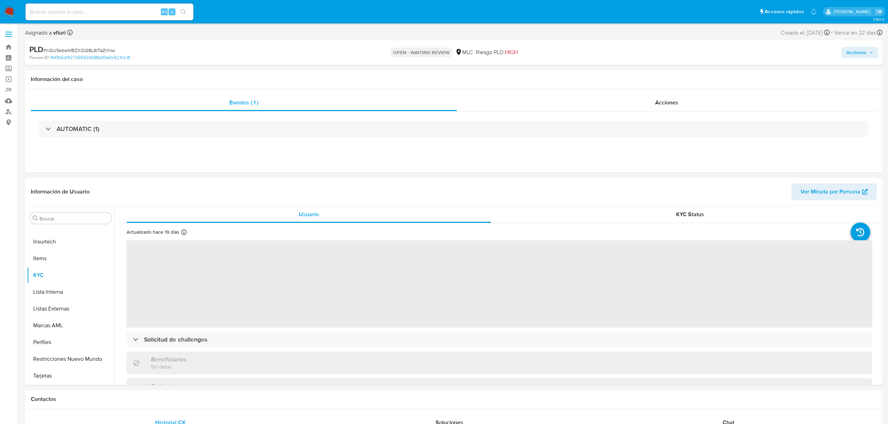
select select "10"
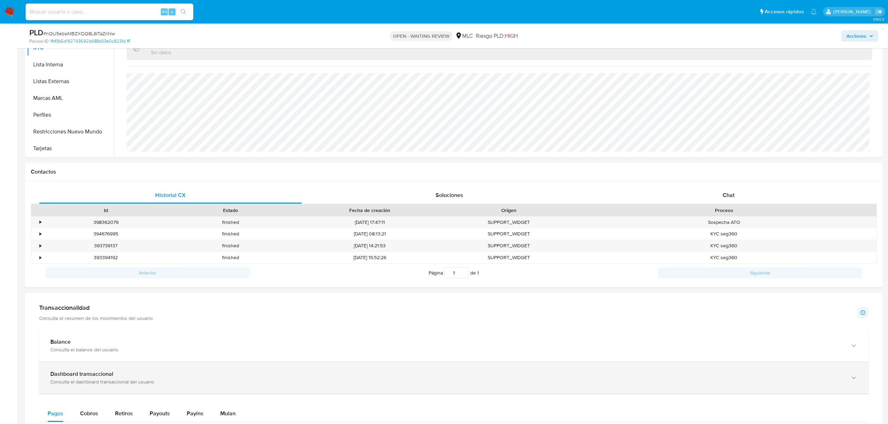
scroll to position [233, 0]
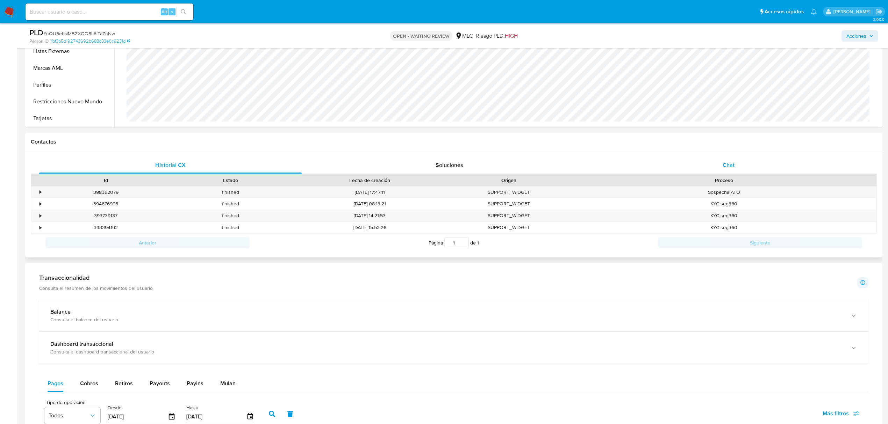
click at [726, 166] on span "Chat" at bounding box center [728, 165] width 12 height 8
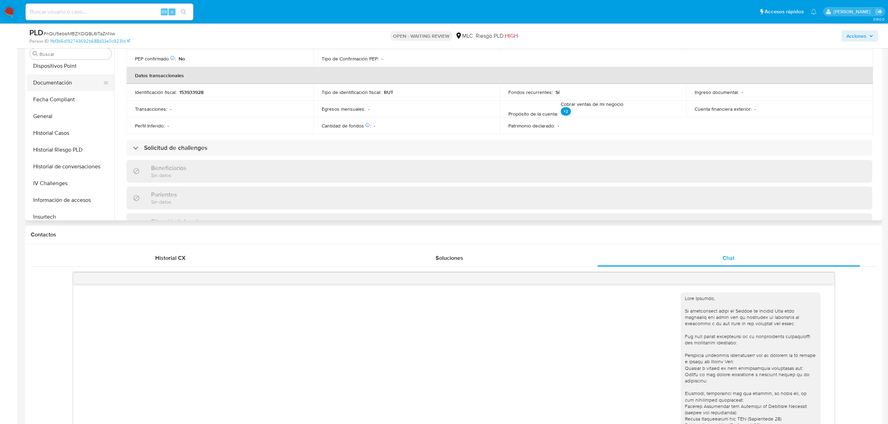
scroll to position [109, 0]
click at [69, 131] on button "Documentación" at bounding box center [68, 129] width 82 height 17
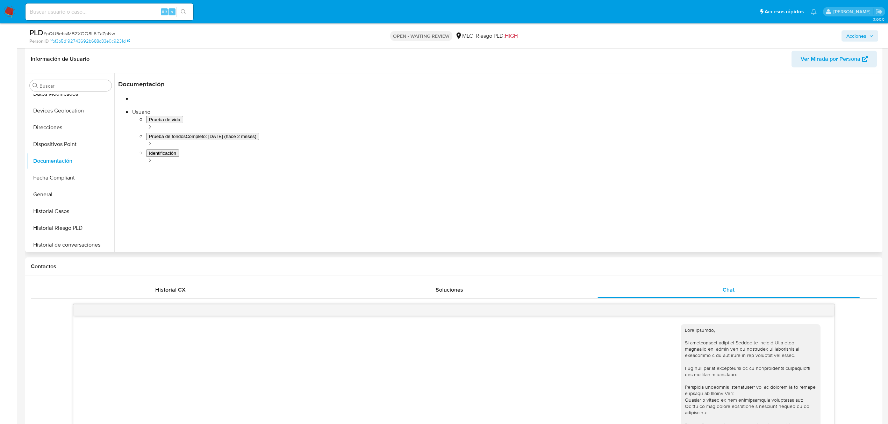
scroll to position [93, 0]
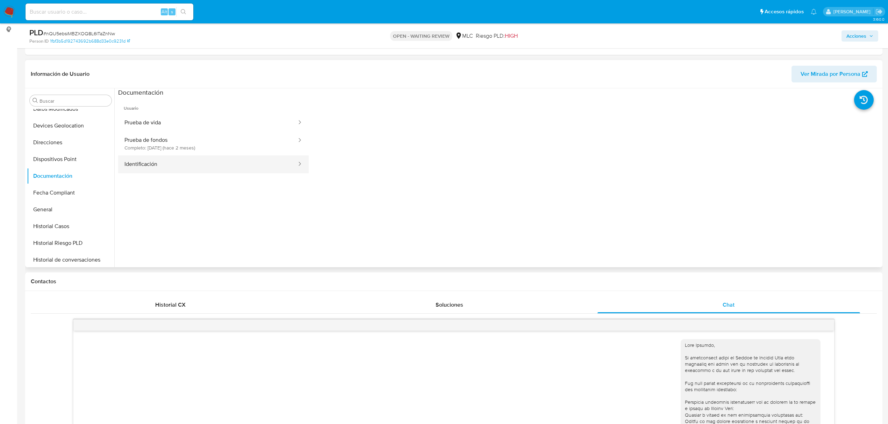
click at [178, 165] on button "Identificación" at bounding box center [207, 165] width 179 height 18
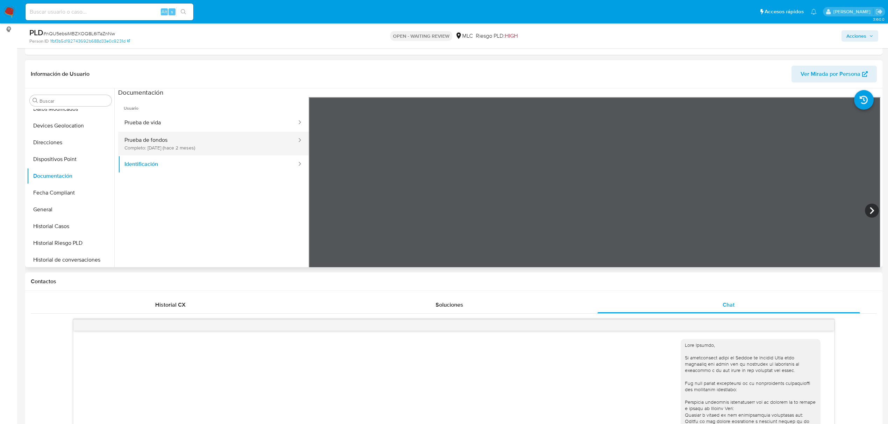
click at [186, 150] on button "Prueba de fondos Completo: [DATE] (hace 2 meses)" at bounding box center [207, 144] width 179 height 24
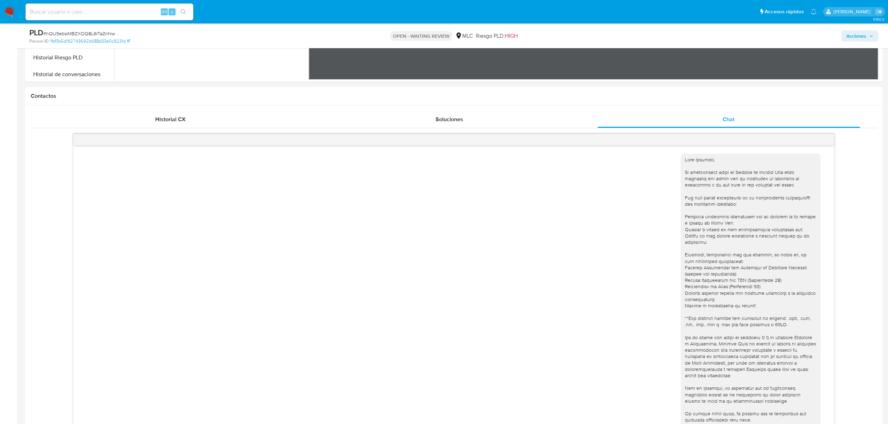
scroll to position [186, 0]
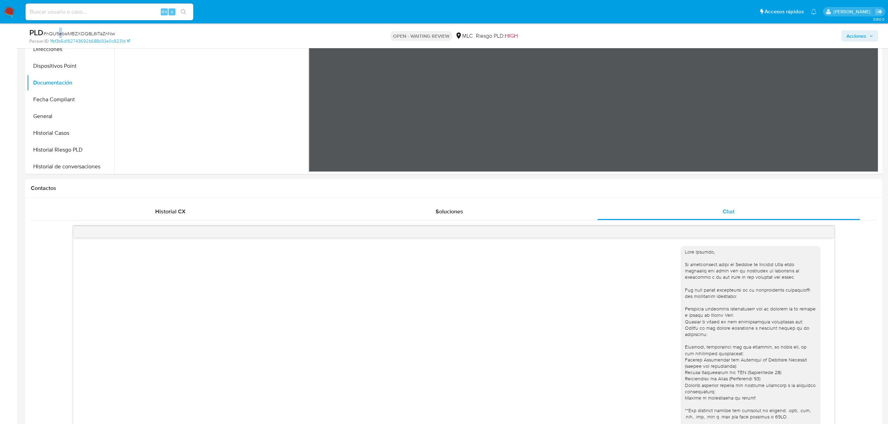
click at [61, 28] on div "PLD # nQU5ebsiMBZXOQ8L6ITaZnNw" at bounding box center [169, 33] width 280 height 10
click at [64, 31] on span "# nQU5ebsiMBZXOQ8L6ITaZnNw" at bounding box center [79, 33] width 72 height 7
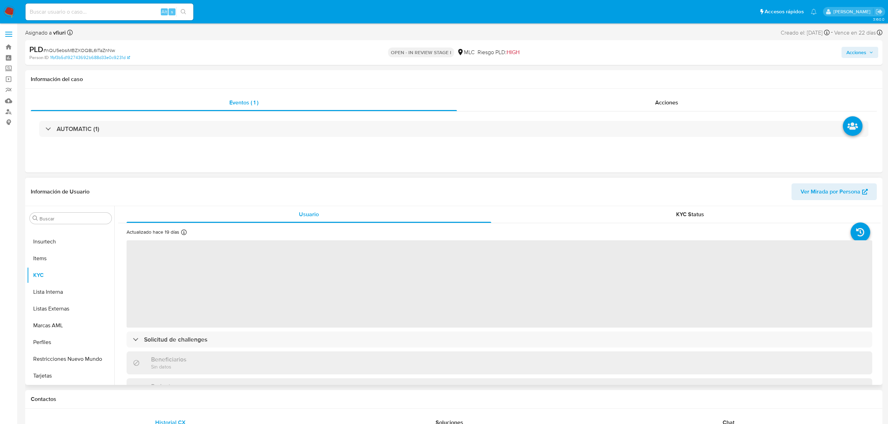
scroll to position [214, 0]
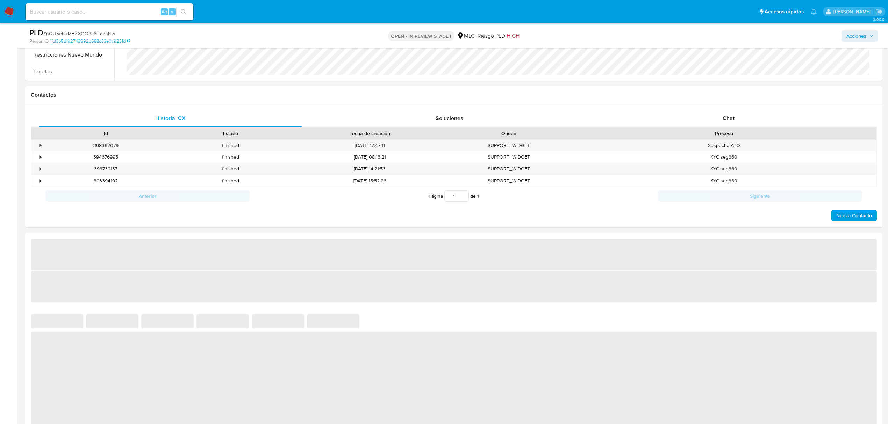
select select "10"
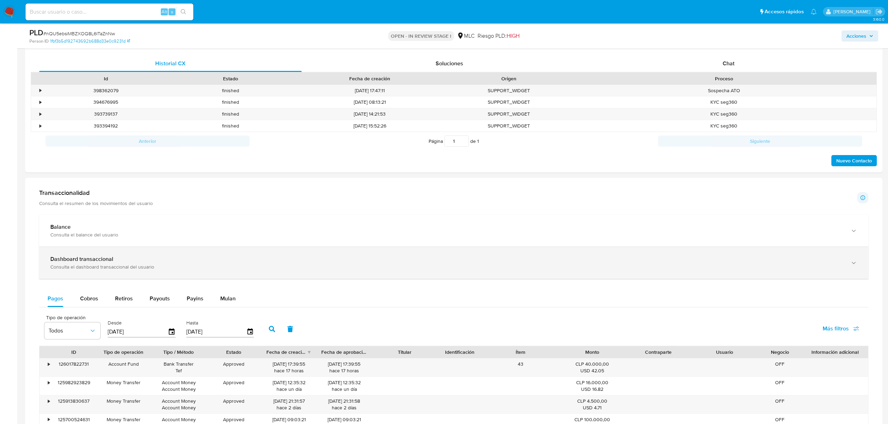
scroll to position [326, 0]
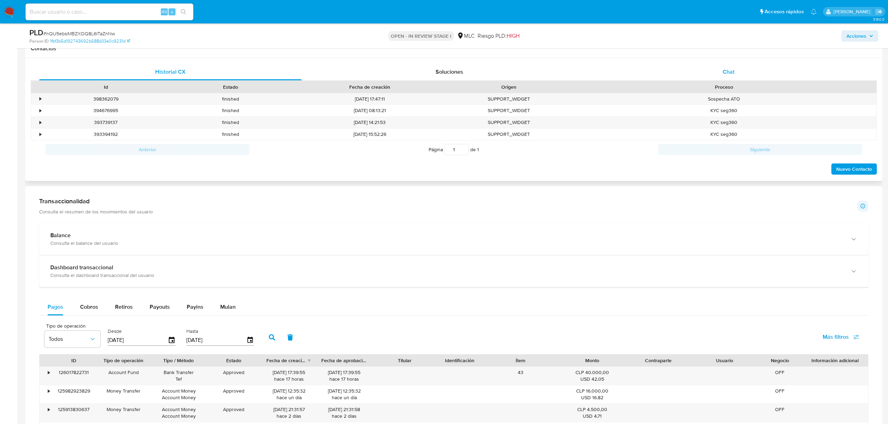
click at [710, 80] on div "Chat" at bounding box center [728, 72] width 262 height 17
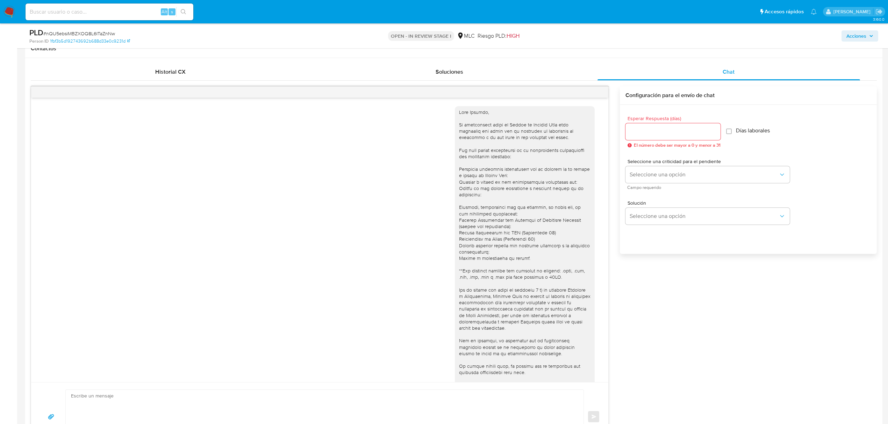
scroll to position [50, 0]
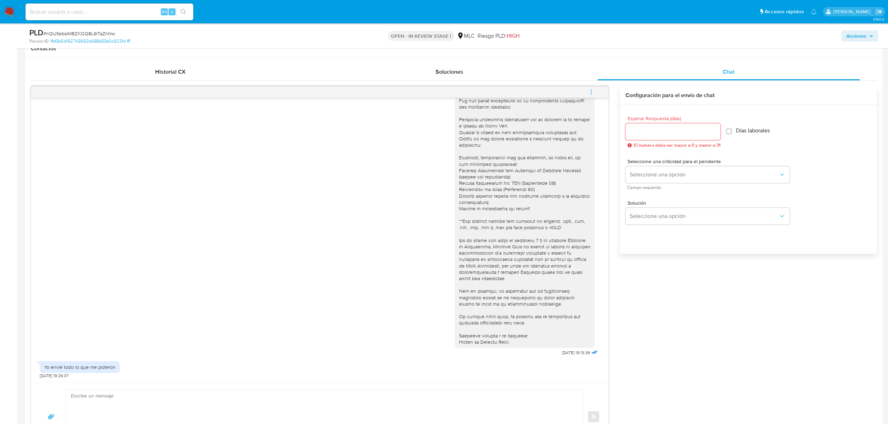
click at [657, 130] on input "Esperar Respuesta (días)" at bounding box center [672, 131] width 95 height 9
type input "2"
click at [658, 168] on button "Seleccione una opción" at bounding box center [707, 174] width 164 height 17
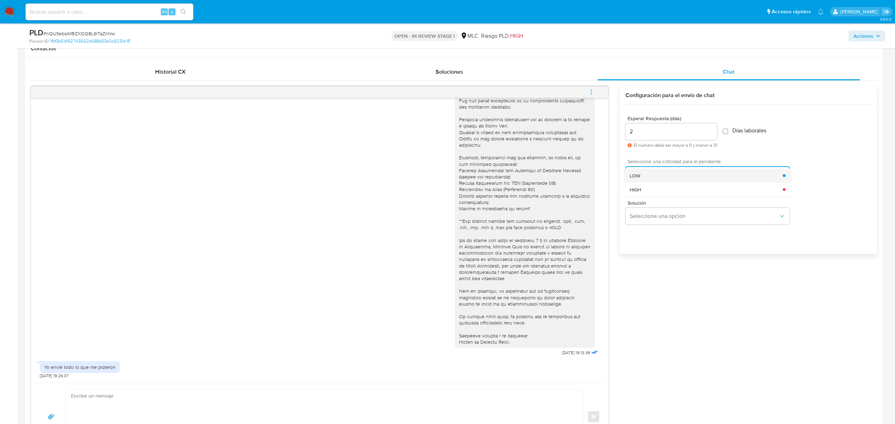
click at [659, 173] on div "LOW" at bounding box center [705, 175] width 153 height 14
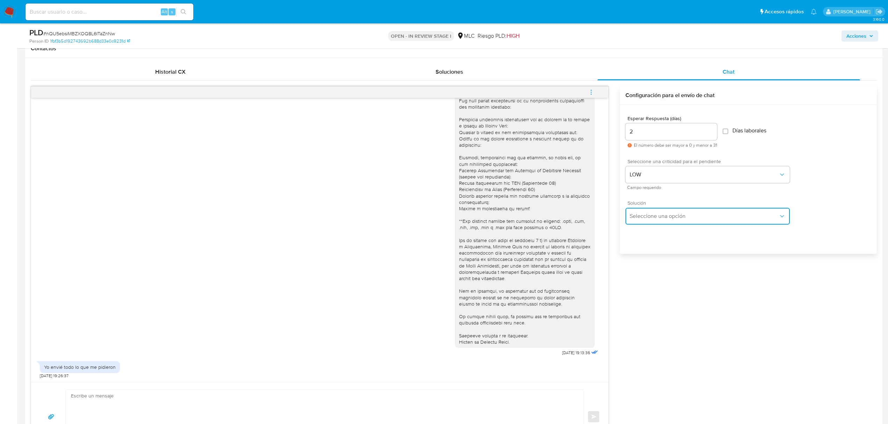
click at [659, 210] on button "Seleccione una opción" at bounding box center [707, 216] width 164 height 17
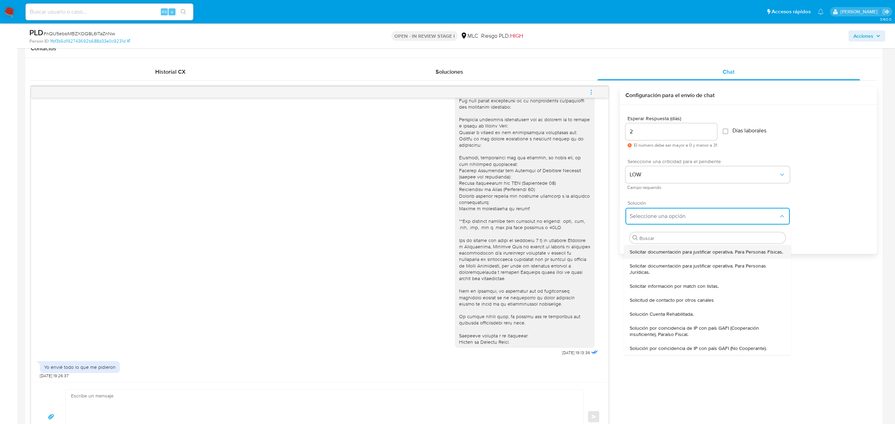
click at [660, 247] on div "Solicitar documentación para justificar operativa. Para Personas Físicas." at bounding box center [707, 252] width 156 height 14
type textarea "Hola ,Te contactamos dado que tu cuenta fue suspendida para una verificación de…"
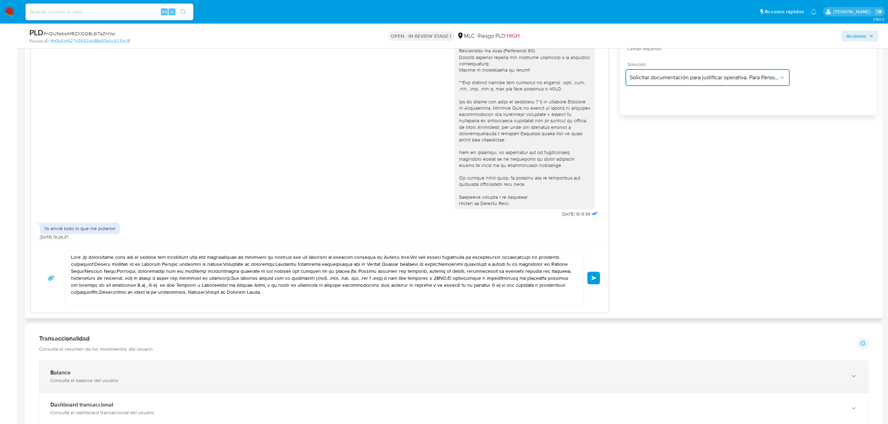
scroll to position [559, 0]
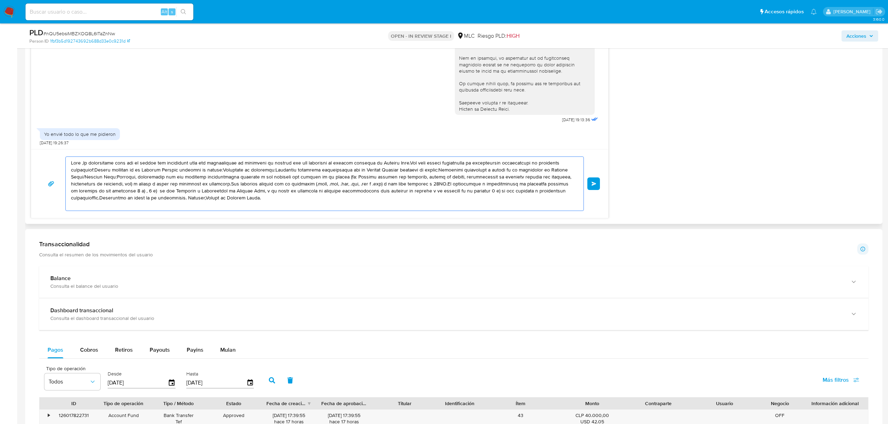
drag, startPoint x: 314, startPoint y: 195, endPoint x: 98, endPoint y: 178, distance: 216.4
click at [98, 178] on textarea at bounding box center [323, 184] width 504 height 54
click at [97, 177] on textarea at bounding box center [323, 184] width 504 height 54
drag, startPoint x: 263, startPoint y: 196, endPoint x: 37, endPoint y: 160, distance: 229.0
click at [37, 160] on div "Enviar" at bounding box center [319, 183] width 577 height 69
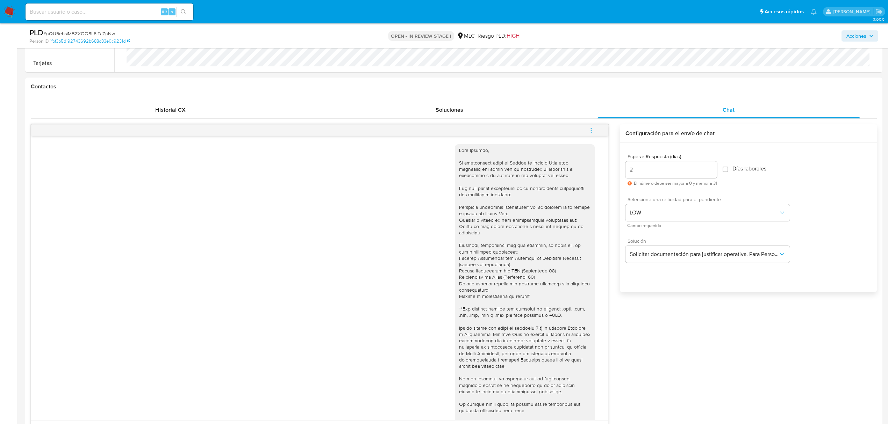
scroll to position [419, 0]
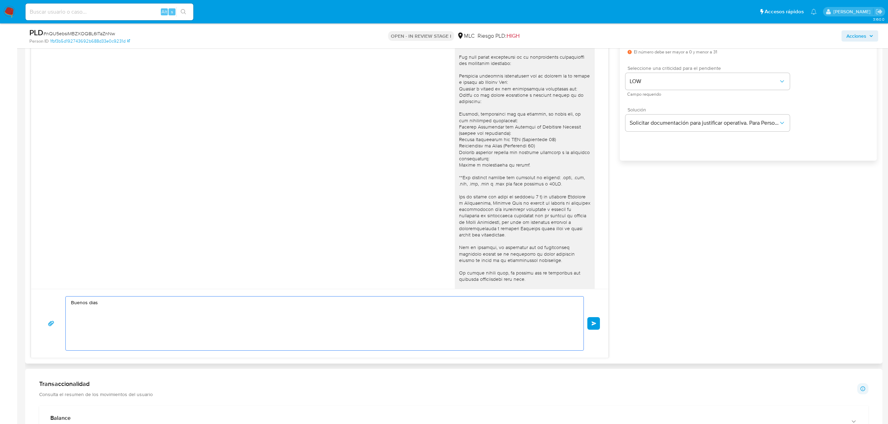
click at [91, 302] on textarea "Buenos dias" at bounding box center [323, 324] width 504 height 54
click at [0, 0] on lt-span "d í as" at bounding box center [0, 0] width 0 height 0
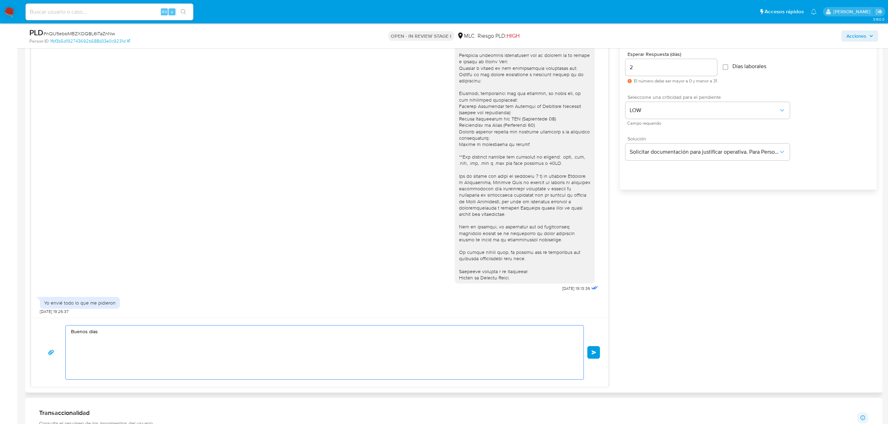
scroll to position [466, 0]
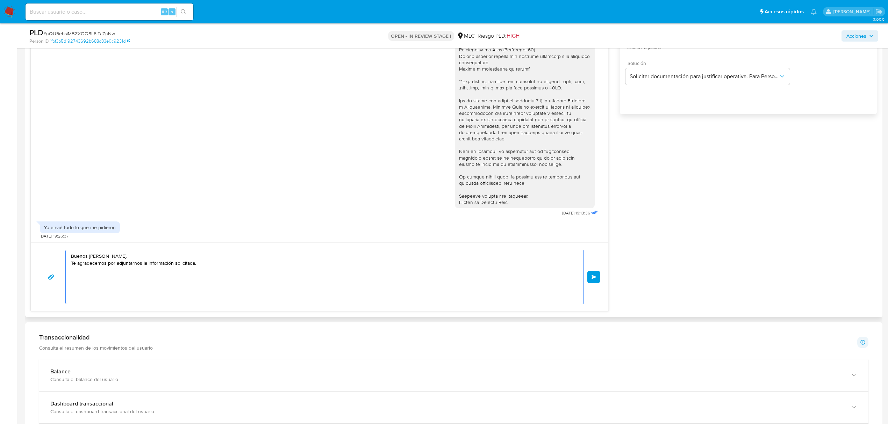
click at [153, 259] on textarea "Buenos días, Natalia. Te agradecemos por adjuntarnos la información solicitada." at bounding box center [323, 277] width 504 height 54
click at [209, 269] on textarea "Buenos días, Natalia. Te agradecemos por adjuntarnos la información solicitada." at bounding box center [323, 277] width 504 height 54
click at [73, 286] on textarea "Buenos días, Natalia. Te agradecemos por adjuntarnos la información solicitada.…" at bounding box center [323, 277] width 504 height 54
click at [66, 285] on div "Buenos días, Natalia. Te agradecemos por adjuntarnos la información solicitada.…" at bounding box center [323, 277] width 514 height 54
click at [70, 285] on div "Buenos días, Natalia. Te agradecemos por adjuntarnos la información solicitada.…" at bounding box center [323, 277] width 514 height 54
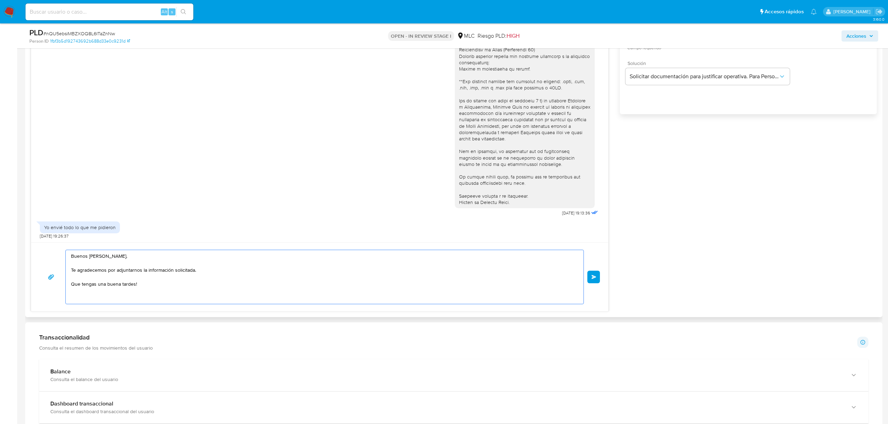
click at [71, 286] on textarea "Buenos días, Natalia. Te agradecemos por adjuntarnos la información solicitada.…" at bounding box center [323, 277] width 504 height 54
click at [108, 284] on textarea "Buenos días, Natalia. Te agradecemos por adjuntarnos la información solicitada.…" at bounding box center [323, 277] width 504 height 54
click at [166, 286] on textarea "Buenos días, Natalia. Te agradecemos por adjuntarnos la información solicitada.…" at bounding box center [323, 277] width 504 height 54
click at [72, 284] on textarea "Buenos días, Natalia. Te agradecemos por adjuntarnos la información solicitada.…" at bounding box center [323, 277] width 504 height 54
click at [134, 286] on textarea "Buenos días, Natalia. Te agradecemos por adjuntarnos la información solicitada.…" at bounding box center [323, 277] width 504 height 54
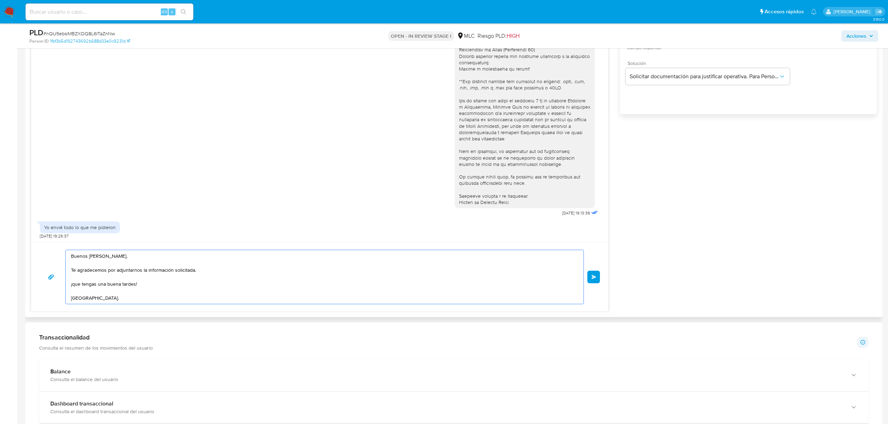
click at [136, 286] on textarea "Buenos días, Natalia. Te agradecemos por adjuntarnos la información solicitada.…" at bounding box center [323, 277] width 504 height 54
click at [78, 285] on textarea "Buenos días, Natalia. Te agradecemos por adjuntarnos la información solicitada.…" at bounding box center [323, 277] width 504 height 54
click at [0, 0] on lt-span "Q ue" at bounding box center [0, 0] width 0 height 0
click at [111, 303] on textarea "Buenos días, Natalia. Te agradecemos por adjuntarnos la información solicitada.…" at bounding box center [323, 277] width 504 height 54
type textarea "Buenos días, Natalia. Te agradecemos por adjuntarnos la información solicitada.…"
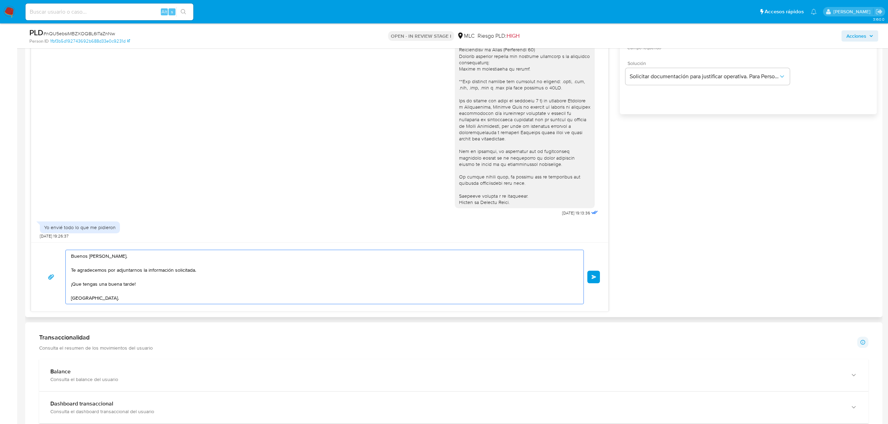
click at [594, 278] on span "Enviar" at bounding box center [593, 277] width 5 height 4
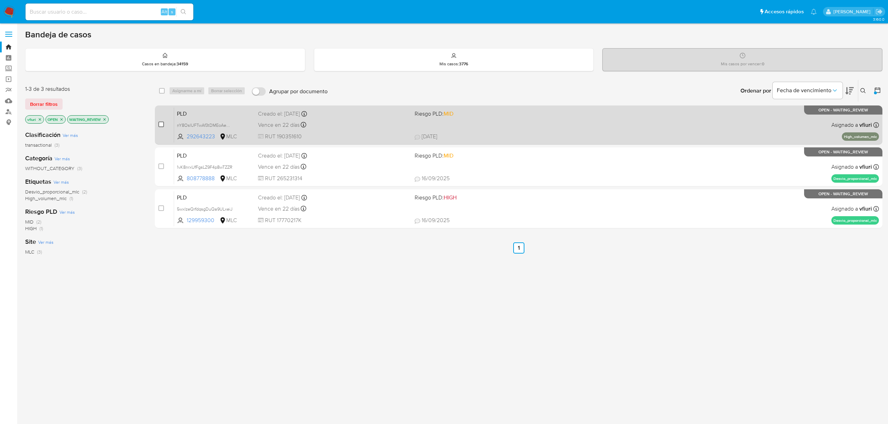
click at [161, 122] on input "checkbox" at bounding box center [161, 125] width 6 height 6
checkbox input "true"
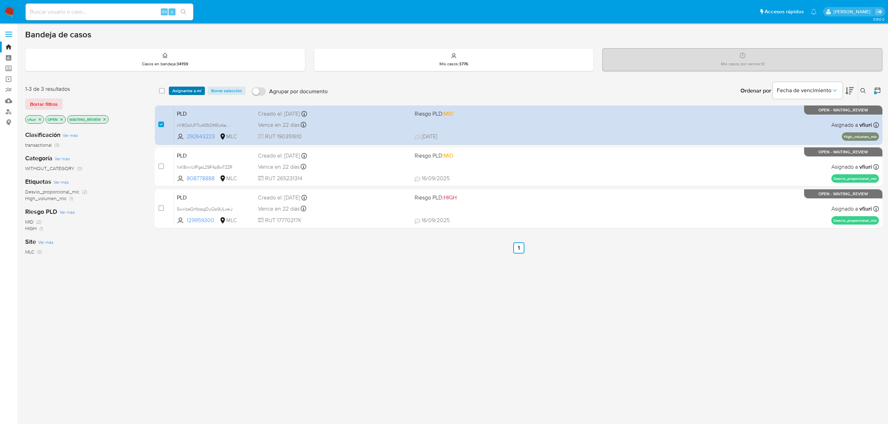
click at [185, 93] on span "Asignarme a mí" at bounding box center [186, 90] width 29 height 7
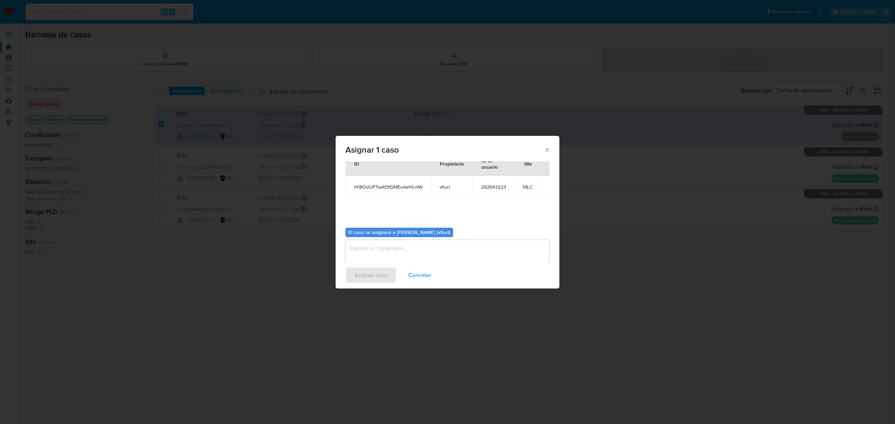
scroll to position [36, 0]
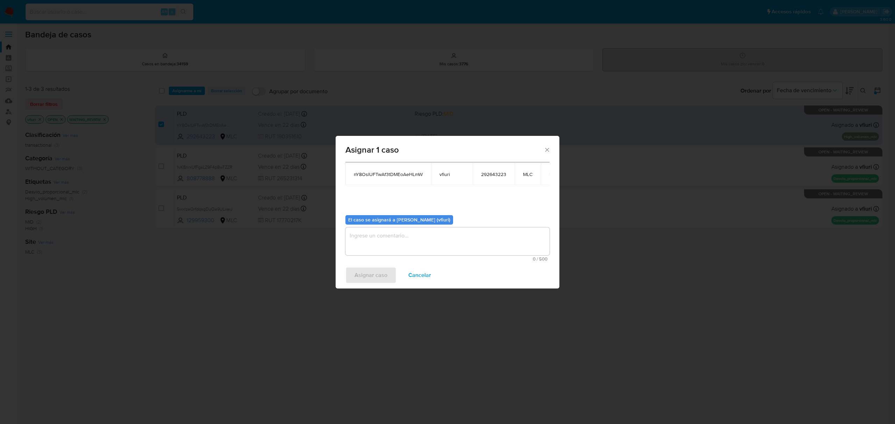
click at [370, 236] on textarea "assign-modal" at bounding box center [447, 242] width 204 height 28
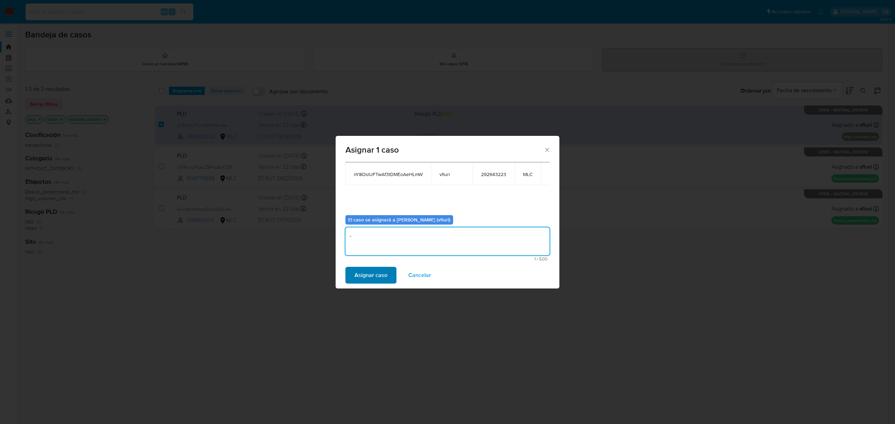
type textarea "-"
click at [368, 276] on span "Asignar caso" at bounding box center [370, 275] width 33 height 15
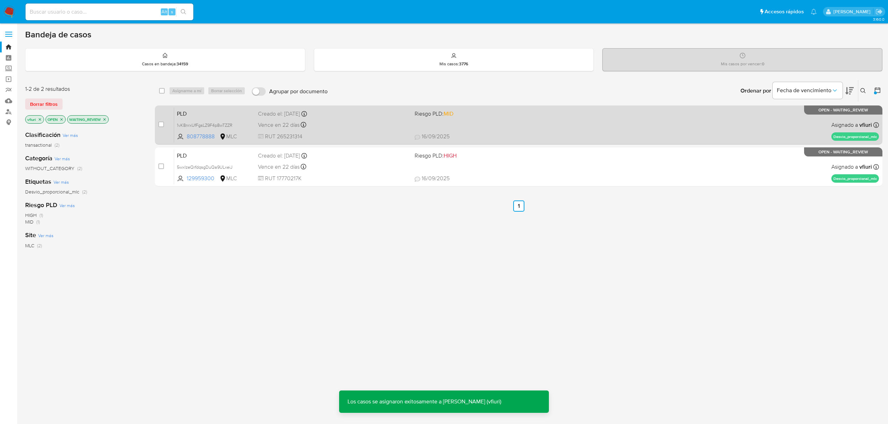
click at [360, 132] on div "PLD 1vK8nrxUfFgsLZ9F4p8wTZZR 808778888 MLC Riesgo PLD: MID Creado el: 12/07/202…" at bounding box center [526, 124] width 705 height 35
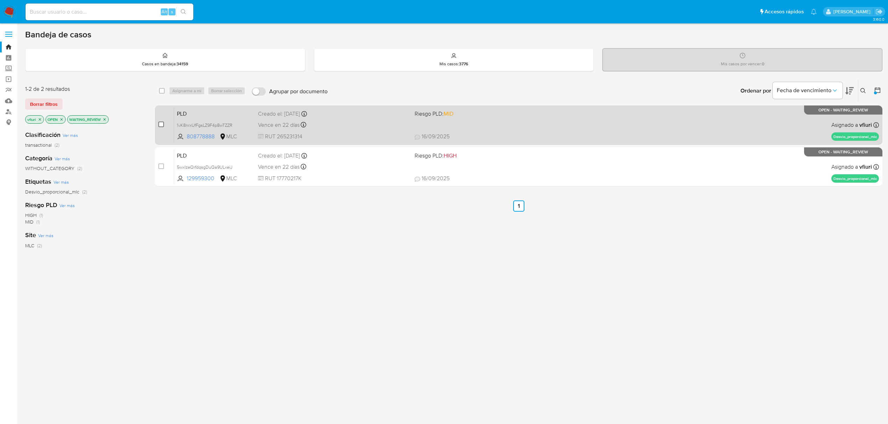
click at [161, 123] on input "checkbox" at bounding box center [161, 125] width 6 height 6
checkbox input "true"
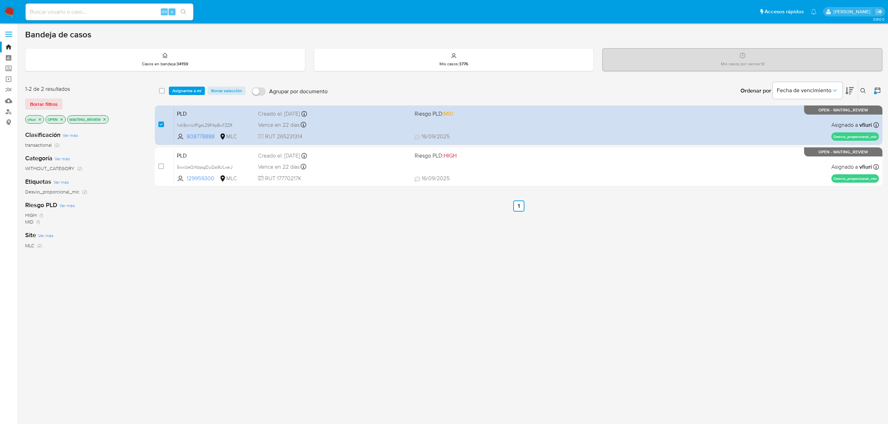
click at [192, 84] on div "select-all-cases-checkbox Asignarme a mí Borrar selección Agrupar por documento…" at bounding box center [518, 91] width 727 height 22
click at [192, 88] on span "Asignarme a mí" at bounding box center [186, 90] width 29 height 7
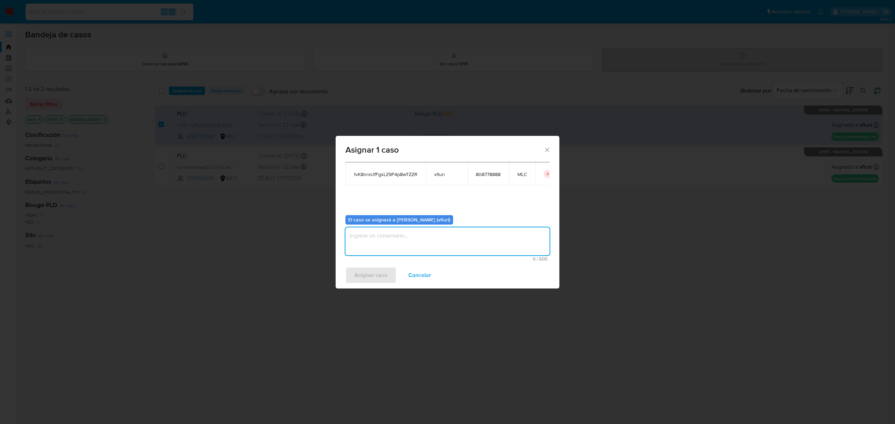
click at [373, 245] on textarea "assign-modal" at bounding box center [447, 242] width 204 height 28
type textarea "-"
click at [358, 273] on span "Asignar caso" at bounding box center [370, 275] width 33 height 15
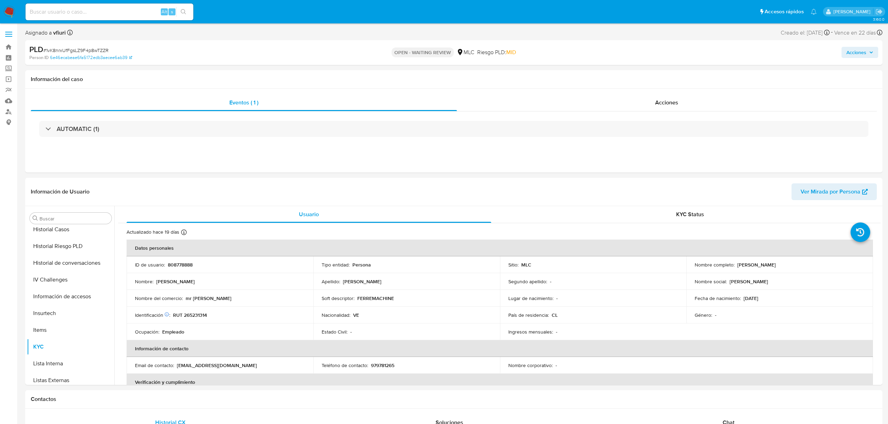
select select "10"
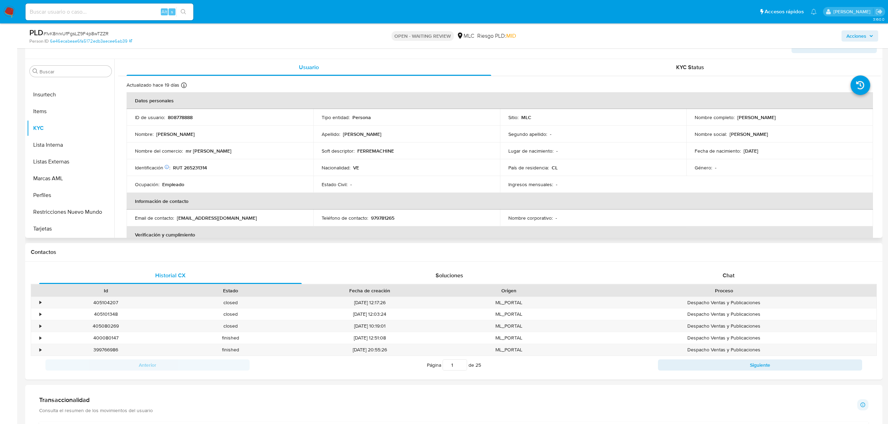
scroll to position [186, 0]
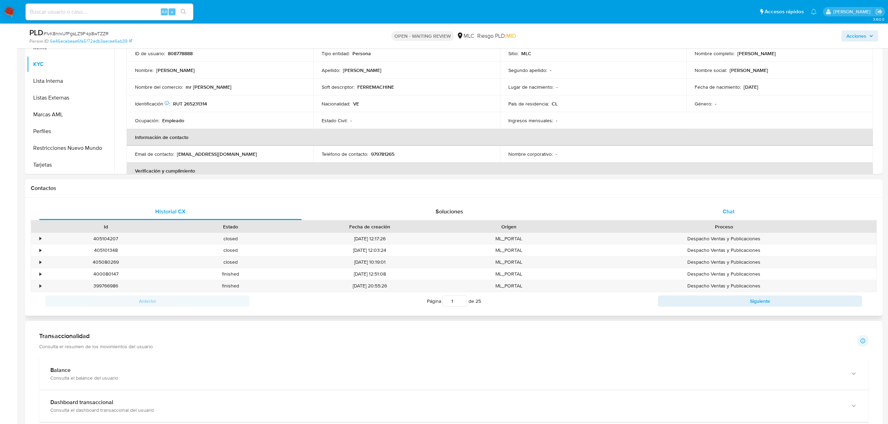
click at [728, 204] on div "Chat" at bounding box center [728, 211] width 262 height 17
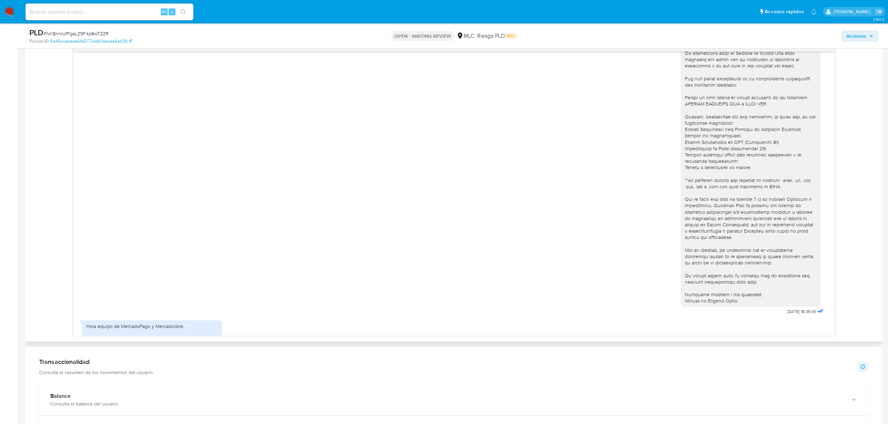
scroll to position [0, 0]
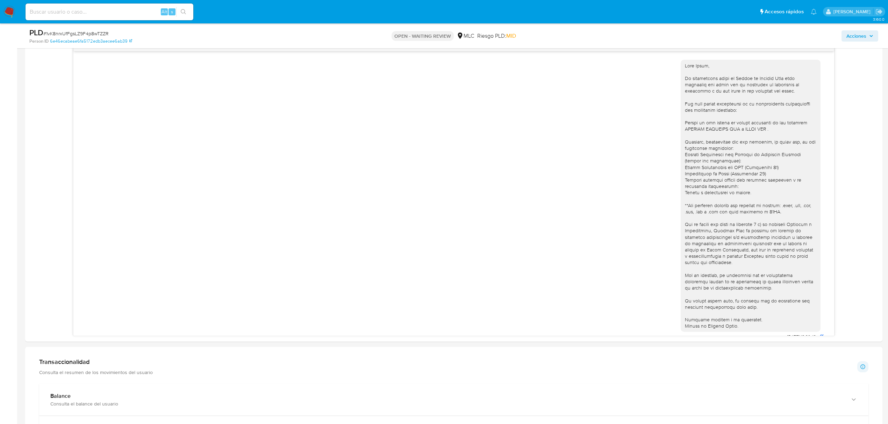
click at [72, 33] on span "# 1vK8nrxUfFgsLZ9F4p8wTZZR" at bounding box center [75, 33] width 65 height 7
copy span "1vK8nrxUfFgsLZ9F4p8wTZZR"
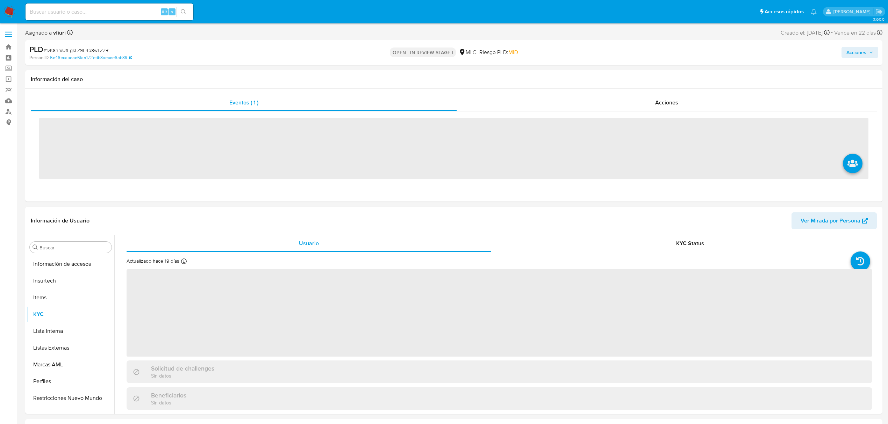
scroll to position [295, 0]
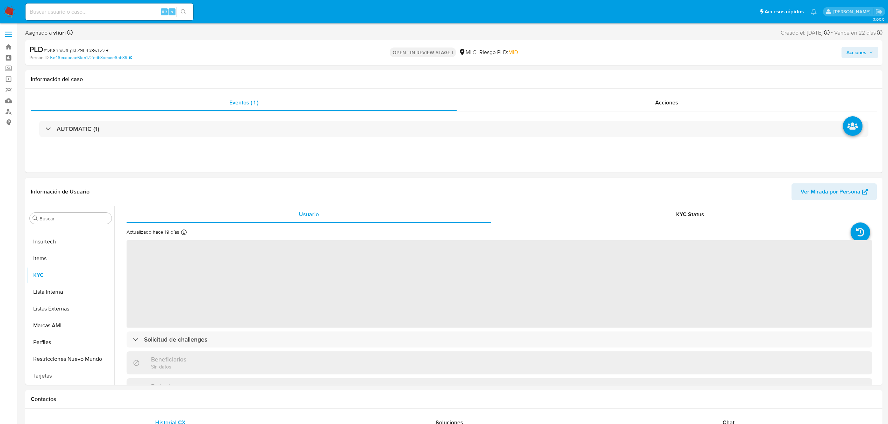
select select "10"
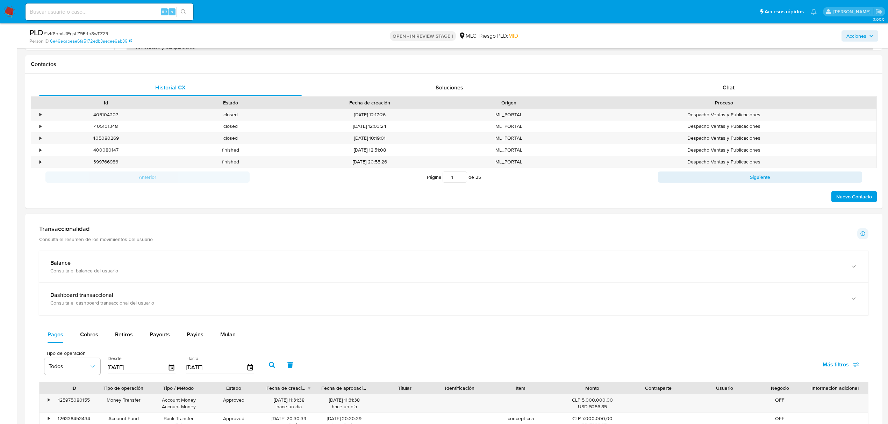
scroll to position [233, 0]
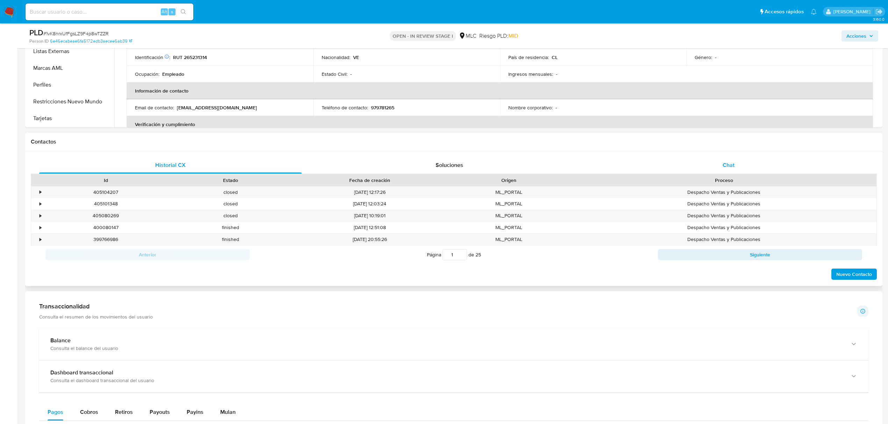
click at [725, 159] on div "Chat" at bounding box center [728, 165] width 262 height 17
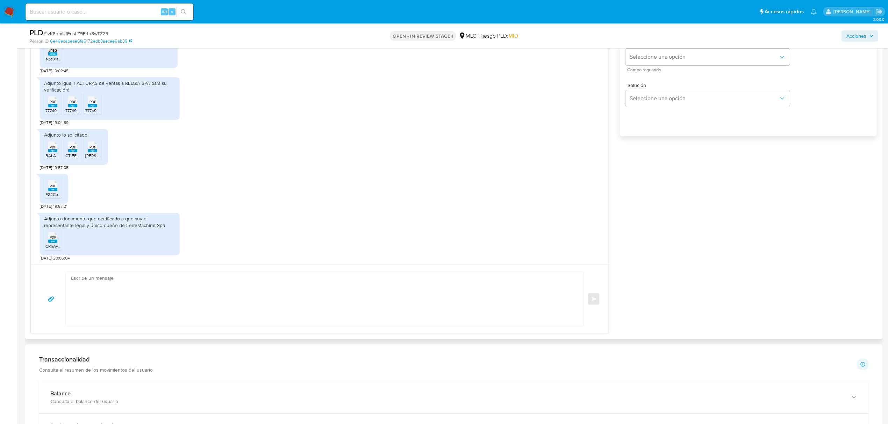
scroll to position [466, 0]
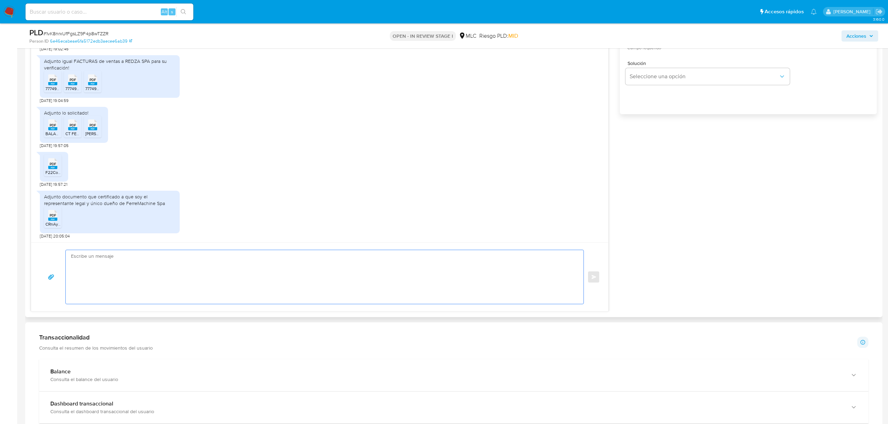
click at [125, 255] on textarea at bounding box center [323, 277] width 504 height 54
click at [96, 258] on textarea "Buenos dias, Santos. Te agradecemos por tu colaboracion," at bounding box center [323, 277] width 504 height 54
click at [0, 0] on lt-span "d í as" at bounding box center [0, 0] width 0 height 0
click at [115, 258] on textarea "Buenos días, Santos. Te agradecemos por tu colaboracion," at bounding box center [323, 277] width 504 height 54
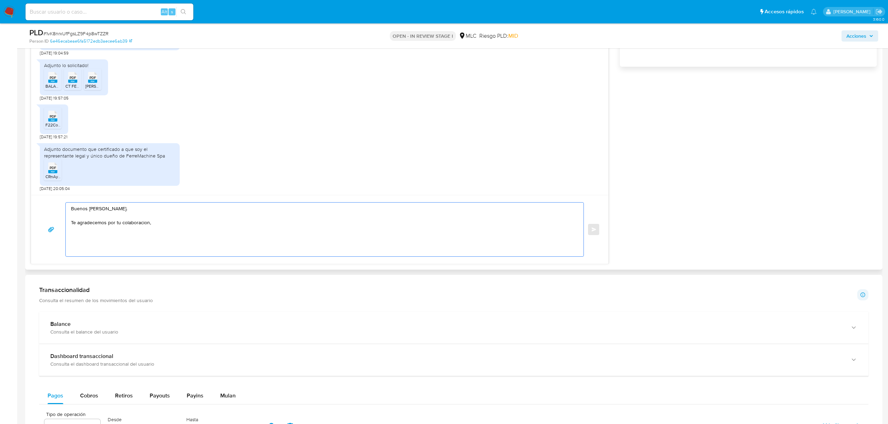
scroll to position [512, 0]
click at [143, 225] on textarea "Buenos días, Santo. Te agradecemos por tu colaboracion," at bounding box center [323, 231] width 504 height 54
click at [0, 0] on lt-span "colaboraci ó n" at bounding box center [0, 0] width 0 height 0
click at [163, 221] on textarea "Buenos días, Santo. Te agradecemos por tu colaboración," at bounding box center [323, 231] width 504 height 54
click at [164, 224] on textarea "Buenos días, Santo. Te agradecemos por tu colaboración," at bounding box center [323, 231] width 504 height 54
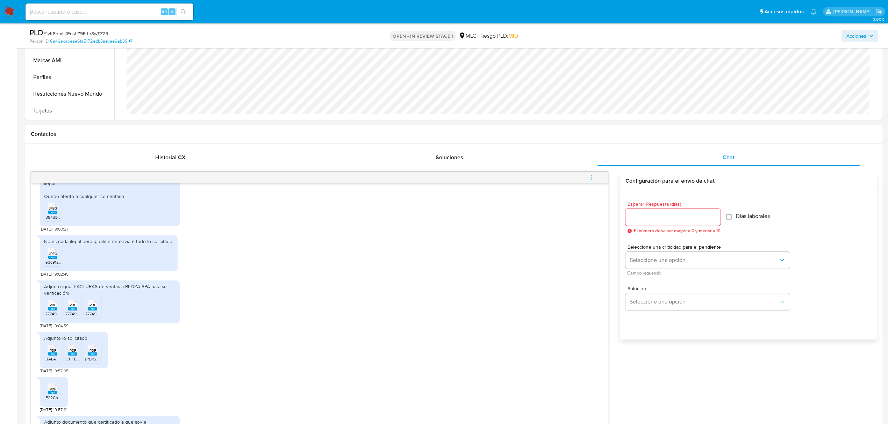
scroll to position [233, 0]
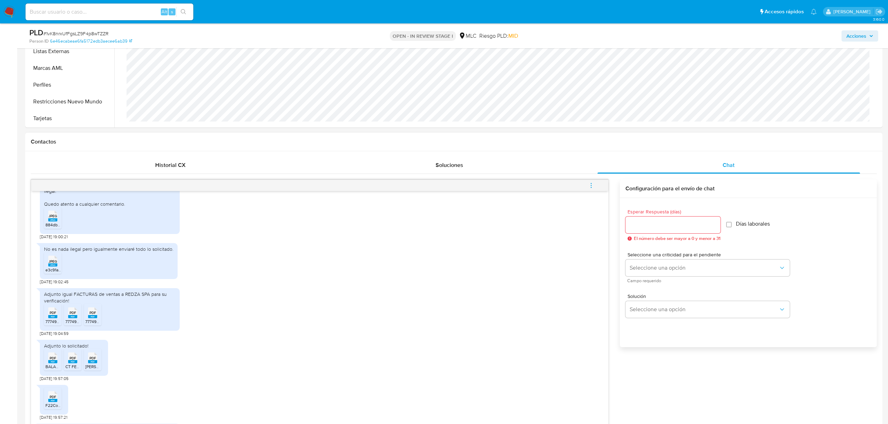
type textarea "Buenos días, Santo. Te agradecemos por tu colaboración, y por adjuntar la infor…"
click at [677, 220] on div at bounding box center [672, 225] width 95 height 17
click at [676, 223] on input "Esperar Respuesta (días)" at bounding box center [672, 225] width 95 height 9
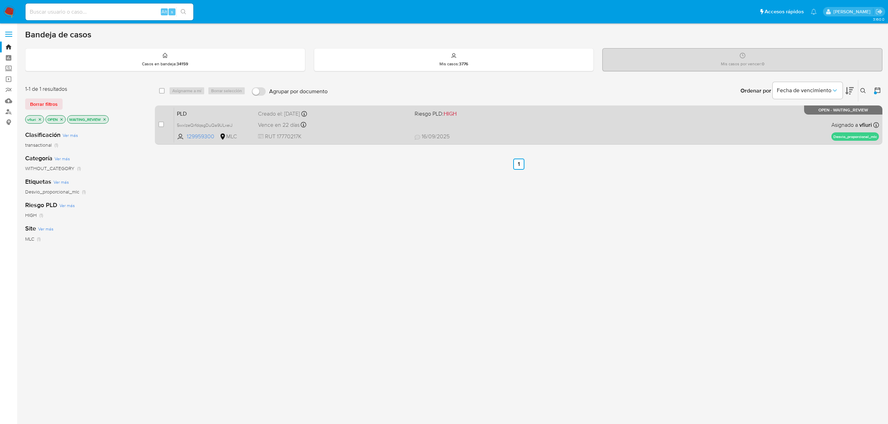
click at [544, 121] on div "PLD 5wxlzeQrfdqsgDuQa9ULxeiJ 129959300 MLC Riesgo PLD: HIGH Creado el: [DATE] C…" at bounding box center [526, 124] width 705 height 35
click at [165, 122] on div "case-item-checkbox No es posible asignar el caso" at bounding box center [165, 124] width 15 height 35
click at [163, 122] on input "checkbox" at bounding box center [161, 125] width 6 height 6
checkbox input "true"
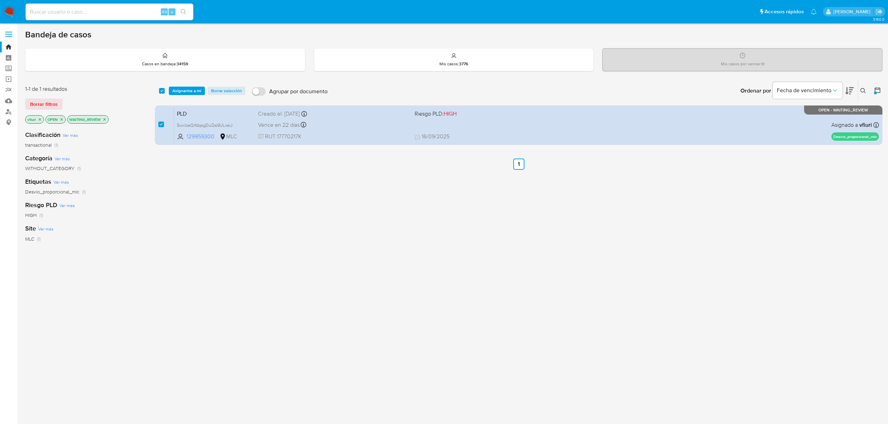
click at [189, 85] on div "select-all-cases-checkbox Asignarme a mí Borrar selección Agrupar por documento…" at bounding box center [518, 91] width 727 height 22
click at [189, 88] on span "Asignarme a mí" at bounding box center [186, 90] width 29 height 7
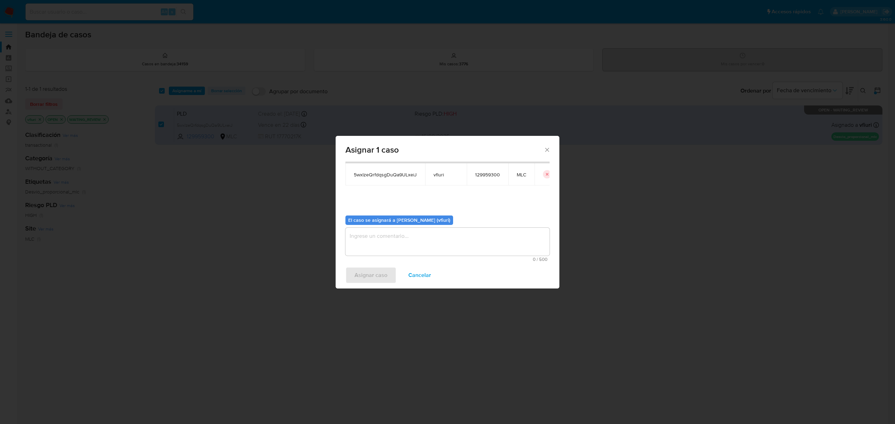
scroll to position [36, 0]
click at [360, 250] on textarea "assign-modal" at bounding box center [447, 242] width 204 height 28
type textarea "-"
click at [351, 277] on button "Asignar caso" at bounding box center [370, 275] width 51 height 17
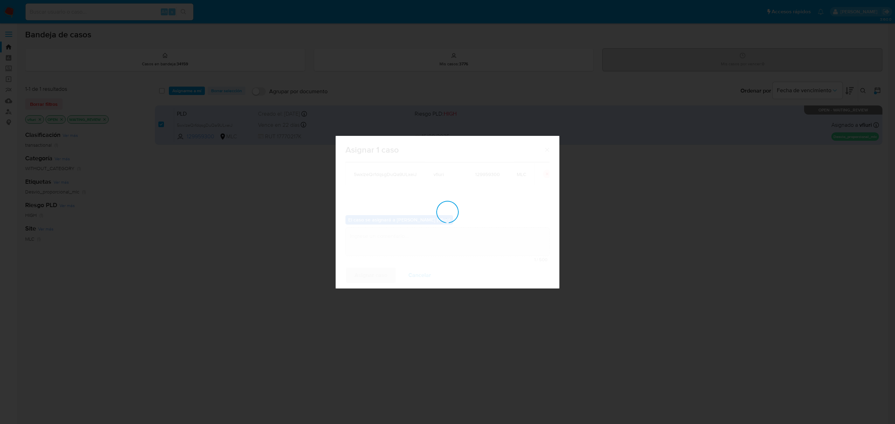
checkbox input "false"
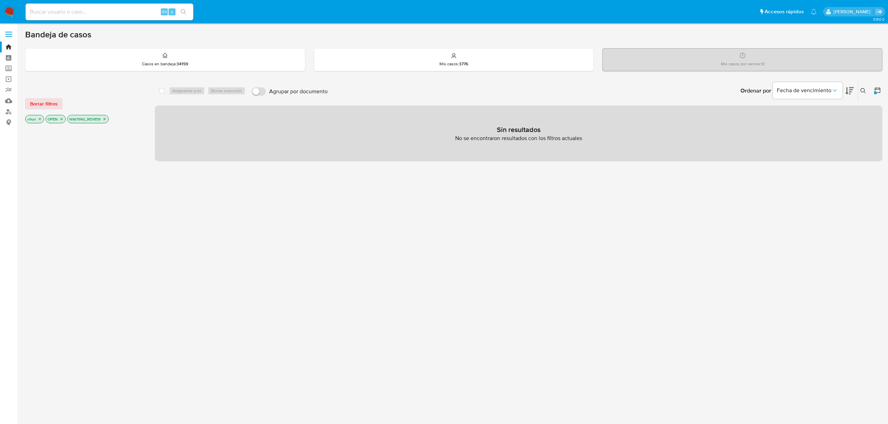
click at [101, 117] on p "WAITING_REVIEW" at bounding box center [87, 119] width 41 height 8
click at [106, 121] on icon "close-filter" at bounding box center [104, 119] width 4 height 4
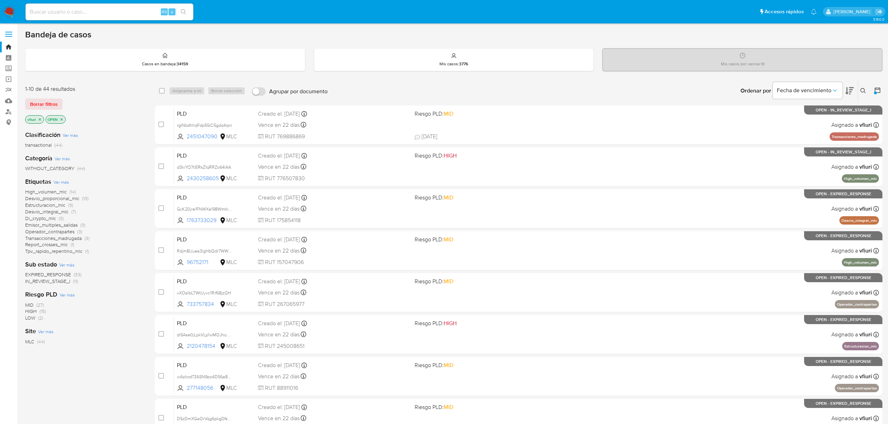
click at [862, 92] on icon at bounding box center [863, 91] width 6 height 6
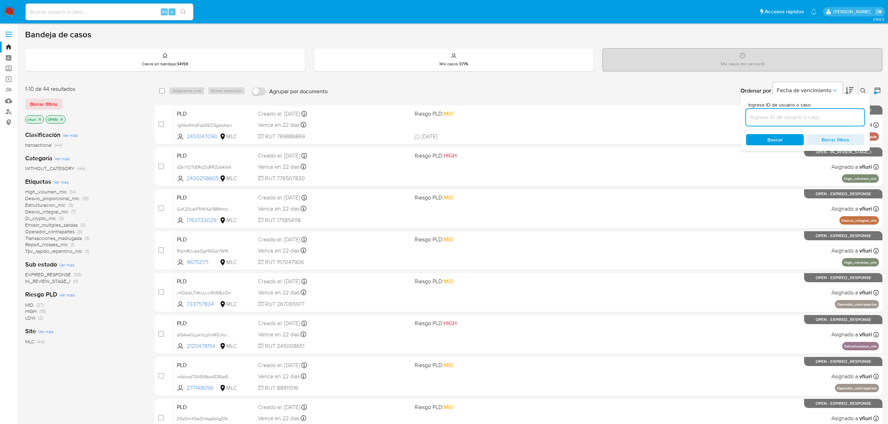
click at [758, 117] on input at bounding box center [805, 117] width 118 height 9
type input "747460146"
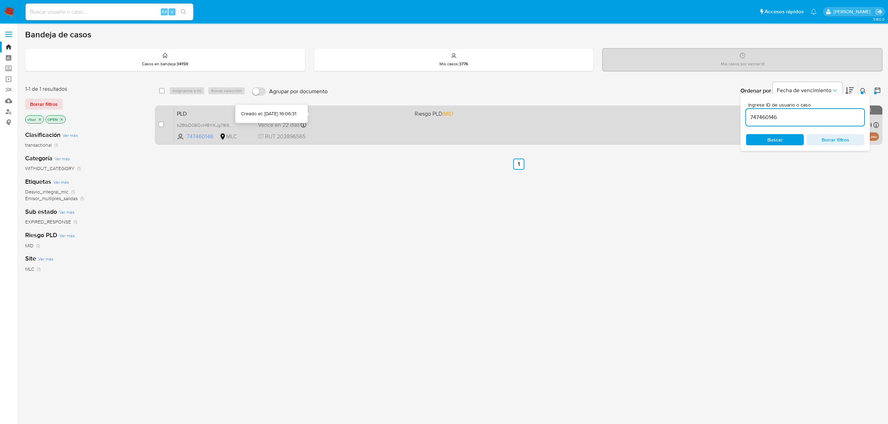
click at [327, 120] on div "Vence en 22 días Vence el 10/10/2025 16:06:31" at bounding box center [333, 124] width 151 height 9
click at [161, 126] on input "checkbox" at bounding box center [161, 125] width 6 height 6
checkbox input "true"
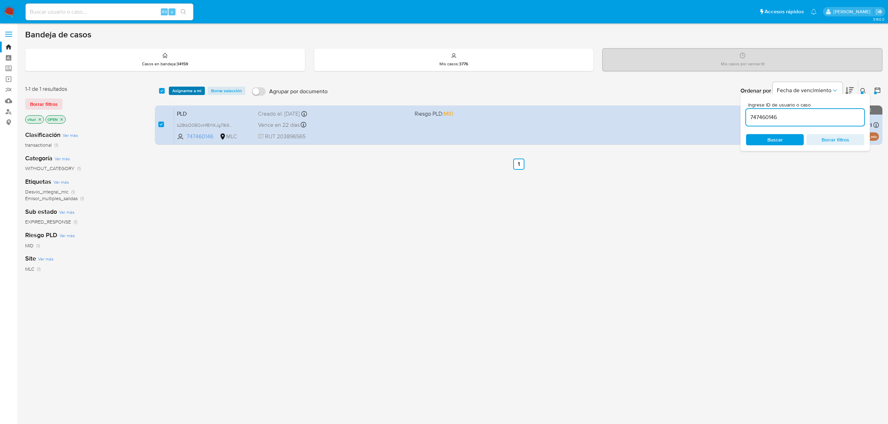
click at [180, 88] on span "Asignarme a mí" at bounding box center [186, 90] width 29 height 7
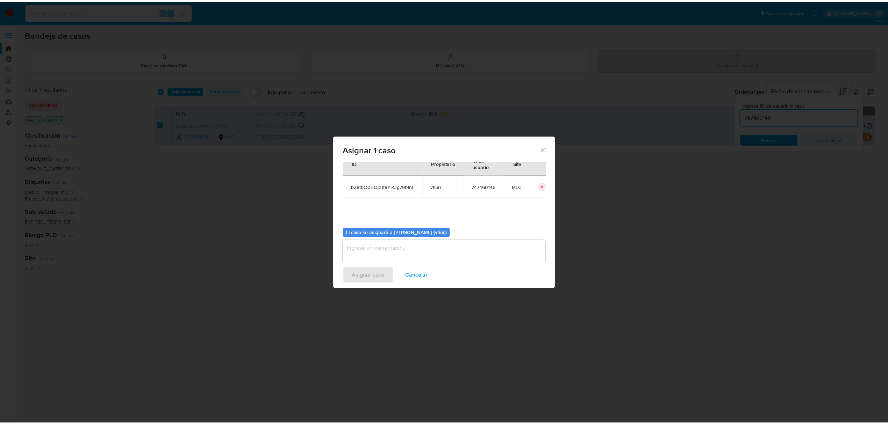
scroll to position [36, 0]
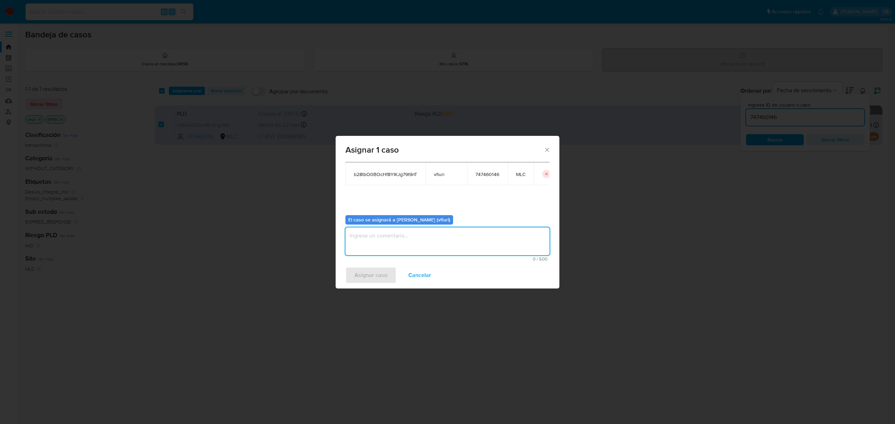
click at [405, 242] on textarea "assign-modal" at bounding box center [447, 242] width 204 height 28
type textarea "-"
click at [370, 271] on span "Asignar caso" at bounding box center [370, 275] width 33 height 15
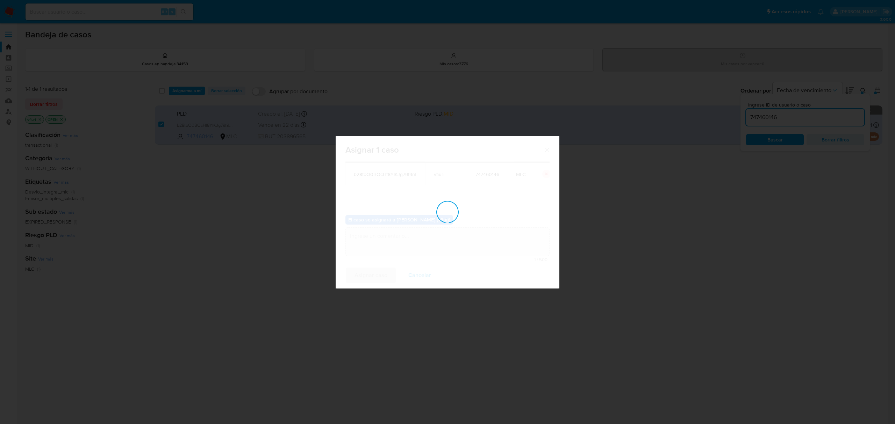
checkbox input "false"
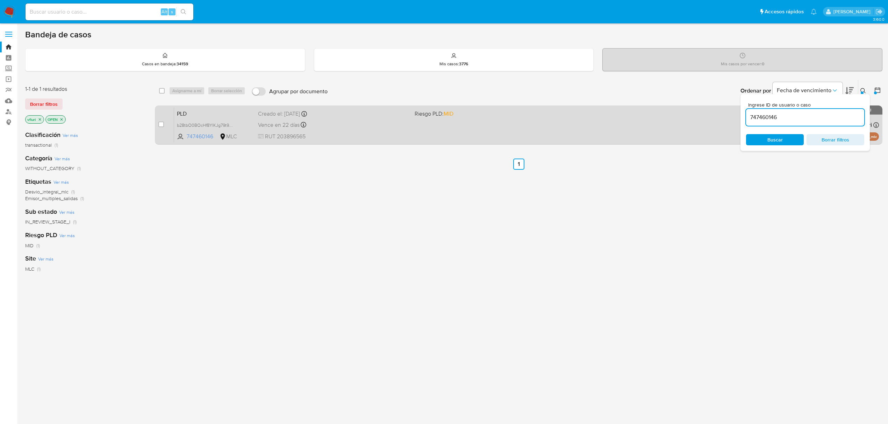
click at [363, 120] on div "Vence en 22 días Vence el 10/10/2025 16:06:31" at bounding box center [333, 124] width 151 height 9
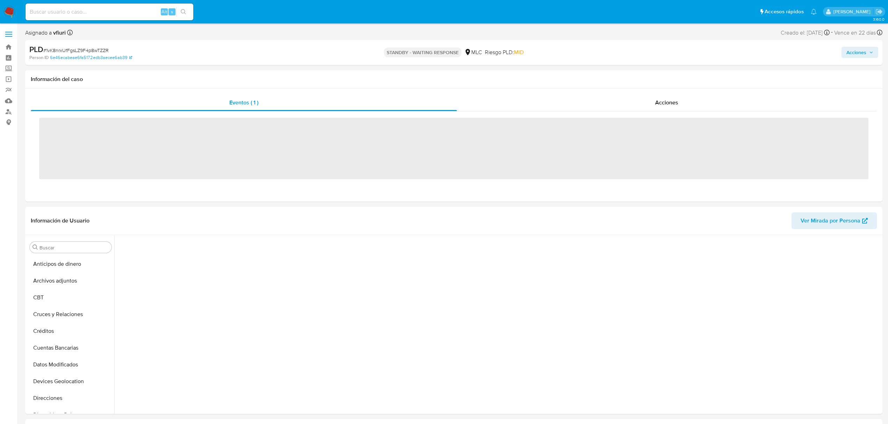
scroll to position [295, 0]
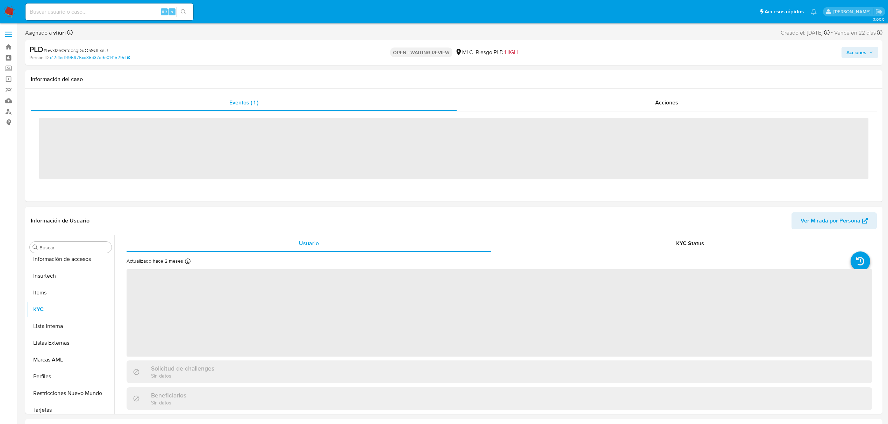
scroll to position [295, 0]
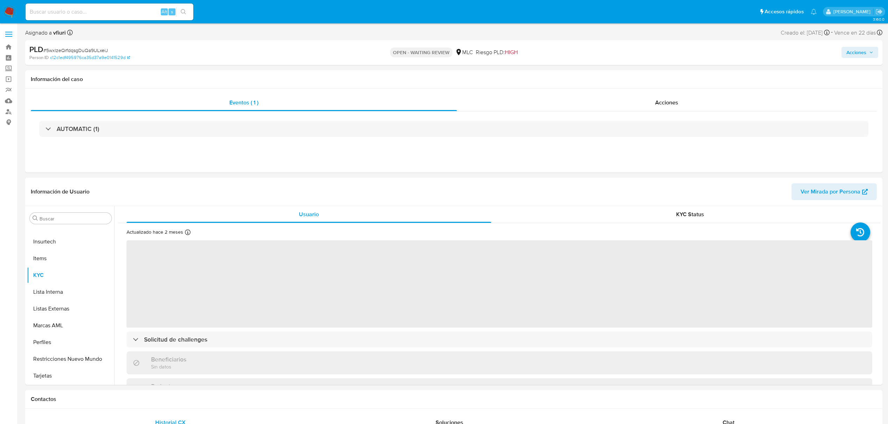
select select "10"
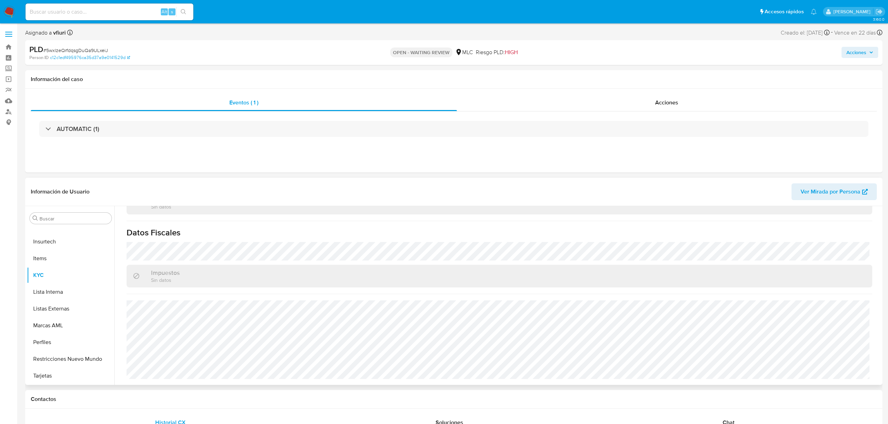
scroll to position [186, 0]
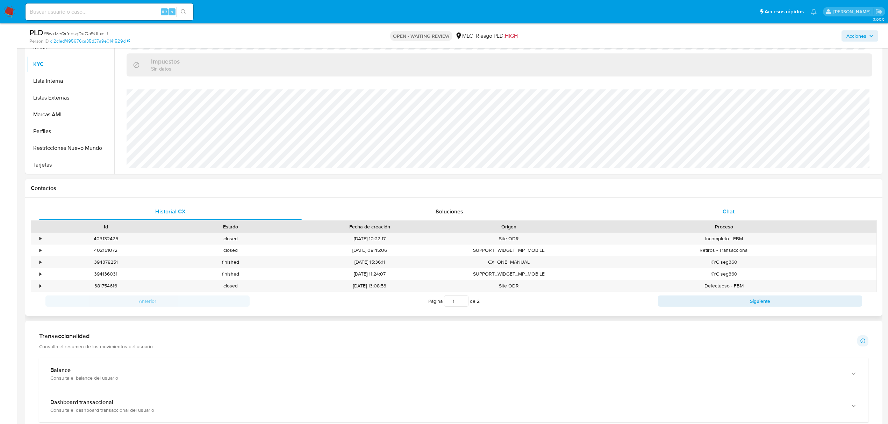
click at [732, 215] on span "Chat" at bounding box center [728, 212] width 12 height 8
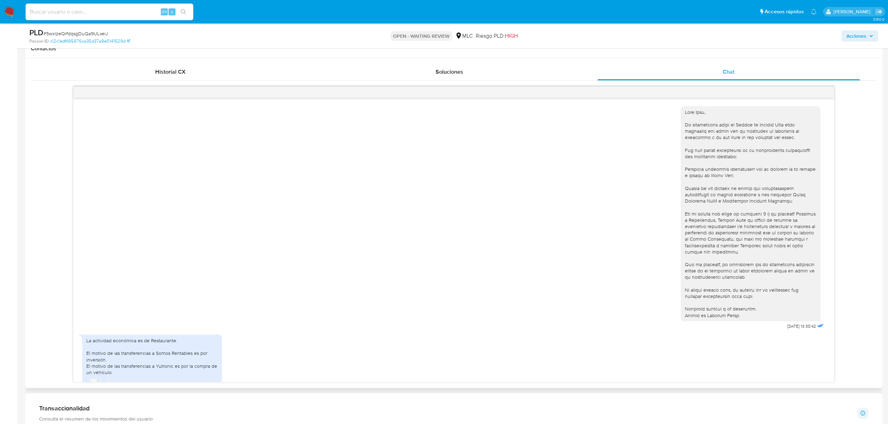
scroll to position [29, 0]
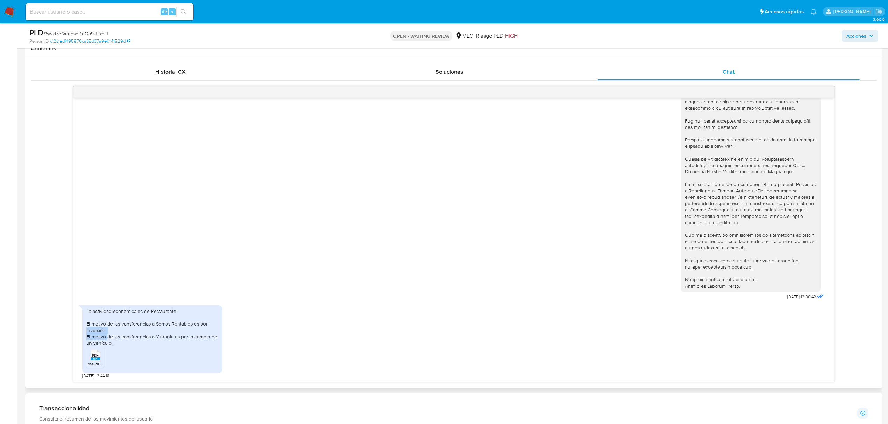
drag, startPoint x: 108, startPoint y: 333, endPoint x: 80, endPoint y: 331, distance: 28.4
click at [80, 331] on div "[DATE] 13:30:42 La actividad económica es de Restaurante. El motivo de las tran…" at bounding box center [453, 240] width 761 height 285
click at [104, 336] on div "La actividad económica es de Restaurante. El motivo de las transferencias a Som…" at bounding box center [151, 327] width 131 height 38
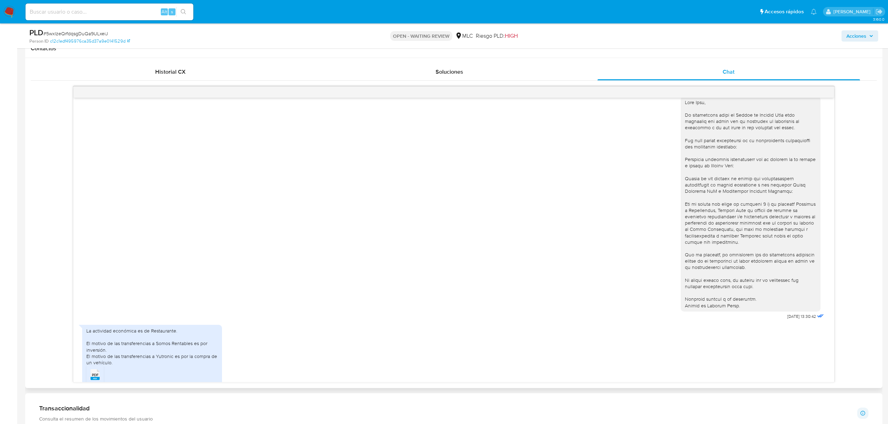
scroll to position [0, 0]
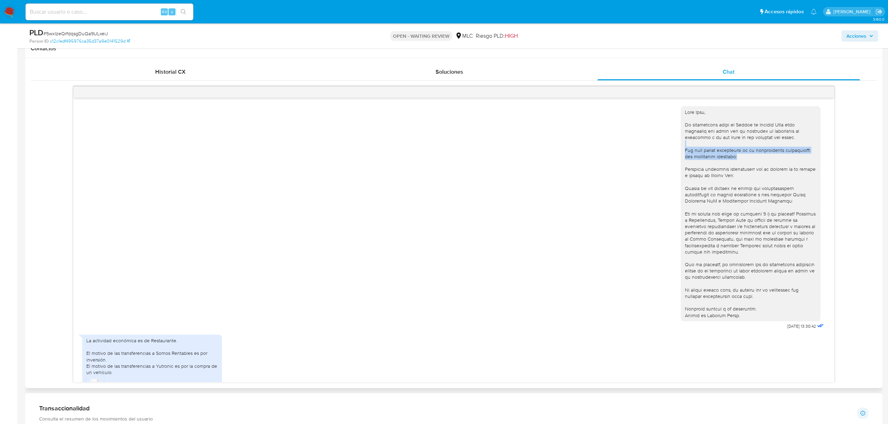
drag, startPoint x: 679, startPoint y: 145, endPoint x: 667, endPoint y: 145, distance: 11.6
click at [667, 145] on div "[DATE] 13:30:42" at bounding box center [453, 216] width 743 height 230
click at [734, 159] on div at bounding box center [750, 214] width 131 height 210
click at [761, 204] on div at bounding box center [750, 214] width 131 height 210
drag, startPoint x: 755, startPoint y: 199, endPoint x: 762, endPoint y: 199, distance: 7.3
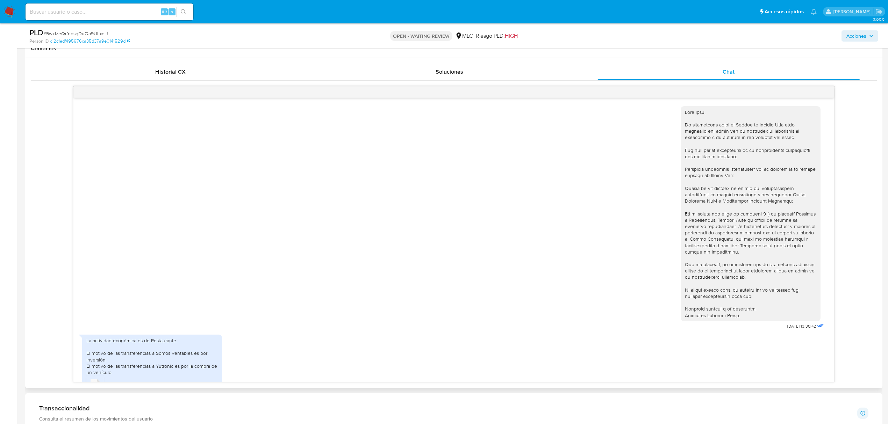
click at [762, 199] on div at bounding box center [750, 214] width 131 height 210
click at [69, 34] on span "# 5wxlzeQrfdqsgDuQa9ULxeiJ" at bounding box center [75, 33] width 65 height 7
copy span "5wxlzeQrfdqsgDuQa9ULxeiJ"
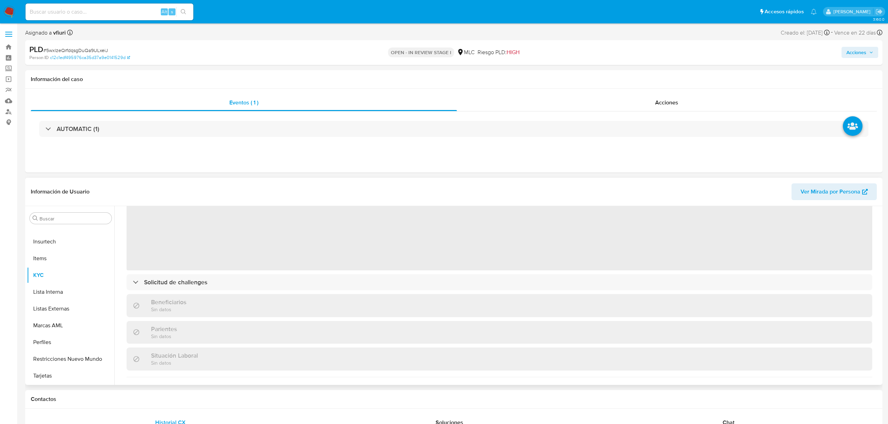
scroll to position [140, 0]
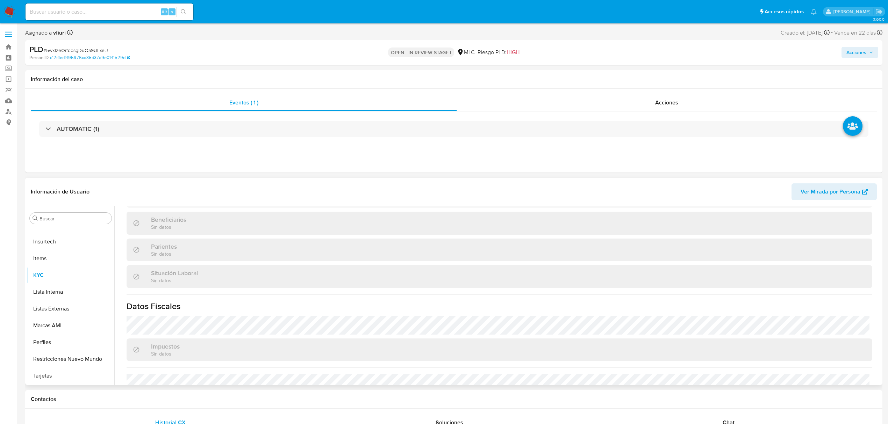
select select "10"
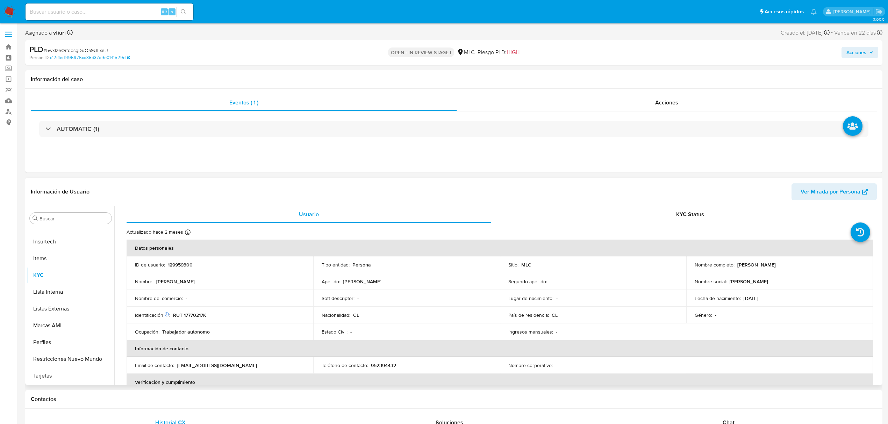
click at [743, 265] on p "[PERSON_NAME]" at bounding box center [756, 265] width 38 height 6
copy p "[PERSON_NAME]"
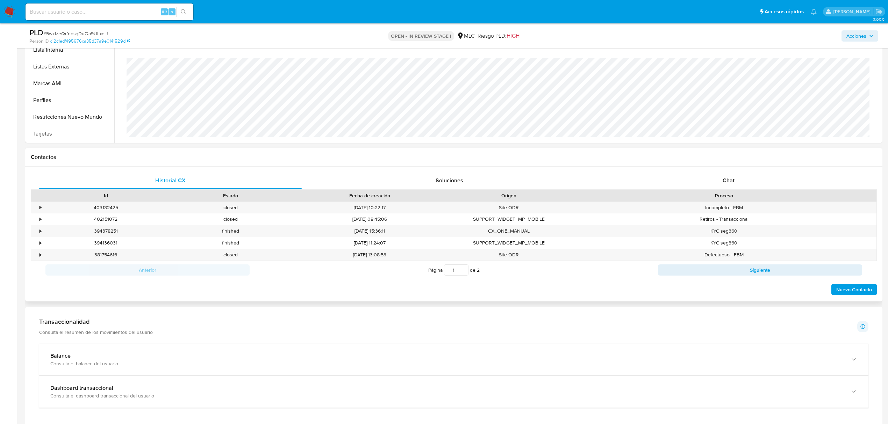
scroll to position [186, 0]
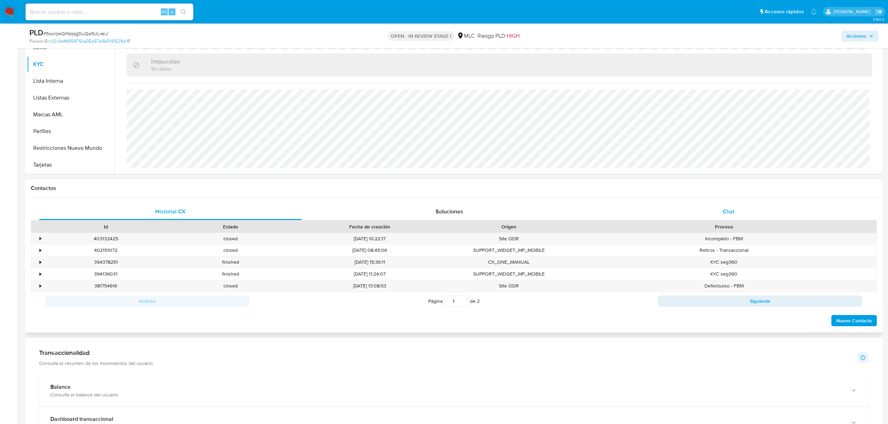
click at [714, 209] on div "Chat" at bounding box center [728, 211] width 262 height 17
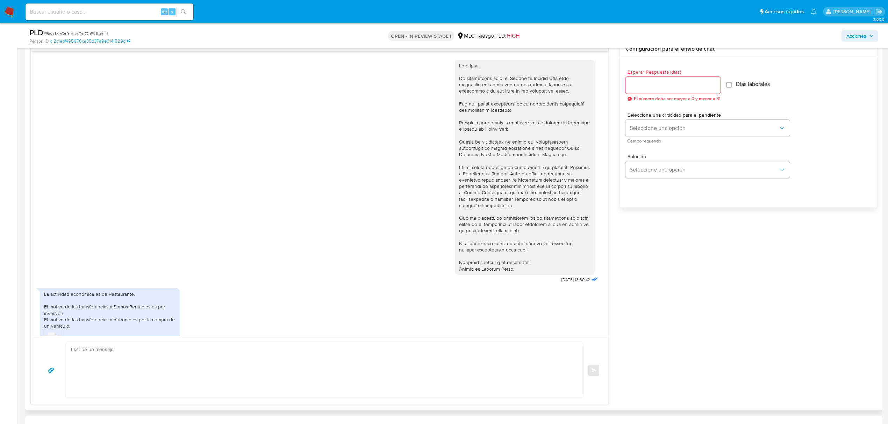
scroll to position [29, 0]
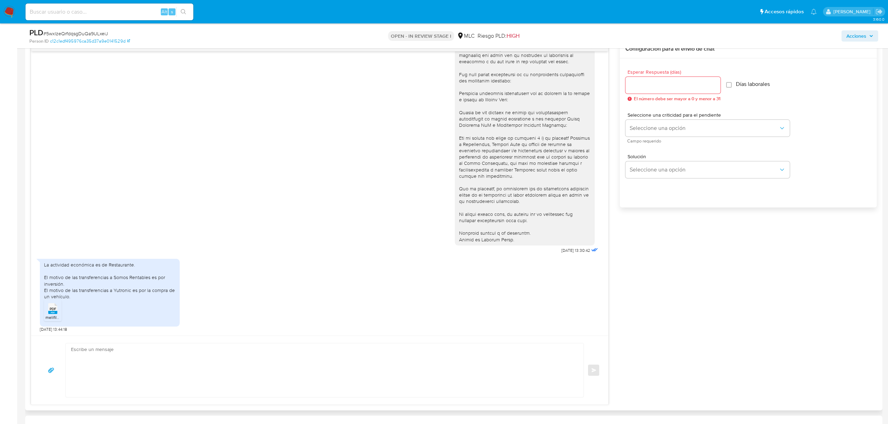
click at [82, 362] on textarea at bounding box center [323, 371] width 504 height 54
click at [47, 313] on div "PDF PDF" at bounding box center [52, 308] width 15 height 14
click at [113, 372] on textarea at bounding box center [323, 371] width 504 height 54
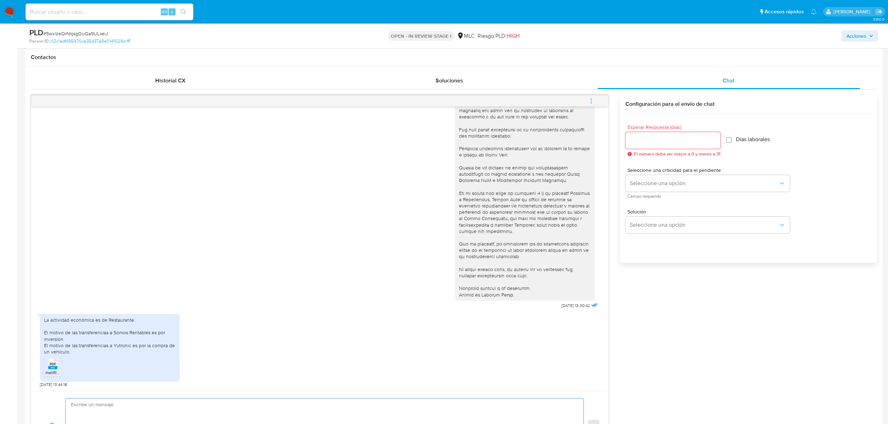
scroll to position [233, 0]
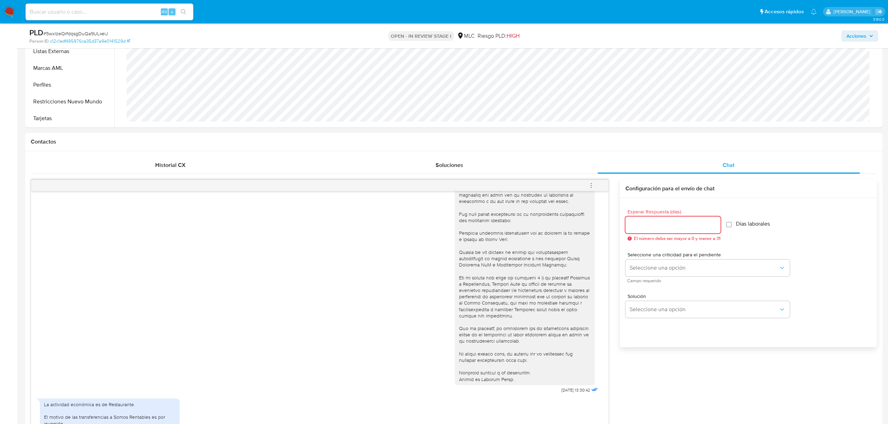
click at [645, 221] on input "Esperar Respuesta (días)" at bounding box center [672, 225] width 95 height 9
type input "2"
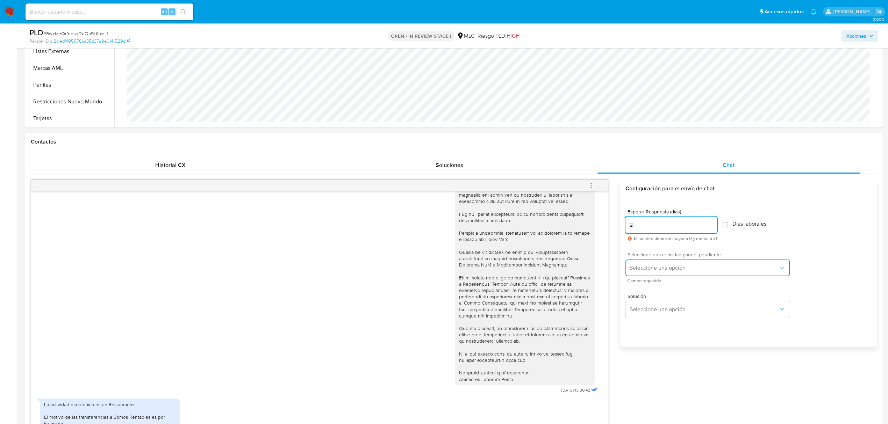
click at [655, 266] on span "Seleccione una opción" at bounding box center [703, 268] width 149 height 7
click at [656, 270] on div "LOW" at bounding box center [705, 269] width 153 height 14
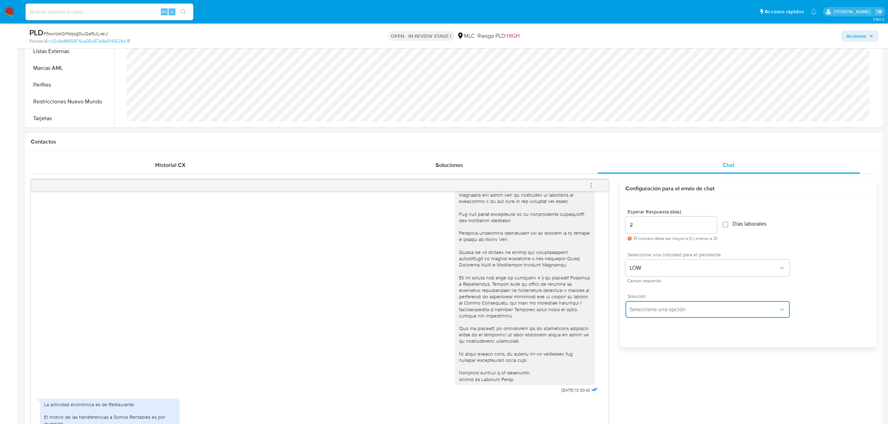
click at [647, 309] on span "Seleccione una opción" at bounding box center [703, 309] width 149 height 7
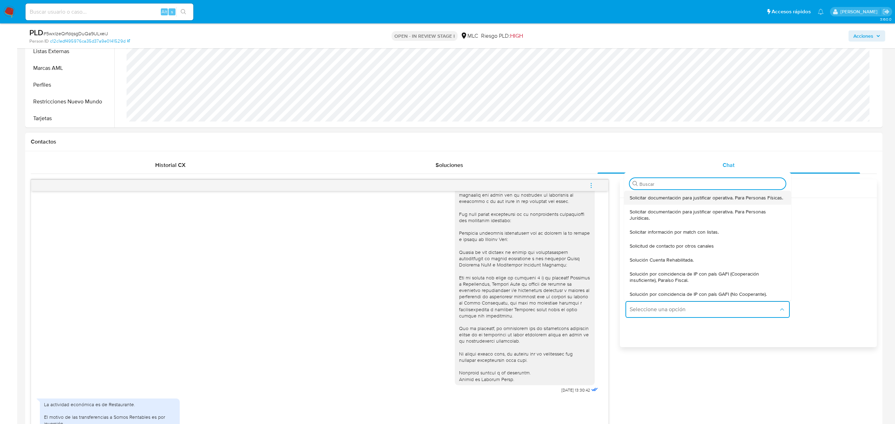
click at [652, 202] on div "Solicitar documentación para justificar operativa. Para Personas Físicas." at bounding box center [707, 198] width 156 height 14
type textarea "Hola ,Te contactamos dado que tu cuenta fue suspendida para una verificación de…"
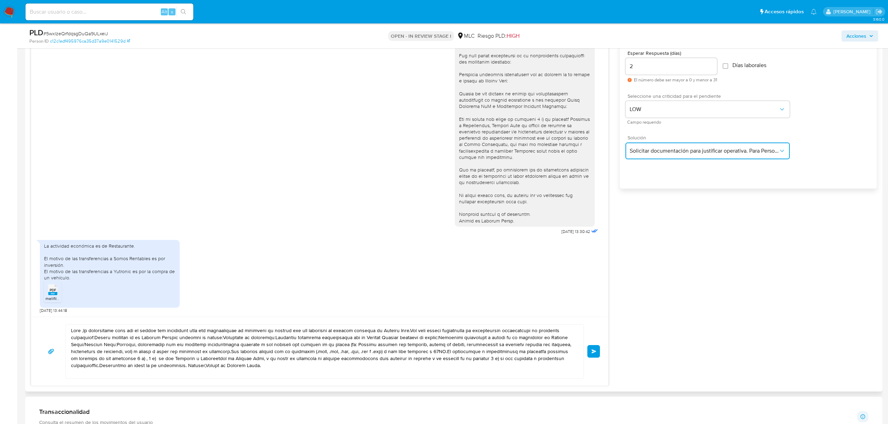
scroll to position [466, 0]
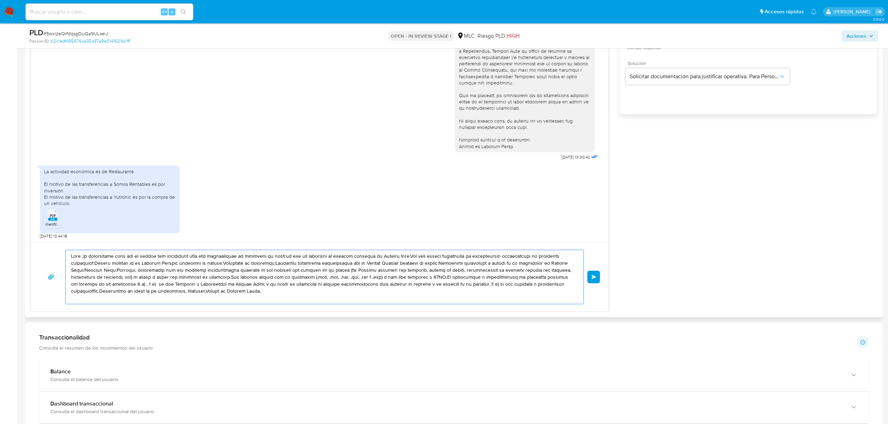
drag, startPoint x: 256, startPoint y: 292, endPoint x: 102, endPoint y: 269, distance: 155.9
click at [102, 269] on textarea at bounding box center [323, 277] width 504 height 54
drag, startPoint x: 275, startPoint y: 294, endPoint x: 63, endPoint y: 251, distance: 216.6
click at [63, 251] on div "Enviar" at bounding box center [319, 277] width 560 height 55
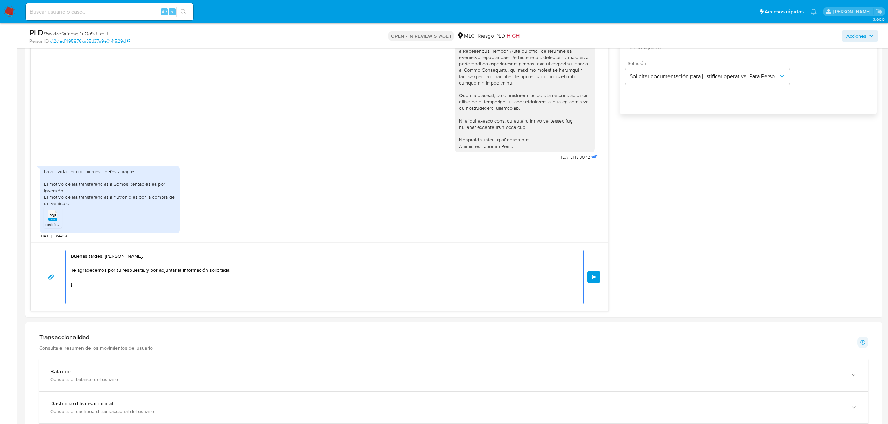
type textarea "Buenas tardes, Juan. Te agradecemos por tu respuesta, y por adjuntar la informa…"
click at [88, 283] on textarea "Buenas tardes, Juan. Te agradecemos por tu respuesta, y por adjuntar la informa…" at bounding box center [323, 277] width 504 height 54
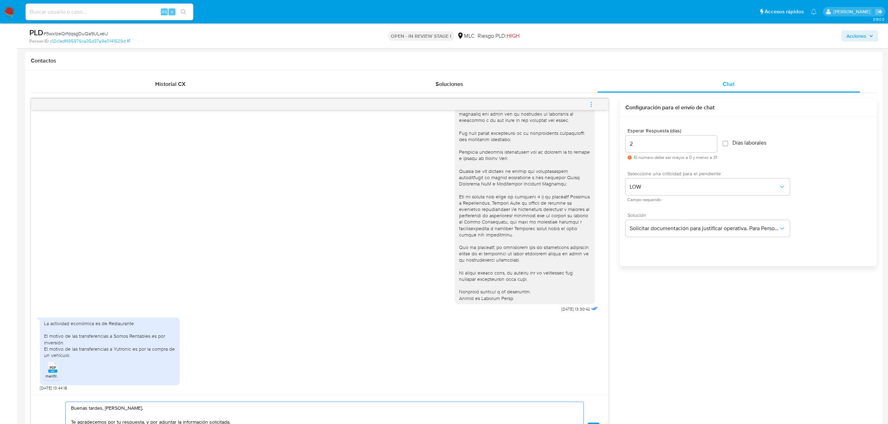
scroll to position [419, 0]
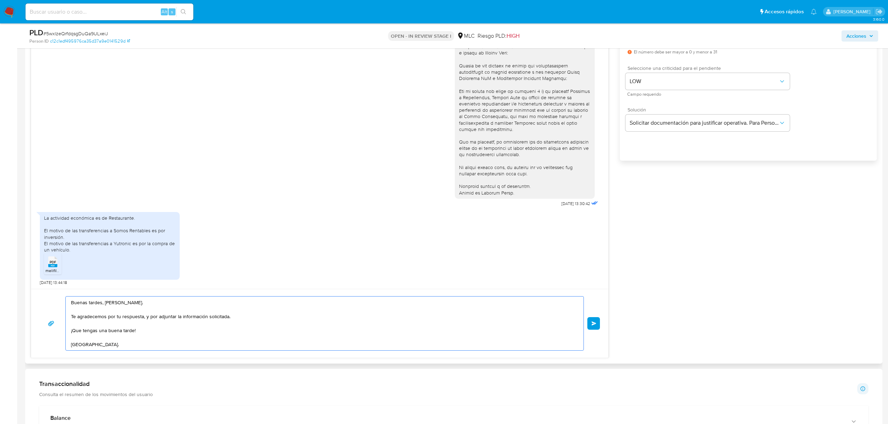
type textarea "Buenas tardes, Juan. Te agradecemos por tu respuesta, y por adjuntar la informa…"
drag, startPoint x: 582, startPoint y: 327, endPoint x: 589, endPoint y: 327, distance: 7.0
click at [582, 327] on div "Buenas tardes, Juan. Te agradecemos por tu respuesta, y por adjuntar la informa…" at bounding box center [324, 323] width 518 height 55
click at [590, 327] on button "Enviar" at bounding box center [593, 323] width 13 height 13
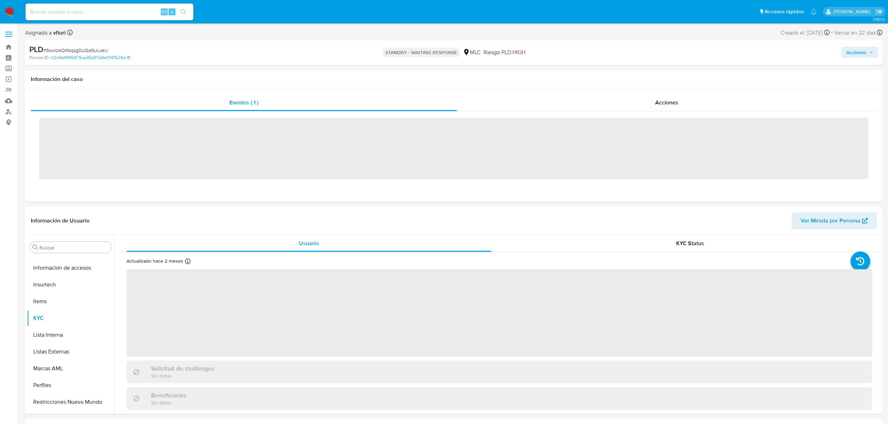
scroll to position [295, 0]
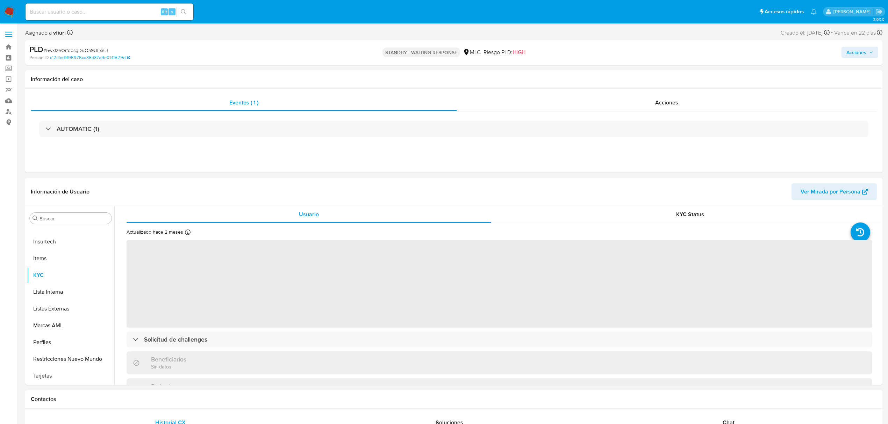
select select "10"
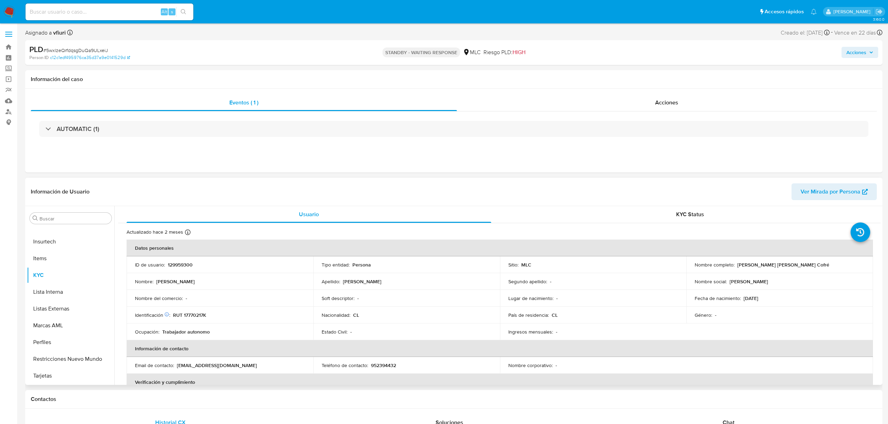
click at [182, 260] on td "ID de usuario : 129959300" at bounding box center [220, 265] width 187 height 17
copy p "129959300"
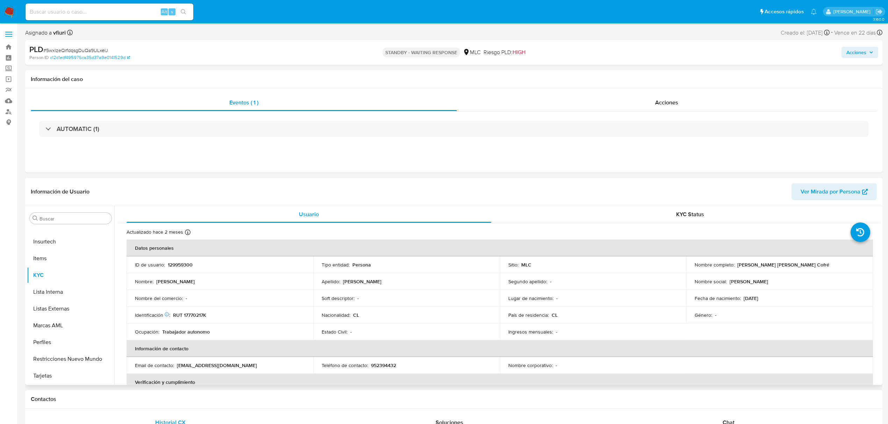
drag, startPoint x: 189, startPoint y: 256, endPoint x: 175, endPoint y: 264, distance: 16.4
click at [175, 264] on p "129959300" at bounding box center [180, 265] width 25 height 6
copy p "129959300"
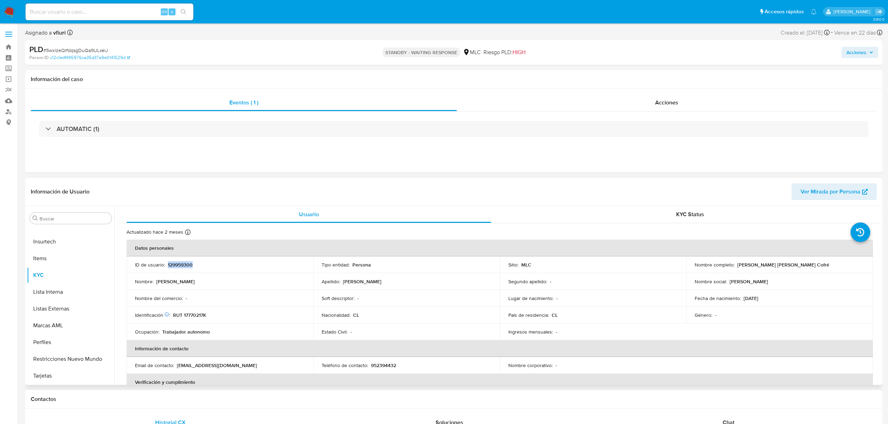
copy p "129959300"
click at [87, 51] on span "# 5wxlzeQrfdqsgDuQa9ULxeiJ" at bounding box center [75, 50] width 65 height 7
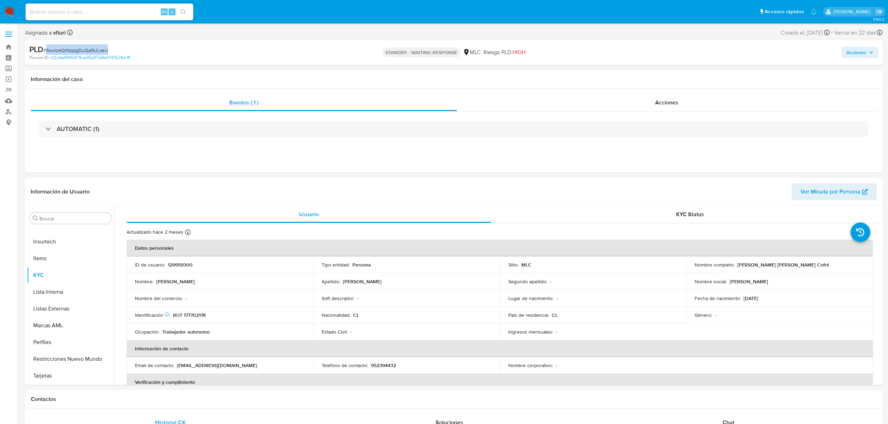
click at [87, 51] on span "# 5wxlzeQrfdqsgDuQa9ULxeiJ" at bounding box center [75, 50] width 65 height 7
copy span "5wxlzeQrfdqsgDuQa9ULxeiJ"
click at [97, 47] on span "# 5wxlzeQrfdqsgDuQa9ULxeiJ" at bounding box center [75, 50] width 65 height 7
click at [48, 271] on button "KYC" at bounding box center [68, 275] width 82 height 17
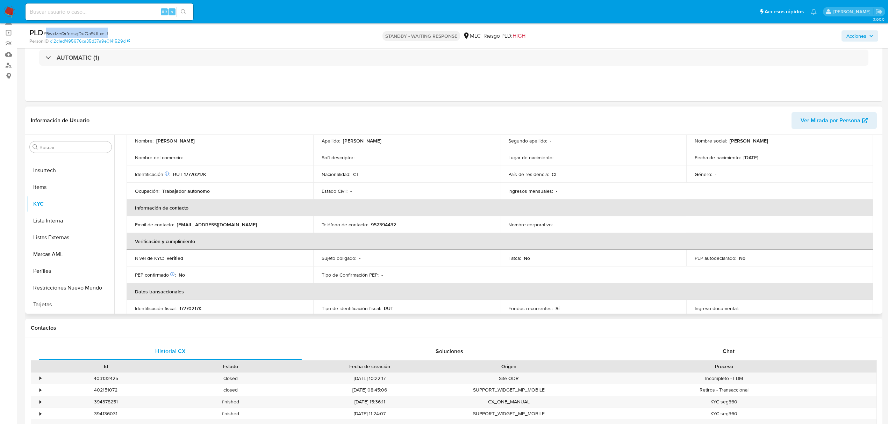
scroll to position [0, 0]
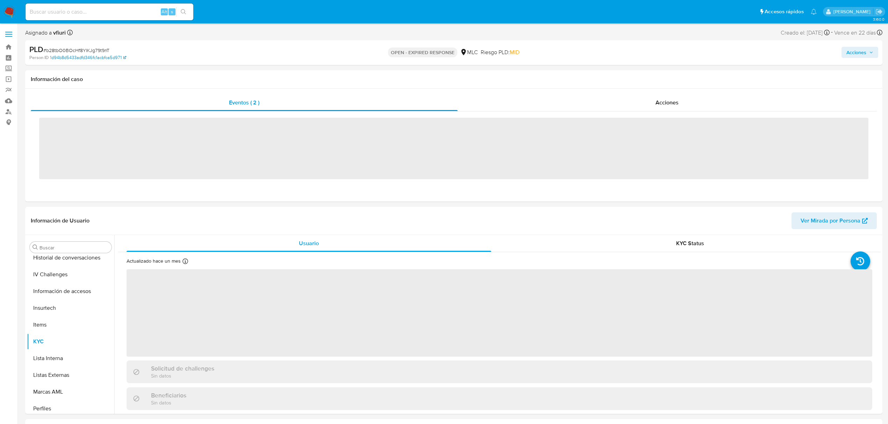
scroll to position [295, 0]
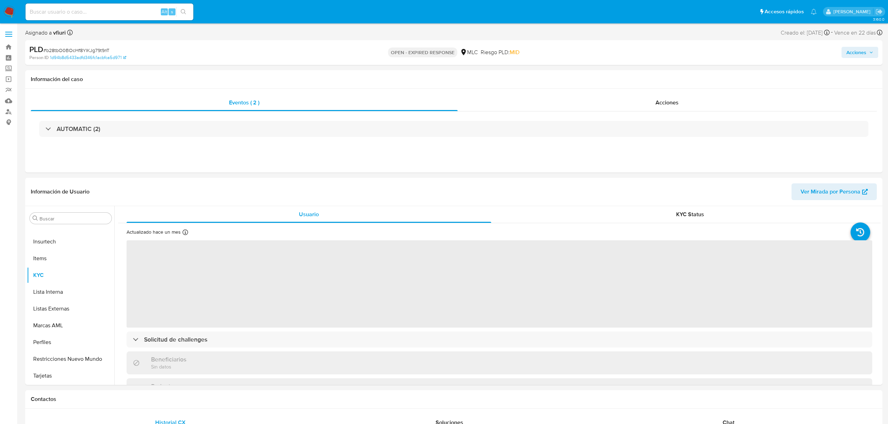
click at [57, 49] on span "# b28tbO0BOcHf8YIKJg79t9nT" at bounding box center [76, 50] width 66 height 7
select select "10"
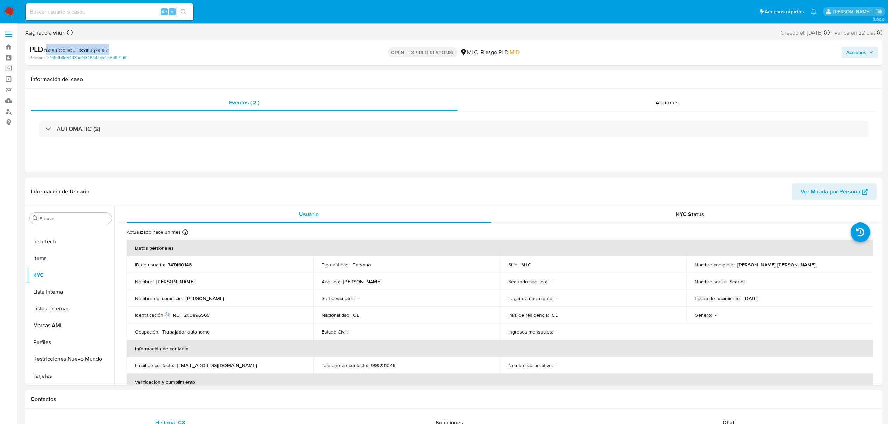
copy span "b28tbO0BOcHf8YIKJg79t9nT"
click at [362, 287] on td "Apellido : [PERSON_NAME]" at bounding box center [406, 281] width 187 height 17
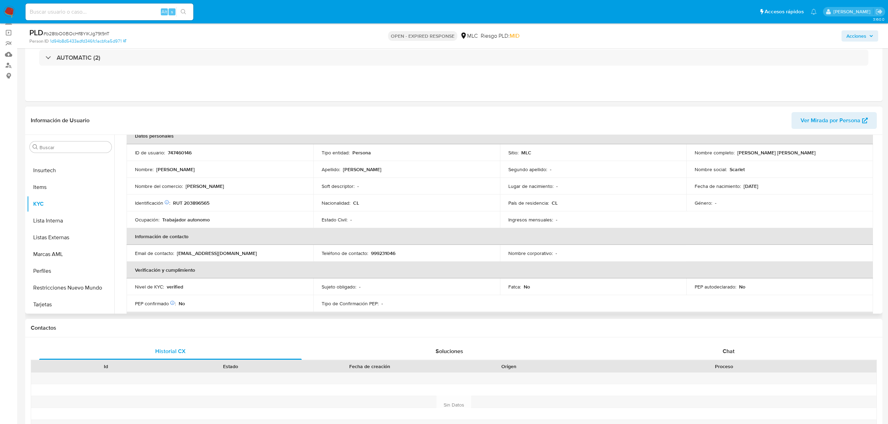
scroll to position [0, 0]
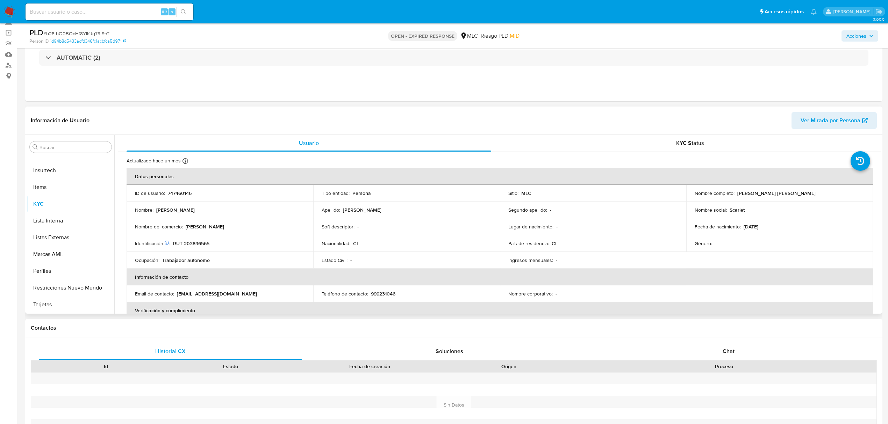
click at [209, 242] on p "RUT 203896565" at bounding box center [191, 243] width 36 height 6
click at [204, 243] on p "RUT 203896565" at bounding box center [191, 243] width 36 height 6
copy p "203896565"
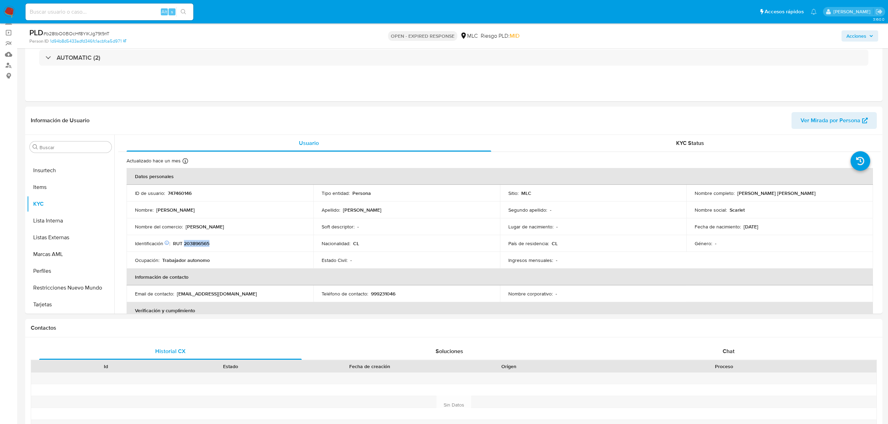
copy p "203896565"
click at [41, 192] on button "Cruces y Relaciones" at bounding box center [68, 198] width 82 height 17
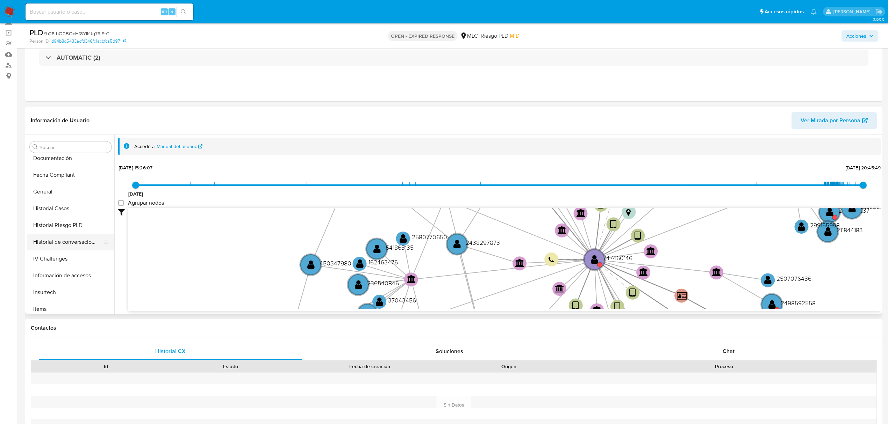
scroll to position [295, 0]
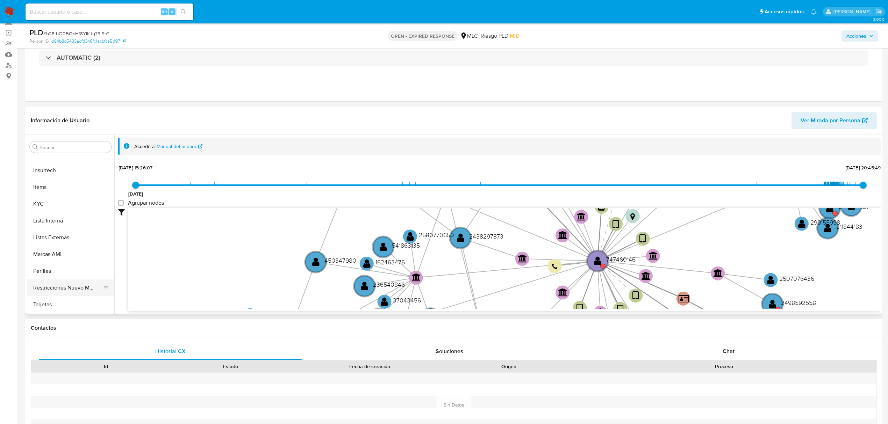
click at [74, 282] on button "Restricciones Nuevo Mundo" at bounding box center [68, 288] width 82 height 17
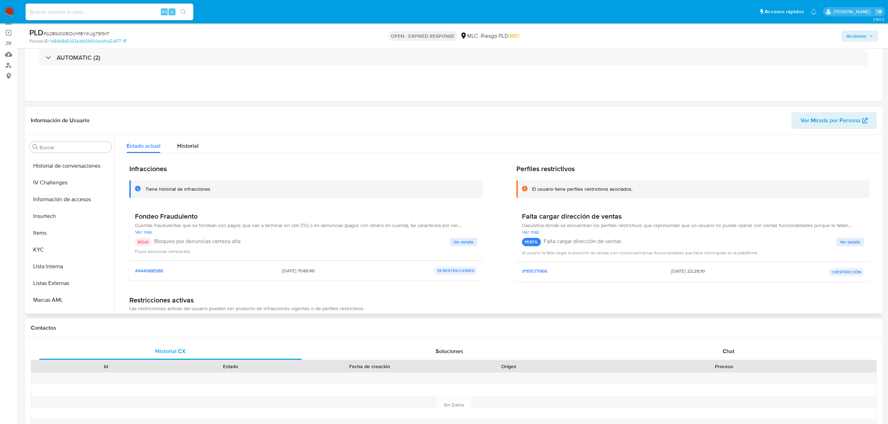
scroll to position [16, 0]
click at [43, 195] on button "Cruces y Relaciones" at bounding box center [68, 198] width 82 height 17
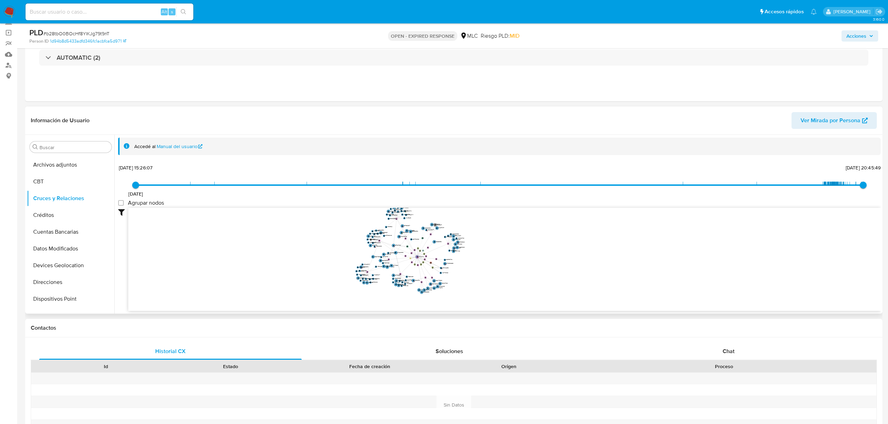
drag, startPoint x: 501, startPoint y: 262, endPoint x: 539, endPoint y: 260, distance: 37.4
click at [539, 260] on icon "user-747460146  747460146 device-62ead48108813b001842d72b  user-2543162575  …" at bounding box center [504, 258] width 752 height 101
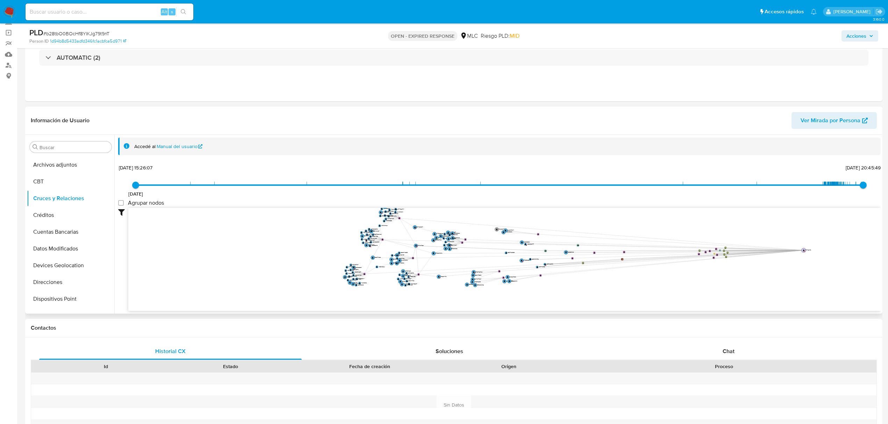
drag, startPoint x: 392, startPoint y: 257, endPoint x: 818, endPoint y: 251, distance: 426.1
click at [804, 251] on text "" at bounding box center [803, 250] width 1 height 2
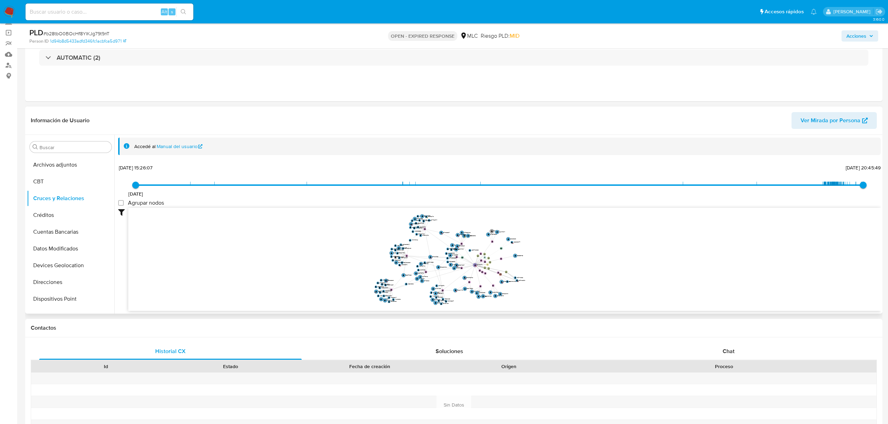
drag, startPoint x: 380, startPoint y: 271, endPoint x: 395, endPoint y: 283, distance: 19.4
click at [395, 283] on icon "user-747460146  747460146 device-62ead48108813b001842d72b  user-2543162575  …" at bounding box center [504, 258] width 752 height 101
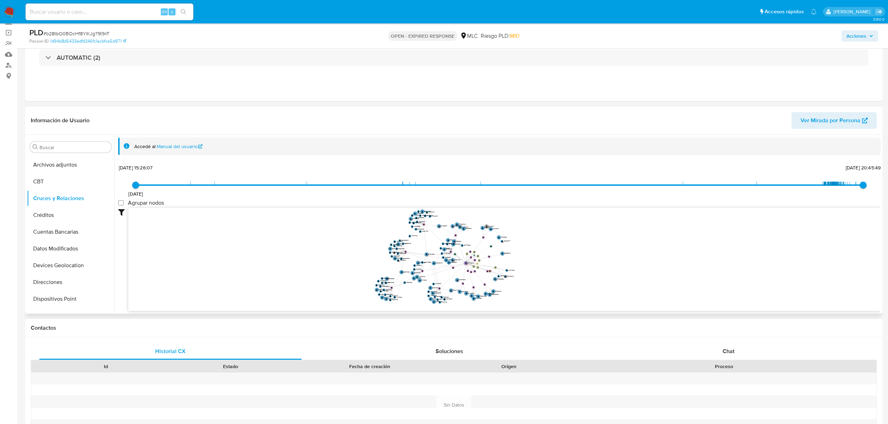
drag, startPoint x: 541, startPoint y: 261, endPoint x: 547, endPoint y: 259, distance: 5.9
click at [547, 259] on icon "user-747460146  747460146 device-62ead48108813b001842d72b  user-2543162575  …" at bounding box center [504, 258] width 752 height 101
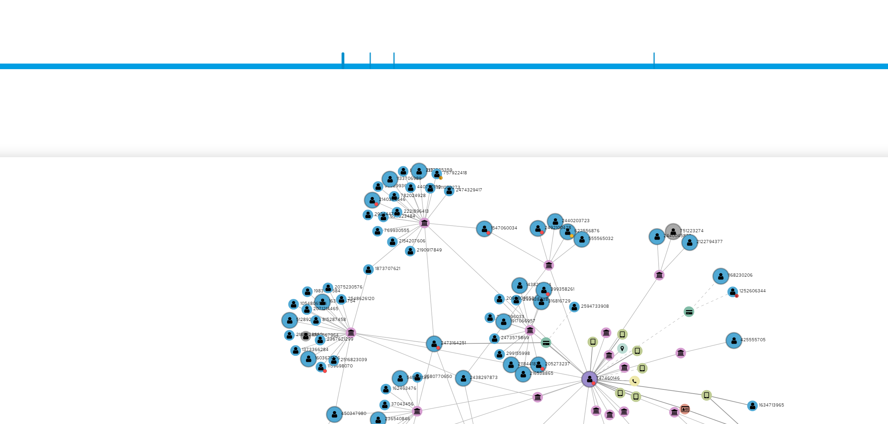
scroll to position [46, 0]
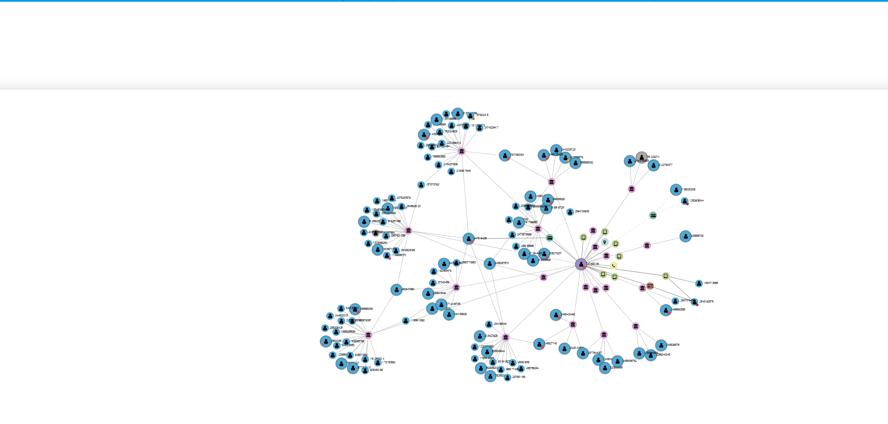
drag, startPoint x: 509, startPoint y: 245, endPoint x: 499, endPoint y: 246, distance: 10.6
click at [499, 246] on icon "user-747460146  747460146 device-62ead48108813b001842d72b  user-2543162575  …" at bounding box center [504, 258] width 752 height 101
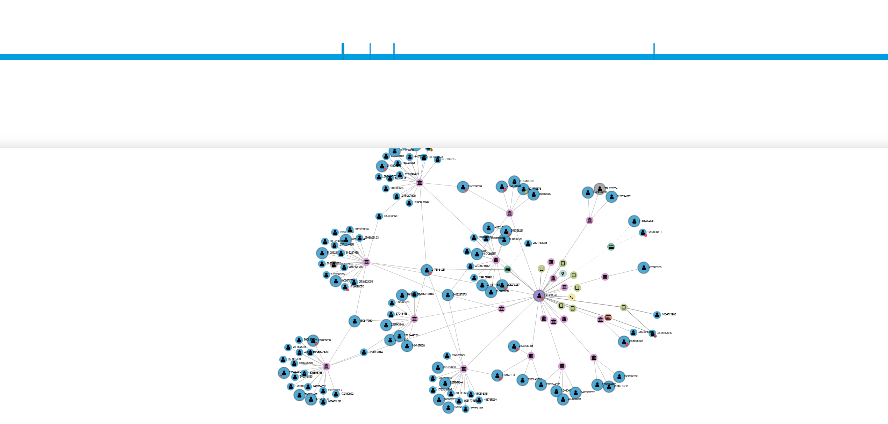
scroll to position [0, 0]
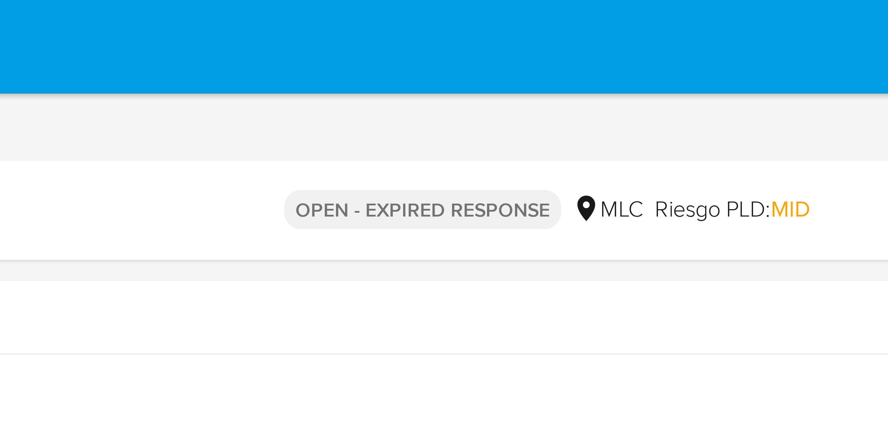
drag, startPoint x: 540, startPoint y: 219, endPoint x: 540, endPoint y: 3, distance: 216.7
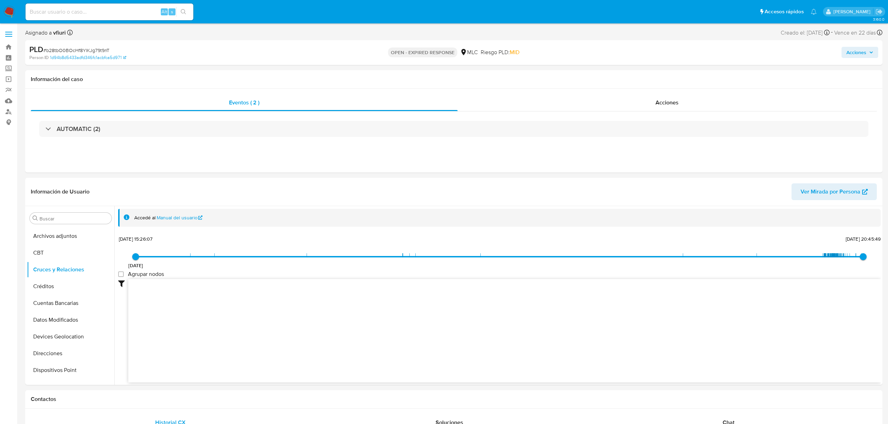
click at [104, 48] on span "# b28tbO0BOcHf8YIKJg79t9nT" at bounding box center [76, 50] width 66 height 7
copy span "b28tbO0BOcHf8YIKJg79t9nT"
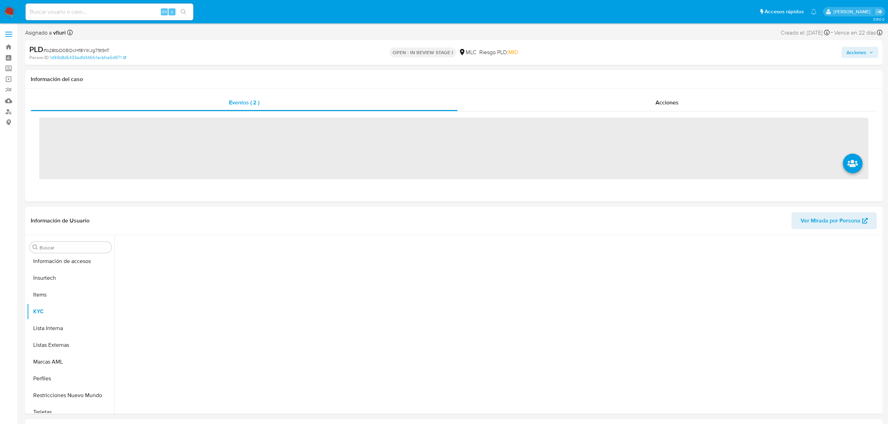
scroll to position [295, 0]
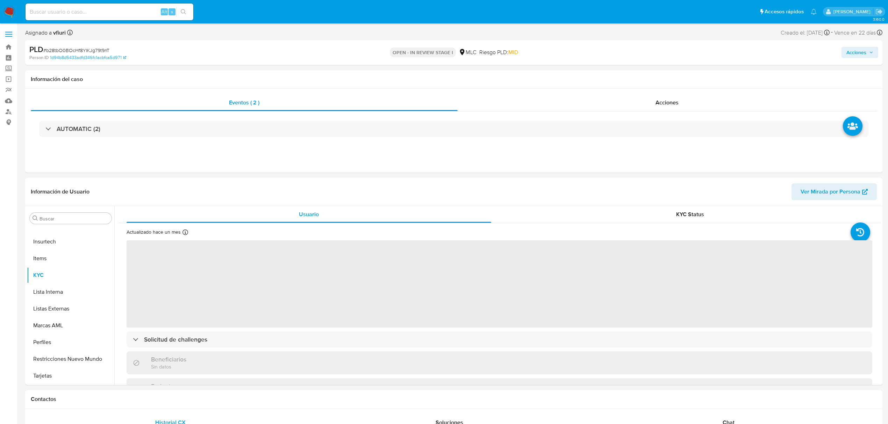
select select "10"
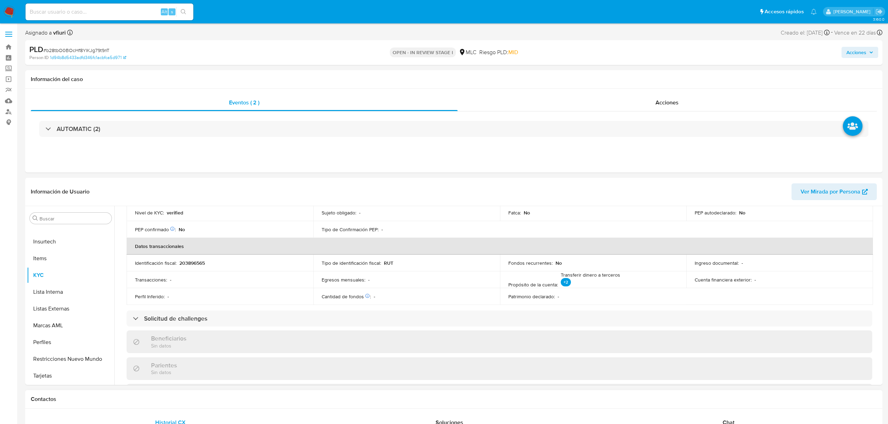
scroll to position [140, 0]
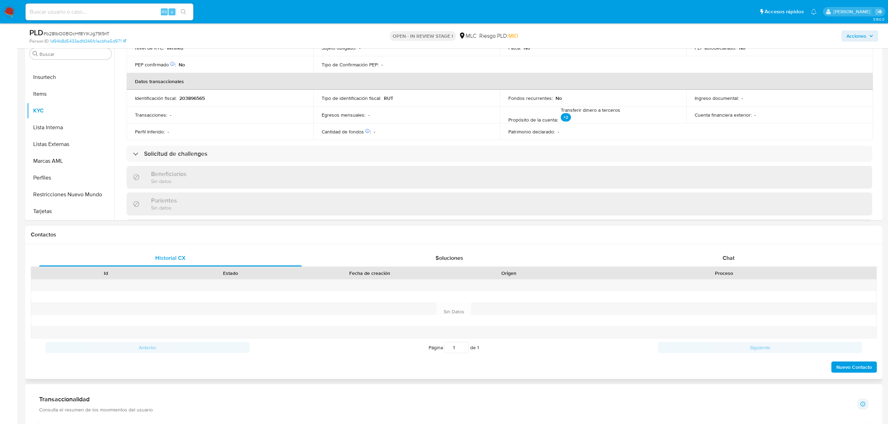
click at [723, 267] on div "Proceso" at bounding box center [723, 273] width 305 height 12
click at [723, 255] on span "Chat" at bounding box center [728, 258] width 12 height 8
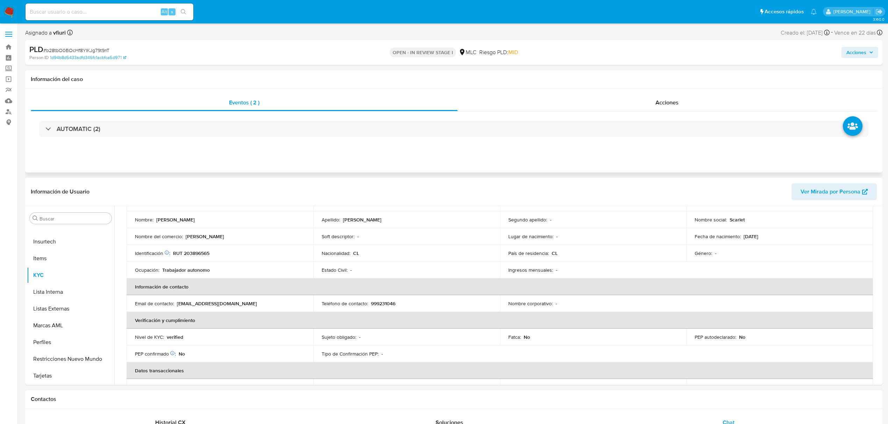
scroll to position [0, 0]
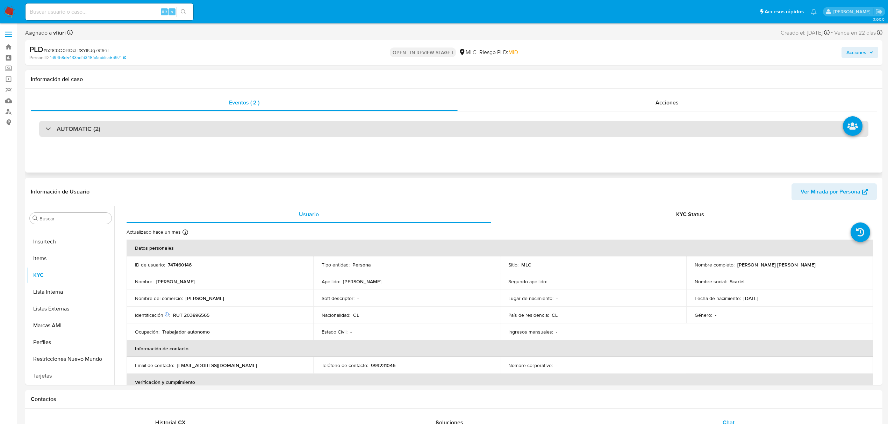
click at [189, 124] on div "AUTOMATIC (2)" at bounding box center [453, 129] width 829 height 16
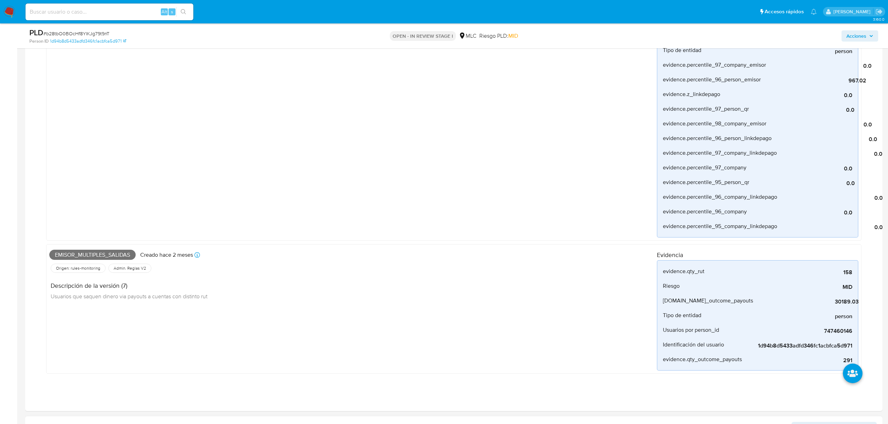
scroll to position [699, 0]
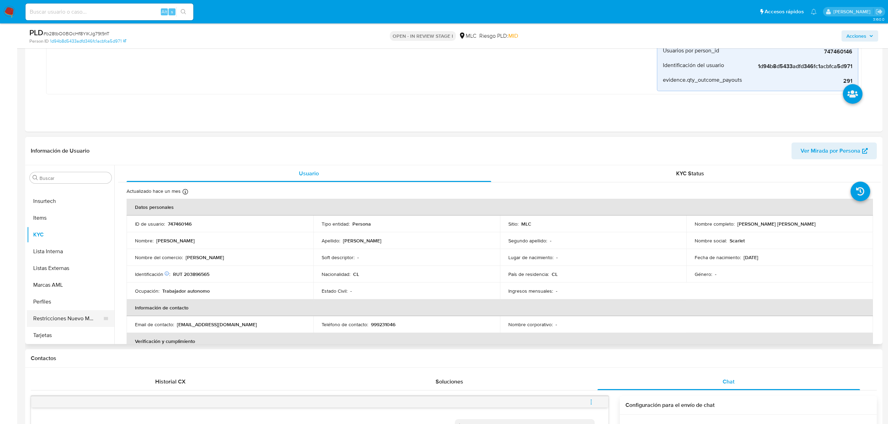
click at [74, 323] on button "Restricciones Nuevo Mundo" at bounding box center [68, 318] width 82 height 17
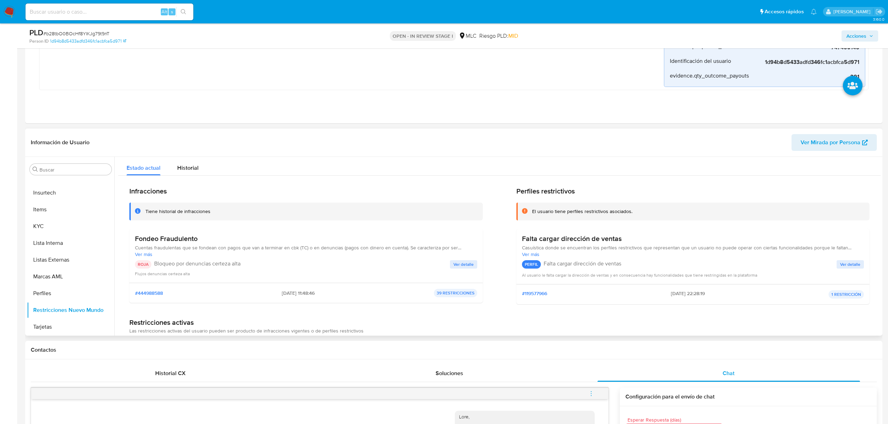
click at [462, 267] on span "Ver detalle" at bounding box center [463, 264] width 20 height 7
